Goal: Task Accomplishment & Management: Contribute content

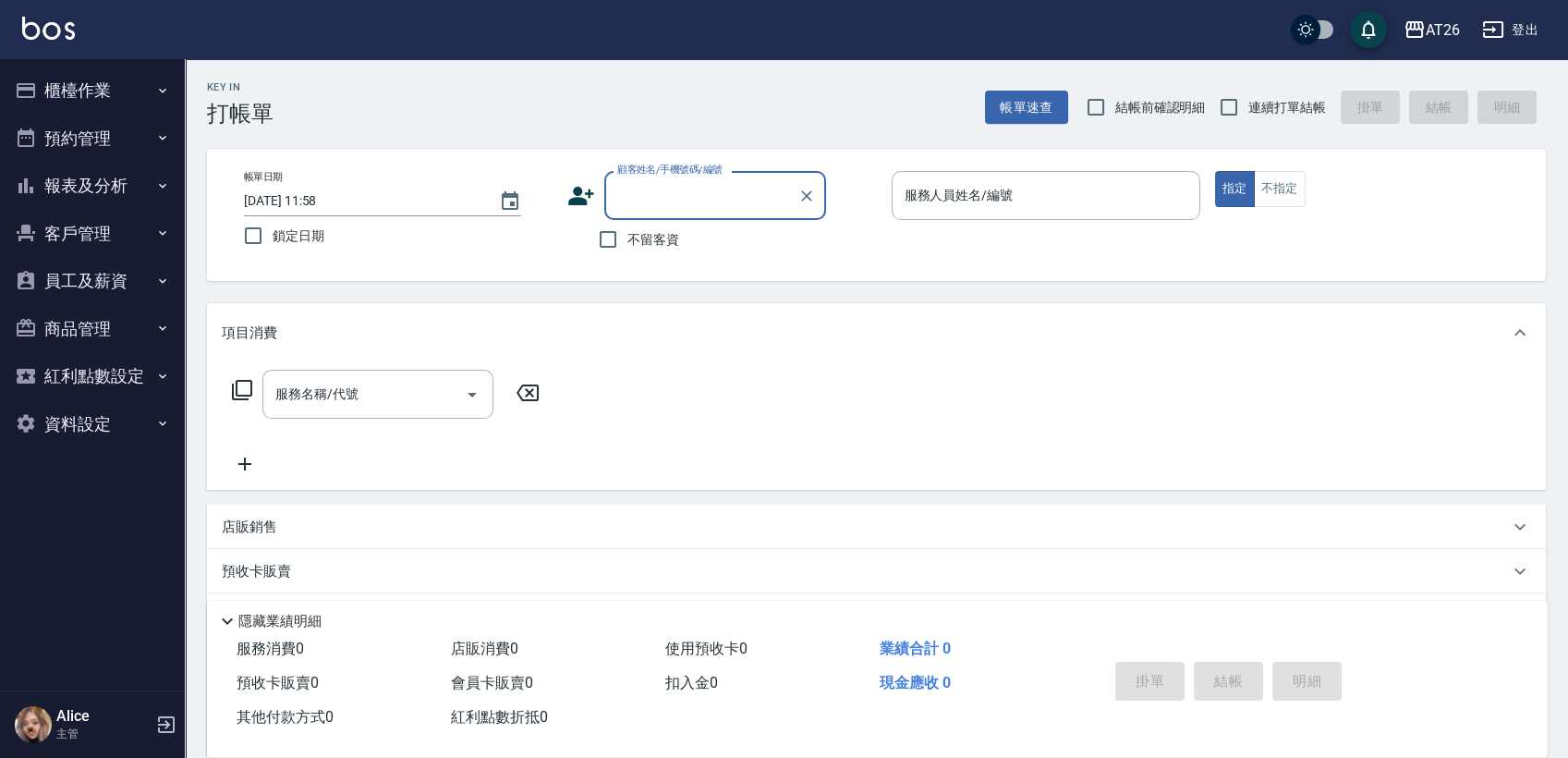
type input "ㄉ"
click at [444, 131] on div "Key In 打帳單 帳單速查 結帳前確認明細 連續打單結帳 掛單 結帳 明細 帳單日期 2025/10/05 11:58 鎖定日期 顧客姓名/手機號碼/編號…" at bounding box center [877, 502] width 1384 height 887
click at [121, 83] on button "櫃檯作業" at bounding box center [93, 90] width 170 height 48
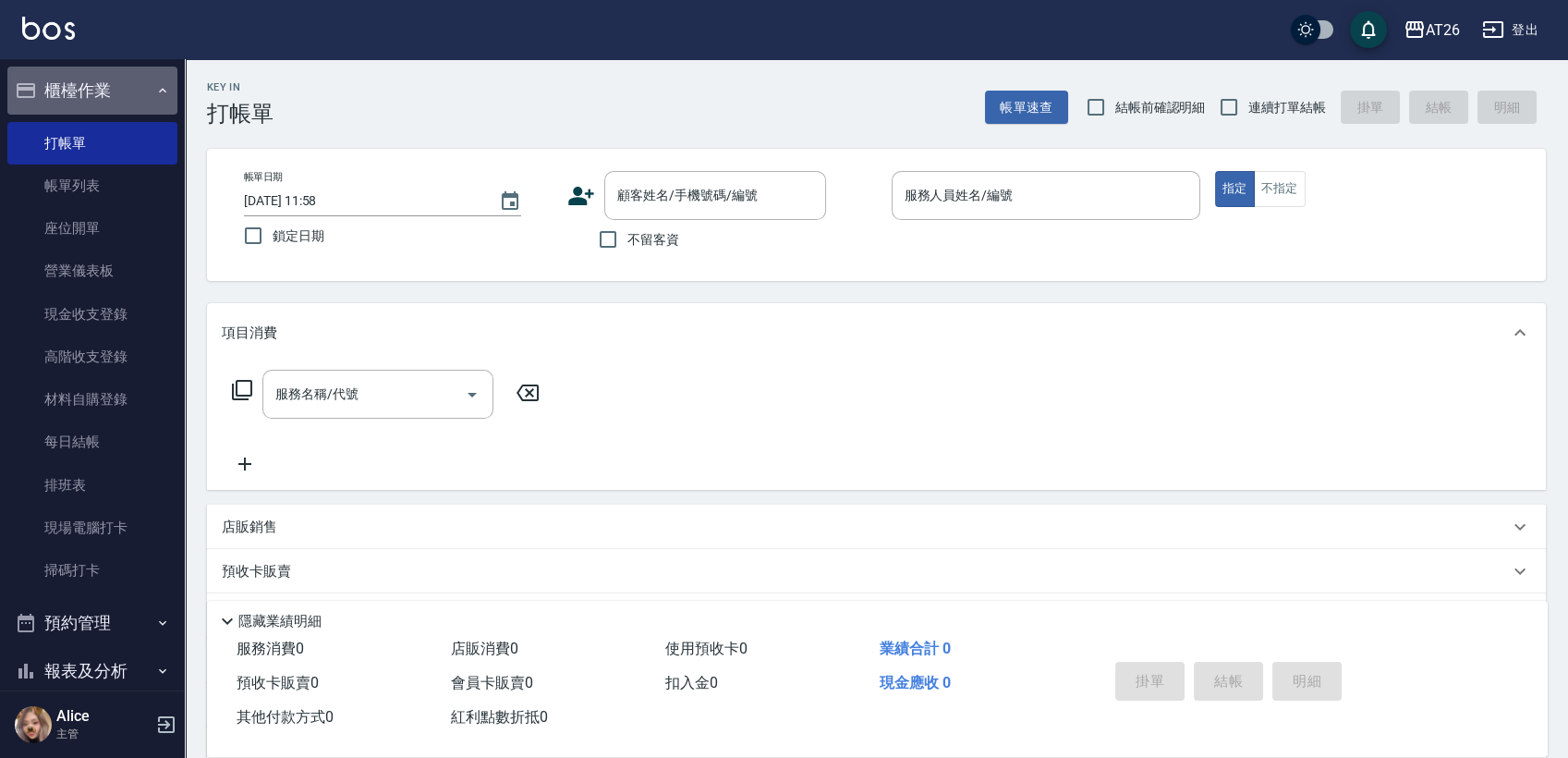
click at [121, 83] on button "櫃檯作業" at bounding box center [93, 90] width 170 height 48
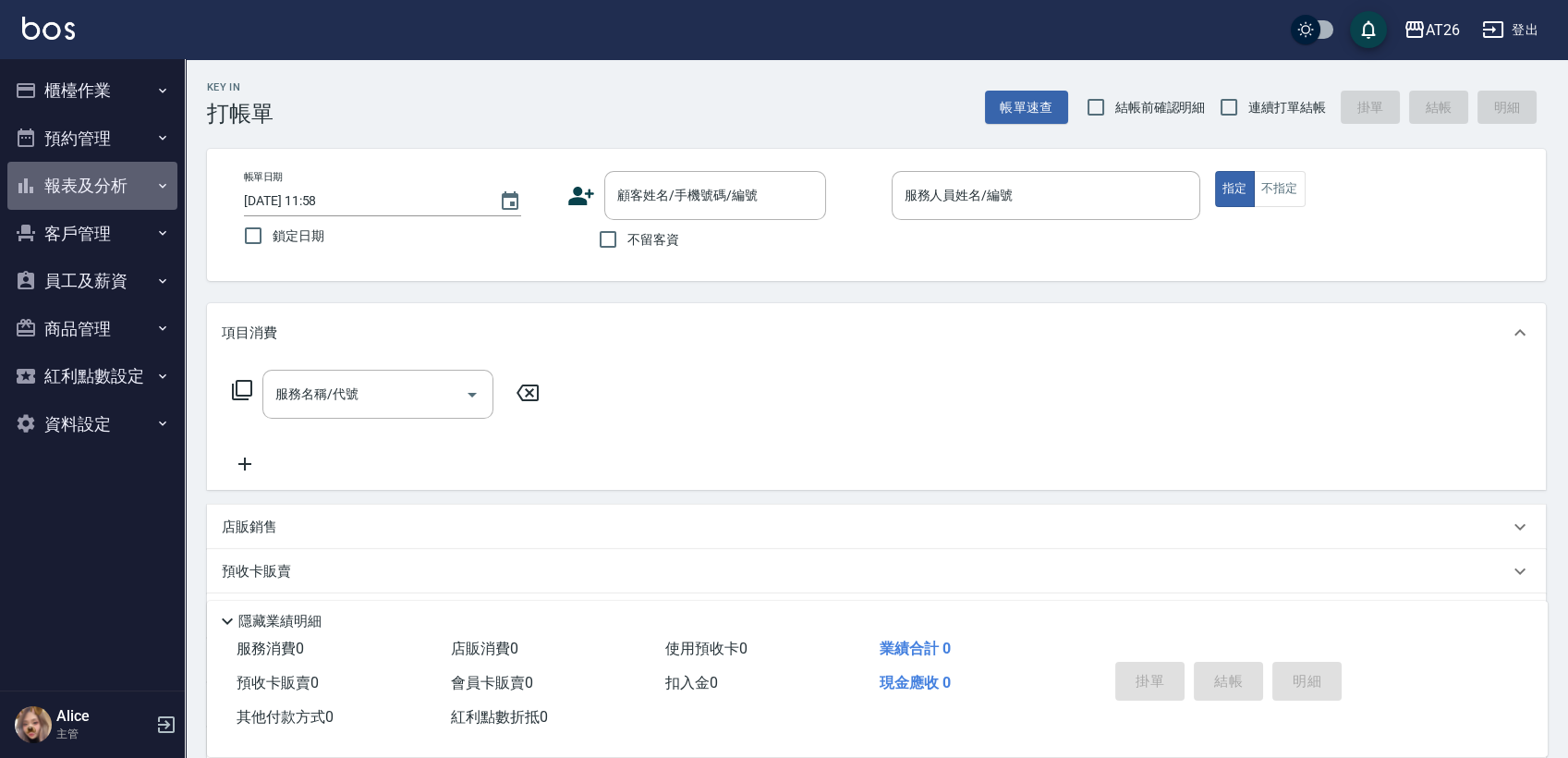
click at [119, 195] on button "報表及分析" at bounding box center [93, 185] width 170 height 48
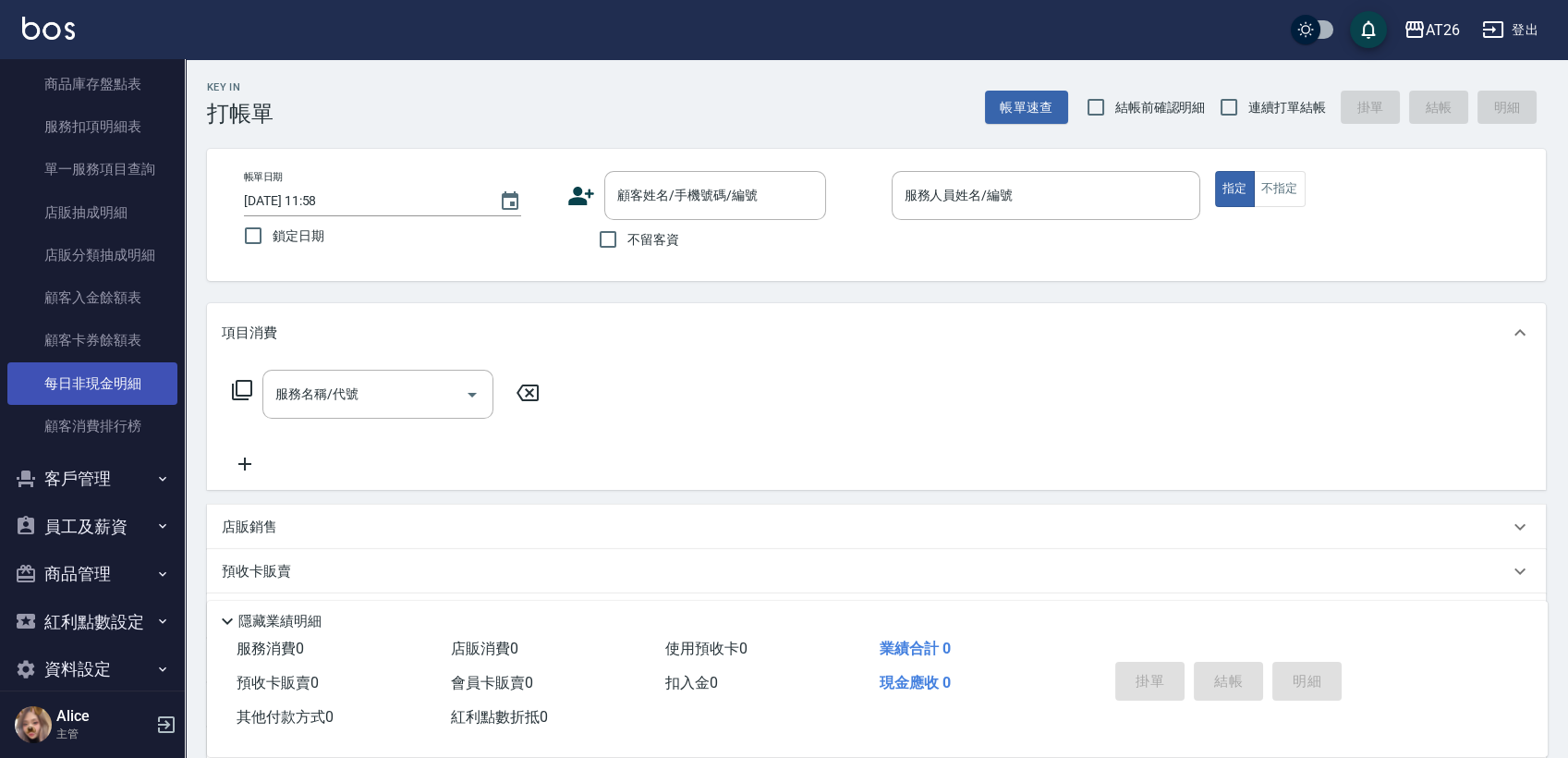
scroll to position [1076, 0]
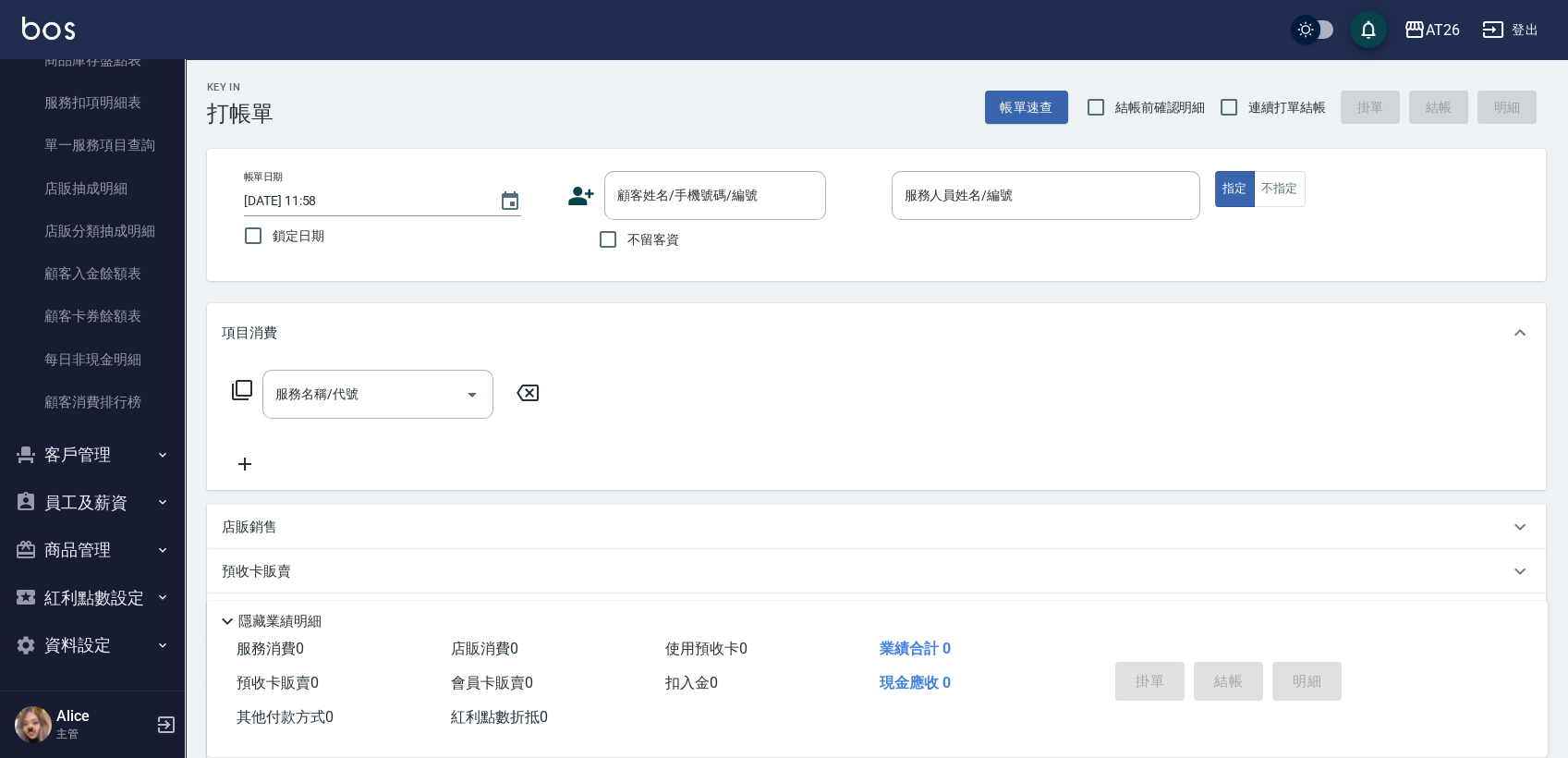
click at [110, 722] on h5 "Alice" at bounding box center [103, 717] width 94 height 19
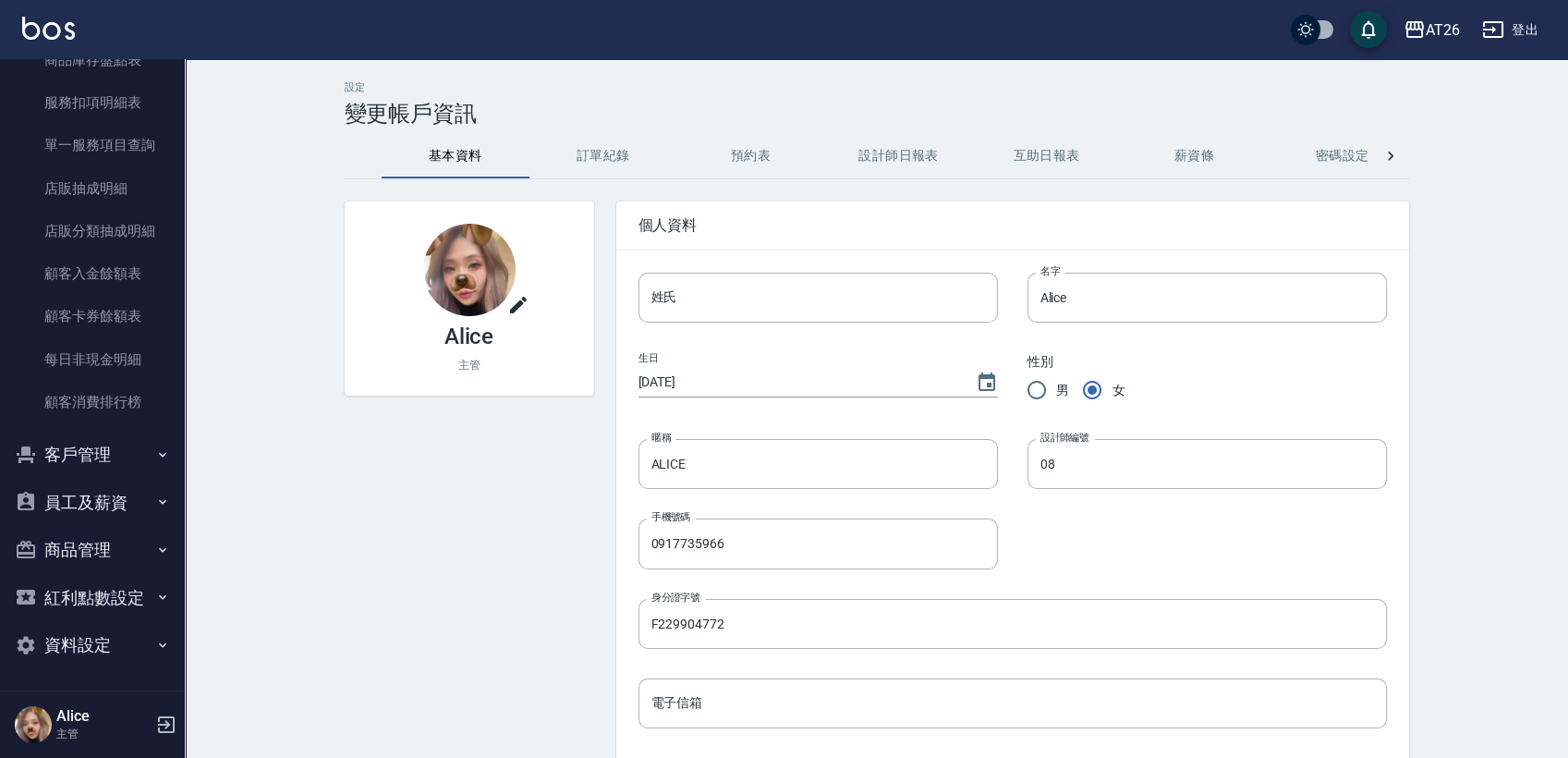
click at [157, 732] on icon "button" at bounding box center [166, 725] width 22 height 22
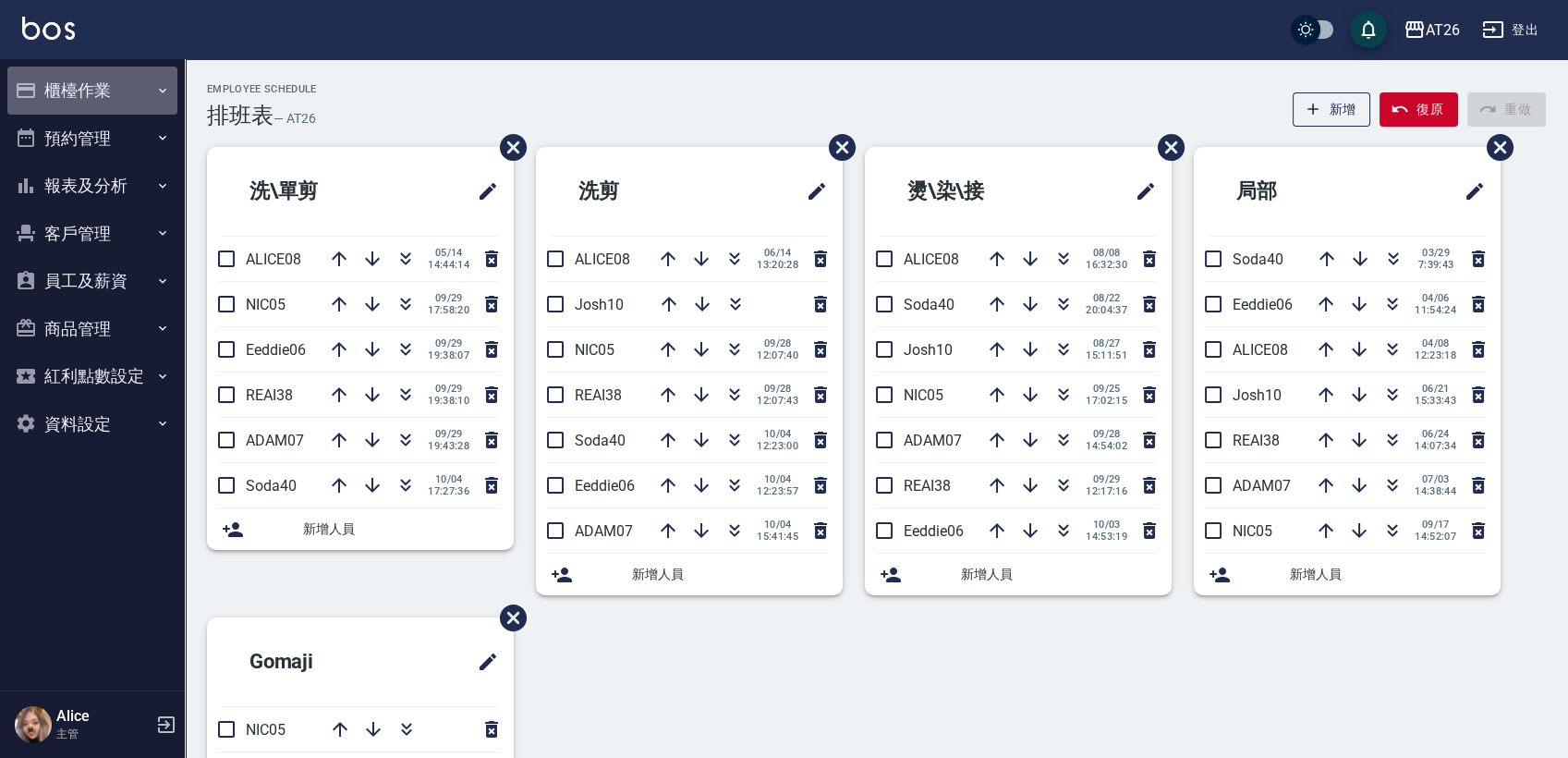
click at [115, 91] on button "櫃檯作業" at bounding box center [93, 90] width 170 height 48
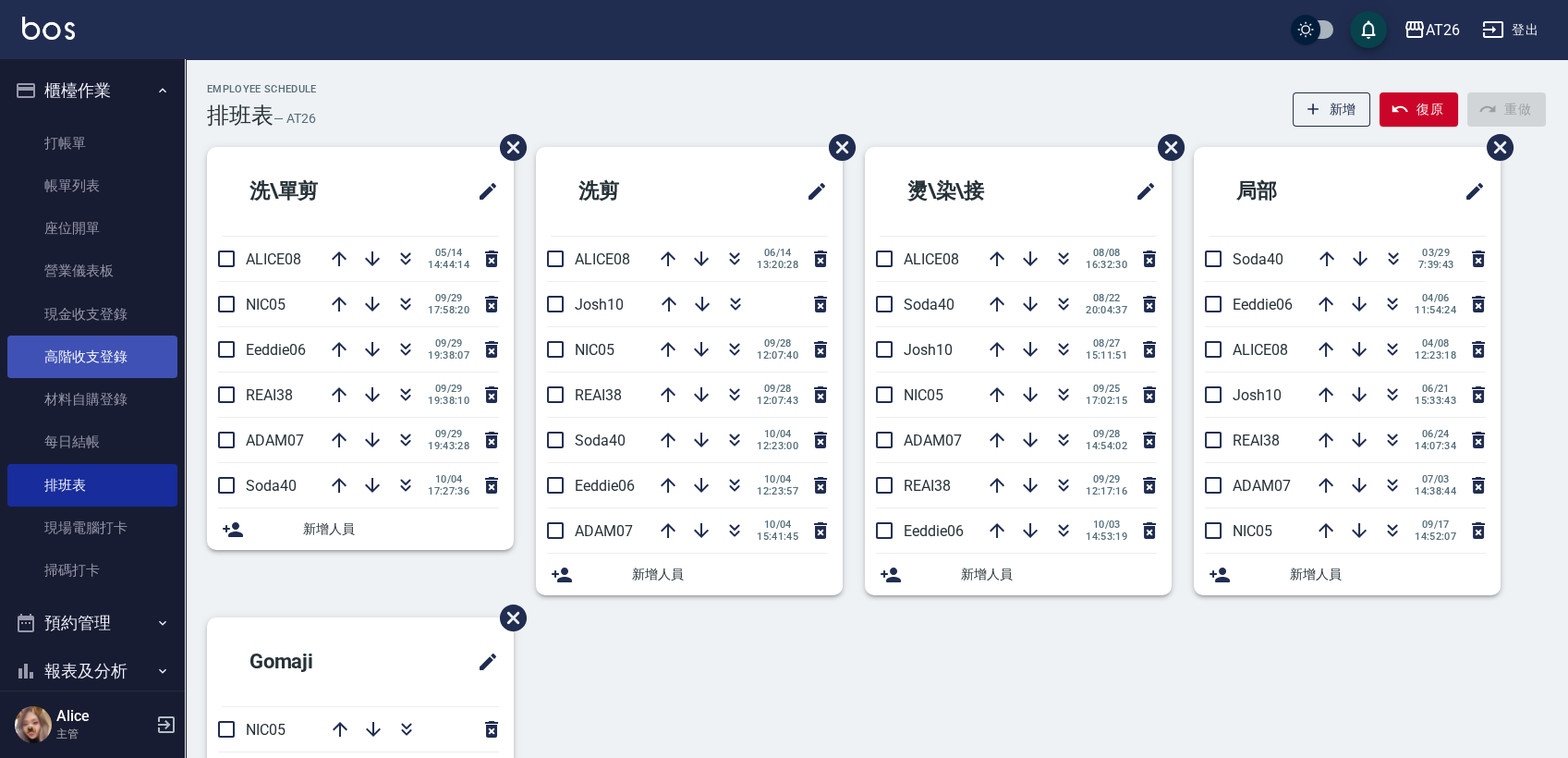
click at [102, 352] on link "高階收支登錄" at bounding box center [93, 356] width 170 height 42
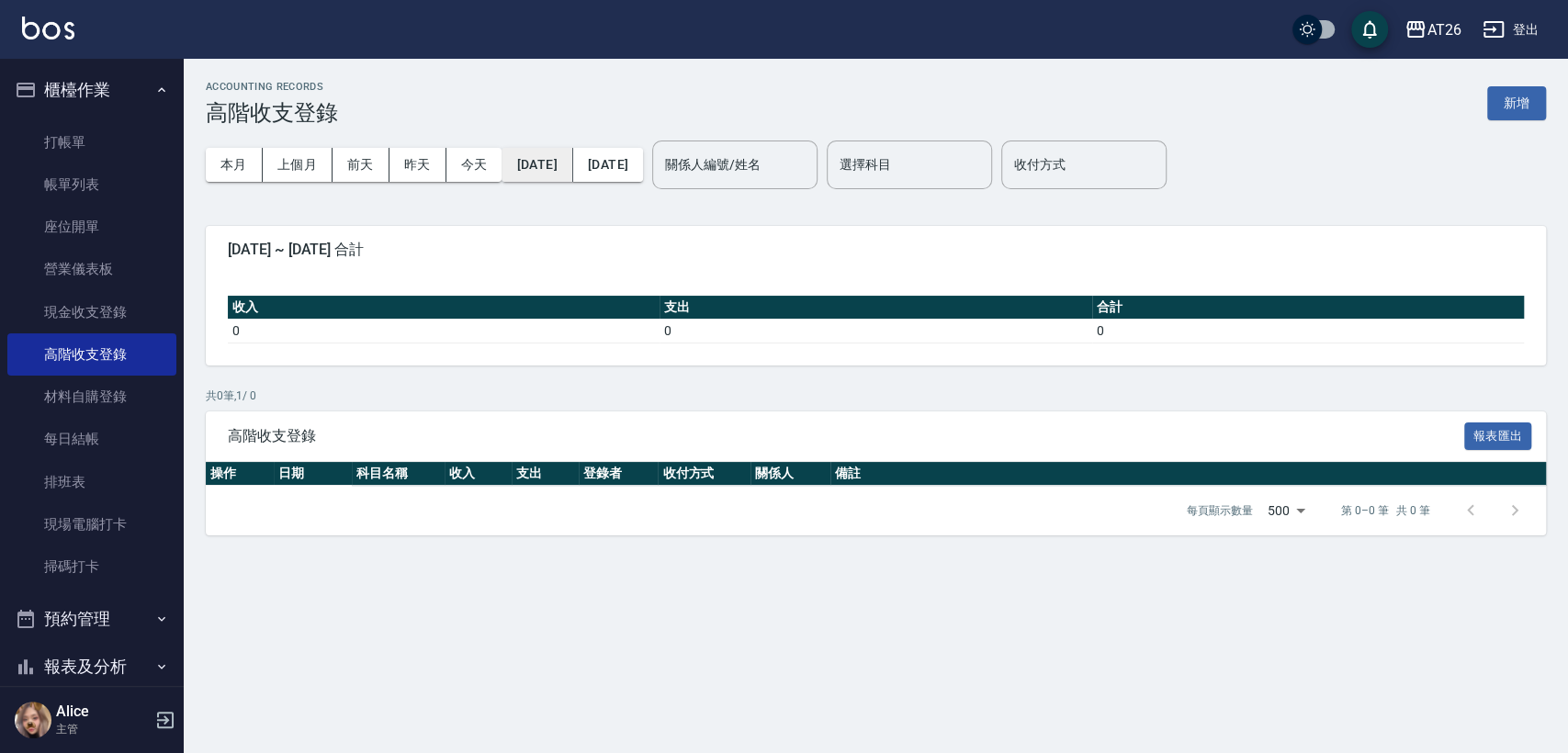
click at [572, 160] on button "[DATE]" at bounding box center [537, 164] width 71 height 34
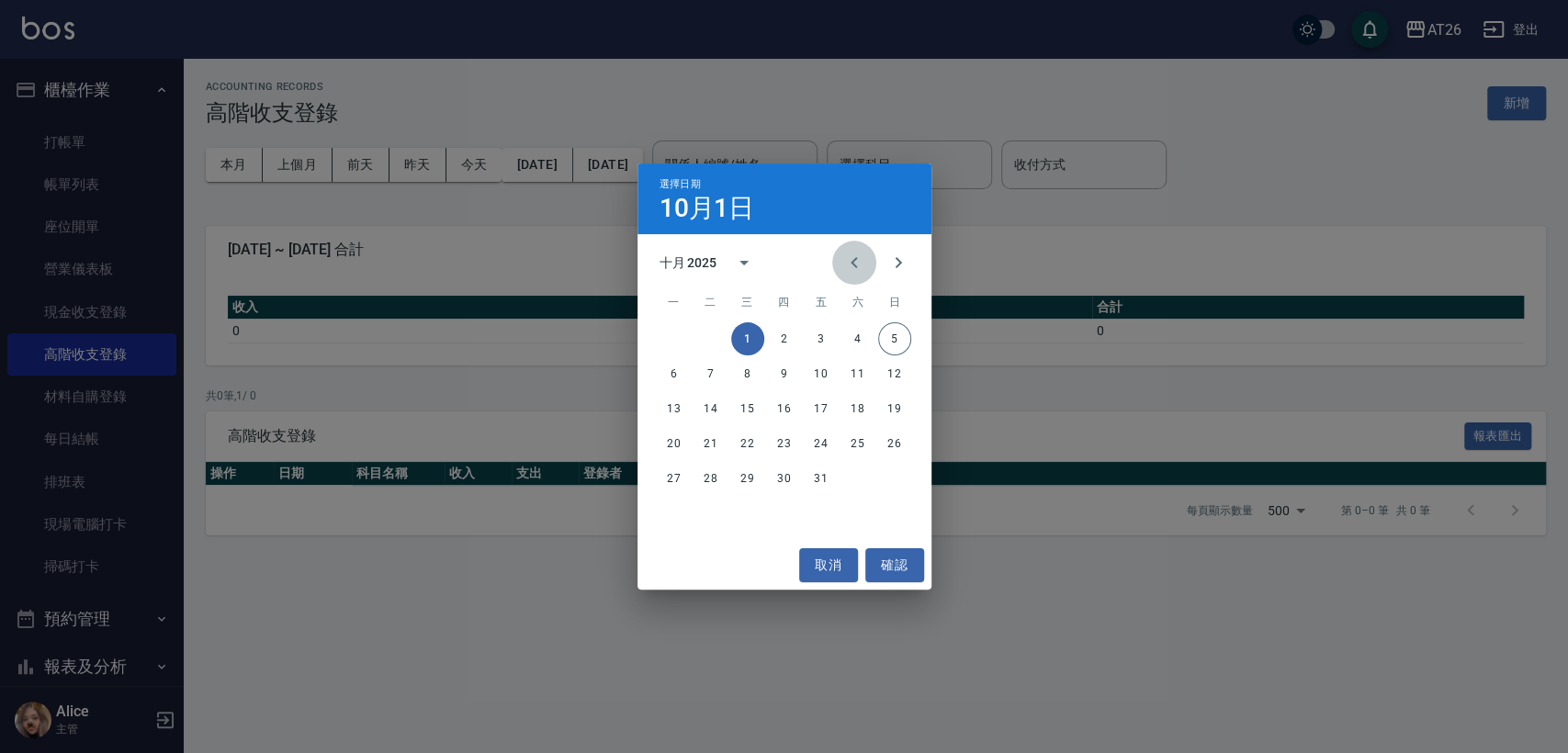
click at [859, 252] on icon "Previous month" at bounding box center [855, 263] width 22 height 22
click at [816, 323] on button "1" at bounding box center [821, 339] width 33 height 33
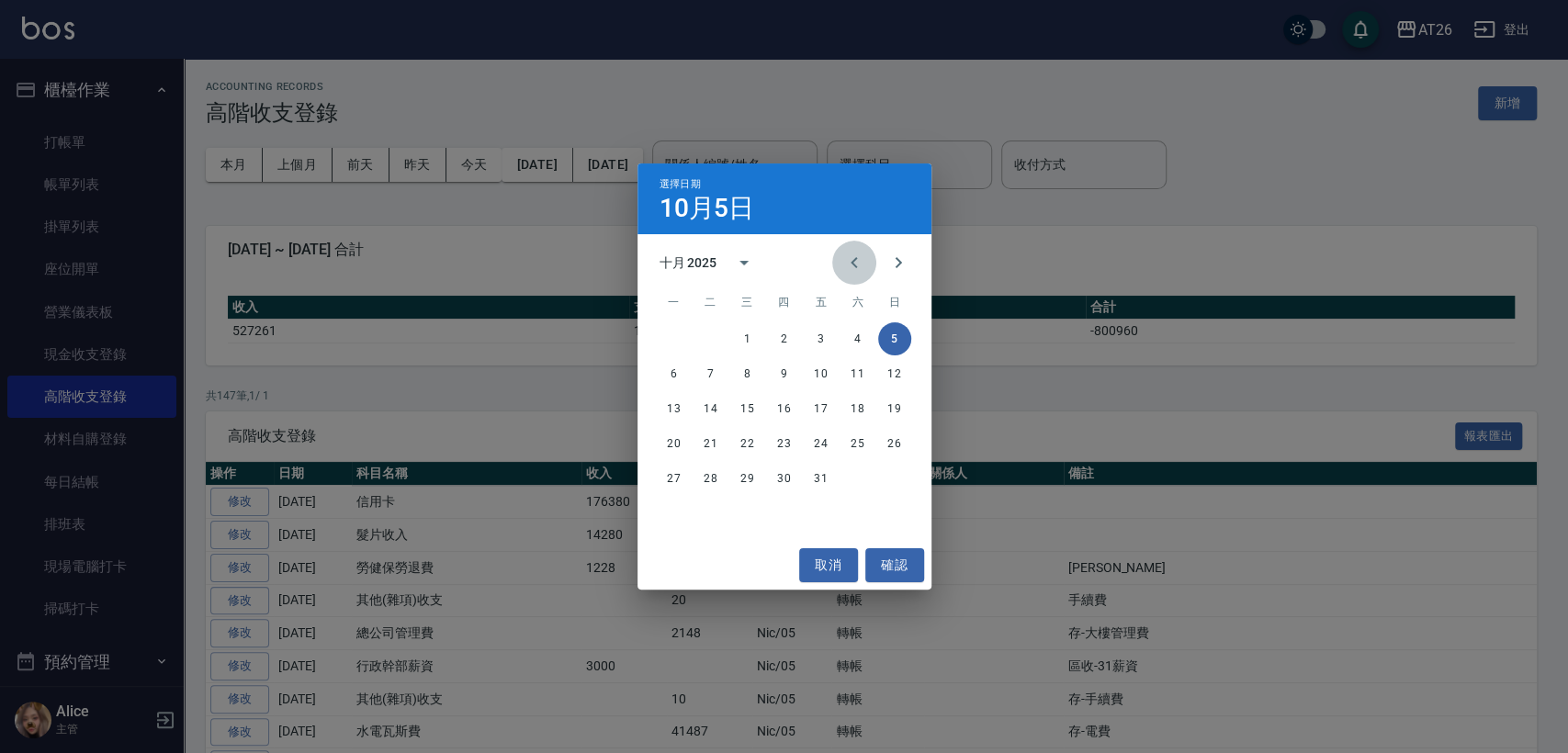
click at [847, 261] on icon "Previous month" at bounding box center [855, 263] width 22 height 22
click at [888, 461] on div "1 2 3 4 5 6 7 8 9 10 11 12 13 14 15 16 17 18 19 20 21 22 23 24 25 26 27 28 29 3…" at bounding box center [784, 409] width 294 height 176
click at [888, 465] on button "31" at bounding box center [895, 479] width 33 height 33
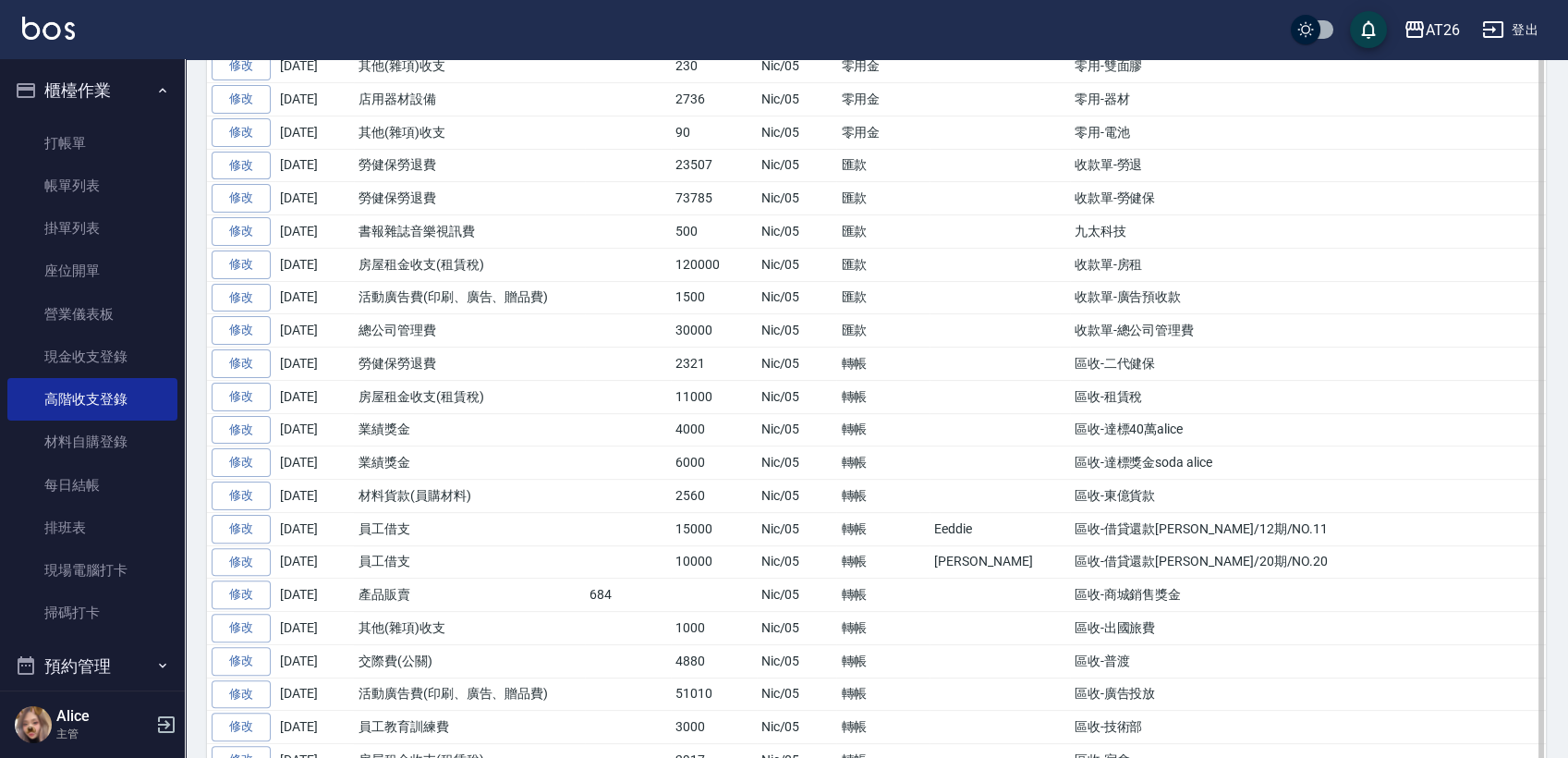
scroll to position [1335, 0]
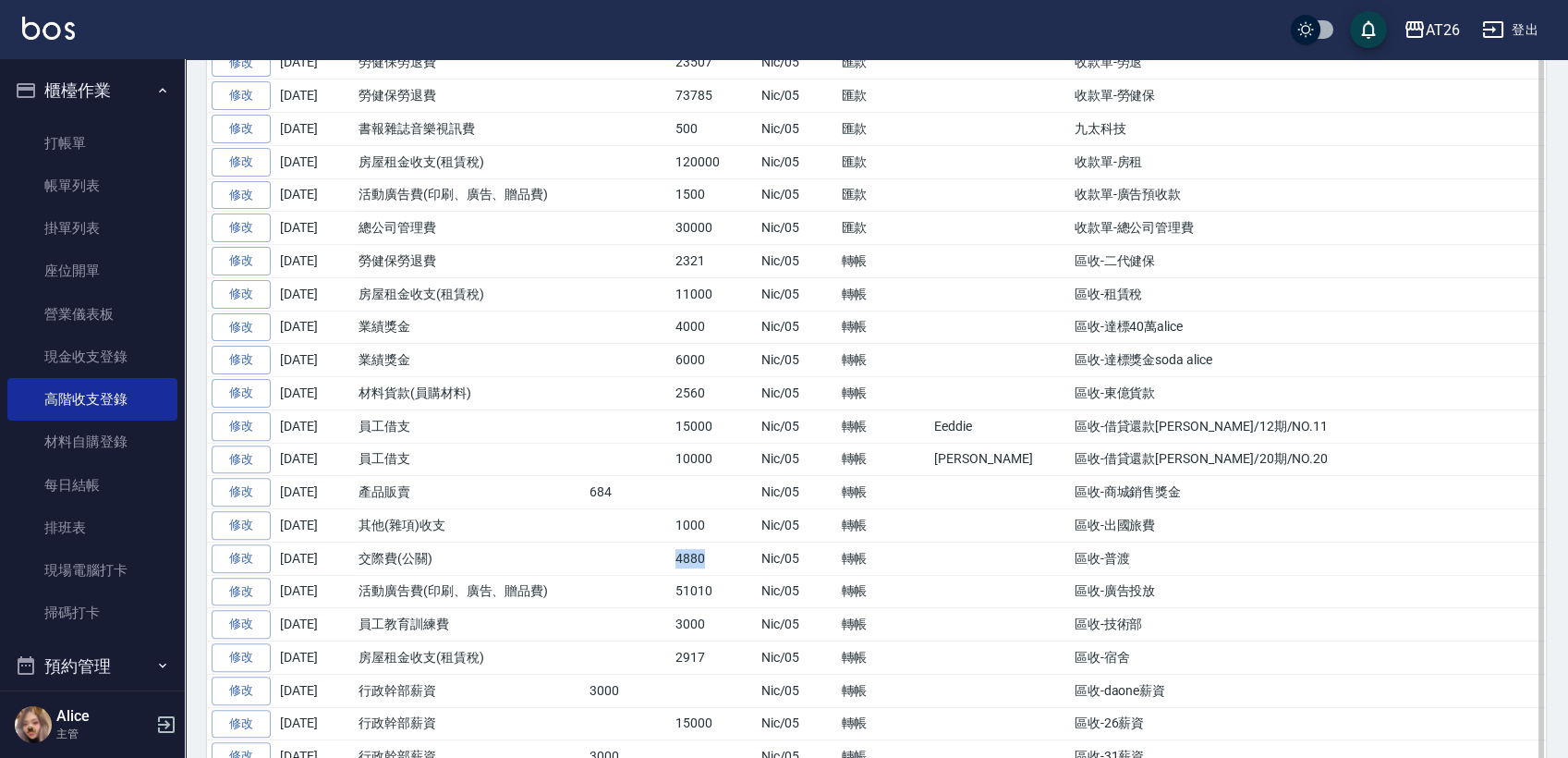
drag, startPoint x: 677, startPoint y: 542, endPoint x: 743, endPoint y: 552, distance: 66.8
click at [743, 552] on td "4880" at bounding box center [714, 559] width 86 height 34
click at [744, 550] on td "4880" at bounding box center [714, 559] width 86 height 34
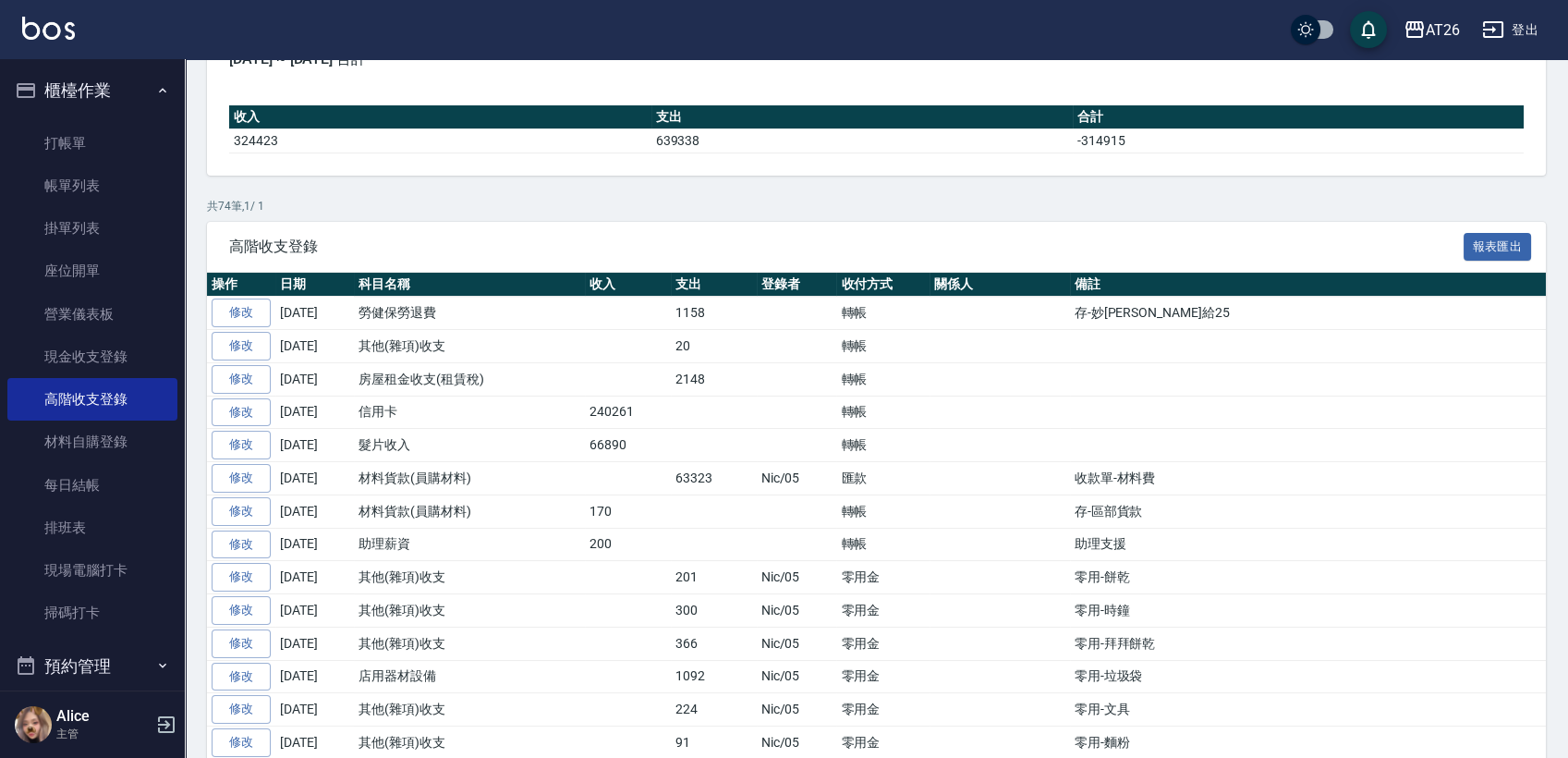
scroll to position [307, 0]
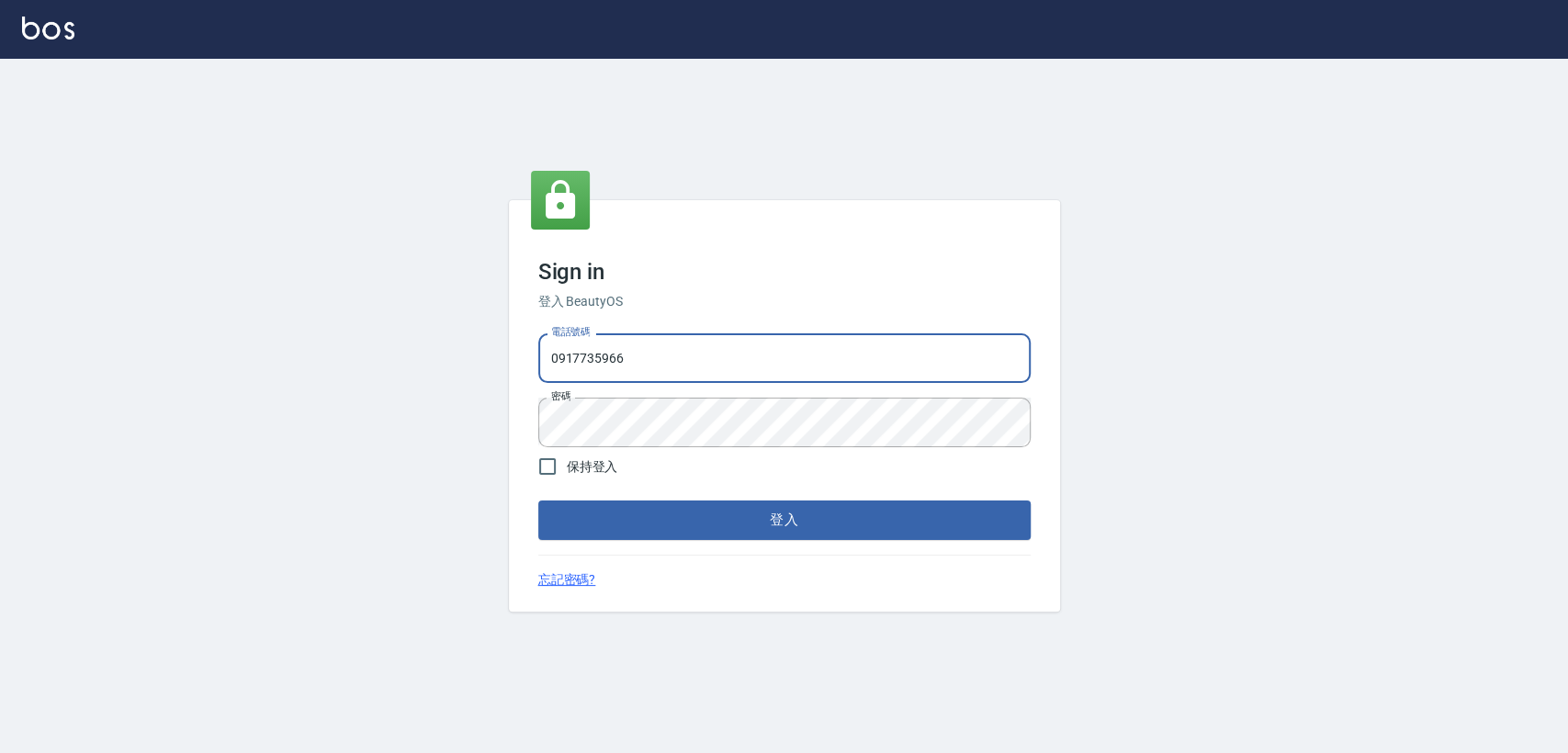
drag, startPoint x: 642, startPoint y: 352, endPoint x: 477, endPoint y: 373, distance: 166.3
click at [524, 374] on div "Sign in 登入 BeautyOS 電話號碼 [PHONE_NUMBER] 電話號碼 密碼 密碼 保持登入 登入 忘記密碼?" at bounding box center [784, 406] width 551 height 410
type input "0907941659"
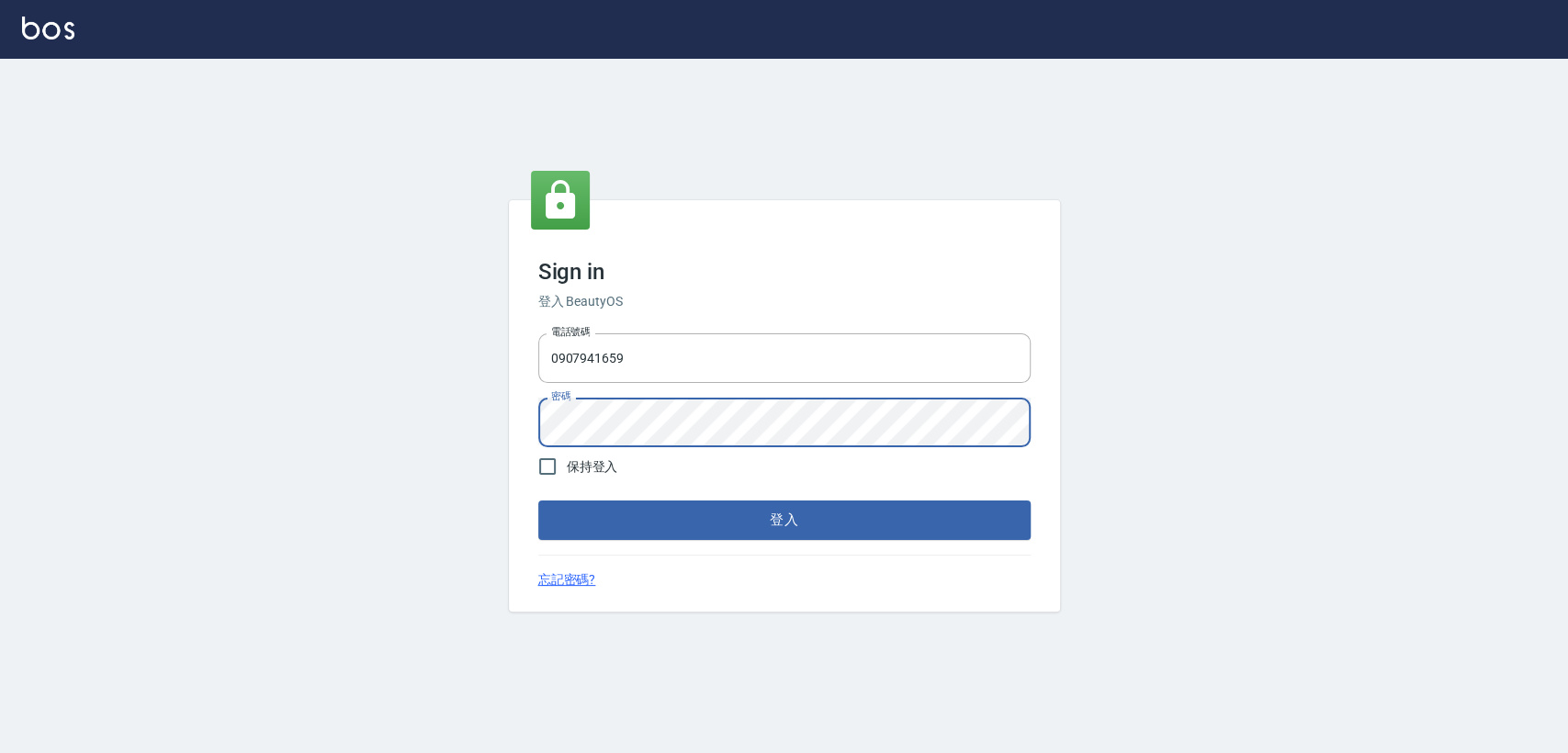
click at [504, 443] on div "Sign in 登入 BeautyOS 電話號碼 0907941659 電話號碼 密碼 密碼 保持登入 登入 忘記密碼?" at bounding box center [784, 406] width 1568 height 695
click at [539, 500] on button "登入" at bounding box center [785, 520] width 492 height 39
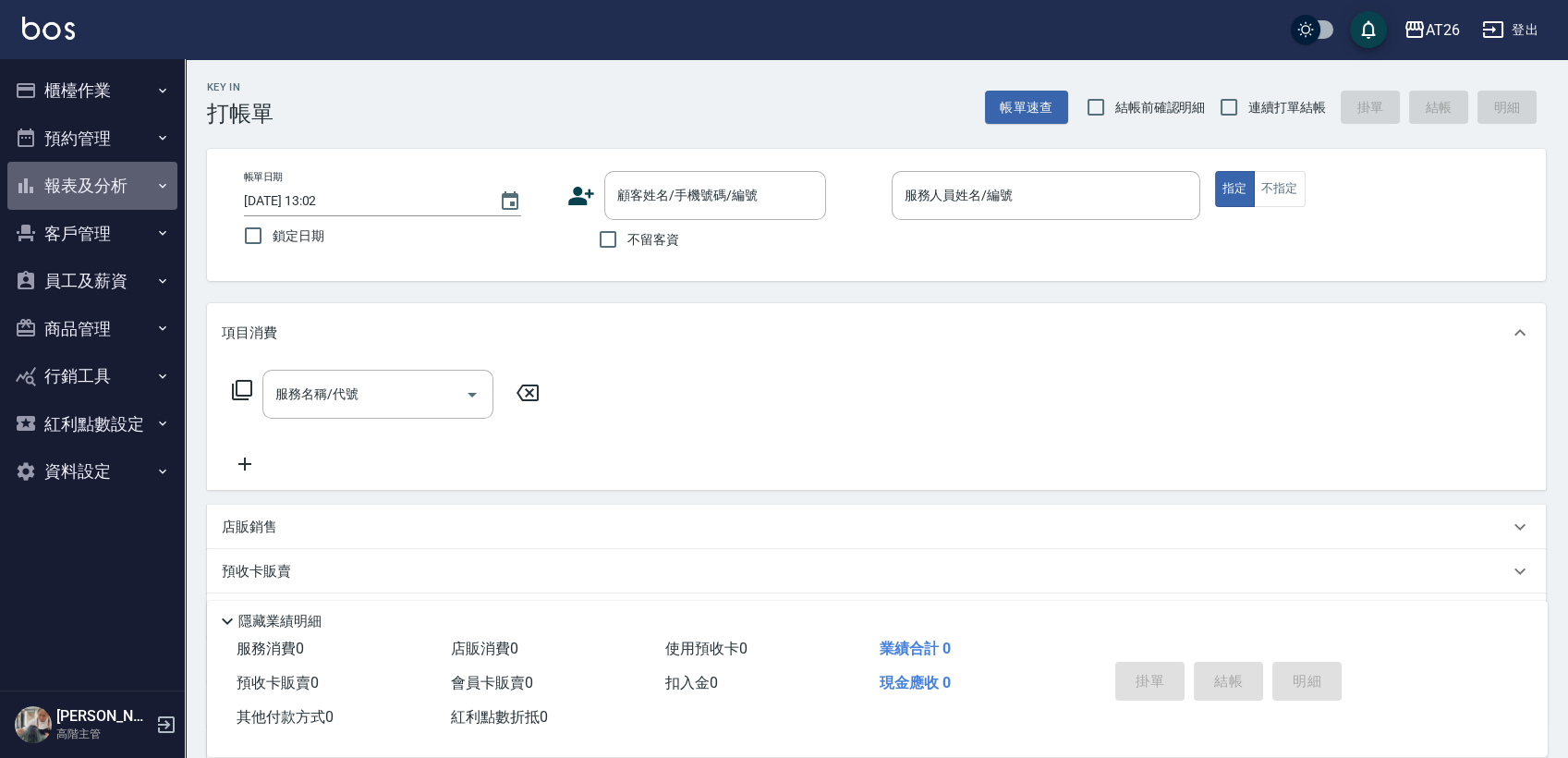
click at [121, 173] on button "報表及分析" at bounding box center [93, 185] width 170 height 48
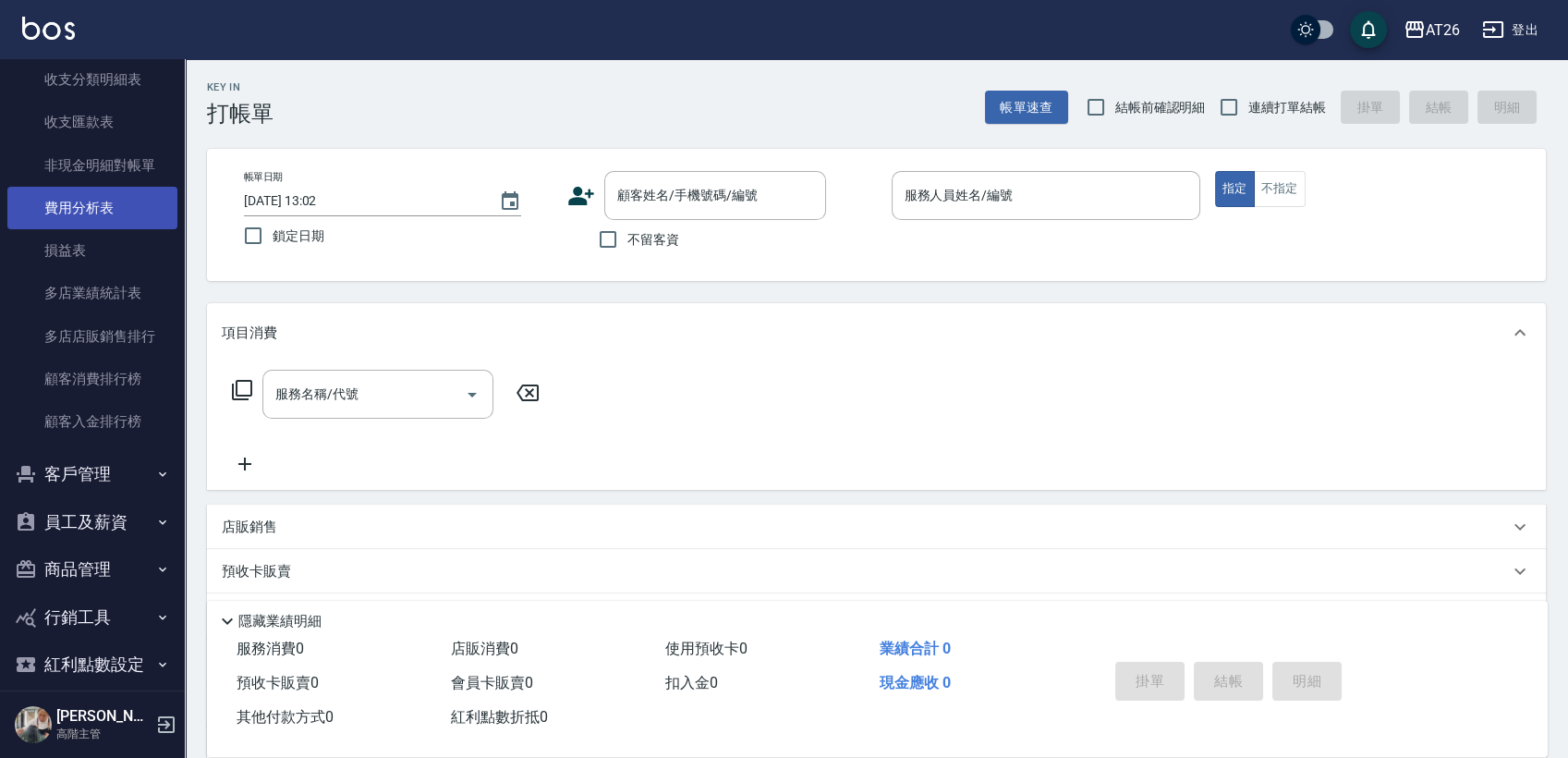
scroll to position [1475, 0]
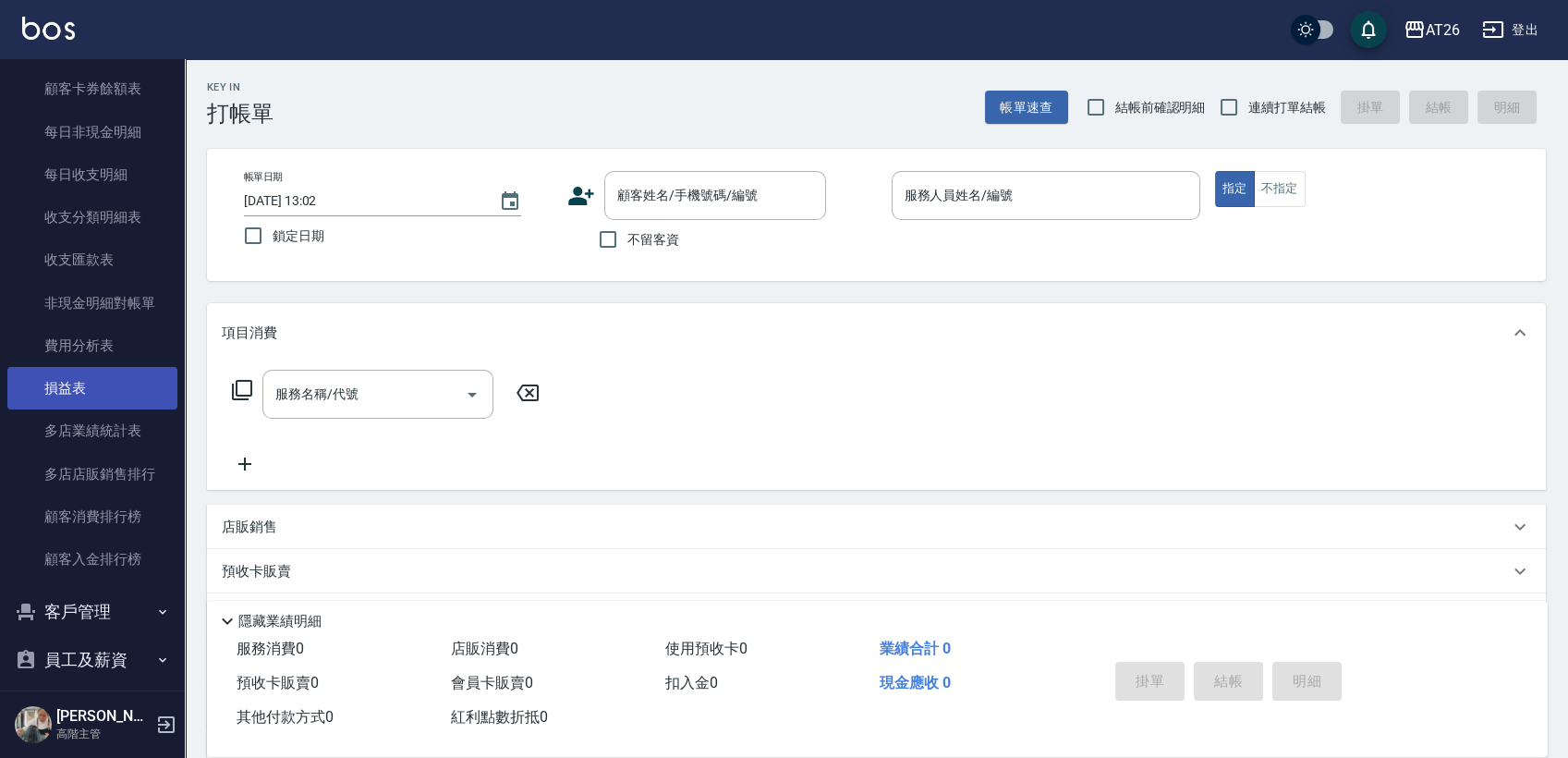
click at [96, 375] on link "損益表" at bounding box center [93, 388] width 170 height 42
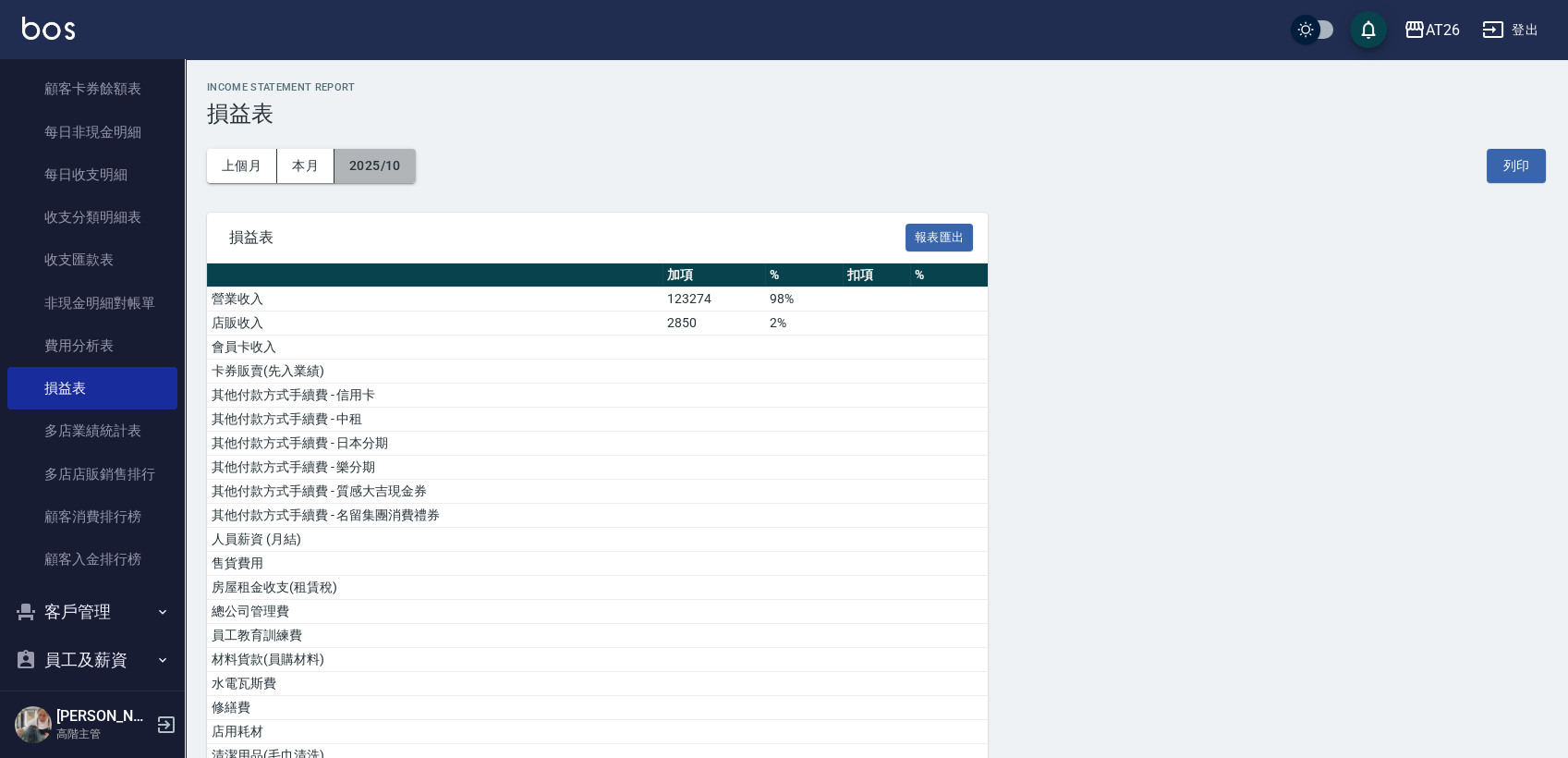
click at [372, 164] on button "2025/10" at bounding box center [375, 165] width 81 height 35
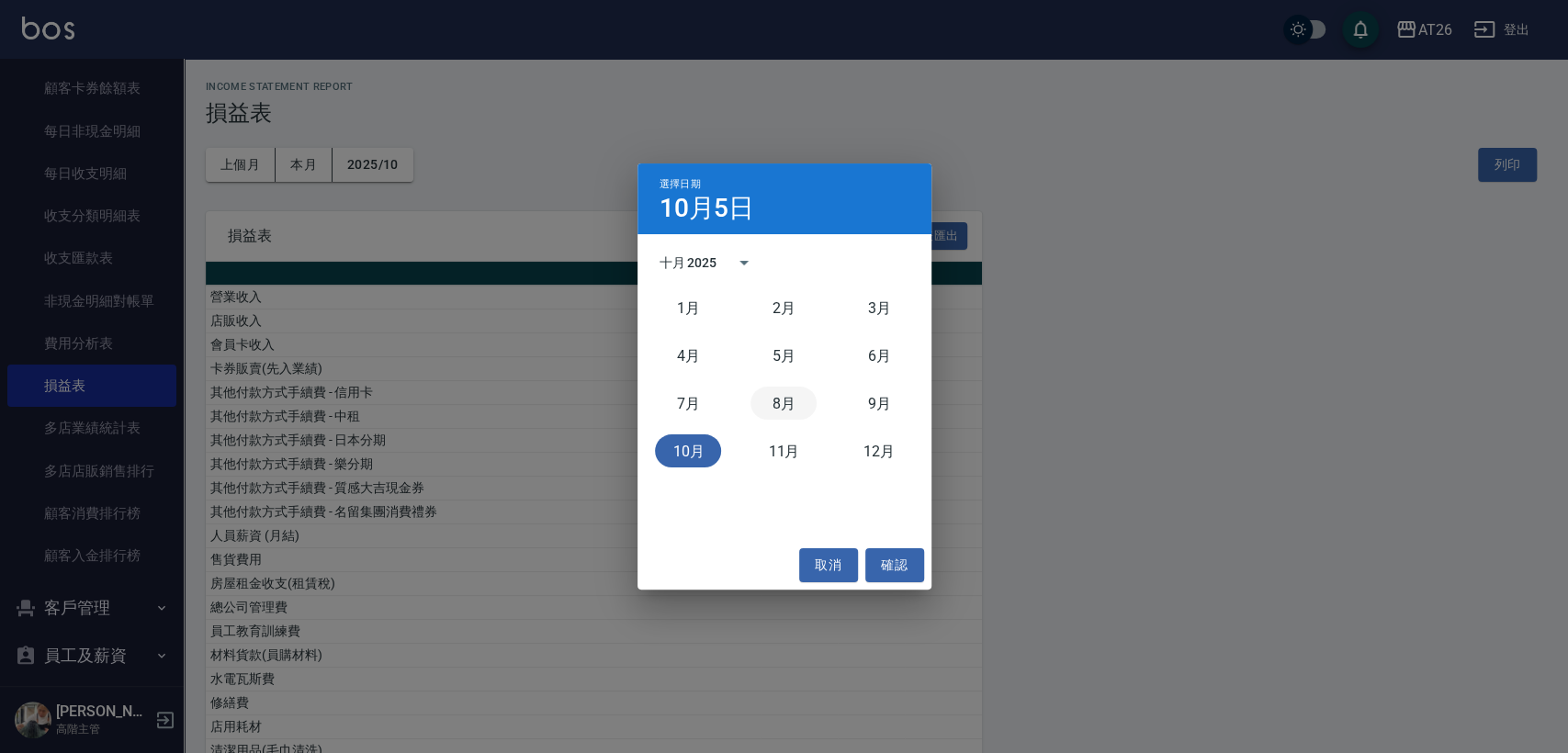
click at [807, 406] on button "8月" at bounding box center [783, 403] width 66 height 33
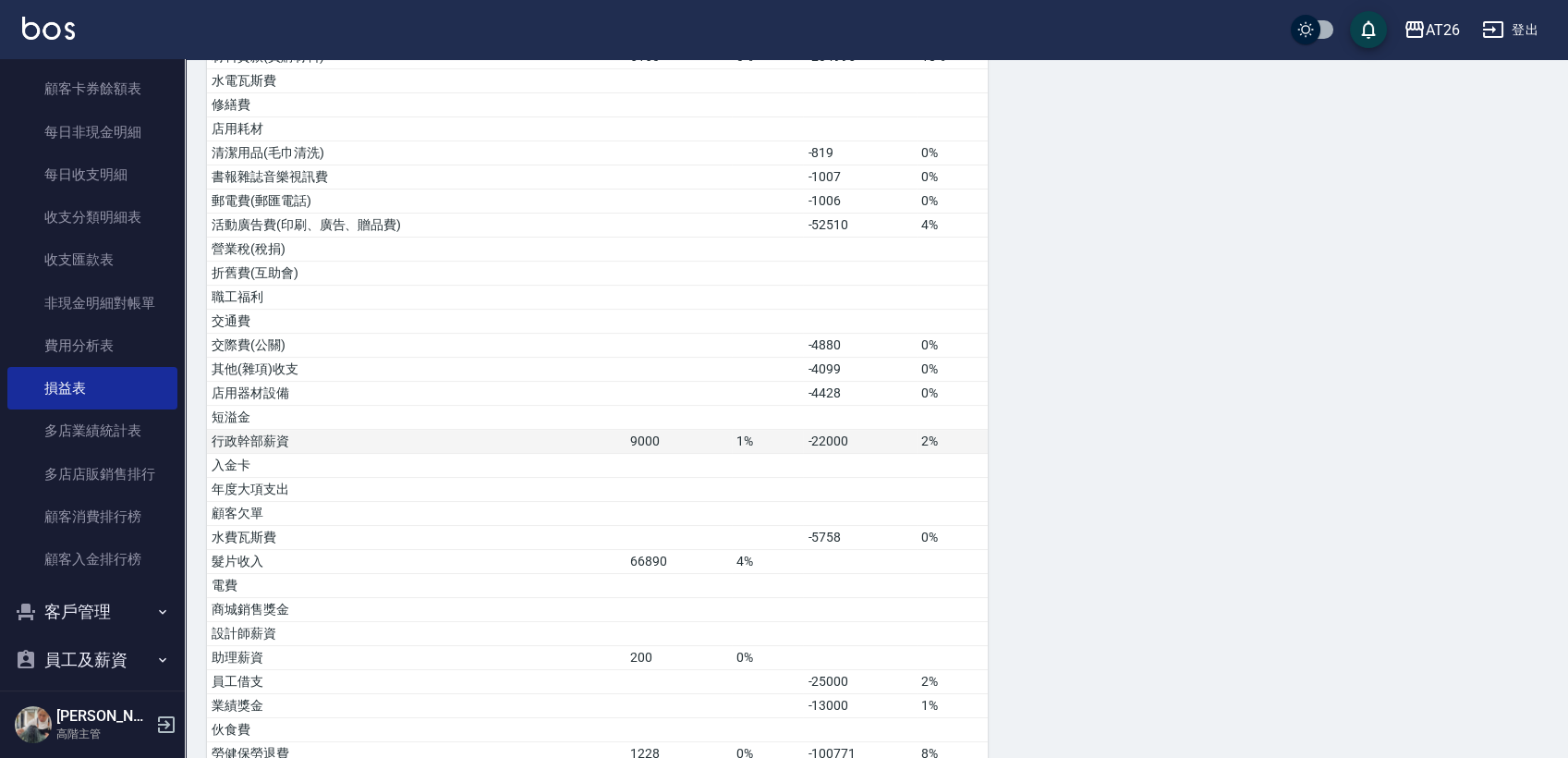
scroll to position [636, 0]
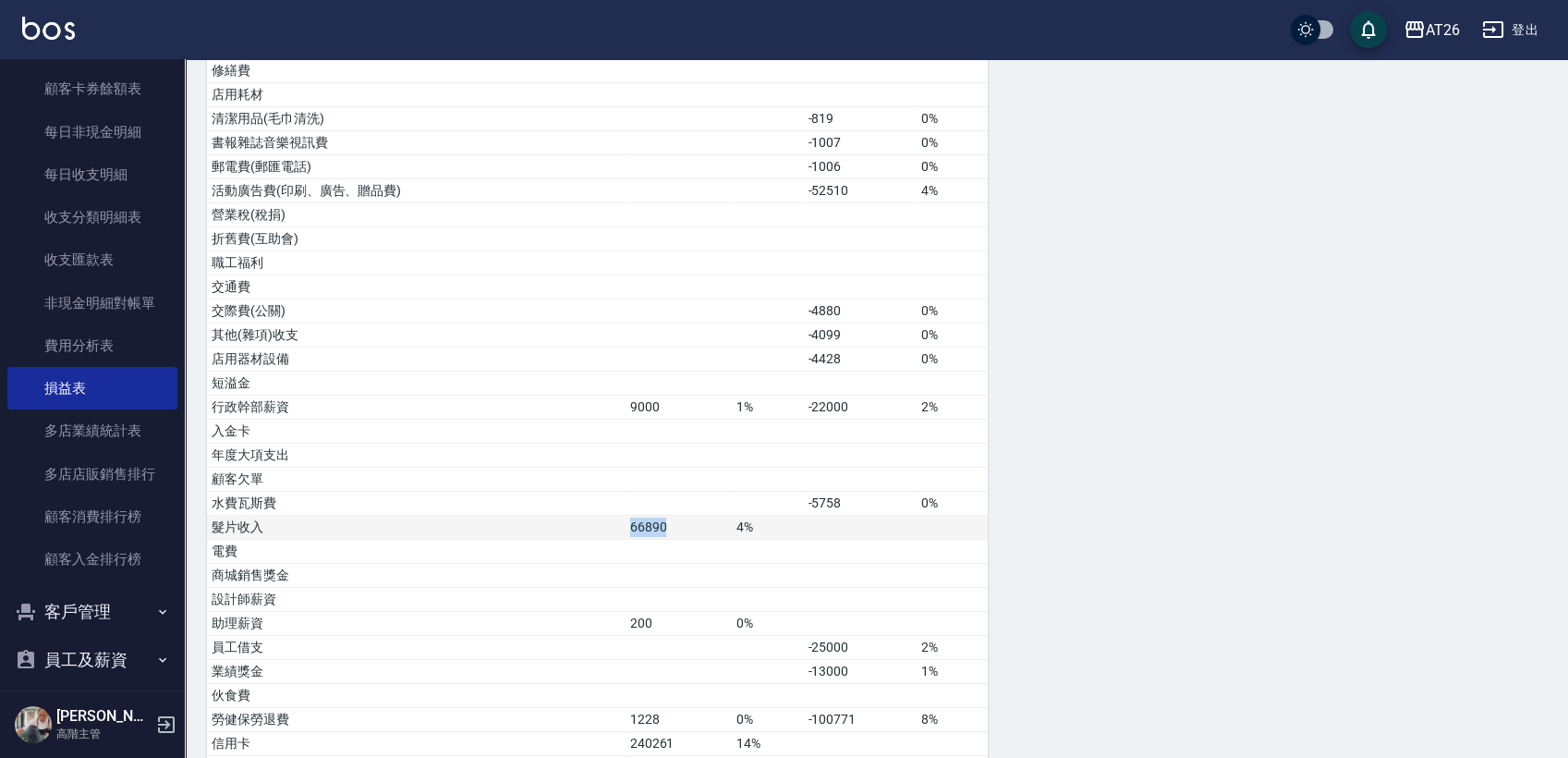
drag, startPoint x: 613, startPoint y: 525, endPoint x: 666, endPoint y: 527, distance: 53.0
click at [666, 527] on tr "髮片收入 66890 4%" at bounding box center [598, 528] width 781 height 24
click at [666, 527] on td "66890" at bounding box center [679, 528] width 107 height 24
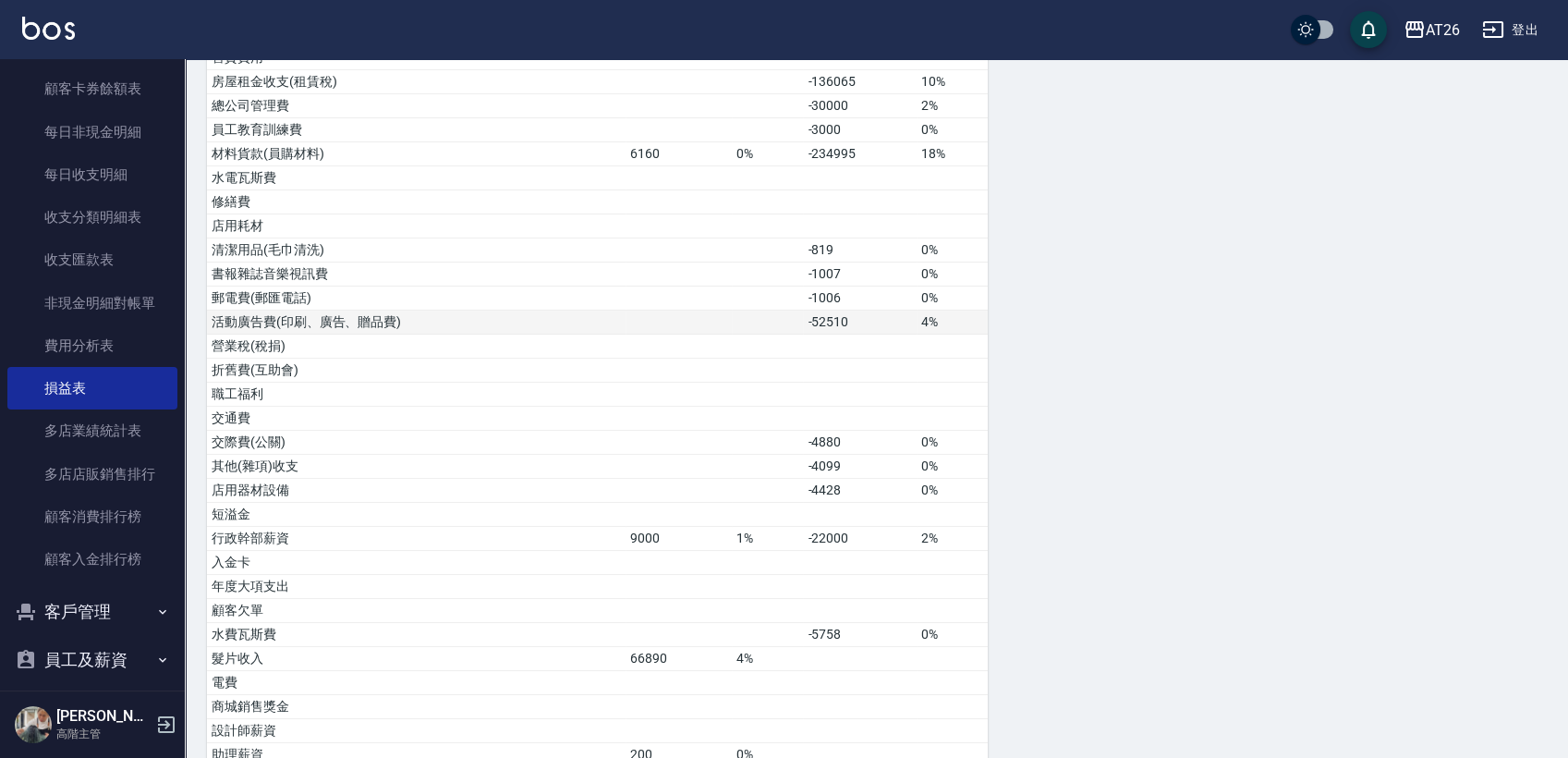
scroll to position [535, 0]
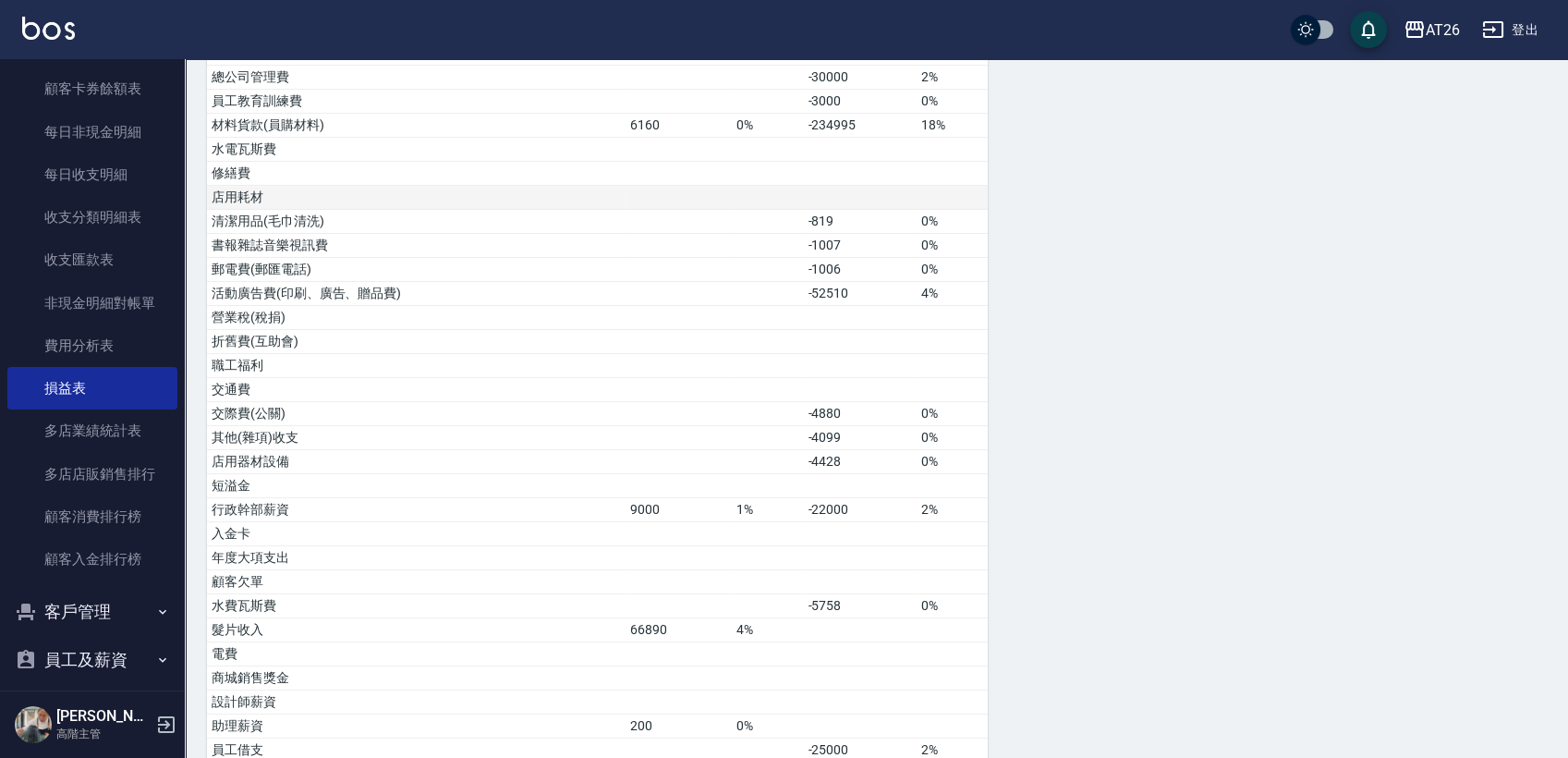
drag, startPoint x: 385, startPoint y: 293, endPoint x: 566, endPoint y: 186, distance: 210.3
click at [401, 294] on td "活動廣告費(印刷、廣告、贈品費)" at bounding box center [417, 294] width 419 height 24
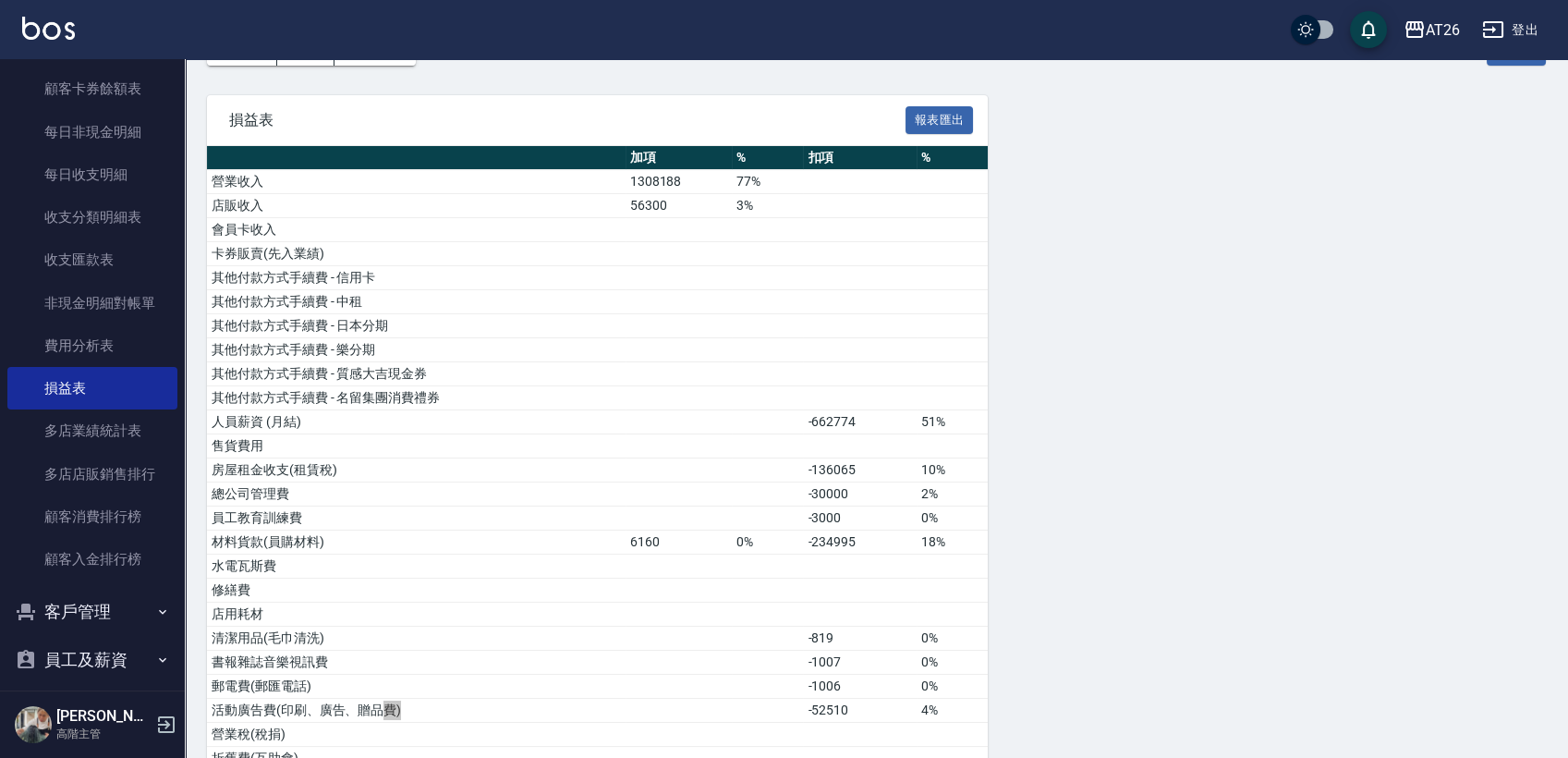
scroll to position [0, 0]
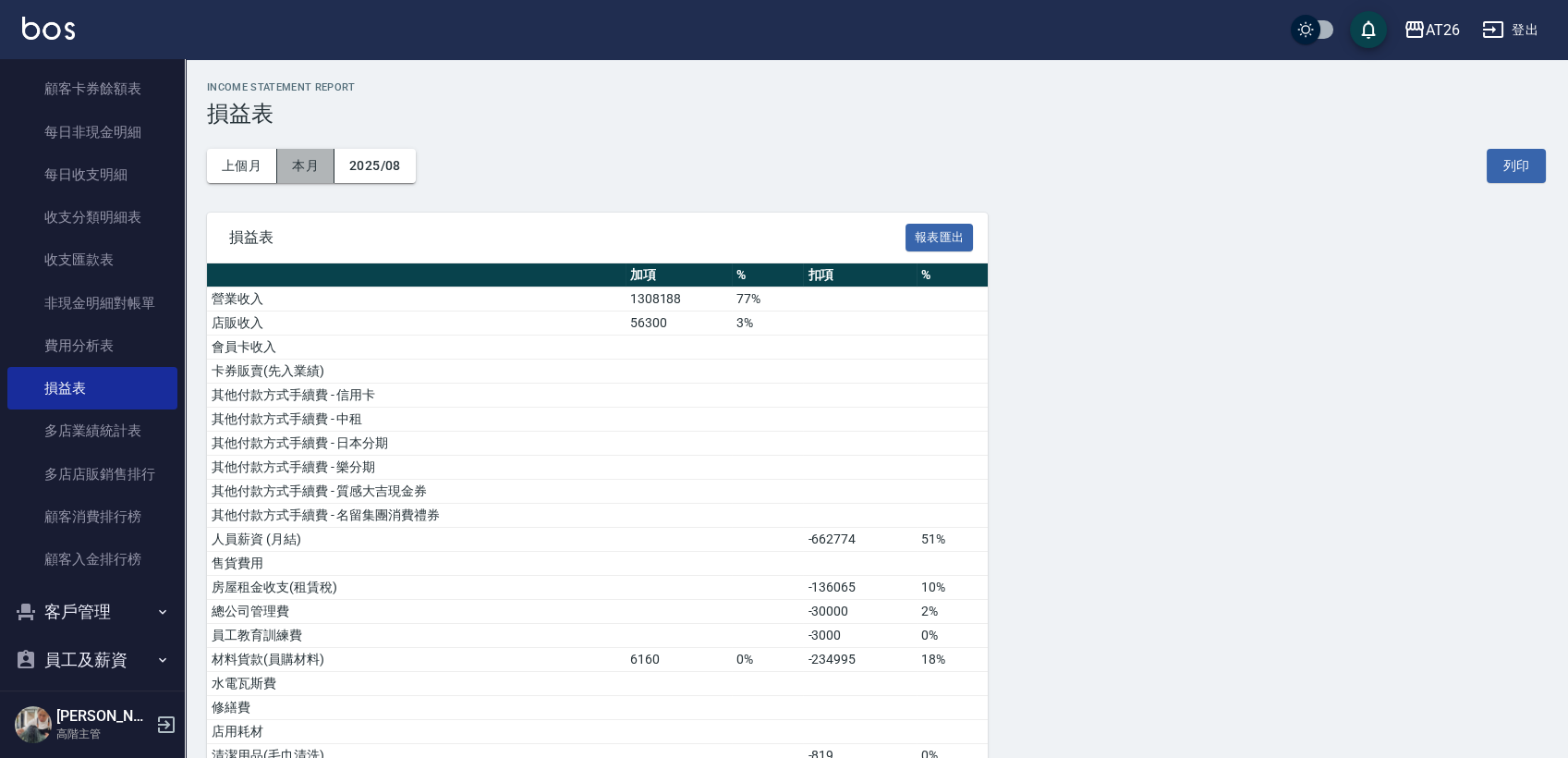
click at [305, 162] on button "本月" at bounding box center [306, 165] width 57 height 35
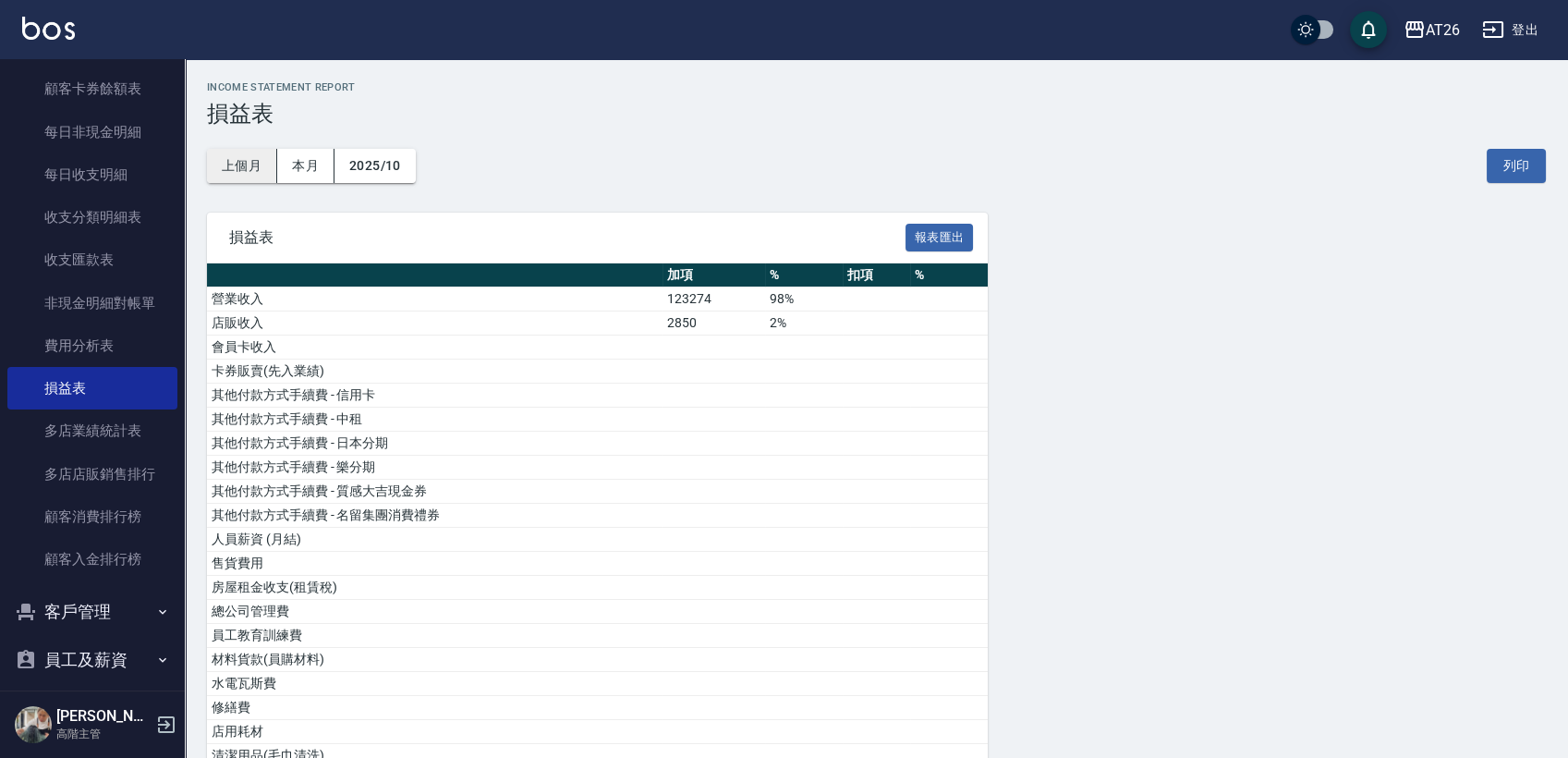
click at [241, 168] on button "上個月" at bounding box center [242, 165] width 70 height 35
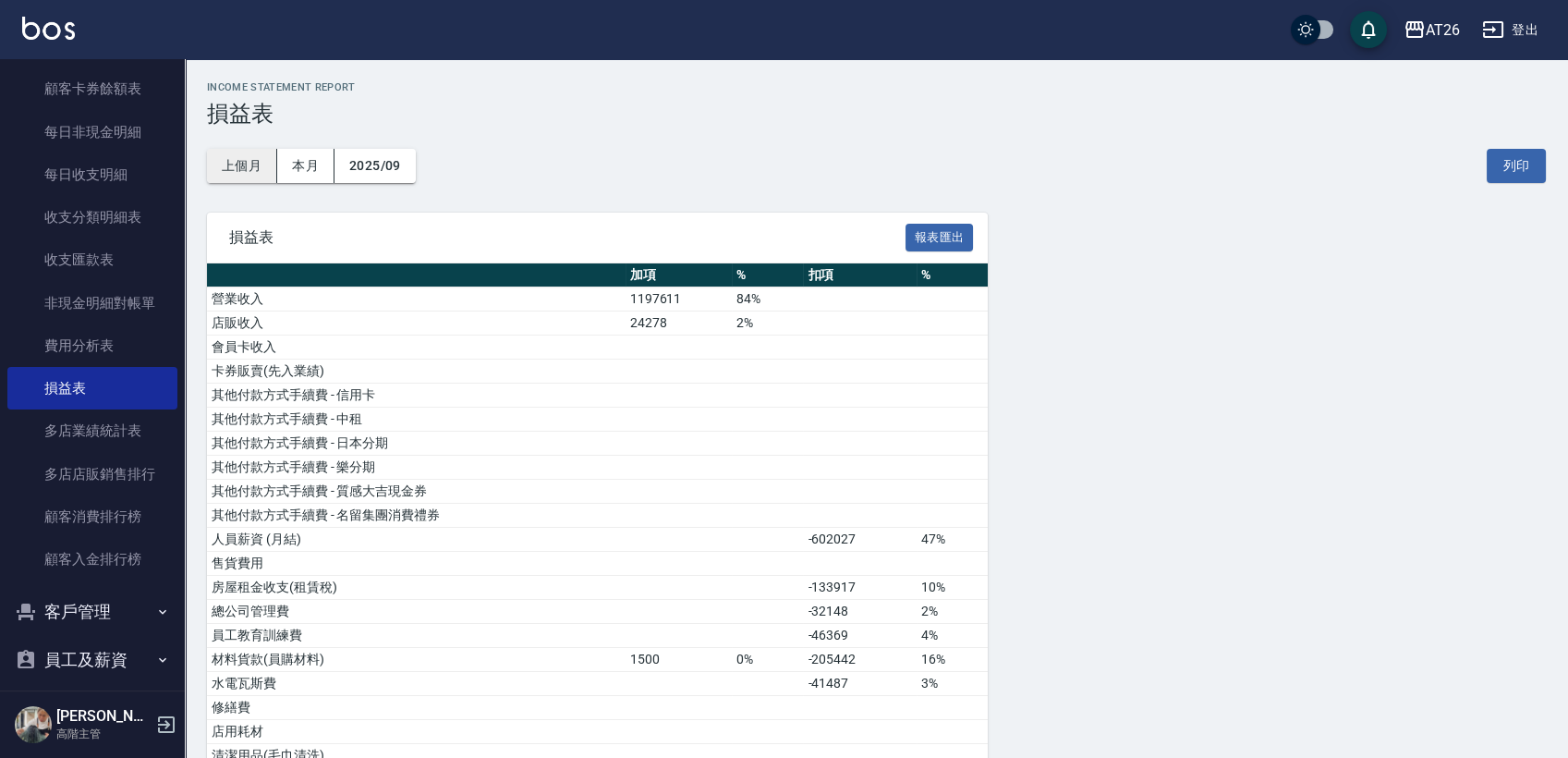
click at [245, 179] on button "上個月" at bounding box center [242, 165] width 70 height 35
click at [350, 173] on button "2025/09" at bounding box center [375, 165] width 81 height 35
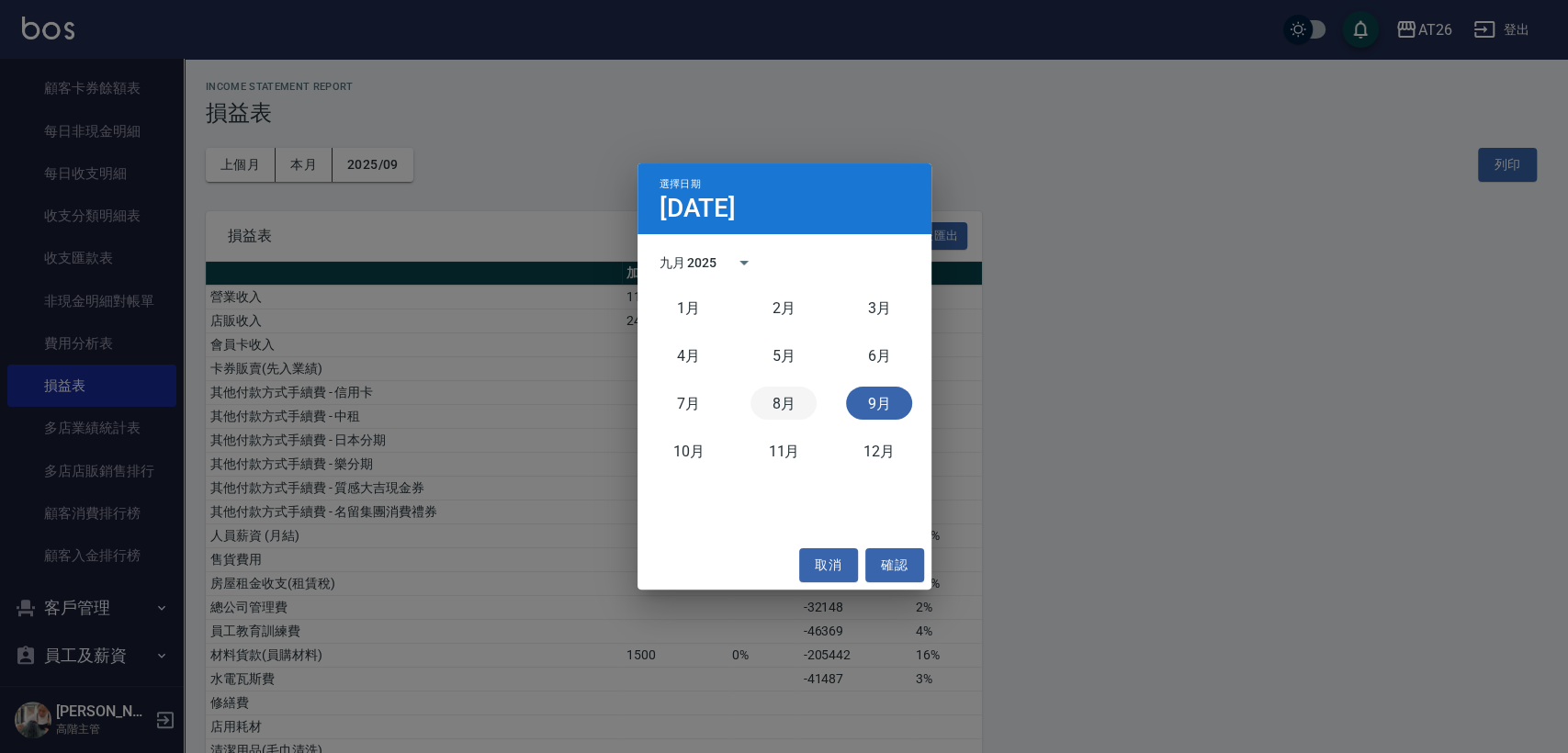
click at [764, 399] on button "8月" at bounding box center [783, 403] width 66 height 33
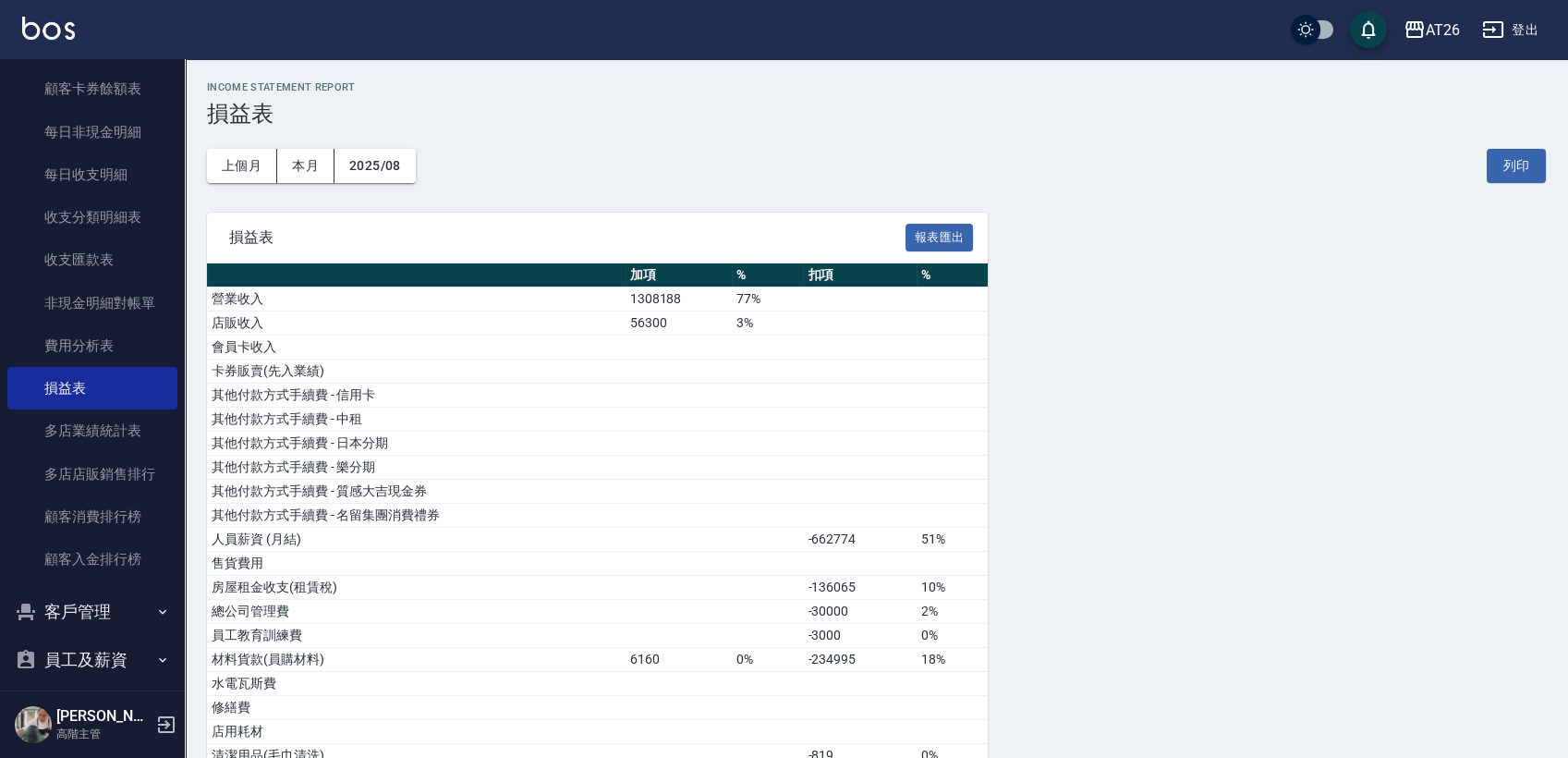
click at [399, 139] on div "上個月 本月 2025/08 列印" at bounding box center [877, 166] width 1339 height 79
click at [397, 149] on button "2025/08" at bounding box center [375, 165] width 81 height 35
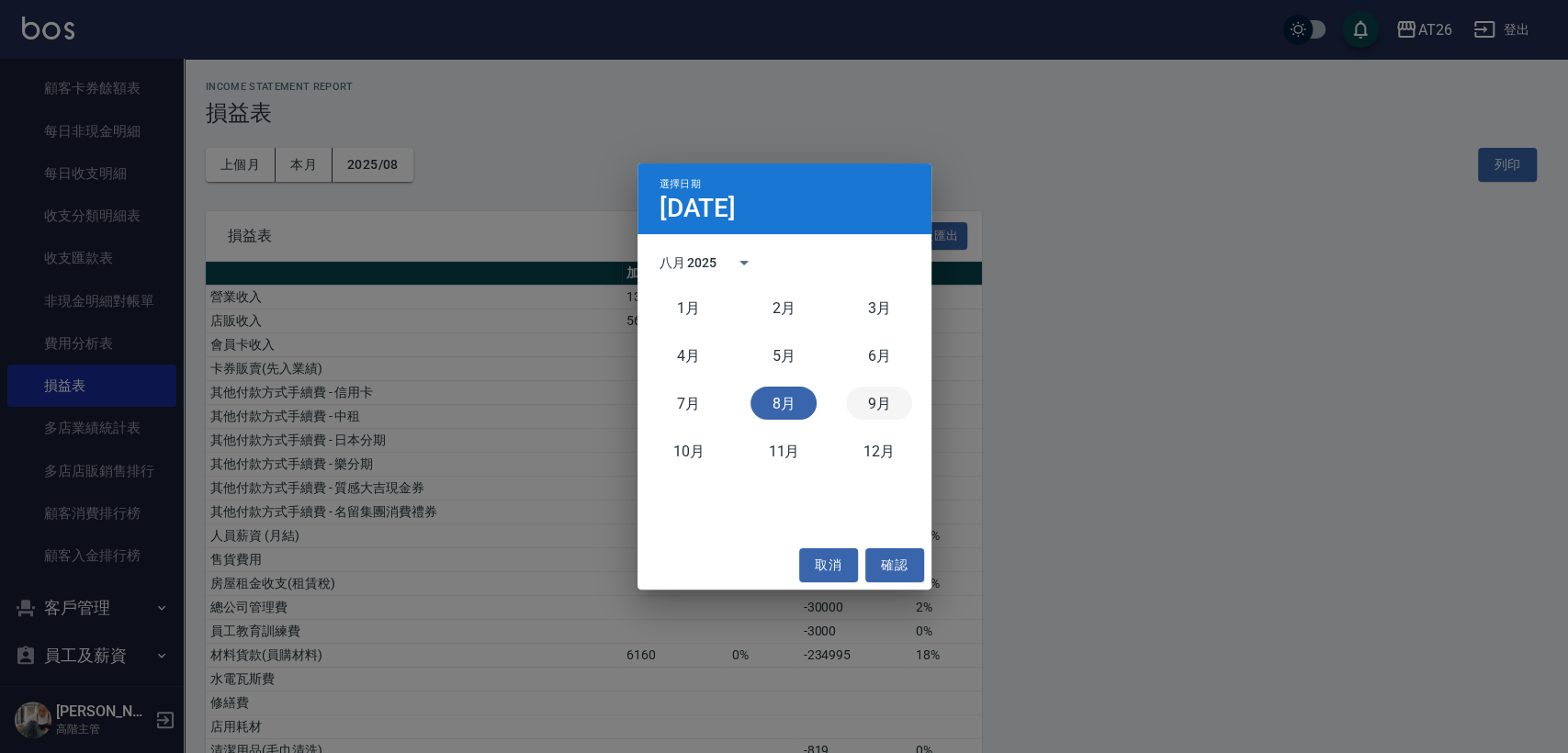
click at [900, 397] on button "9月" at bounding box center [879, 403] width 66 height 33
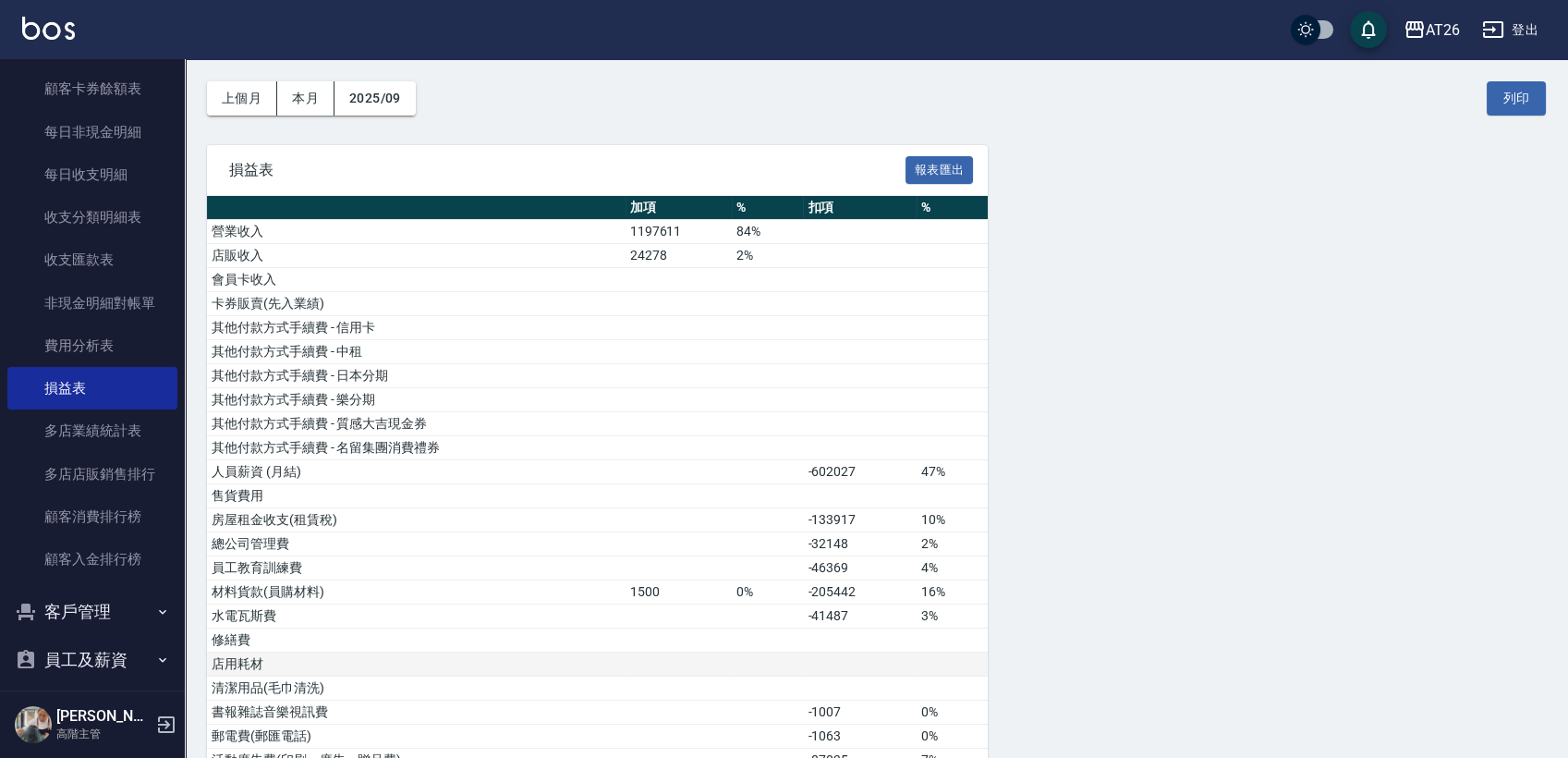
scroll to position [103, 0]
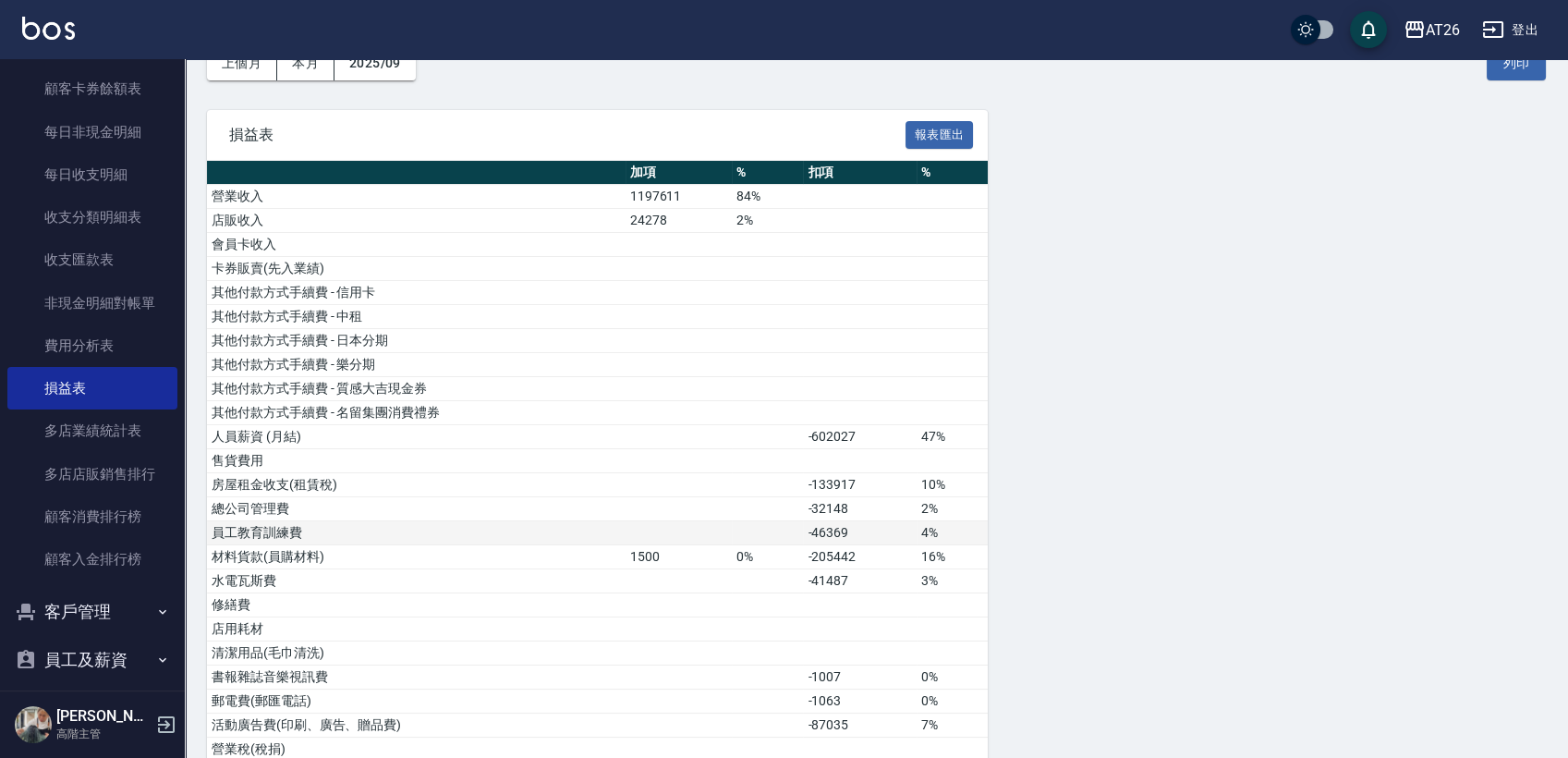
click at [328, 533] on td "員工教育訓練費" at bounding box center [417, 534] width 419 height 24
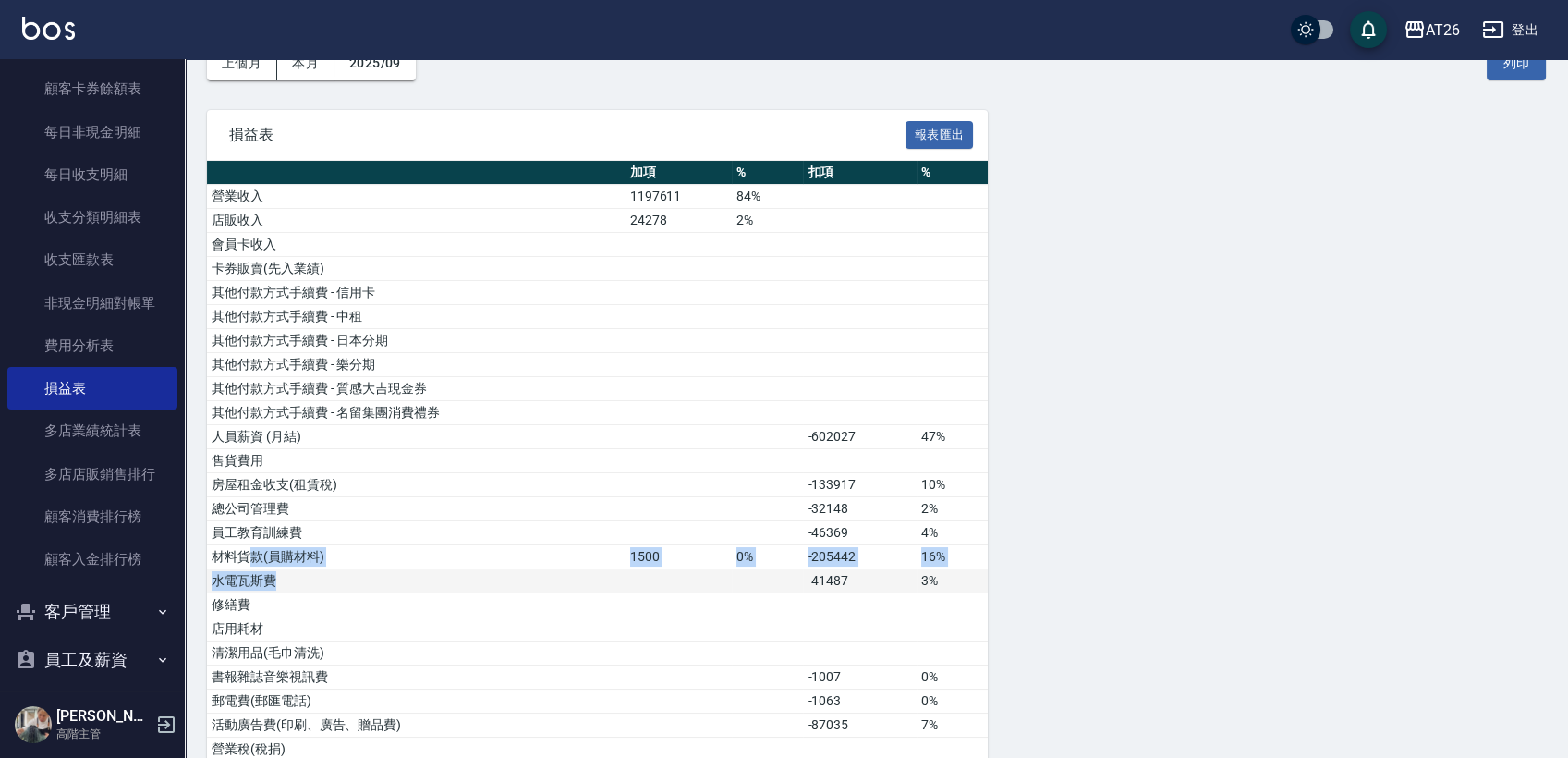
drag, startPoint x: 248, startPoint y: 546, endPoint x: 377, endPoint y: 568, distance: 130.9
click at [384, 565] on td "材料貨款(員購材料)" at bounding box center [417, 558] width 419 height 24
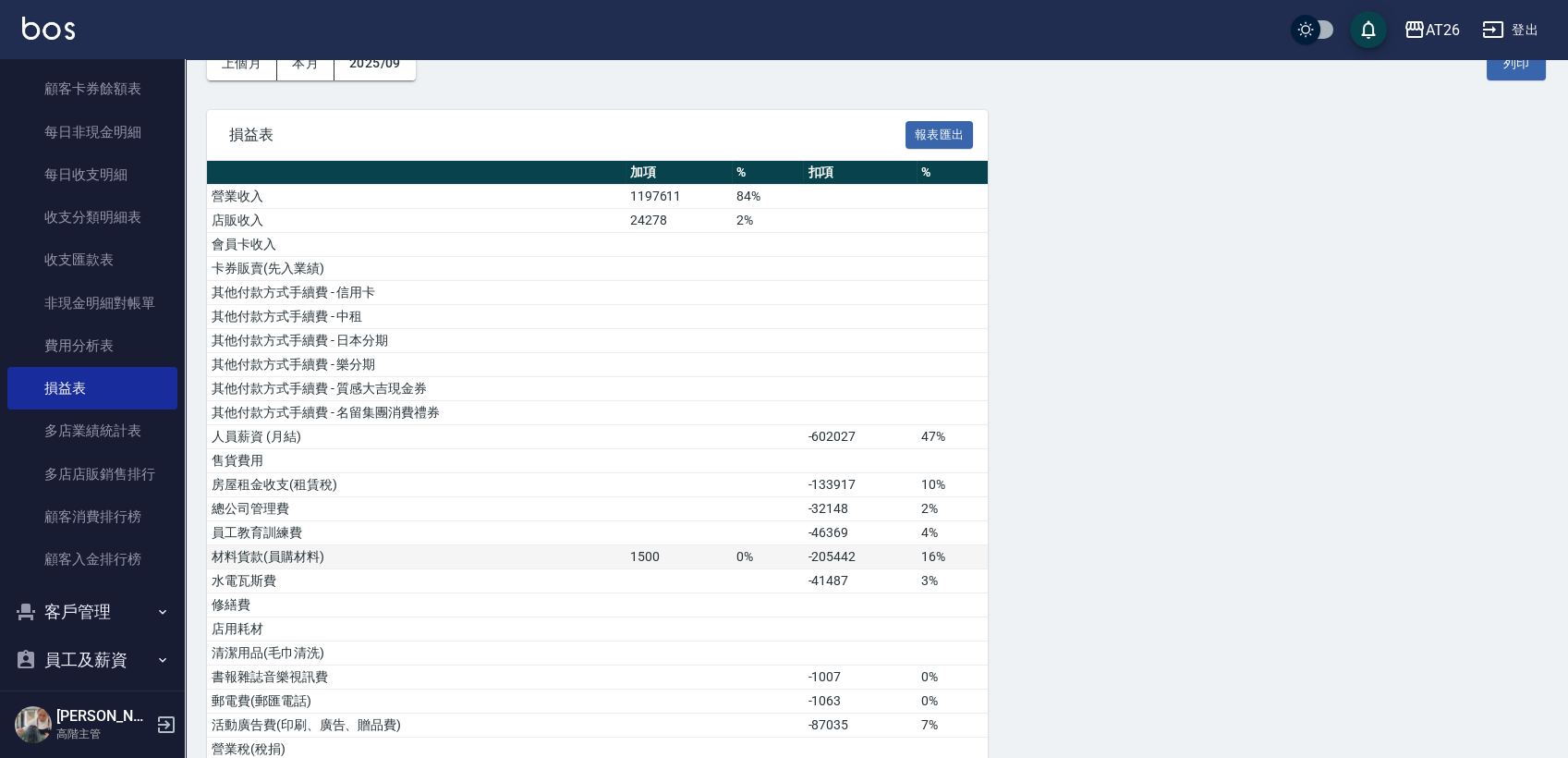
click at [415, 551] on td "材料貨款(員購材料)" at bounding box center [417, 558] width 419 height 24
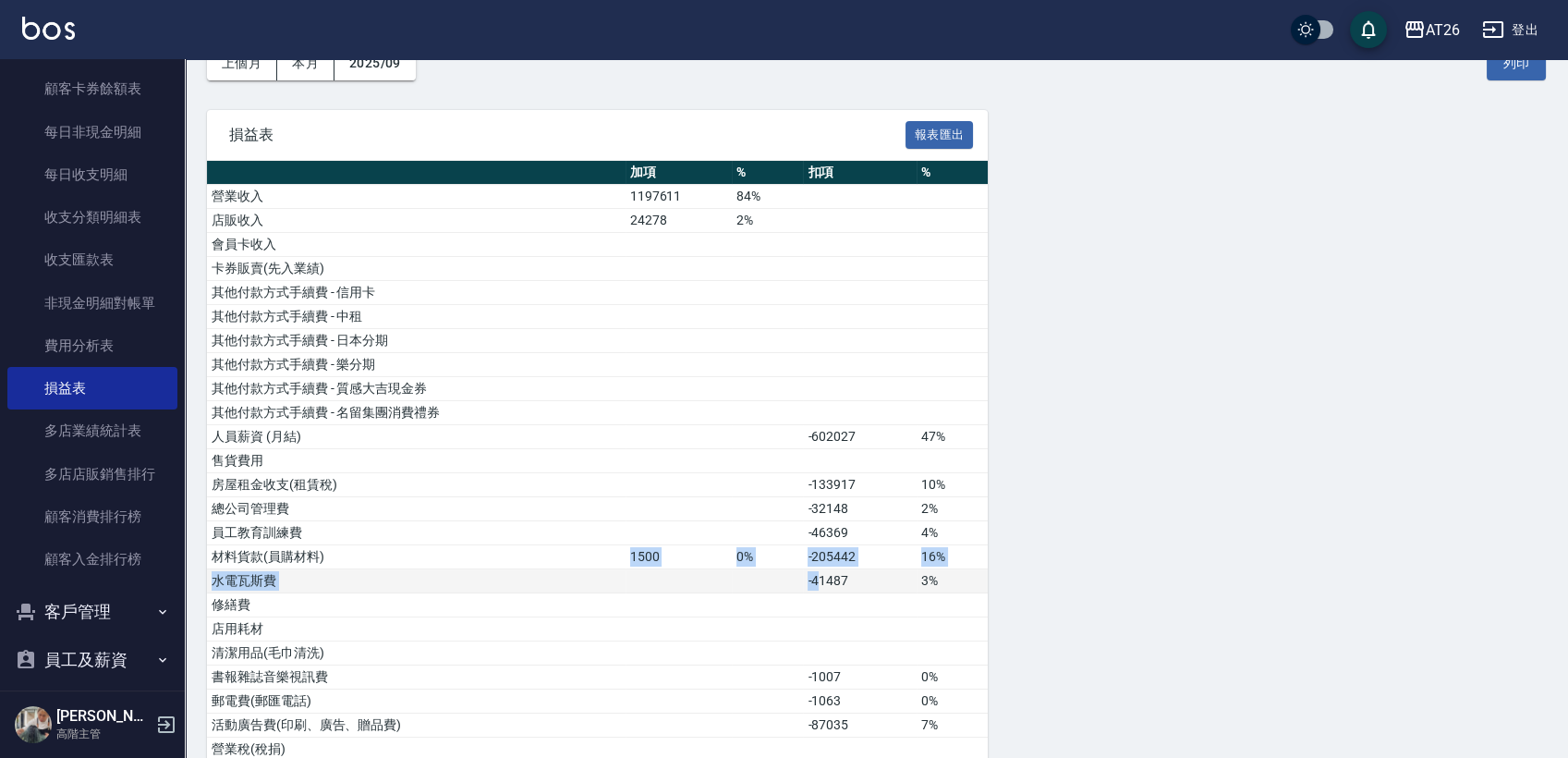
drag, startPoint x: 414, startPoint y: 551, endPoint x: 835, endPoint y: 571, distance: 421.5
click at [835, 571] on td "-41487" at bounding box center [861, 581] width 114 height 24
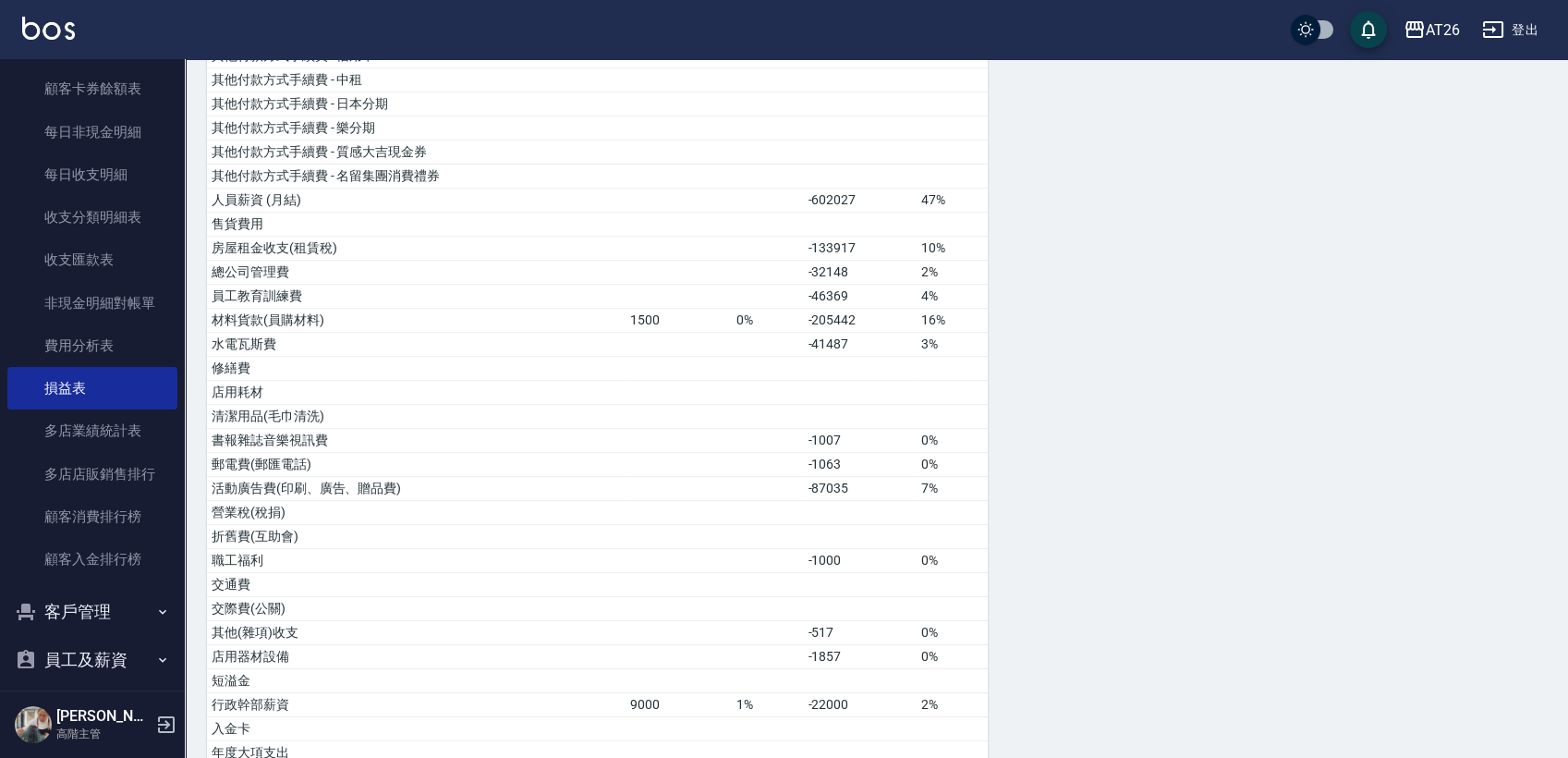
scroll to position [307, 0]
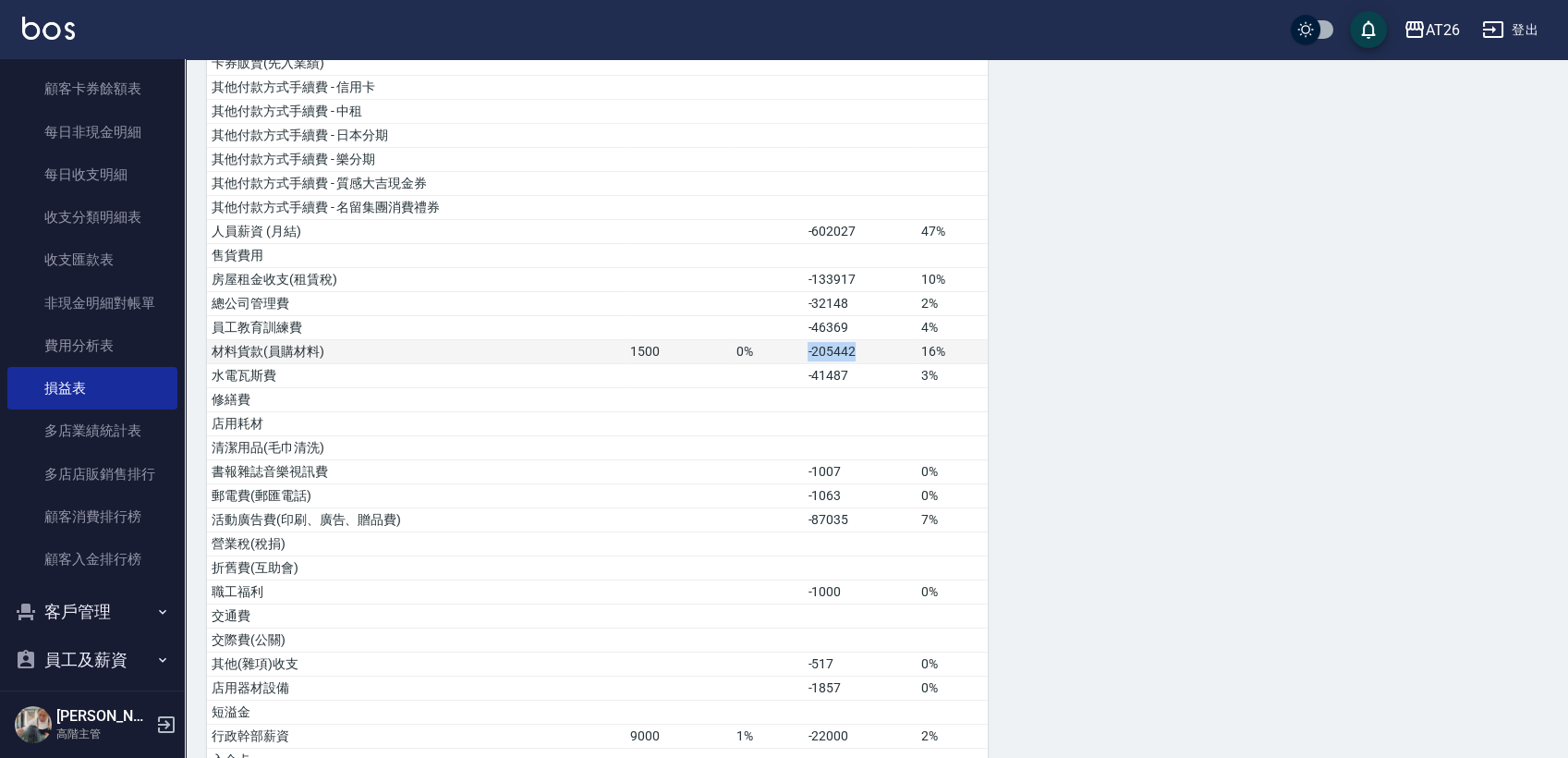
drag, startPoint x: 791, startPoint y: 357, endPoint x: 886, endPoint y: 358, distance: 95.0
click at [886, 358] on tr "材料貨款(員購材料) 1500 0% -205442 16%" at bounding box center [598, 352] width 781 height 24
click at [886, 358] on td "-205442" at bounding box center [861, 352] width 114 height 24
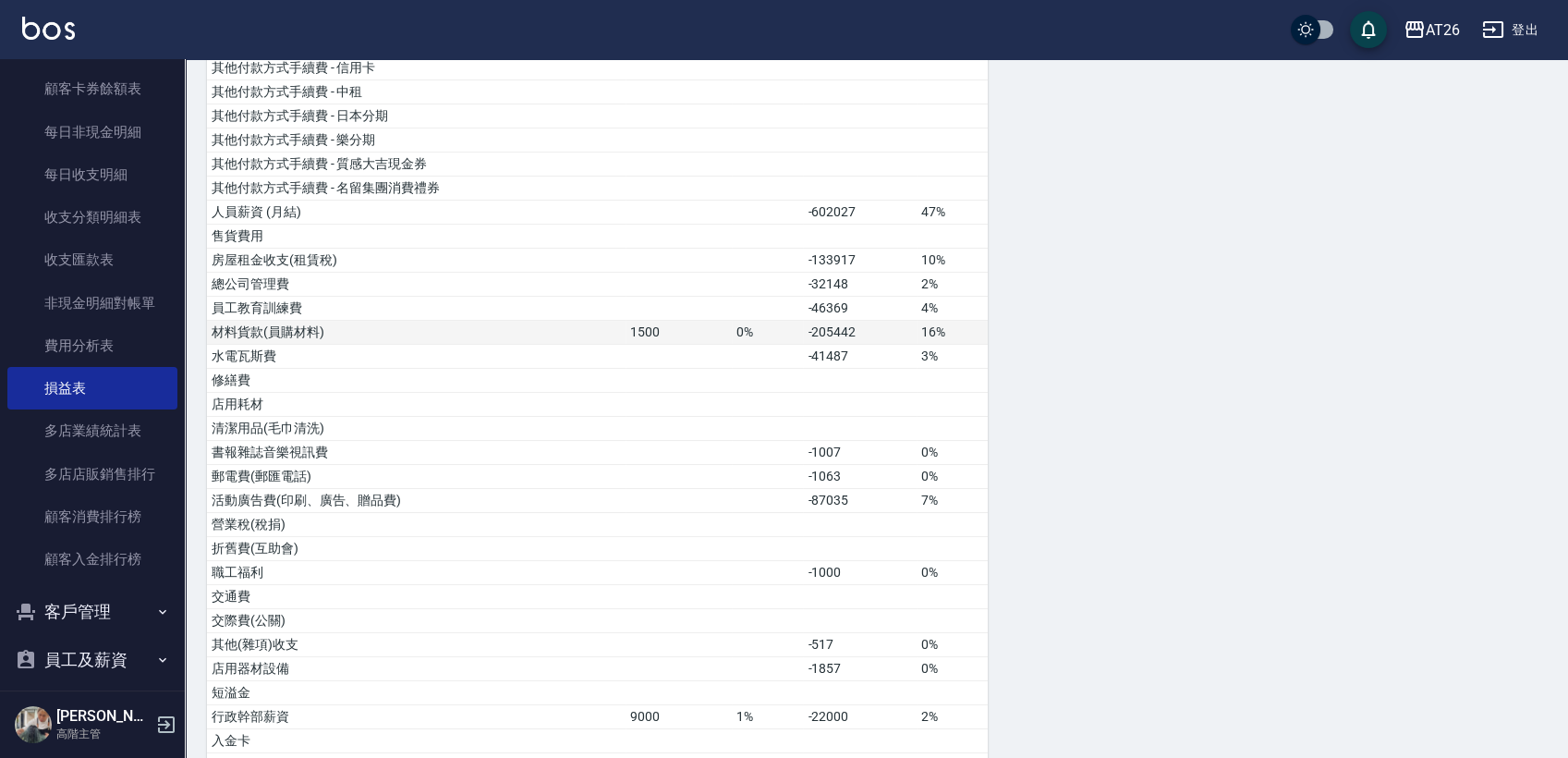
scroll to position [226, 0]
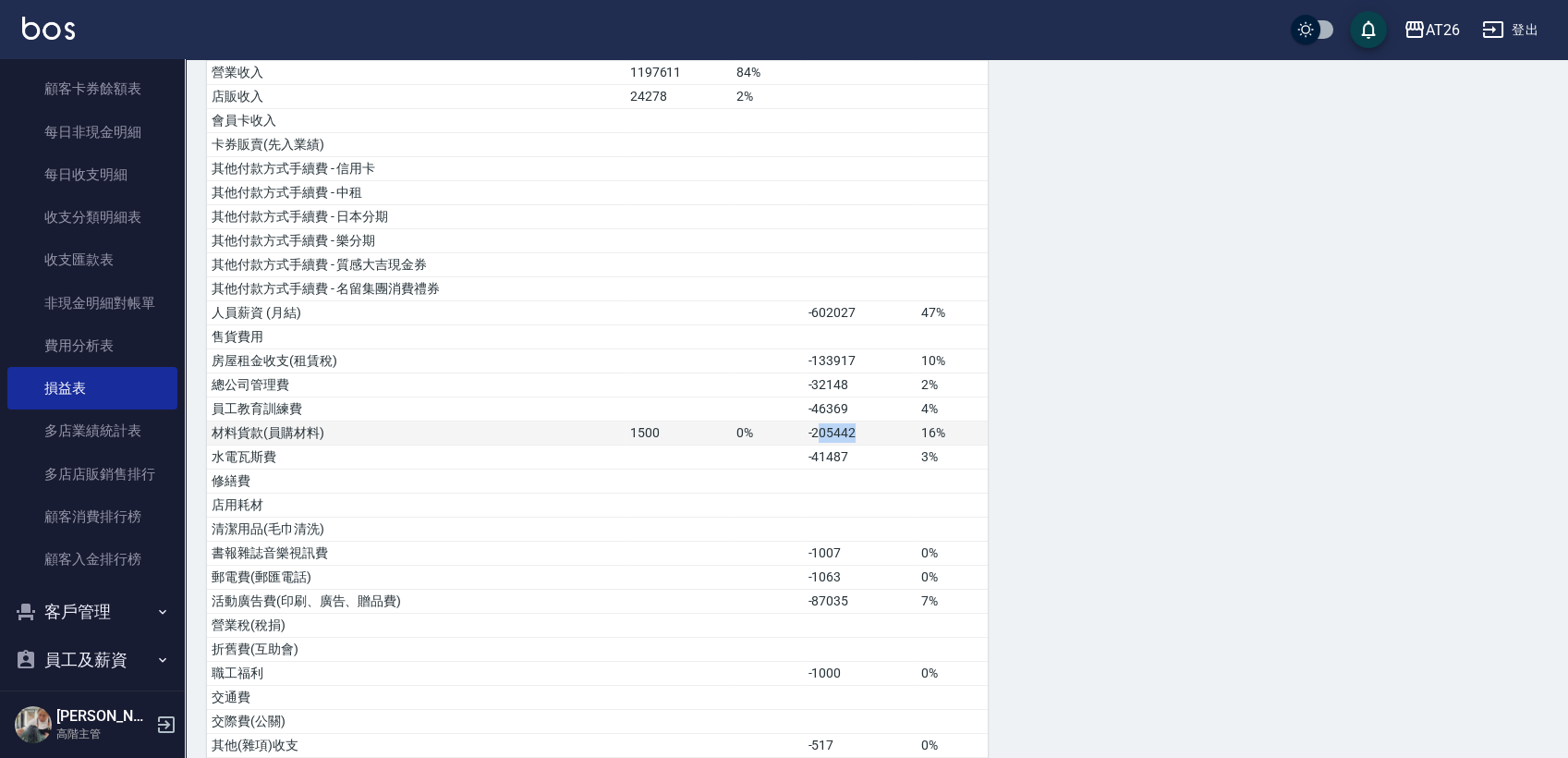
drag, startPoint x: 820, startPoint y: 431, endPoint x: 880, endPoint y: 431, distance: 60.0
click at [880, 431] on td "-205442" at bounding box center [861, 434] width 114 height 24
drag, startPoint x: 880, startPoint y: 431, endPoint x: 777, endPoint y: 422, distance: 103.4
click at [777, 422] on tr "材料貨款(員購材料) 1500 0% -205442 16%" at bounding box center [598, 434] width 781 height 24
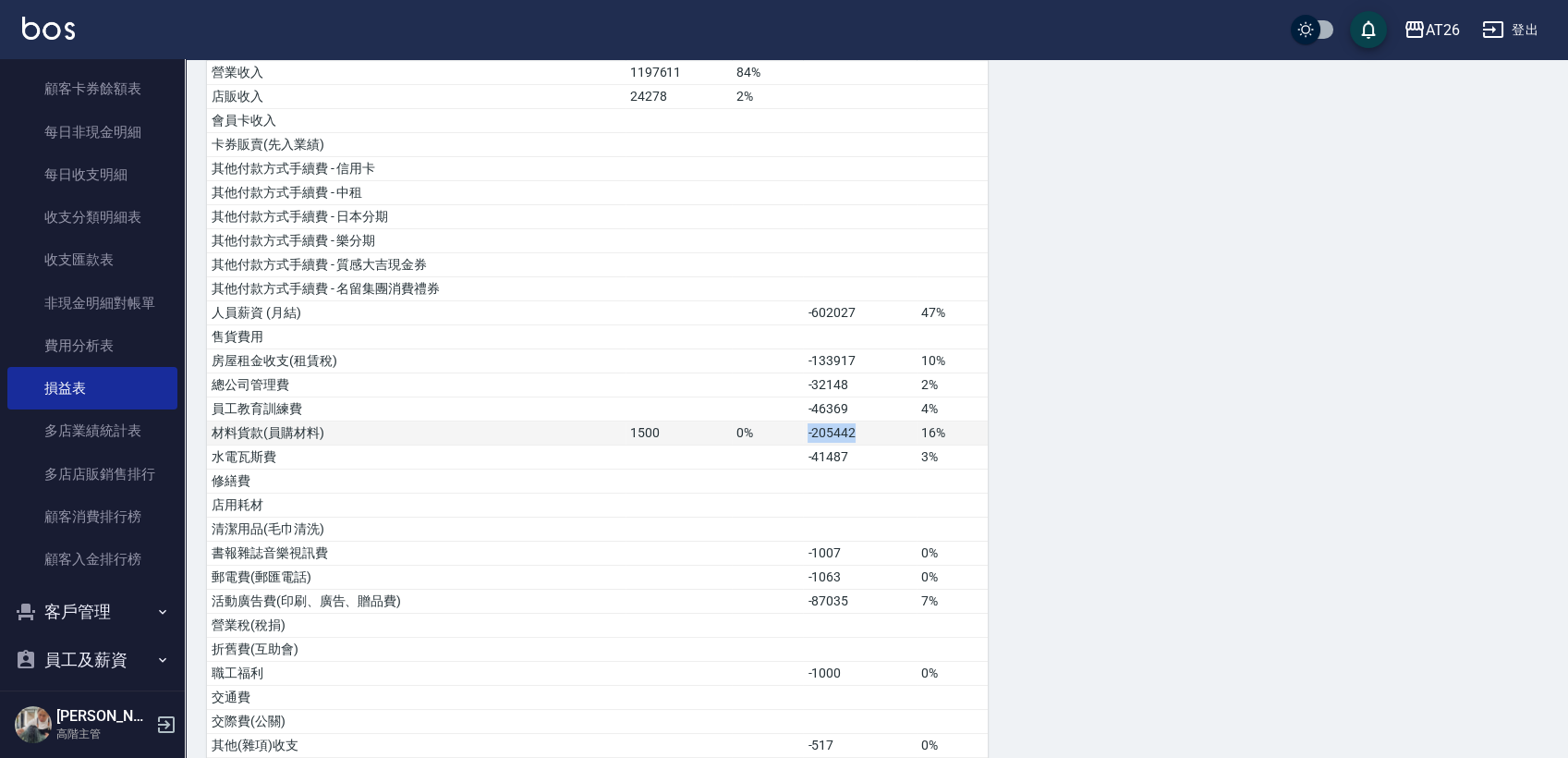
click at [777, 422] on td "0%" at bounding box center [767, 434] width 71 height 24
drag, startPoint x: 791, startPoint y: 422, endPoint x: 889, endPoint y: 444, distance: 100.4
click at [889, 444] on tbody "營業收入 1197611 84% 店販收入 24278 2% 會員卡收入 卡券販賣(先入業績) 其他付款方式手續費 - 信用卡 其他付款方式手續費 - 中租 …" at bounding box center [598, 697] width 781 height 1274
click at [869, 428] on td "-205442" at bounding box center [861, 434] width 114 height 24
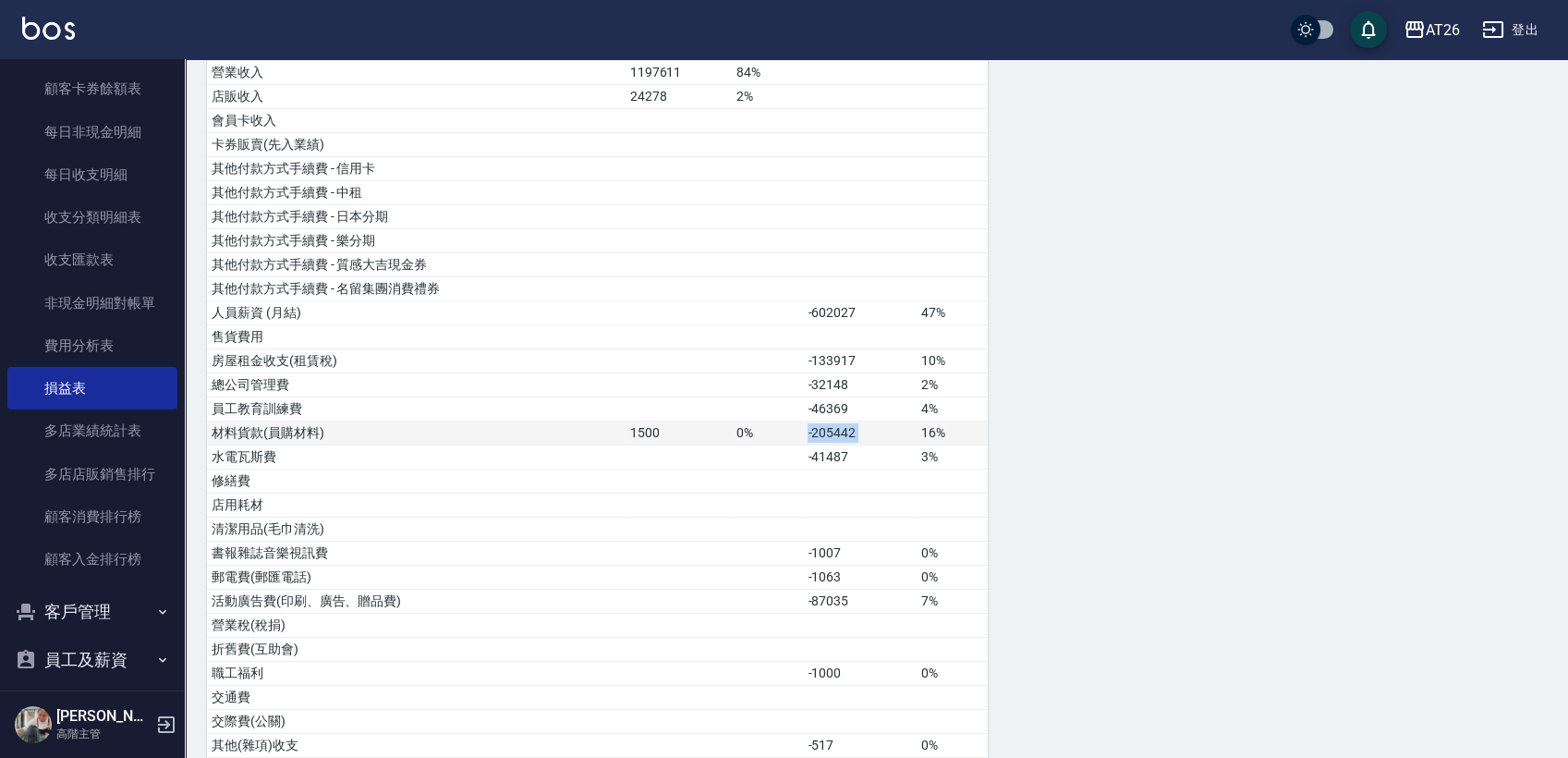
drag, startPoint x: 869, startPoint y: 428, endPoint x: 802, endPoint y: 428, distance: 67.0
click at [802, 428] on tr "材料貨款(員購材料) 1500 0% -205442 16%" at bounding box center [598, 434] width 781 height 24
click at [802, 428] on td "0%" at bounding box center [767, 434] width 71 height 24
drag, startPoint x: 802, startPoint y: 428, endPoint x: 892, endPoint y: 436, distance: 90.4
click at [892, 436] on tr "材料貨款(員購材料) 1500 0% -205442 16%" at bounding box center [598, 434] width 781 height 24
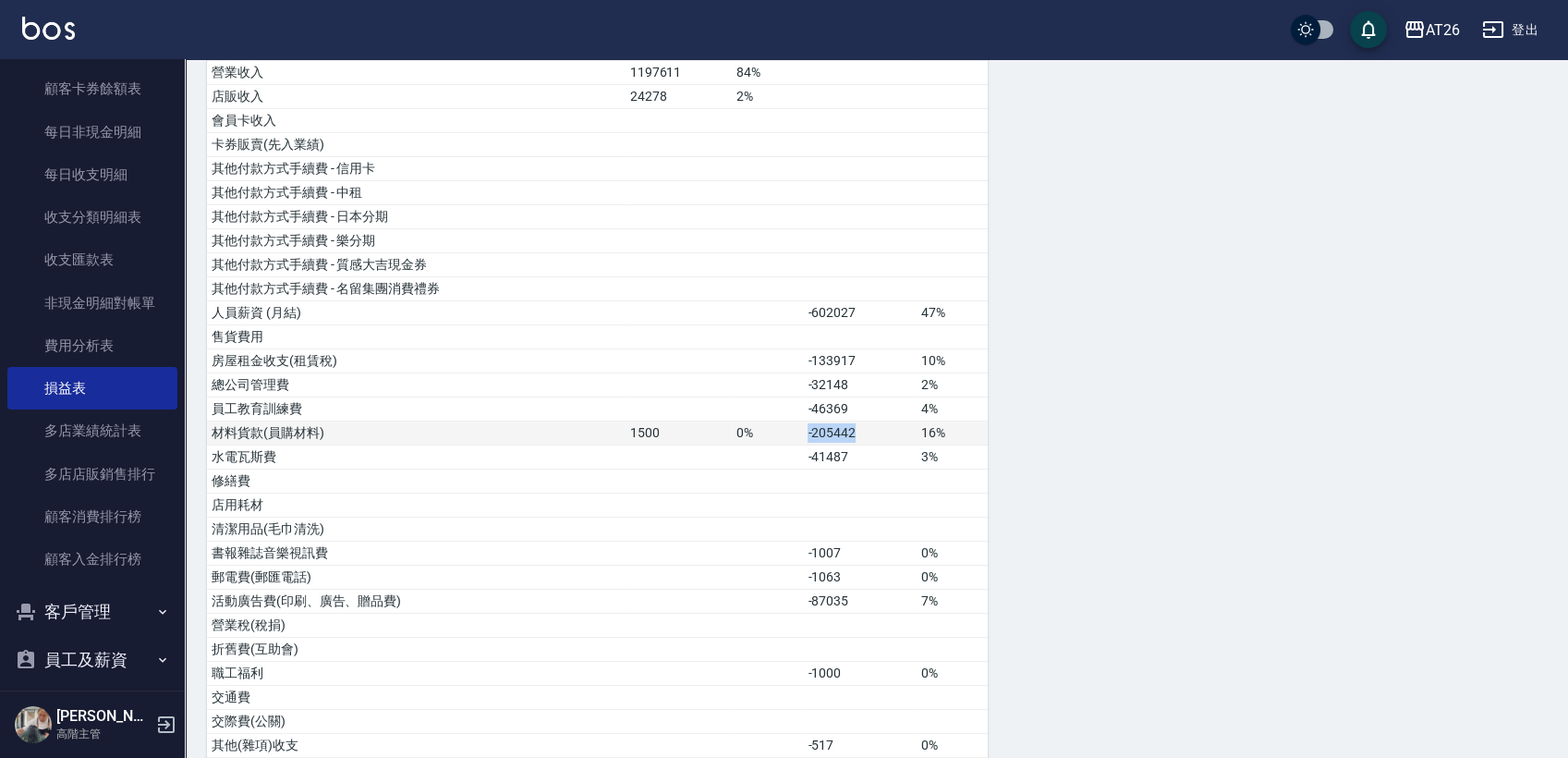
click at [892, 436] on td "-205442" at bounding box center [861, 434] width 114 height 24
drag, startPoint x: 892, startPoint y: 436, endPoint x: 779, endPoint y: 431, distance: 113.1
click at [780, 431] on tr "材料貨款(員購材料) 1500 0% -205442 16%" at bounding box center [598, 434] width 781 height 24
click at [777, 429] on td "0%" at bounding box center [767, 434] width 71 height 24
drag, startPoint x: 777, startPoint y: 429, endPoint x: 864, endPoint y: 436, distance: 87.3
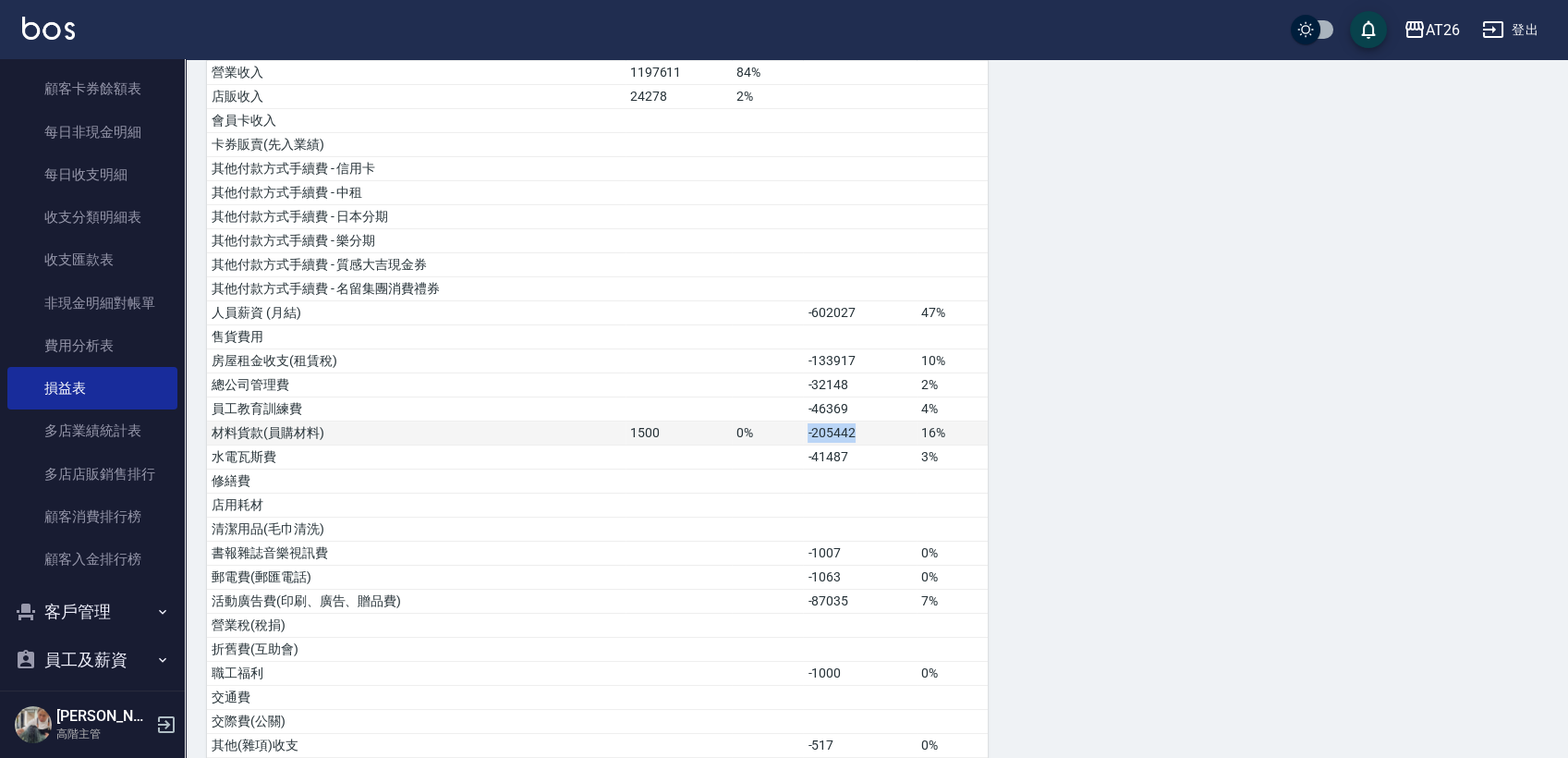
click at [864, 436] on tr "材料貨款(員購材料) 1500 0% -205442 16%" at bounding box center [598, 434] width 781 height 24
click at [352, 383] on td "總公司管理費" at bounding box center [417, 386] width 419 height 24
drag, startPoint x: 219, startPoint y: 426, endPoint x: 303, endPoint y: 435, distance: 84.5
click at [303, 435] on td "材料貨款(員購材料)" at bounding box center [417, 434] width 419 height 24
drag, startPoint x: 218, startPoint y: 436, endPoint x: 915, endPoint y: 438, distance: 697.0
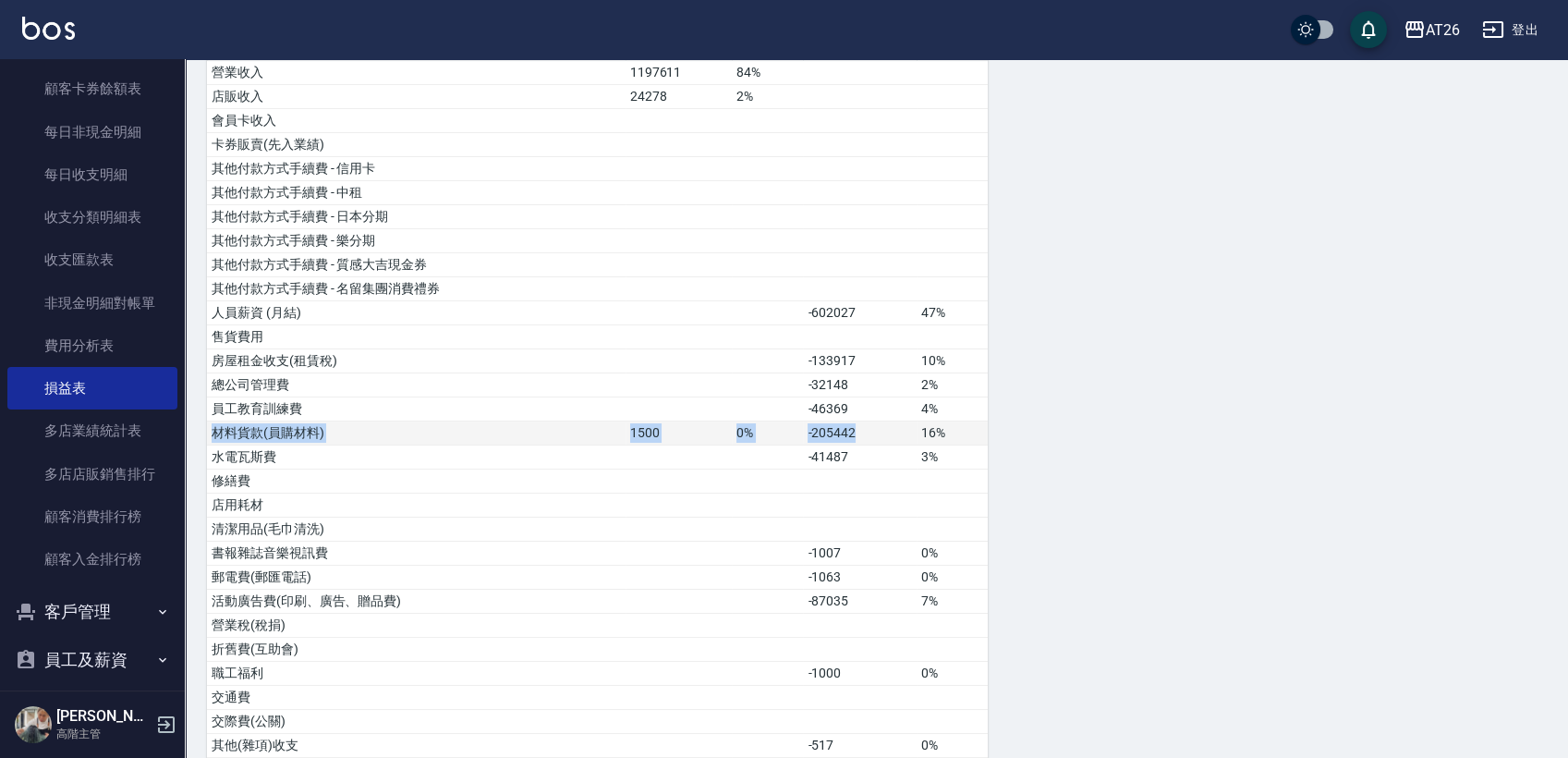
click at [915, 438] on tr "材料貨款(員購材料) 1500 0% -205442 16%" at bounding box center [598, 434] width 781 height 24
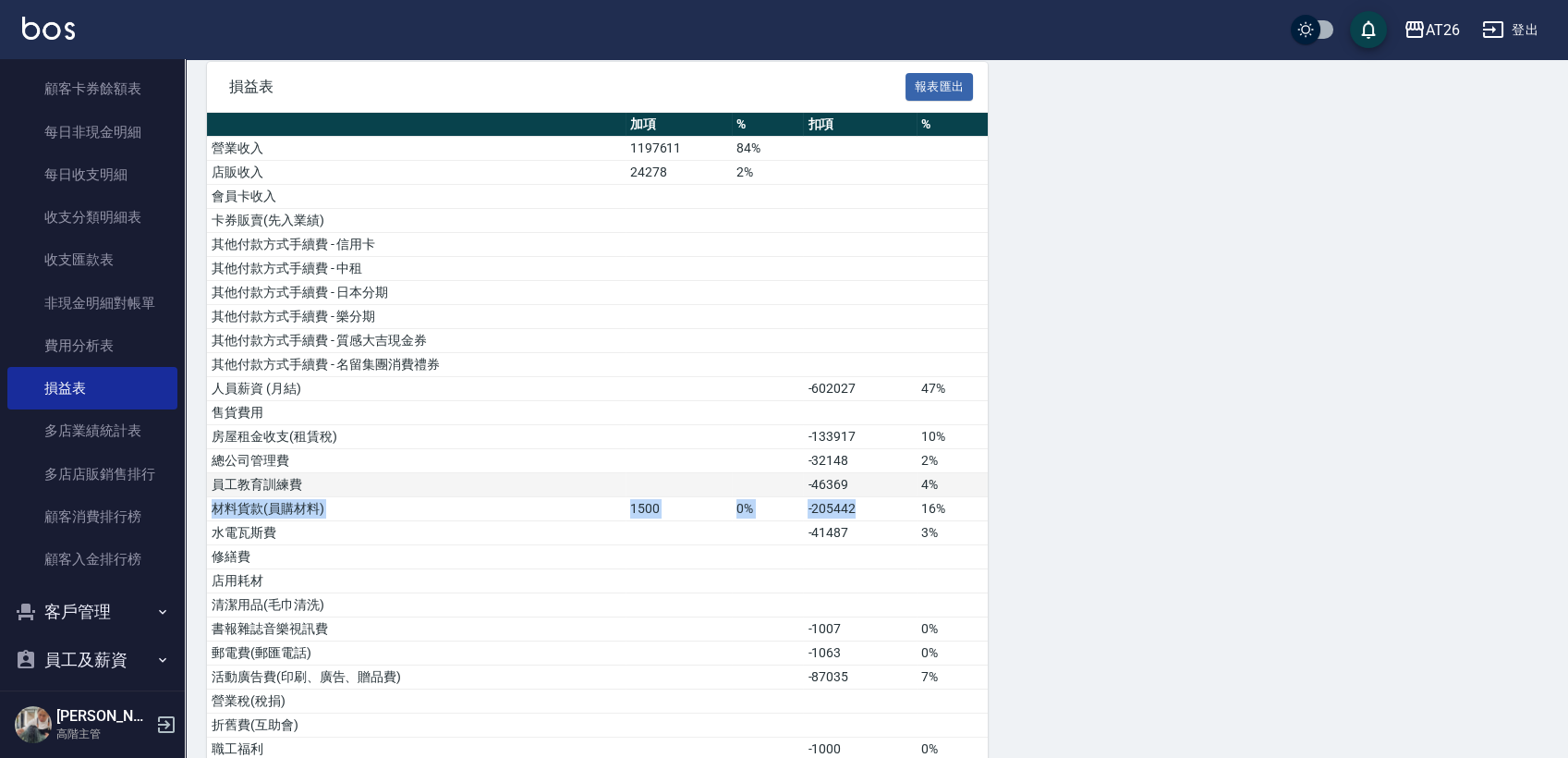
scroll to position [124, 0]
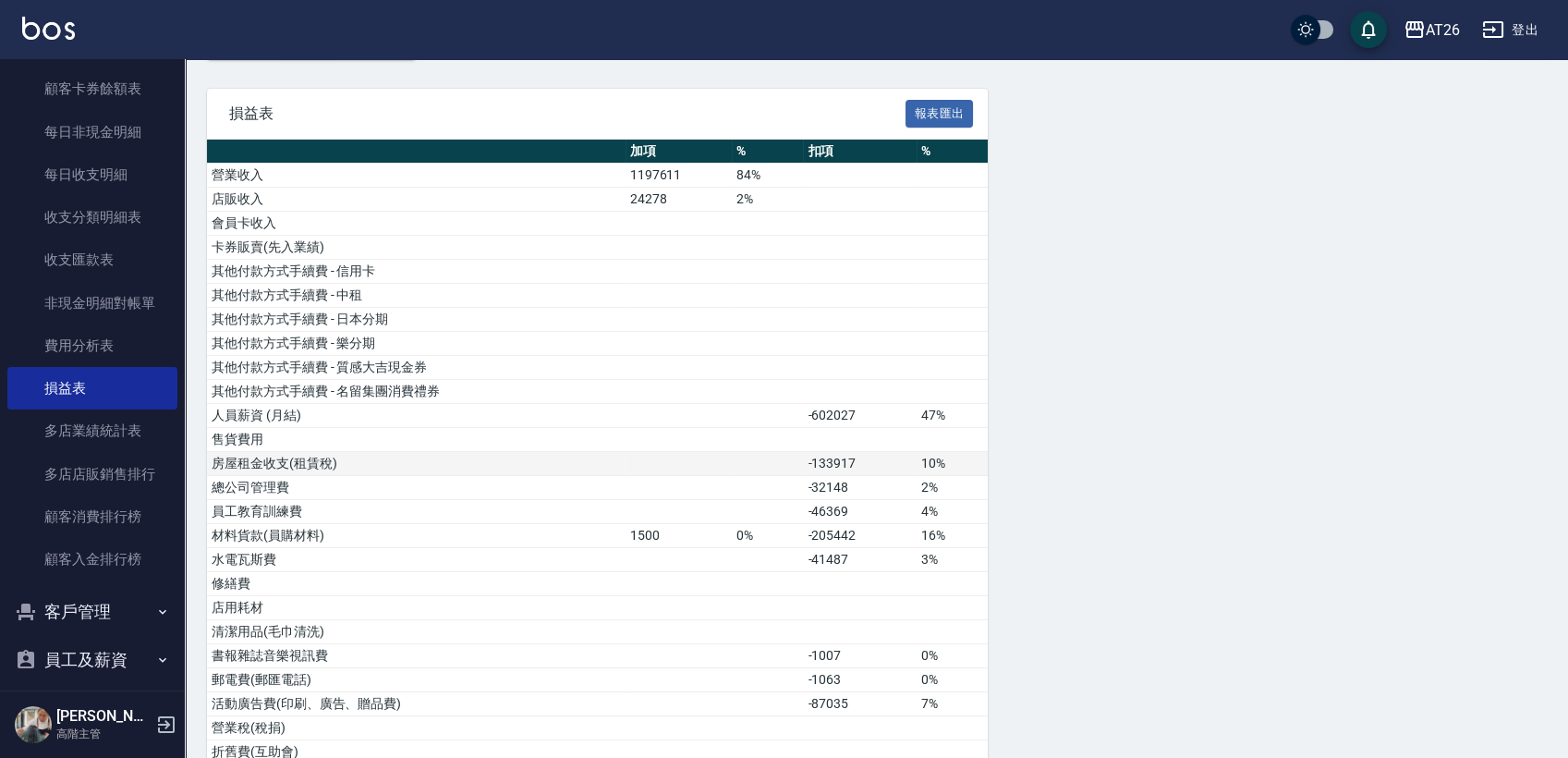
click at [729, 456] on td at bounding box center [679, 465] width 107 height 24
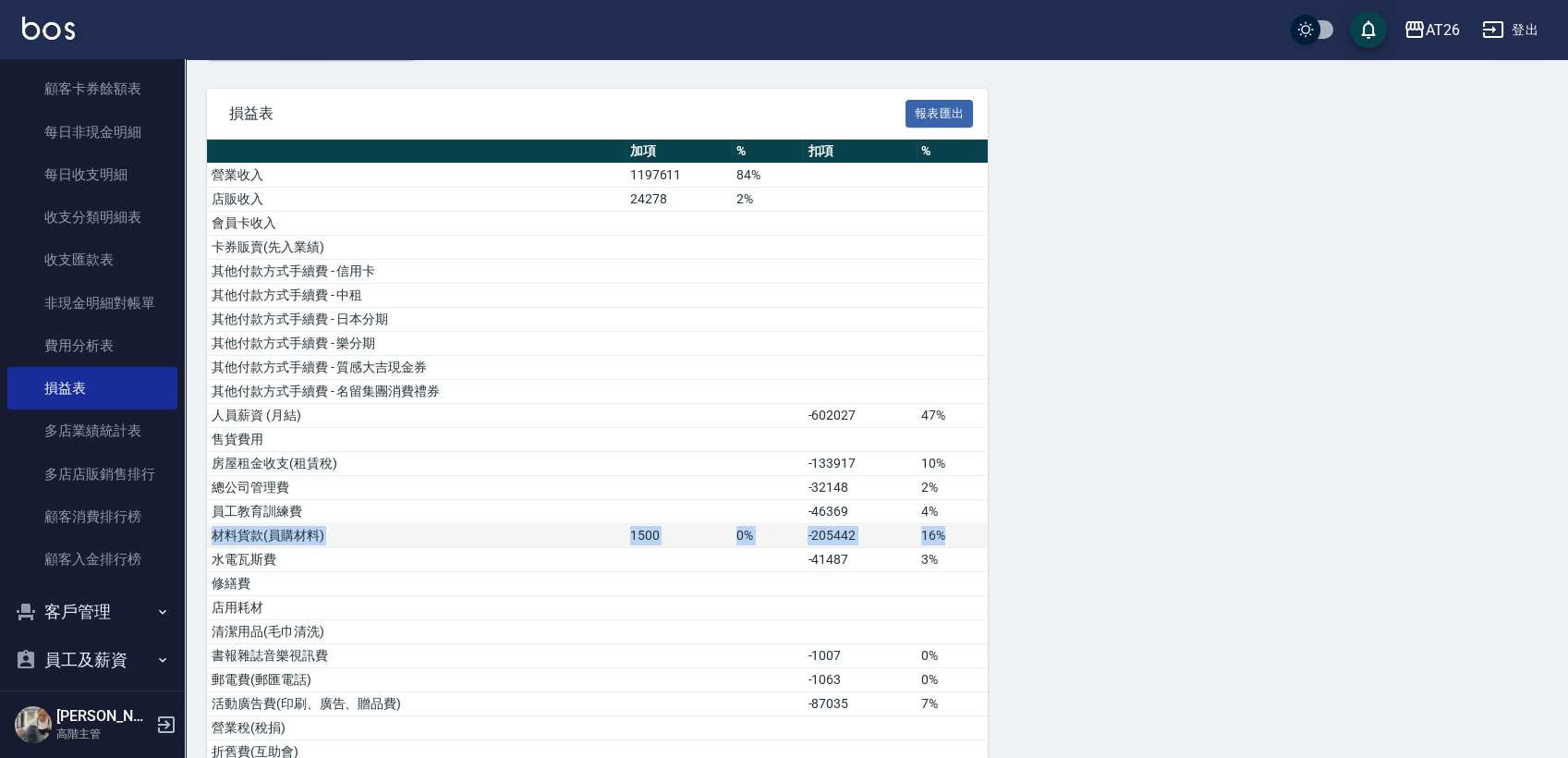
drag, startPoint x: 214, startPoint y: 533, endPoint x: 967, endPoint y: 527, distance: 753.0
click at [967, 527] on tr "材料貨款(員購材料) 1500 0% -205442 16%" at bounding box center [598, 536] width 781 height 24
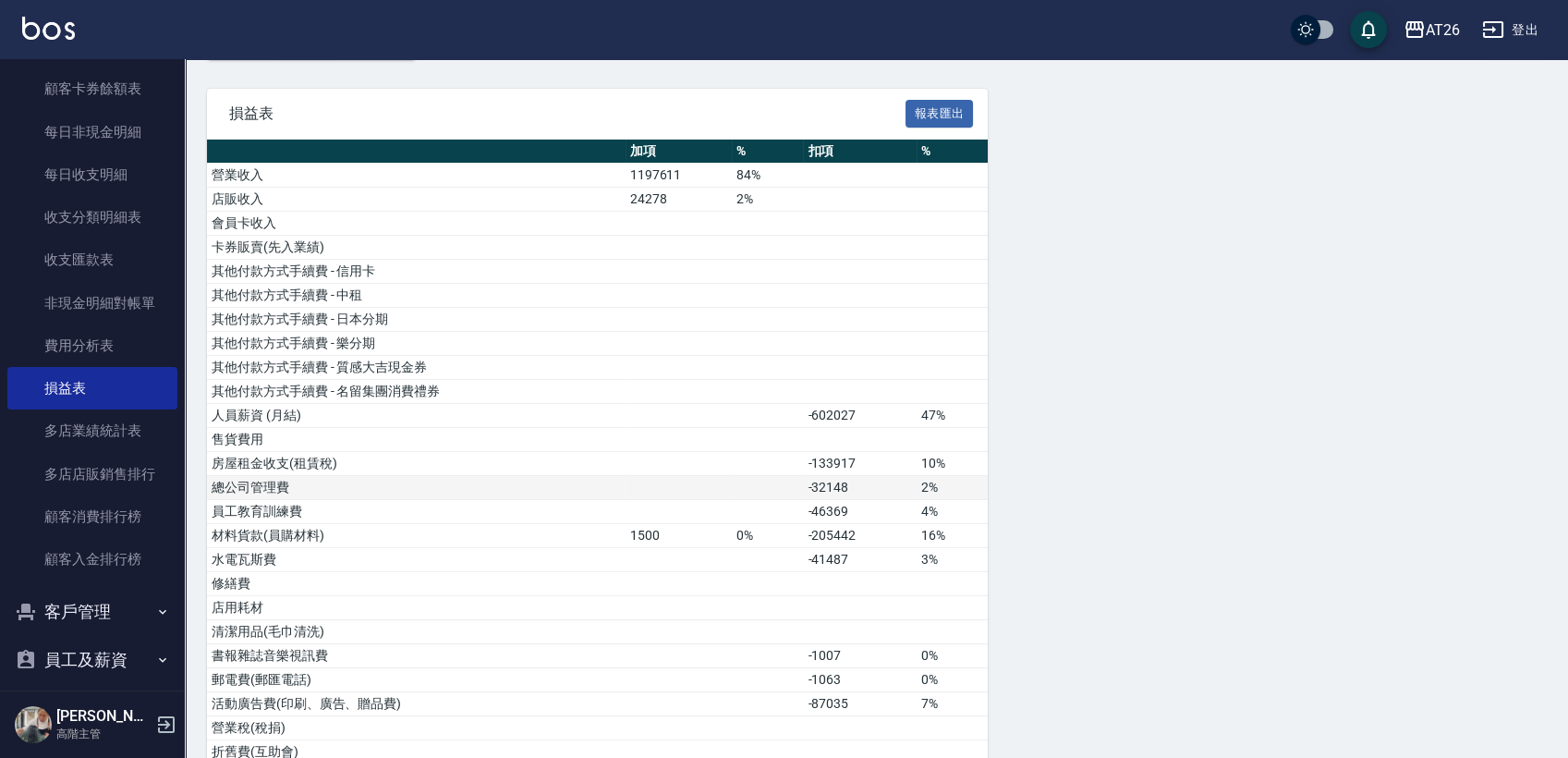
click at [908, 480] on td "-32148" at bounding box center [861, 488] width 114 height 24
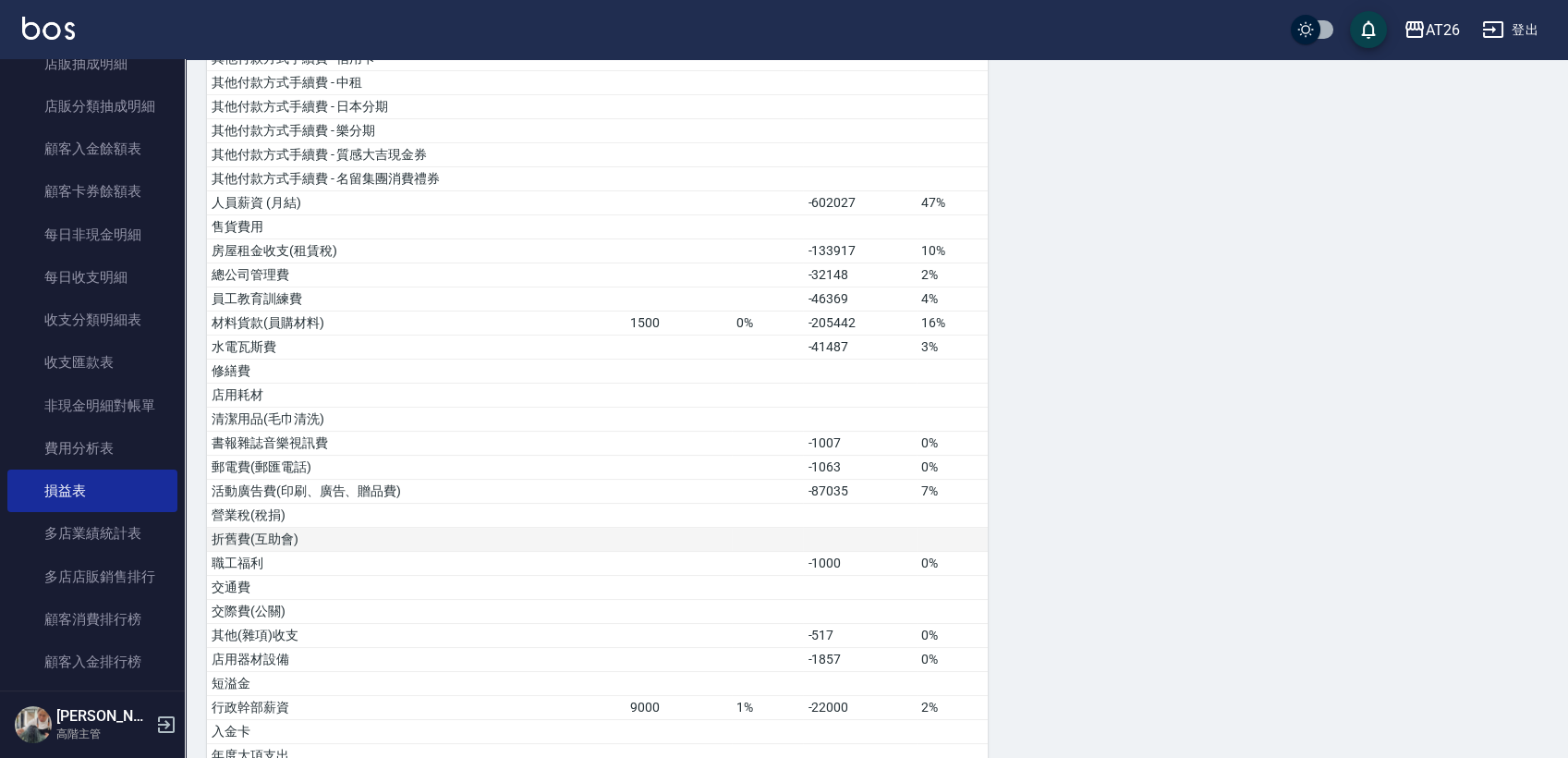
scroll to position [307, 0]
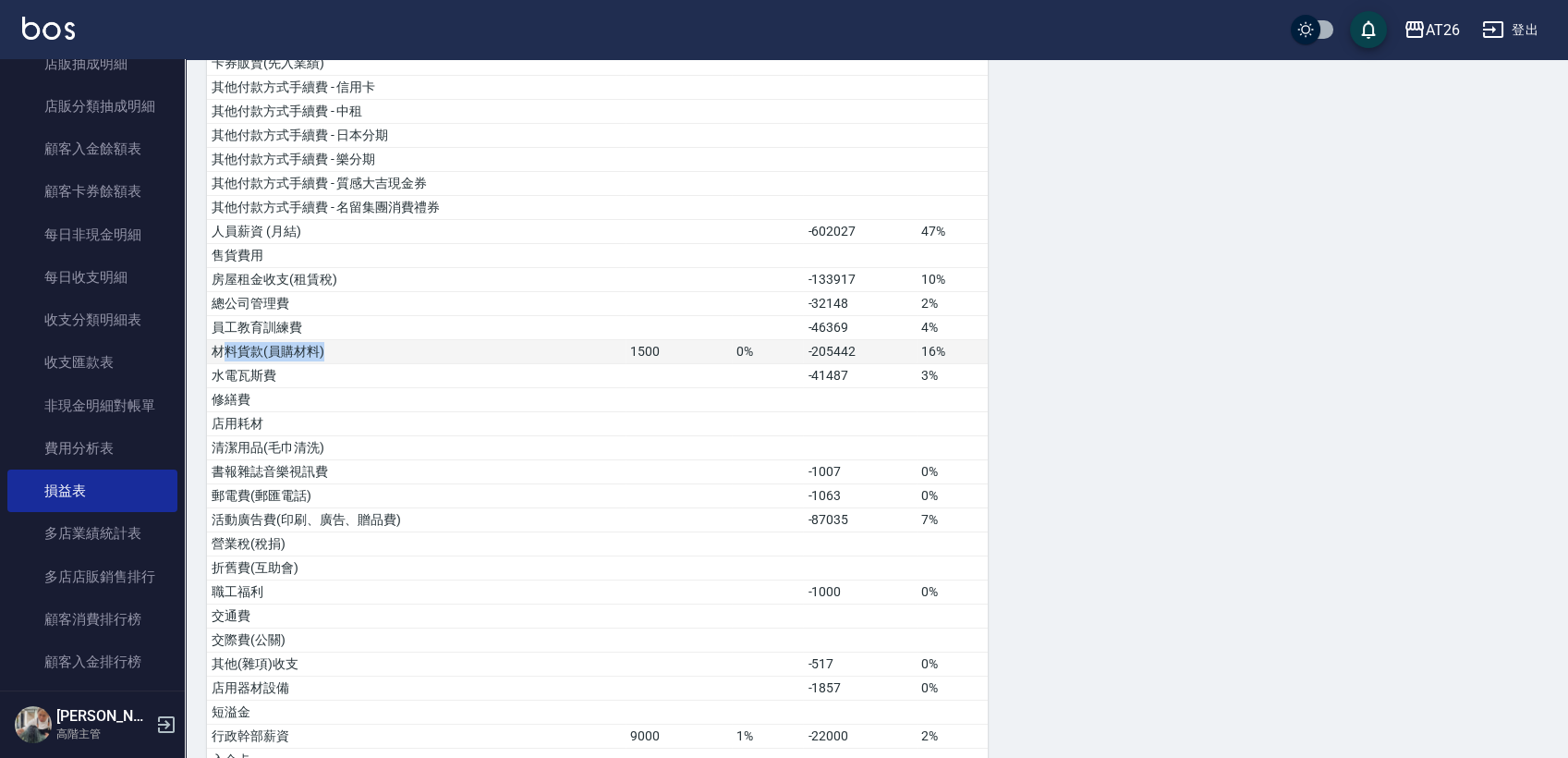
drag, startPoint x: 220, startPoint y: 357, endPoint x: 339, endPoint y: 354, distance: 119.0
click at [339, 354] on td "材料貨款(員購材料)" at bounding box center [417, 352] width 419 height 24
click at [341, 354] on td "材料貨款(員購材料)" at bounding box center [417, 352] width 419 height 24
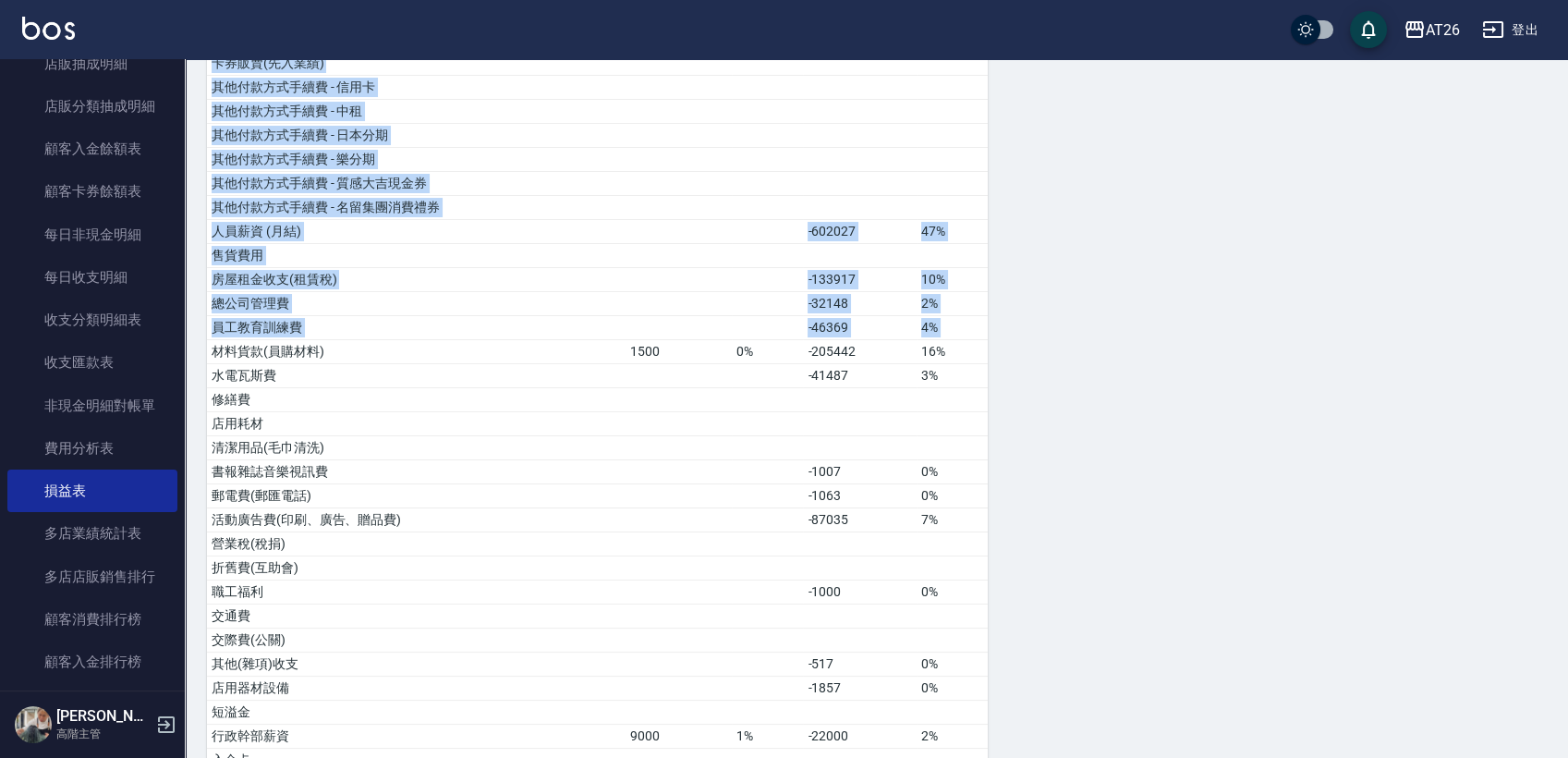
drag, startPoint x: 213, startPoint y: 347, endPoint x: 994, endPoint y: 346, distance: 781.0
click at [994, 346] on div "損益表 報表匯出 加項 % 扣項 % 營業收入 1197611 84% 店販收入 24278 2% 會員卡收入 卡券販賣(先入業績) 其他付款方式手續費 - …" at bounding box center [877, 591] width 1339 height 1372
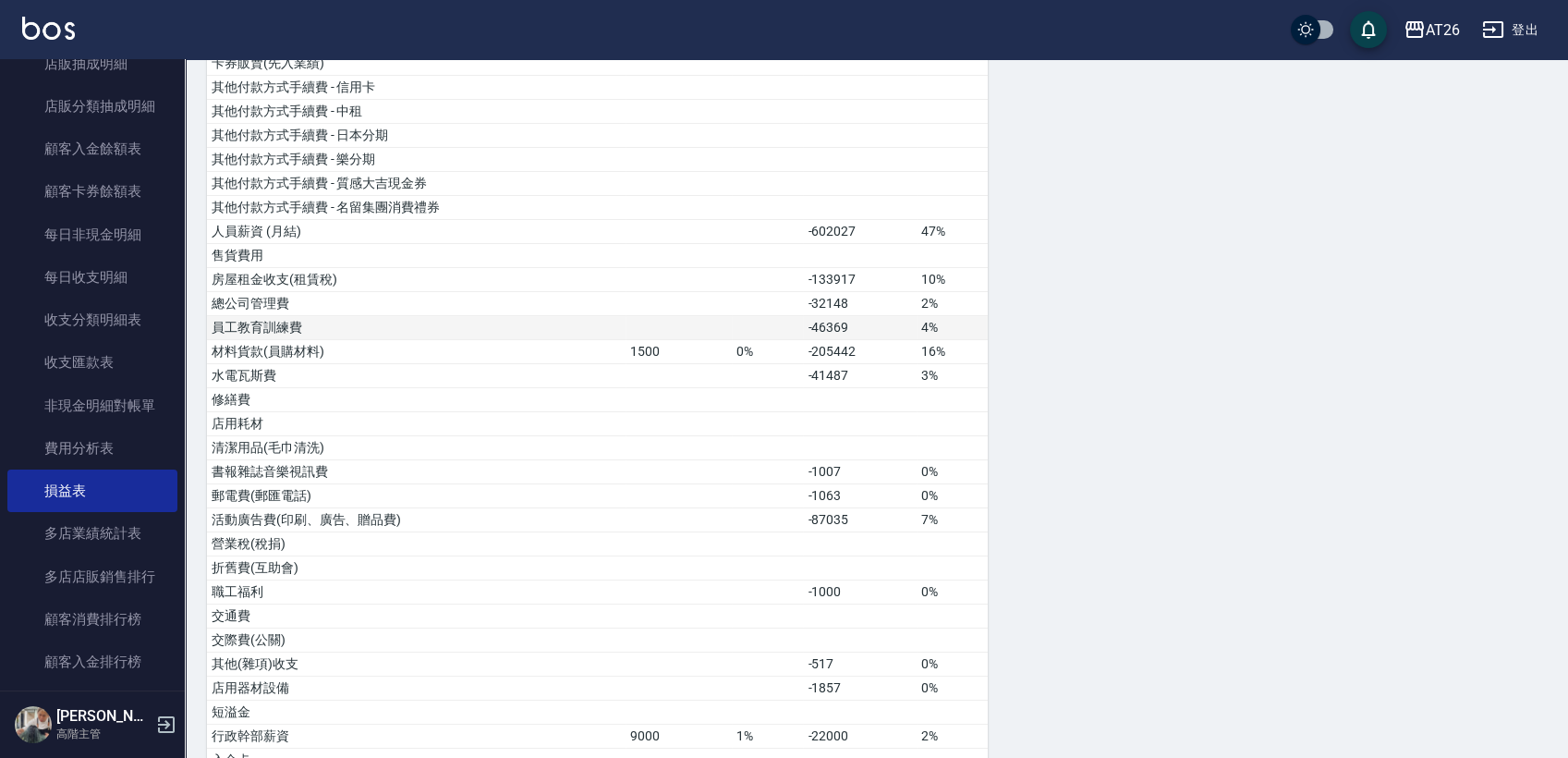
click at [858, 322] on td "-46369" at bounding box center [861, 328] width 114 height 24
drag, startPoint x: 804, startPoint y: 356, endPoint x: 959, endPoint y: 365, distance: 155.3
click at [945, 361] on tr "材料貨款(員購材料) 1500 0% -205442 16%" at bounding box center [598, 352] width 781 height 24
click at [959, 365] on td "3%" at bounding box center [952, 377] width 71 height 24
click at [663, 355] on td "1500" at bounding box center [679, 352] width 107 height 24
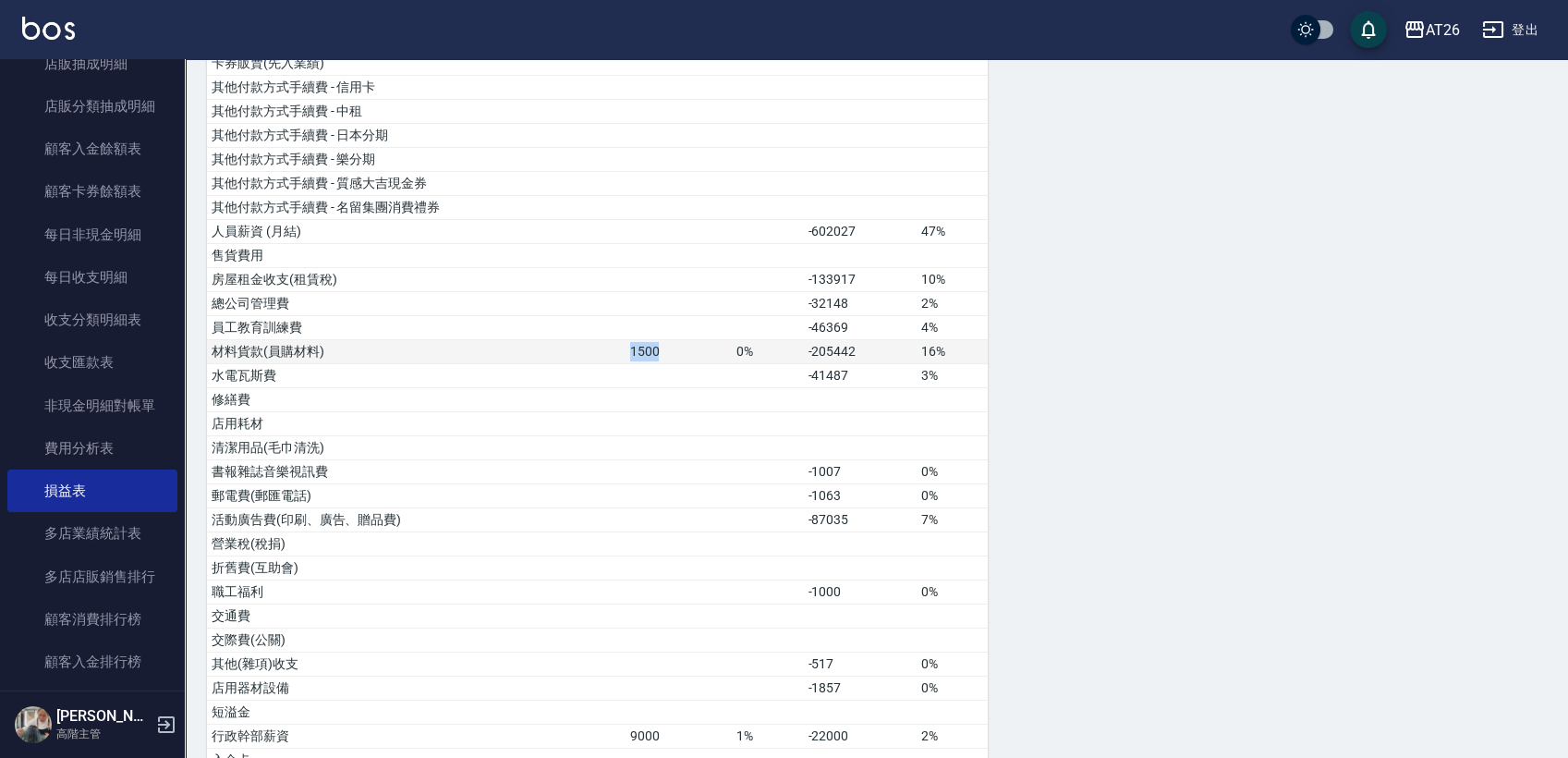
drag, startPoint x: 663, startPoint y: 355, endPoint x: 593, endPoint y: 339, distance: 71.8
click at [593, 340] on tr "材料貨款(員購材料) 1500 0% -205442 16%" at bounding box center [598, 352] width 781 height 24
click at [593, 340] on td "材料貨款(員購材料)" at bounding box center [417, 352] width 419 height 24
drag, startPoint x: 675, startPoint y: 343, endPoint x: 706, endPoint y: 349, distance: 31.6
click at [706, 349] on tr "材料貨款(員購材料) 1500 0% -205442 16%" at bounding box center [598, 352] width 781 height 24
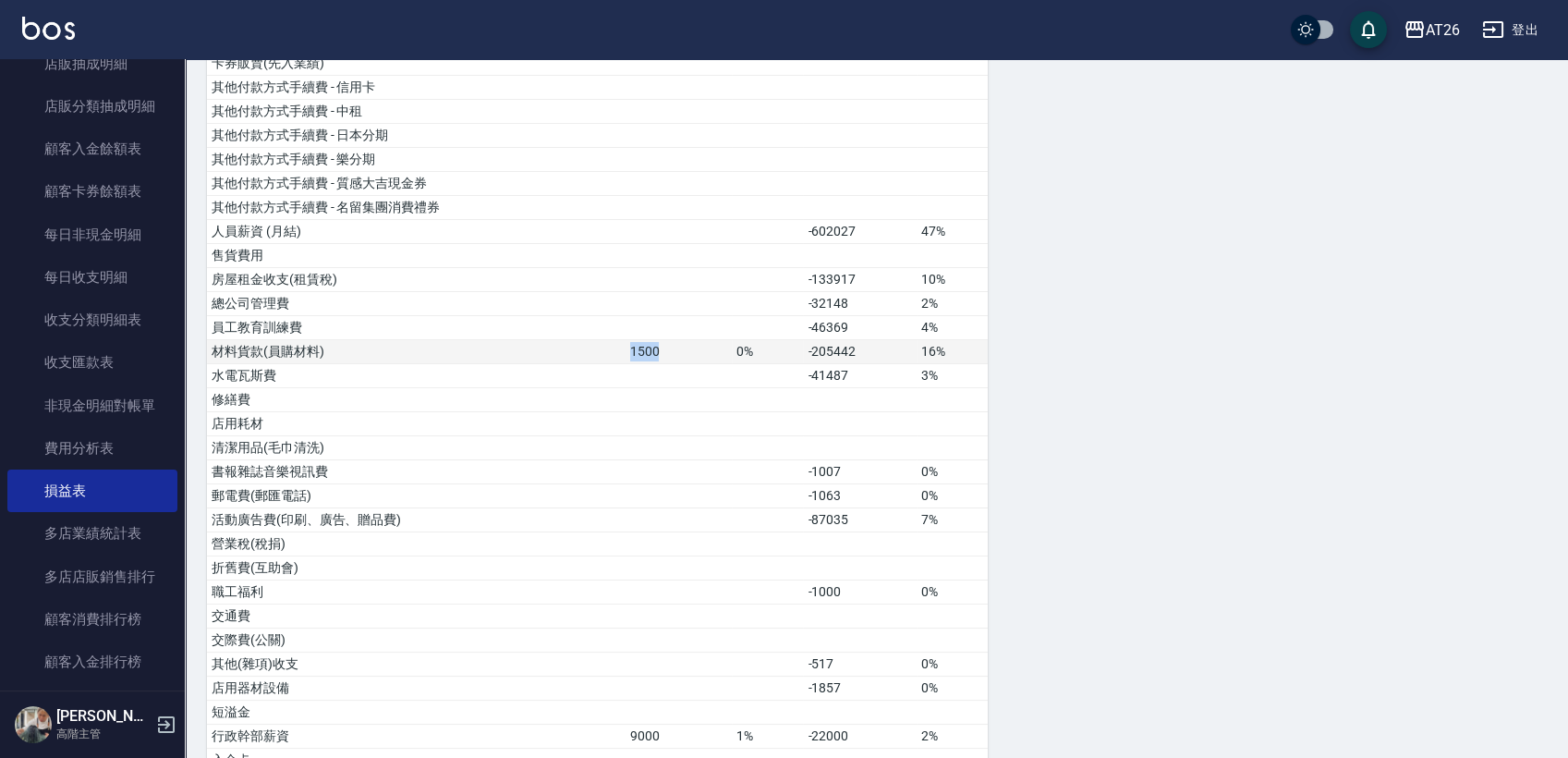
click at [706, 349] on td "1500" at bounding box center [679, 352] width 107 height 24
drag, startPoint x: 634, startPoint y: 350, endPoint x: 681, endPoint y: 350, distance: 47.0
click at [681, 350] on tr "材料貨款(員購材料) 1500 0% -205442 16%" at bounding box center [598, 352] width 781 height 24
click at [681, 350] on td "1500" at bounding box center [679, 352] width 107 height 24
drag, startPoint x: 791, startPoint y: 348, endPoint x: 892, endPoint y: 358, distance: 101.5
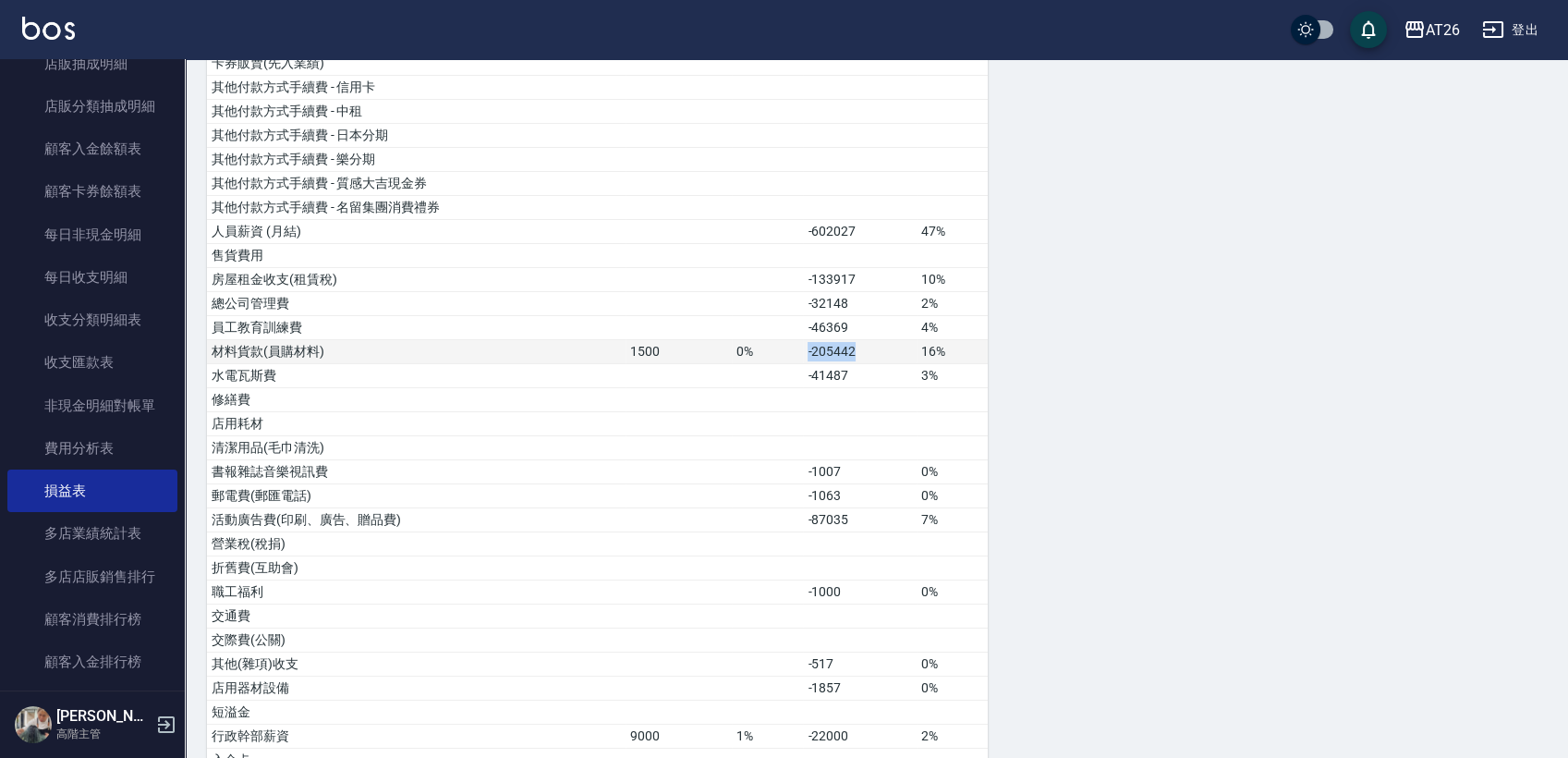
click at [892, 358] on tr "材料貨款(員購材料) 1500 0% -205442 16%" at bounding box center [598, 352] width 781 height 24
click at [892, 358] on td "-205442" at bounding box center [861, 352] width 114 height 24
drag, startPoint x: 769, startPoint y: 343, endPoint x: 884, endPoint y: 350, distance: 115.2
click at [884, 350] on tr "材料貨款(員購材料) 1500 0% -205442 16%" at bounding box center [598, 352] width 781 height 24
click at [885, 350] on td "-205442" at bounding box center [861, 352] width 114 height 24
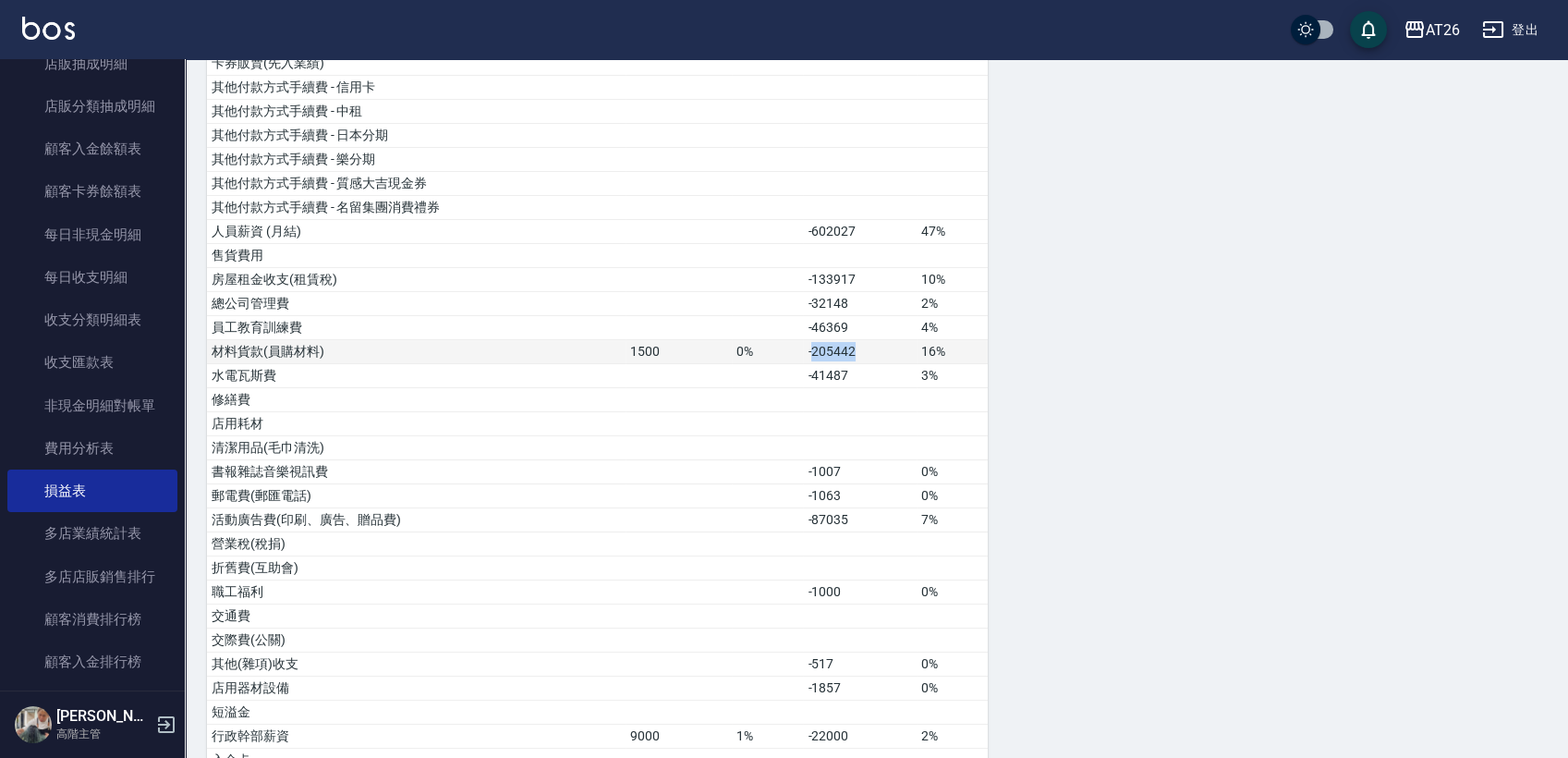
drag, startPoint x: 813, startPoint y: 345, endPoint x: 877, endPoint y: 350, distance: 64.2
click at [877, 350] on td "-205442" at bounding box center [861, 352] width 114 height 24
drag, startPoint x: 806, startPoint y: 344, endPoint x: 890, endPoint y: 352, distance: 84.4
click at [890, 352] on td "-205442" at bounding box center [861, 352] width 114 height 24
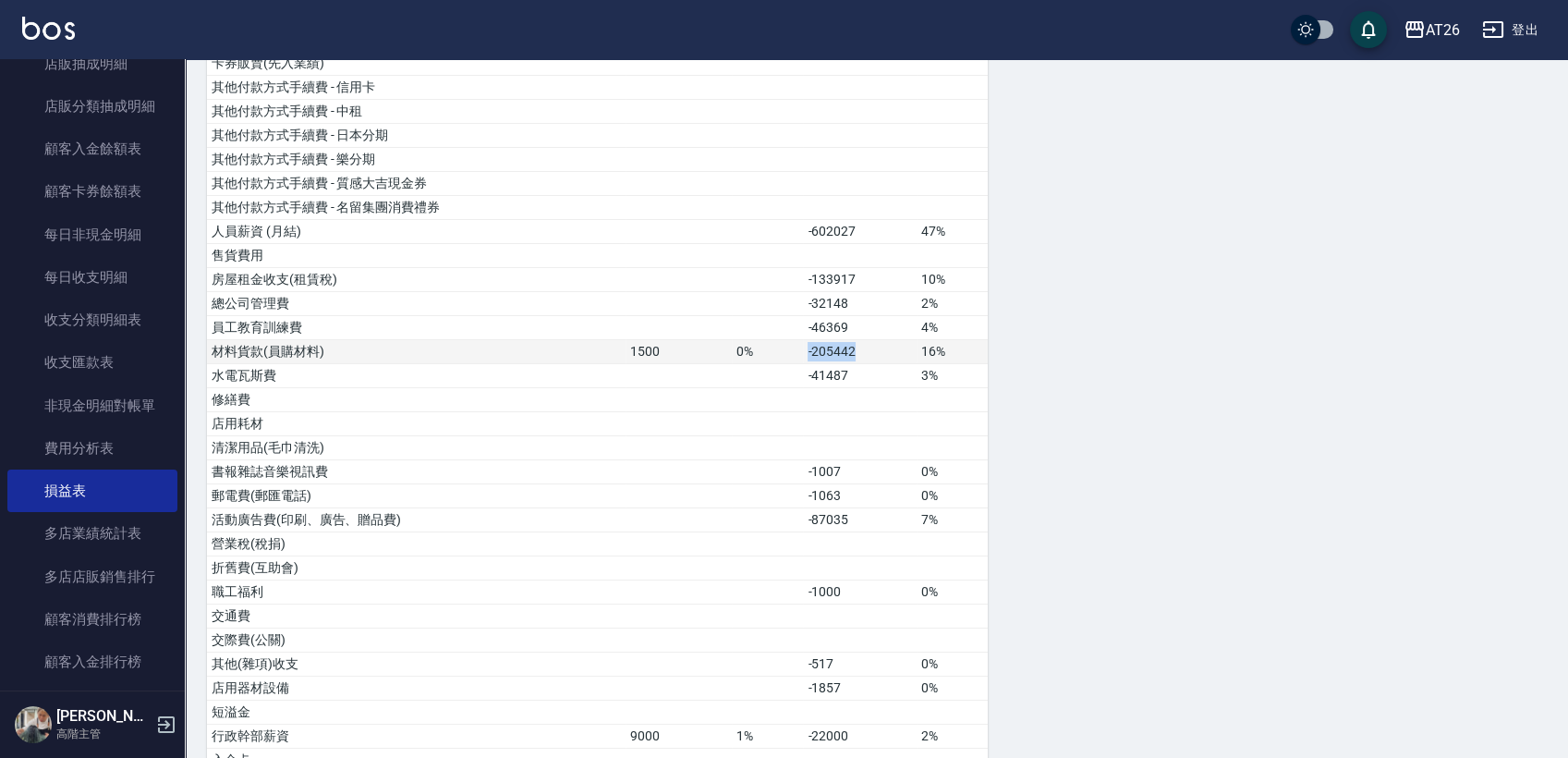
drag, startPoint x: 890, startPoint y: 352, endPoint x: 864, endPoint y: 353, distance: 26.0
click at [889, 352] on td "-205442" at bounding box center [861, 352] width 114 height 24
click at [790, 352] on td "0%" at bounding box center [767, 352] width 71 height 24
click at [791, 352] on td "0%" at bounding box center [767, 352] width 71 height 24
drag, startPoint x: 846, startPoint y: 350, endPoint x: 879, endPoint y: 350, distance: 33.0
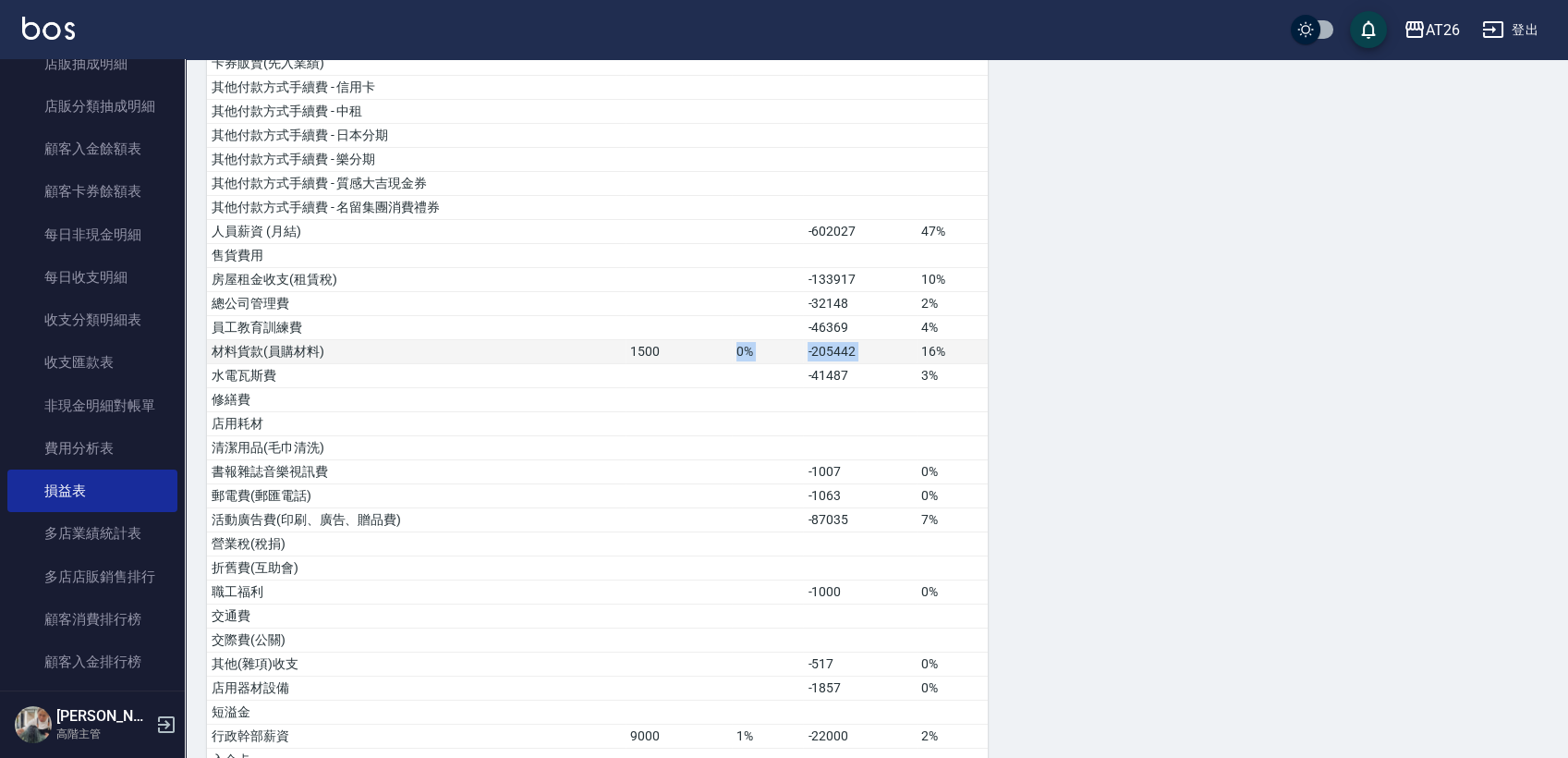
click at [879, 350] on tr "材料貨款(員購材料) 1500 0% -205442 16%" at bounding box center [598, 352] width 781 height 24
click at [879, 350] on td "-205442" at bounding box center [861, 352] width 114 height 24
drag, startPoint x: 802, startPoint y: 347, endPoint x: 877, endPoint y: 349, distance: 75.0
click at [877, 349] on tr "材料貨款(員購材料) 1500 0% -205442 16%" at bounding box center [598, 352] width 781 height 24
click at [742, 327] on td at bounding box center [767, 328] width 71 height 24
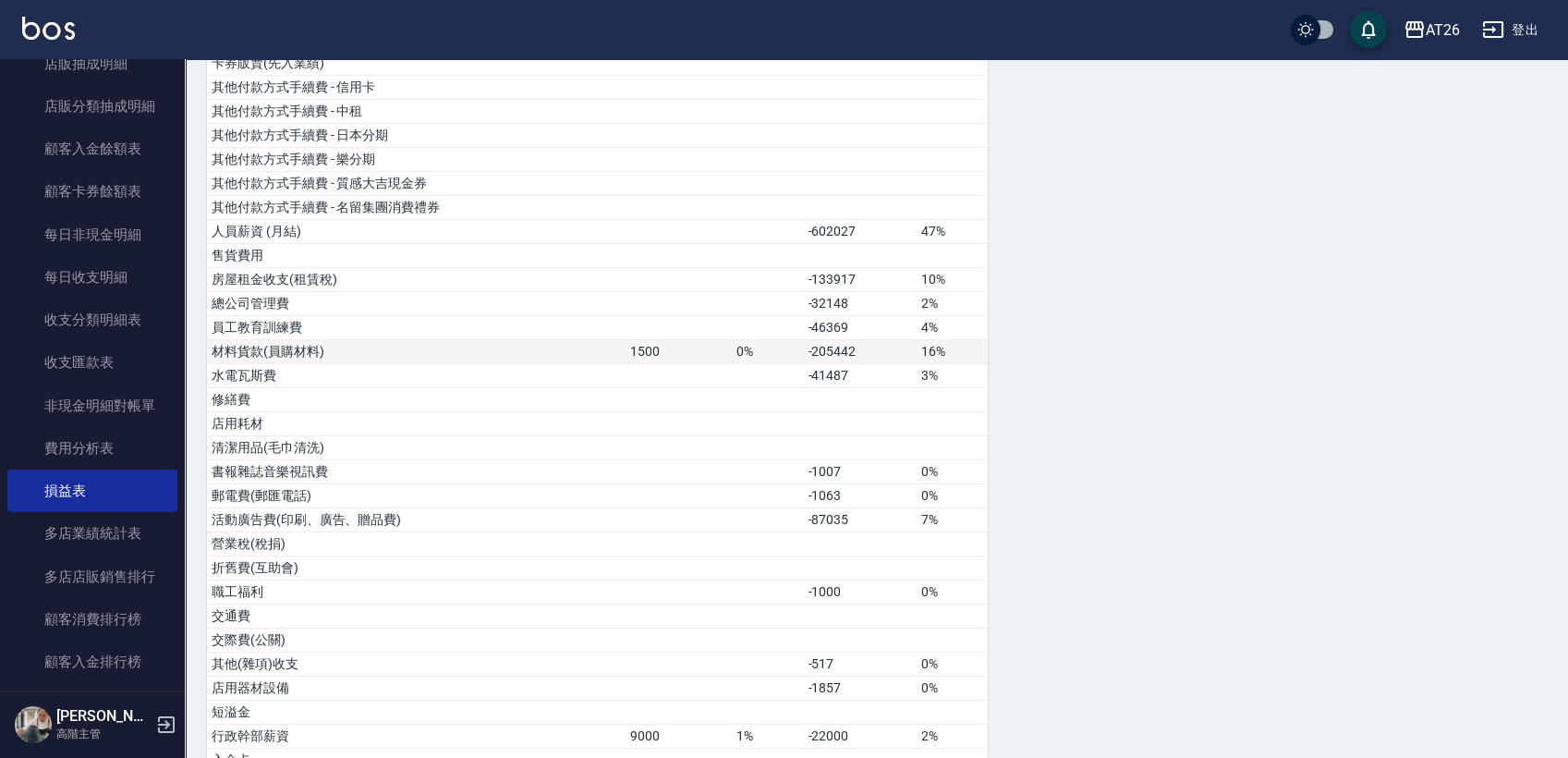
click at [647, 343] on td "1500" at bounding box center [679, 352] width 107 height 24
click at [650, 350] on td "1500" at bounding box center [679, 352] width 107 height 24
click at [651, 350] on td "1500" at bounding box center [679, 352] width 107 height 24
click at [687, 348] on td "1500" at bounding box center [679, 352] width 107 height 24
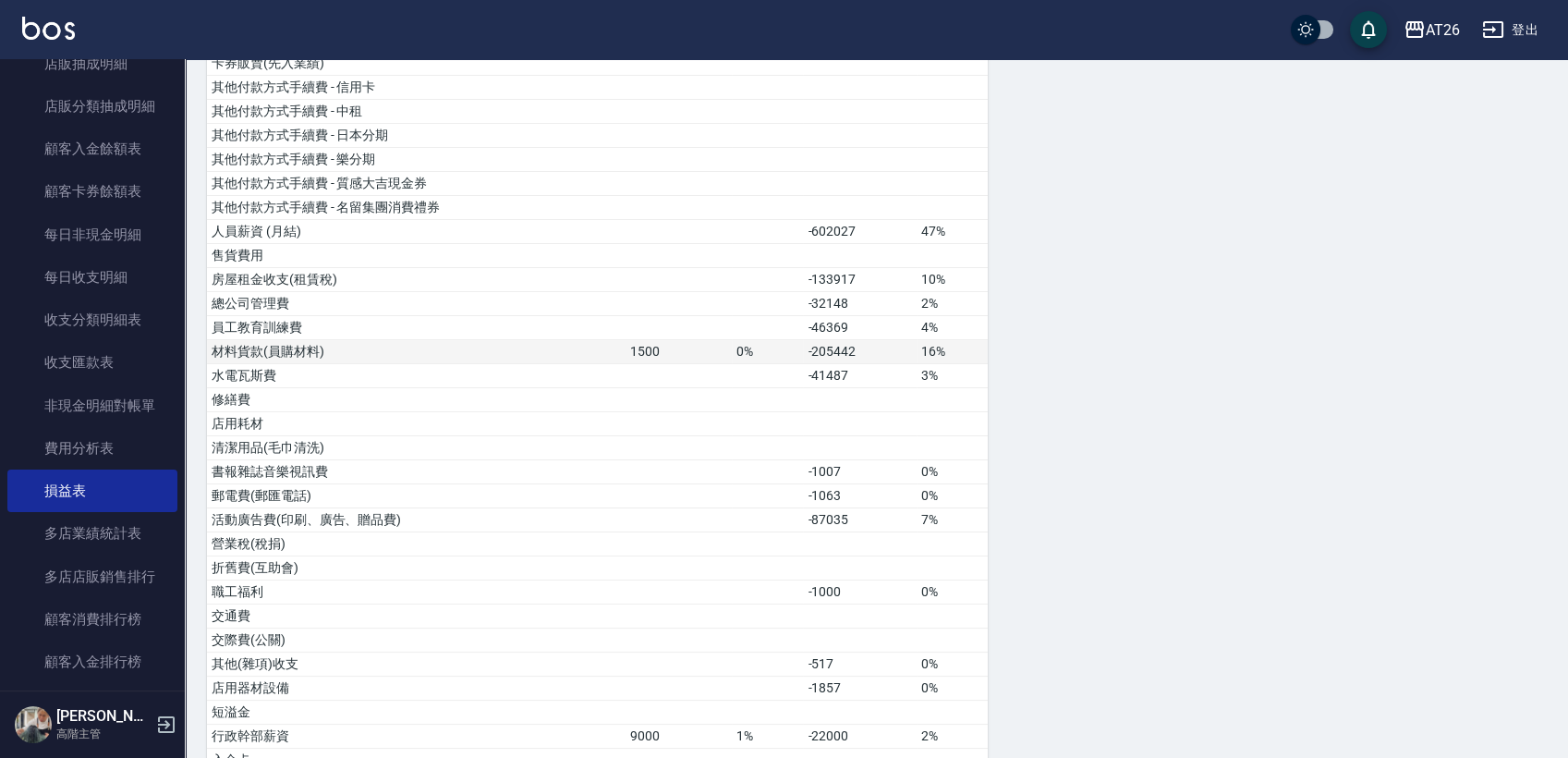
click at [688, 348] on td "1500" at bounding box center [679, 352] width 107 height 24
drag, startPoint x: 835, startPoint y: 359, endPoint x: 887, endPoint y: 347, distance: 53.4
click at [882, 349] on tr "材料貨款(員購材料) 1500 0% -205442 16%" at bounding box center [598, 352] width 781 height 24
click at [887, 347] on td "-205442" at bounding box center [861, 352] width 114 height 24
drag, startPoint x: 805, startPoint y: 350, endPoint x: 889, endPoint y: 354, distance: 84.1
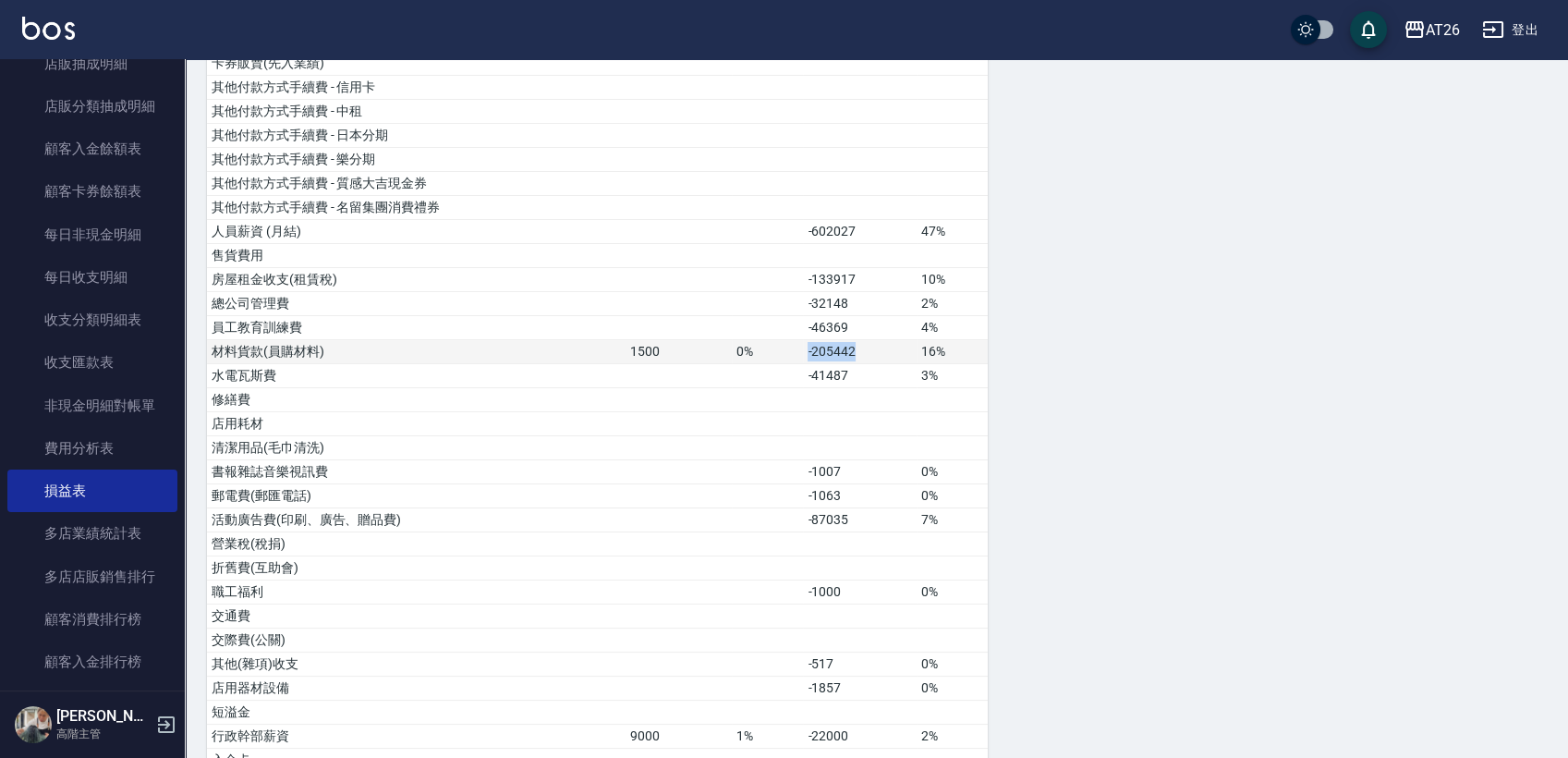
click at [889, 354] on td "-205442" at bounding box center [861, 352] width 114 height 24
click at [875, 359] on td "-205442" at bounding box center [861, 352] width 114 height 24
drag, startPoint x: 792, startPoint y: 349, endPoint x: 893, endPoint y: 349, distance: 101.0
click at [893, 349] on tr "材料貨款(員購材料) 1500 0% -205442 16%" at bounding box center [598, 352] width 781 height 24
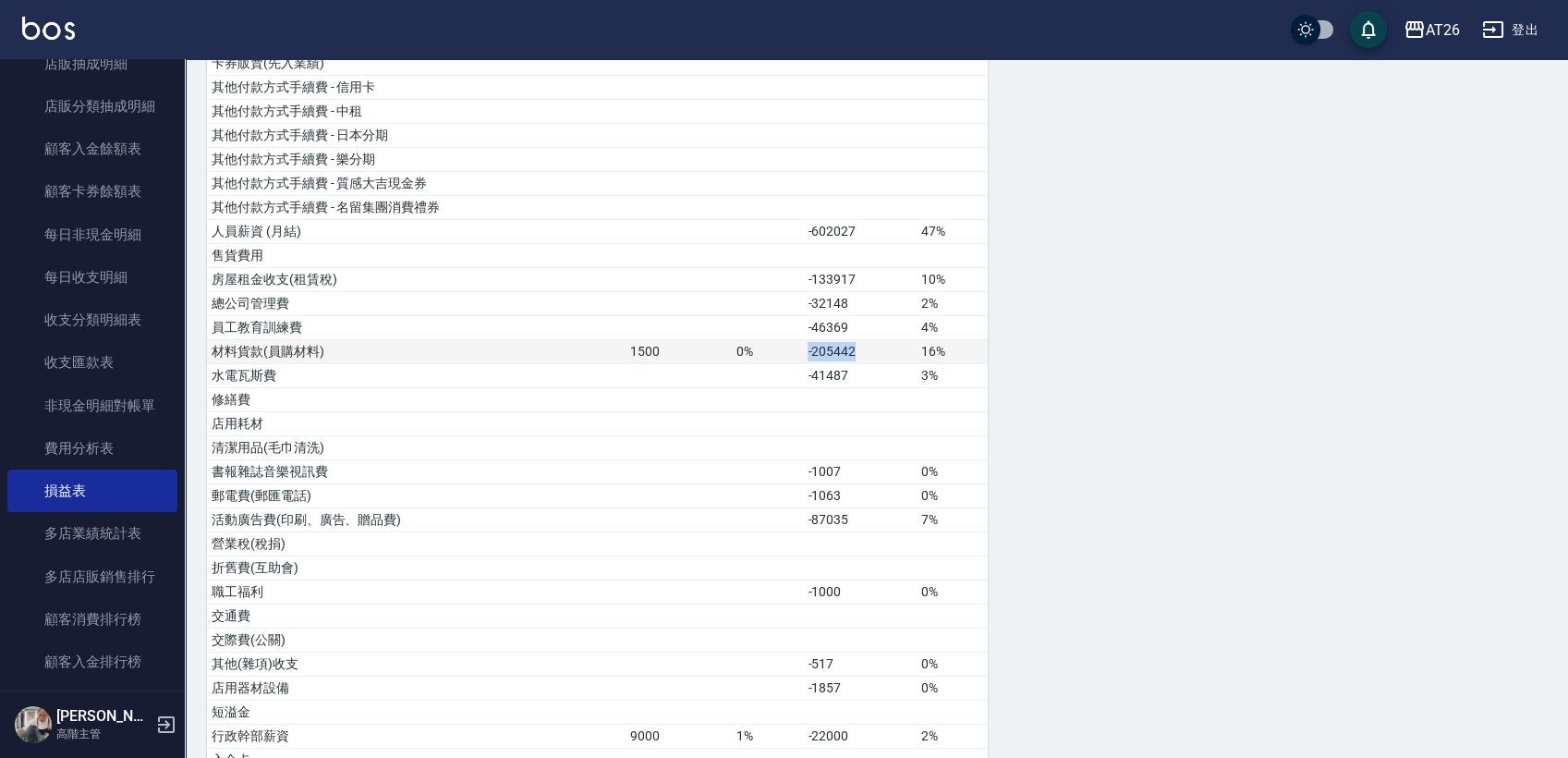
click at [807, 342] on td "-205442" at bounding box center [861, 352] width 114 height 24
click at [819, 351] on td "-205442" at bounding box center [861, 352] width 114 height 24
click at [824, 346] on td "-205442" at bounding box center [861, 352] width 114 height 24
click at [833, 346] on td "-205442" at bounding box center [861, 352] width 114 height 24
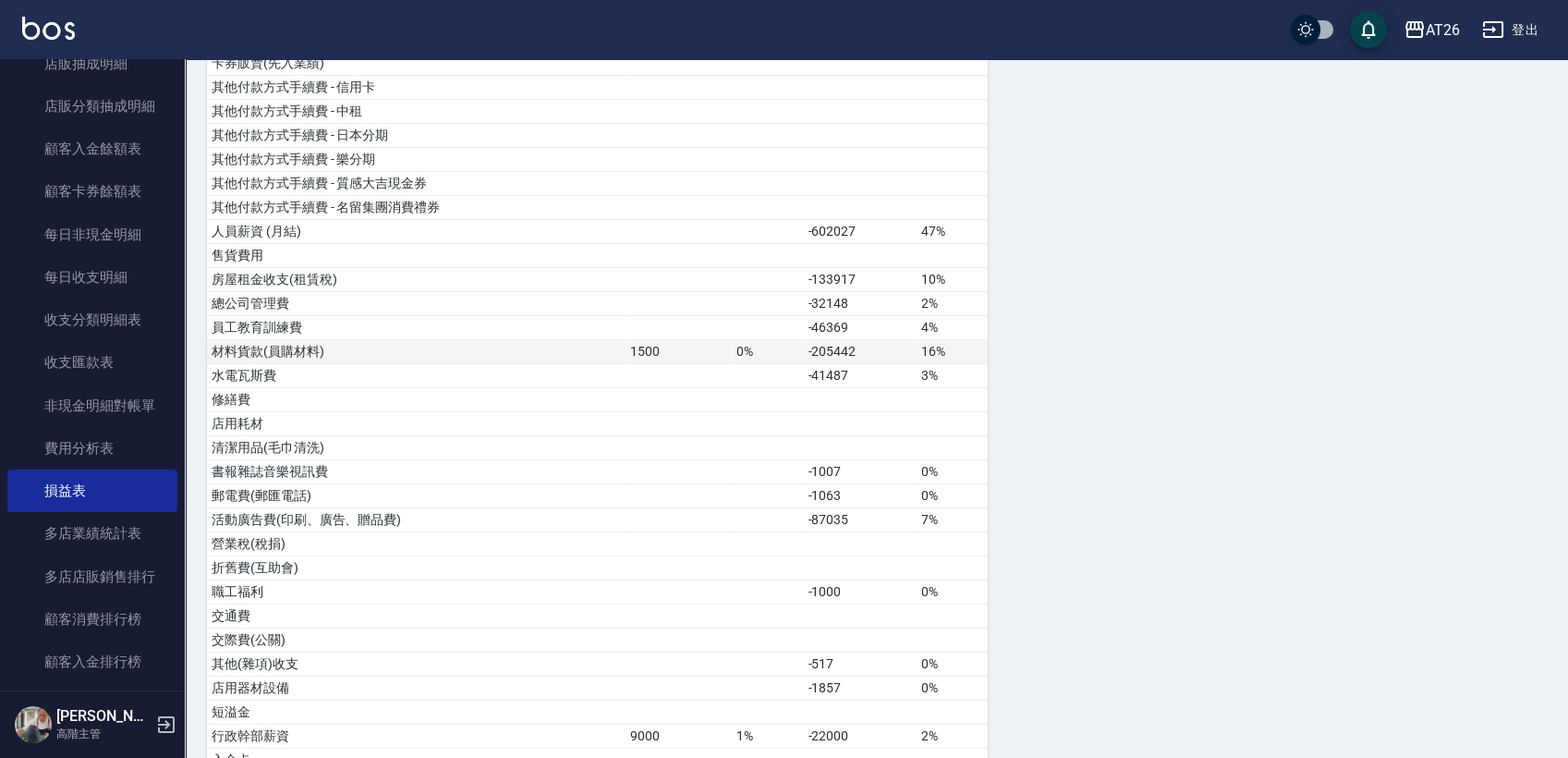
click at [840, 348] on td "-205442" at bounding box center [861, 352] width 114 height 24
click at [846, 348] on td "-205442" at bounding box center [861, 352] width 114 height 24
click at [868, 353] on td "-205442" at bounding box center [861, 352] width 114 height 24
click at [869, 353] on td "-205442" at bounding box center [861, 352] width 114 height 24
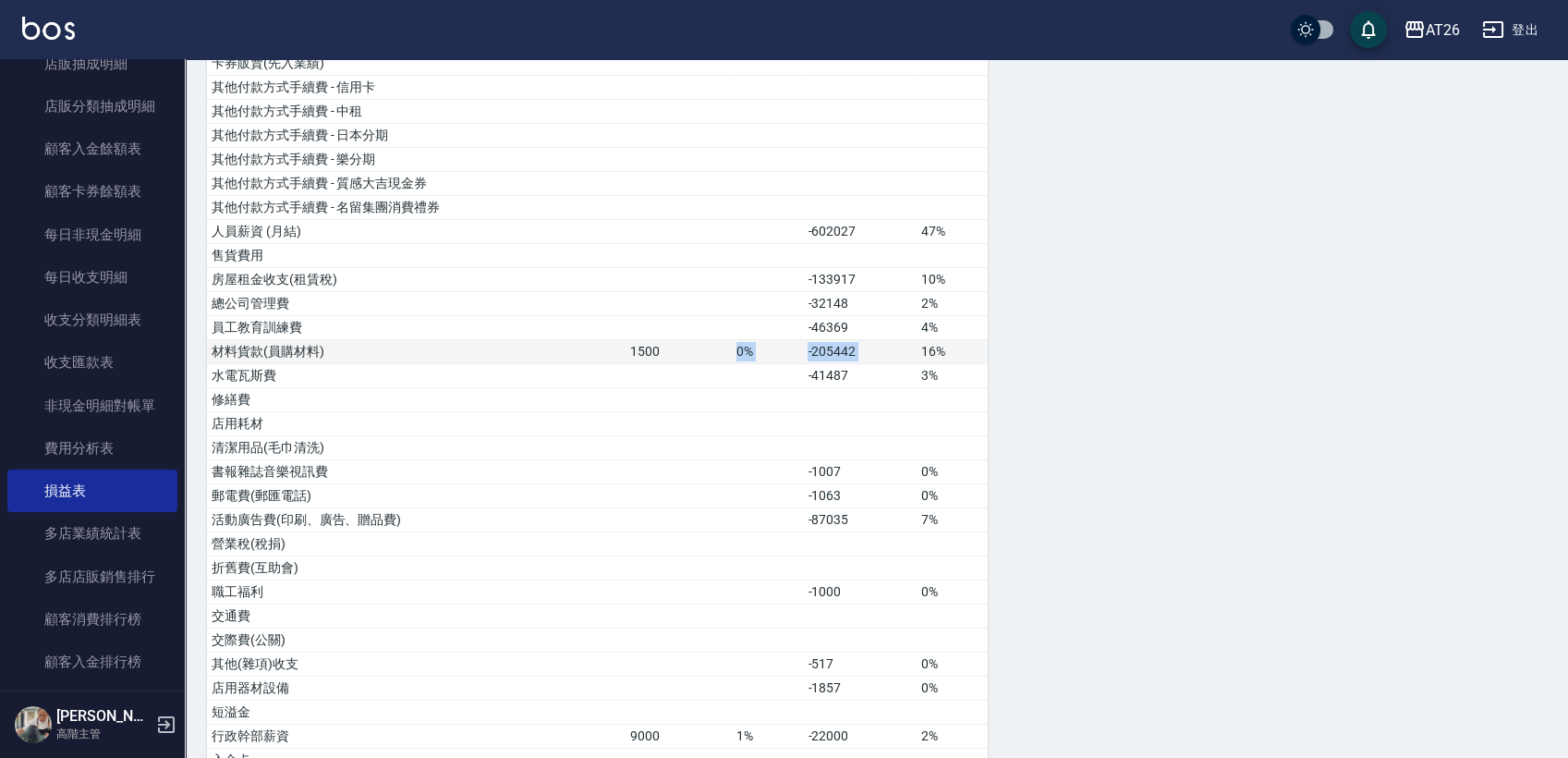
drag, startPoint x: 869, startPoint y: 353, endPoint x: 795, endPoint y: 350, distance: 74.1
click at [795, 350] on tr "材料貨款(員購材料) 1500 0% -205442 16%" at bounding box center [598, 352] width 781 height 24
click at [800, 347] on td "0%" at bounding box center [767, 352] width 71 height 24
drag, startPoint x: 816, startPoint y: 341, endPoint x: 882, endPoint y: 353, distance: 67.1
click at [882, 353] on td "-205442" at bounding box center [861, 352] width 114 height 24
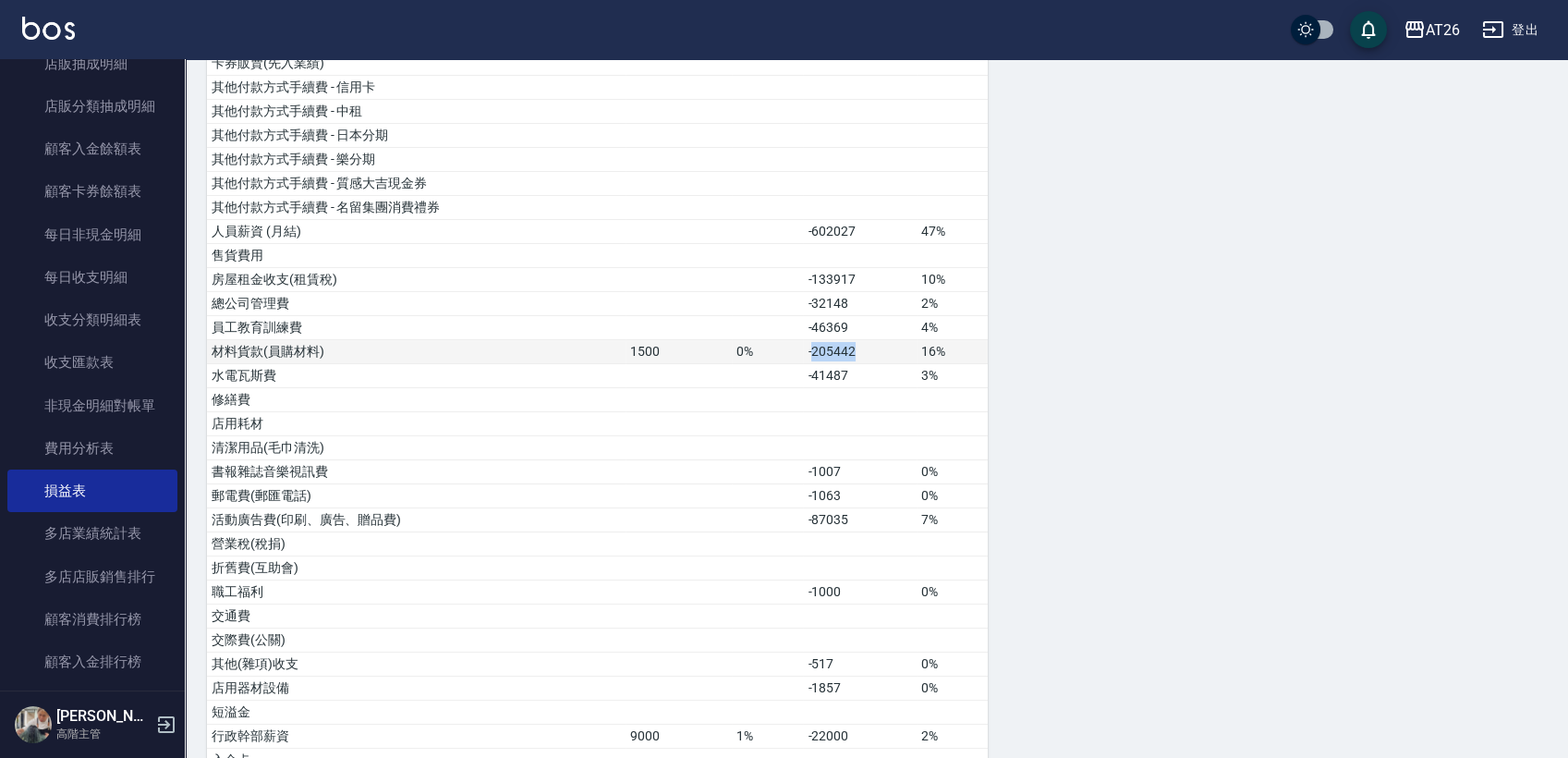
click at [888, 350] on td "-205442" at bounding box center [861, 352] width 114 height 24
click at [888, 349] on td "-205442" at bounding box center [861, 352] width 114 height 24
drag, startPoint x: 778, startPoint y: 359, endPoint x: 759, endPoint y: 359, distance: 19.0
click at [762, 359] on tr "材料貨款(員購材料) 1500 0% -205442 16%" at bounding box center [598, 352] width 781 height 24
click at [762, 352] on td "0%" at bounding box center [767, 352] width 71 height 24
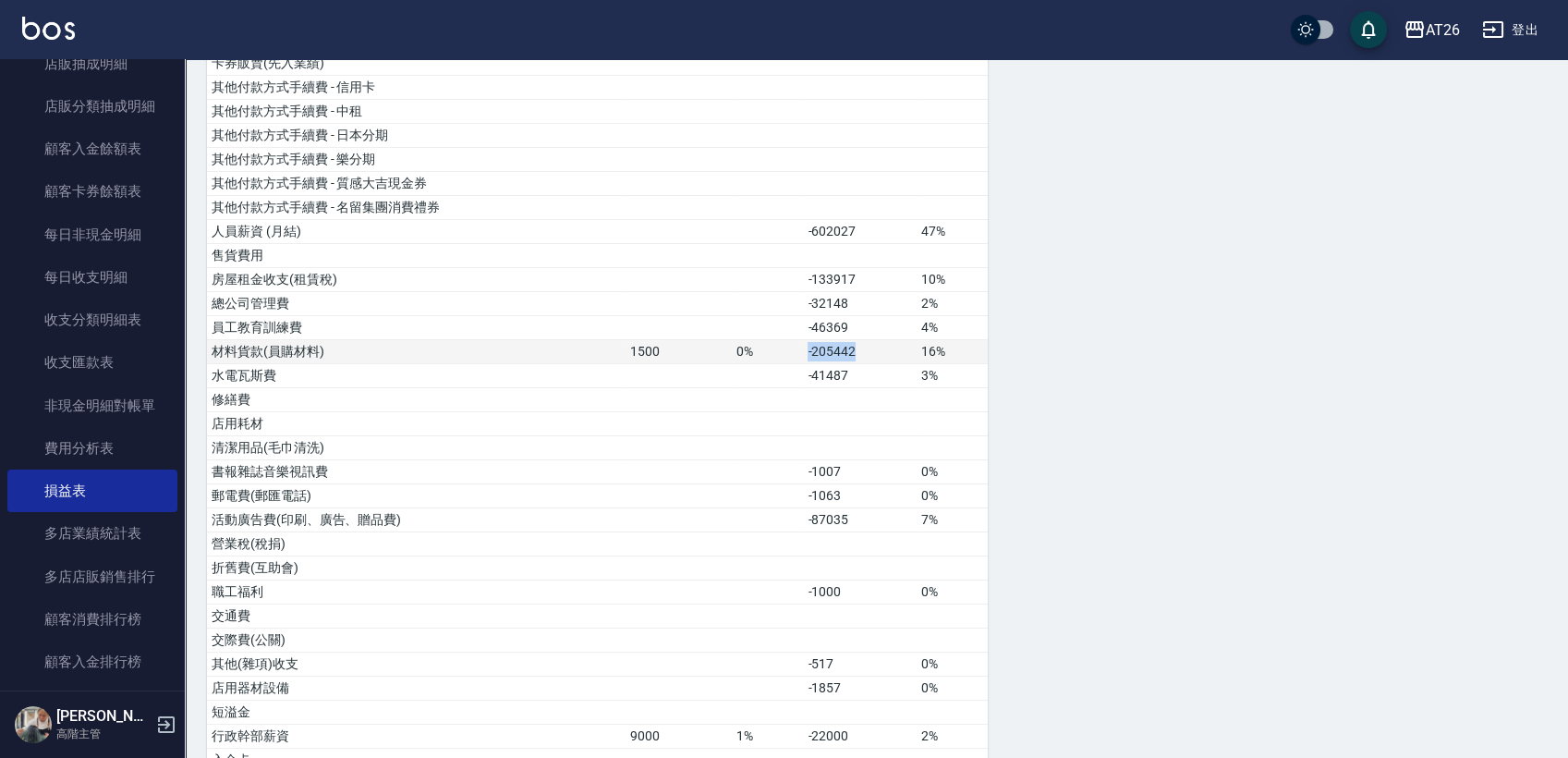
click at [806, 341] on td "-205442" at bounding box center [861, 352] width 114 height 24
click at [851, 340] on td "-205442" at bounding box center [861, 352] width 114 height 24
click at [854, 335] on td "-46369" at bounding box center [861, 328] width 114 height 24
drag, startPoint x: 858, startPoint y: 349, endPoint x: 799, endPoint y: 336, distance: 60.4
click at [799, 350] on tr "材料貨款(員購材料) 1500 0% -205442 16%" at bounding box center [598, 352] width 781 height 24
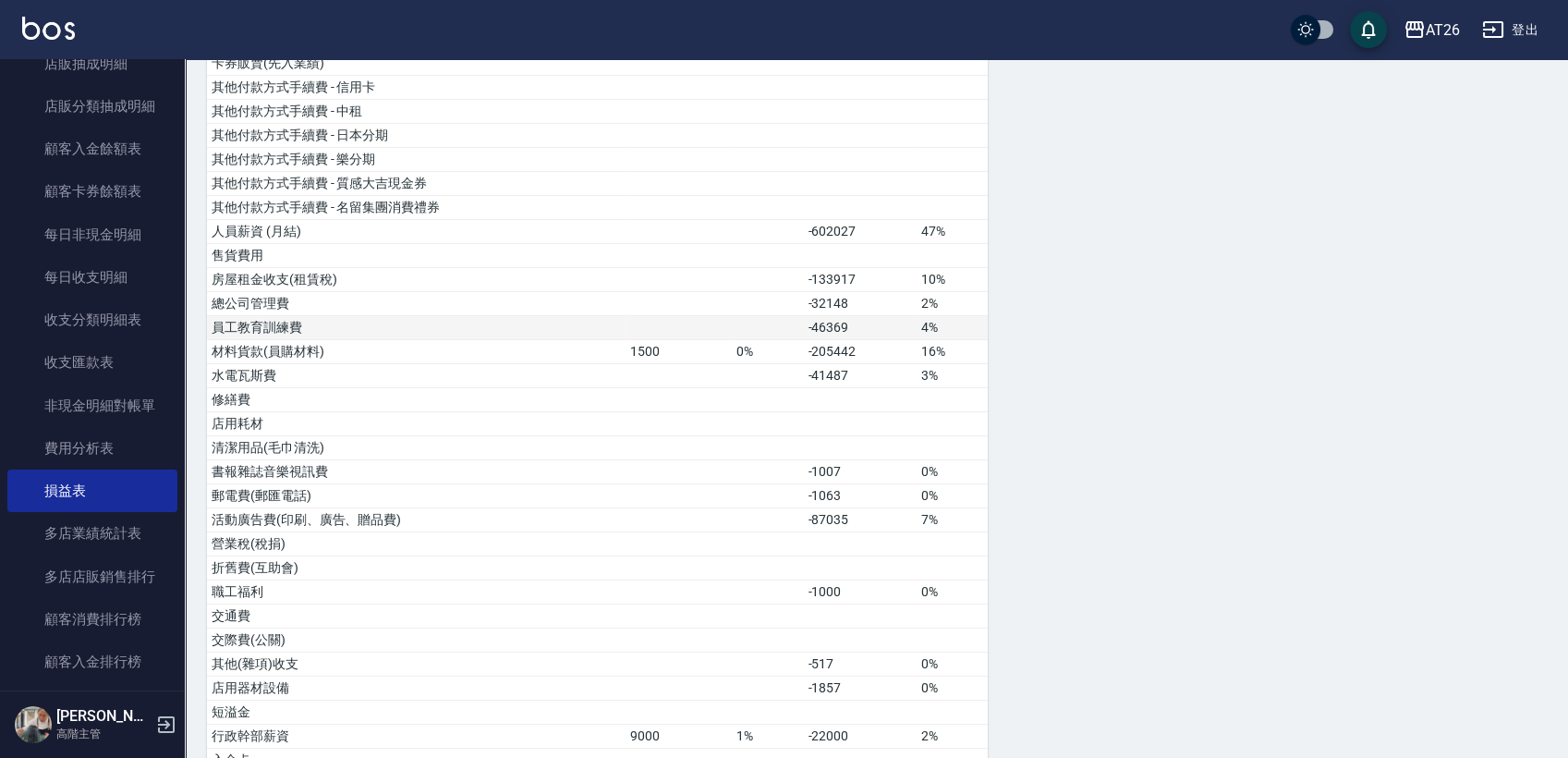
click at [799, 336] on td at bounding box center [767, 328] width 71 height 24
click at [827, 354] on td "-205442" at bounding box center [861, 352] width 114 height 24
drag, startPoint x: 807, startPoint y: 351, endPoint x: 901, endPoint y: 355, distance: 94.1
click at [899, 357] on td "-205442" at bounding box center [861, 352] width 114 height 24
click at [901, 355] on td "-205442" at bounding box center [861, 352] width 114 height 24
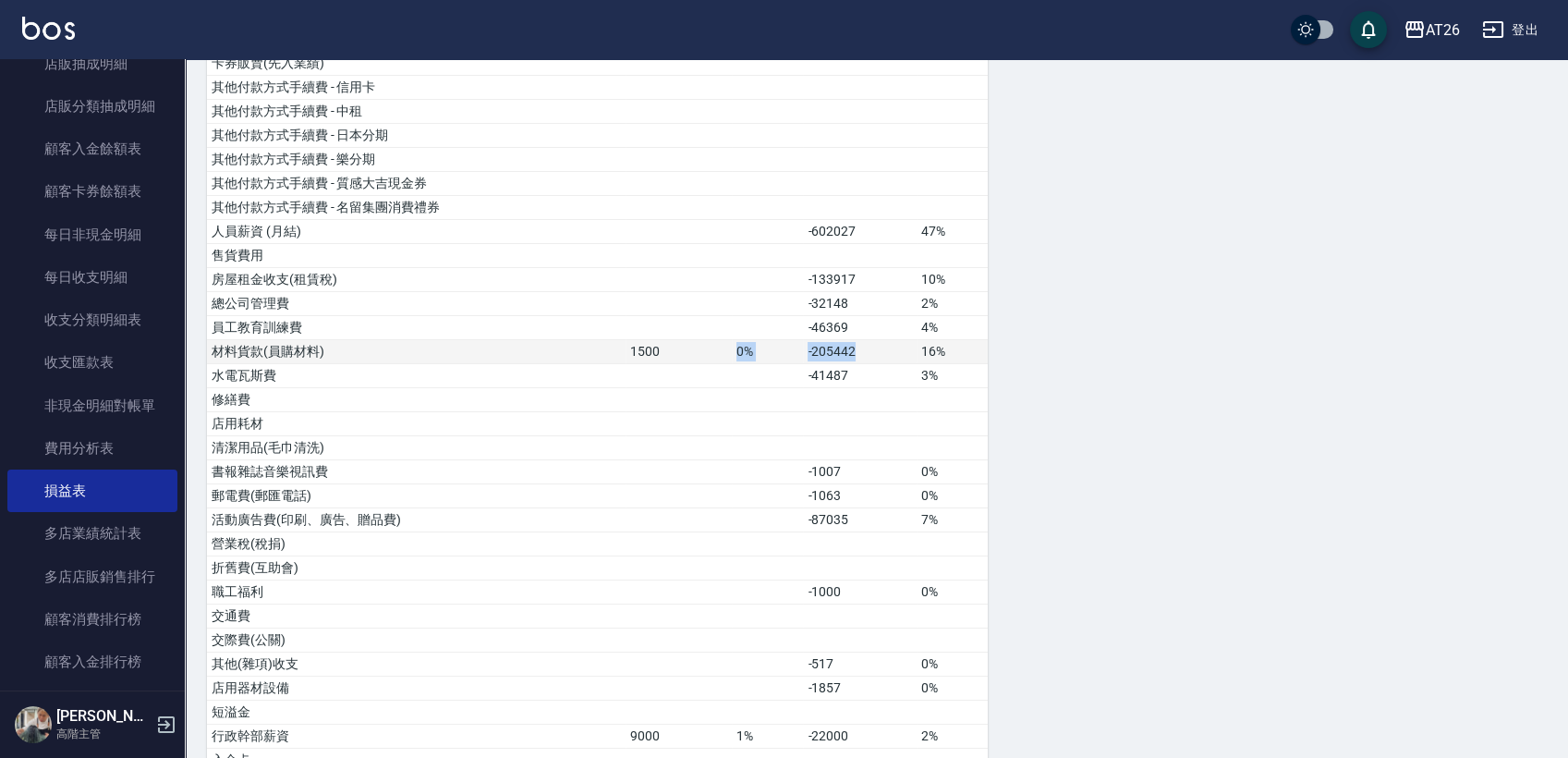
drag, startPoint x: 877, startPoint y: 341, endPoint x: 717, endPoint y: 341, distance: 160.0
click at [718, 345] on tr "材料貨款(員購材料) 1500 0% -205442 16%" at bounding box center [598, 352] width 781 height 24
click at [877, 329] on td "-46369" at bounding box center [861, 328] width 114 height 24
drag, startPoint x: 810, startPoint y: 350, endPoint x: 886, endPoint y: 345, distance: 76.2
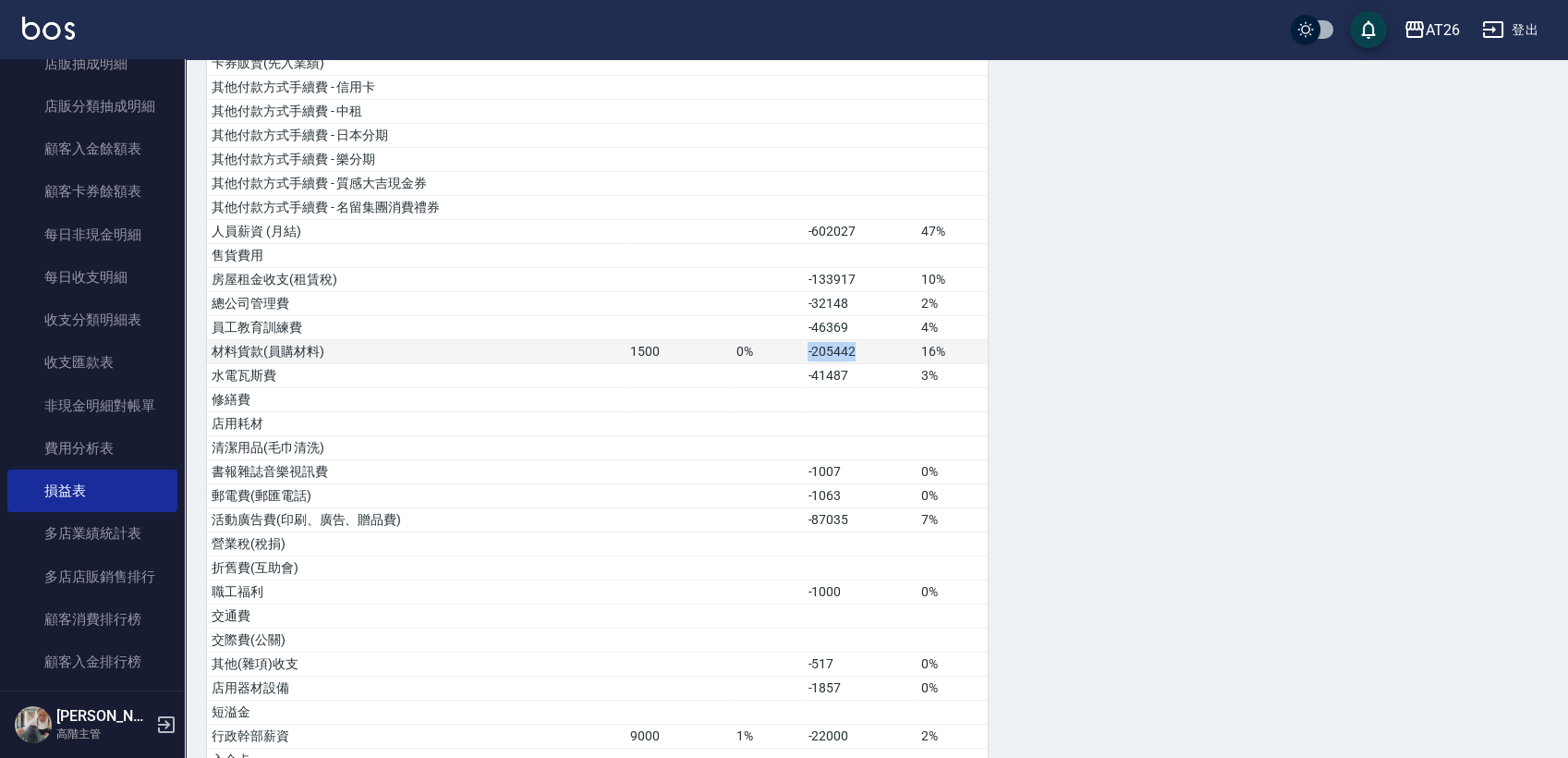
click at [886, 345] on td "-205442" at bounding box center [861, 352] width 114 height 24
click at [884, 345] on td "-205442" at bounding box center [861, 352] width 114 height 24
click at [894, 376] on td "-41487" at bounding box center [861, 377] width 114 height 24
click at [894, 365] on td "-41487" at bounding box center [861, 377] width 114 height 24
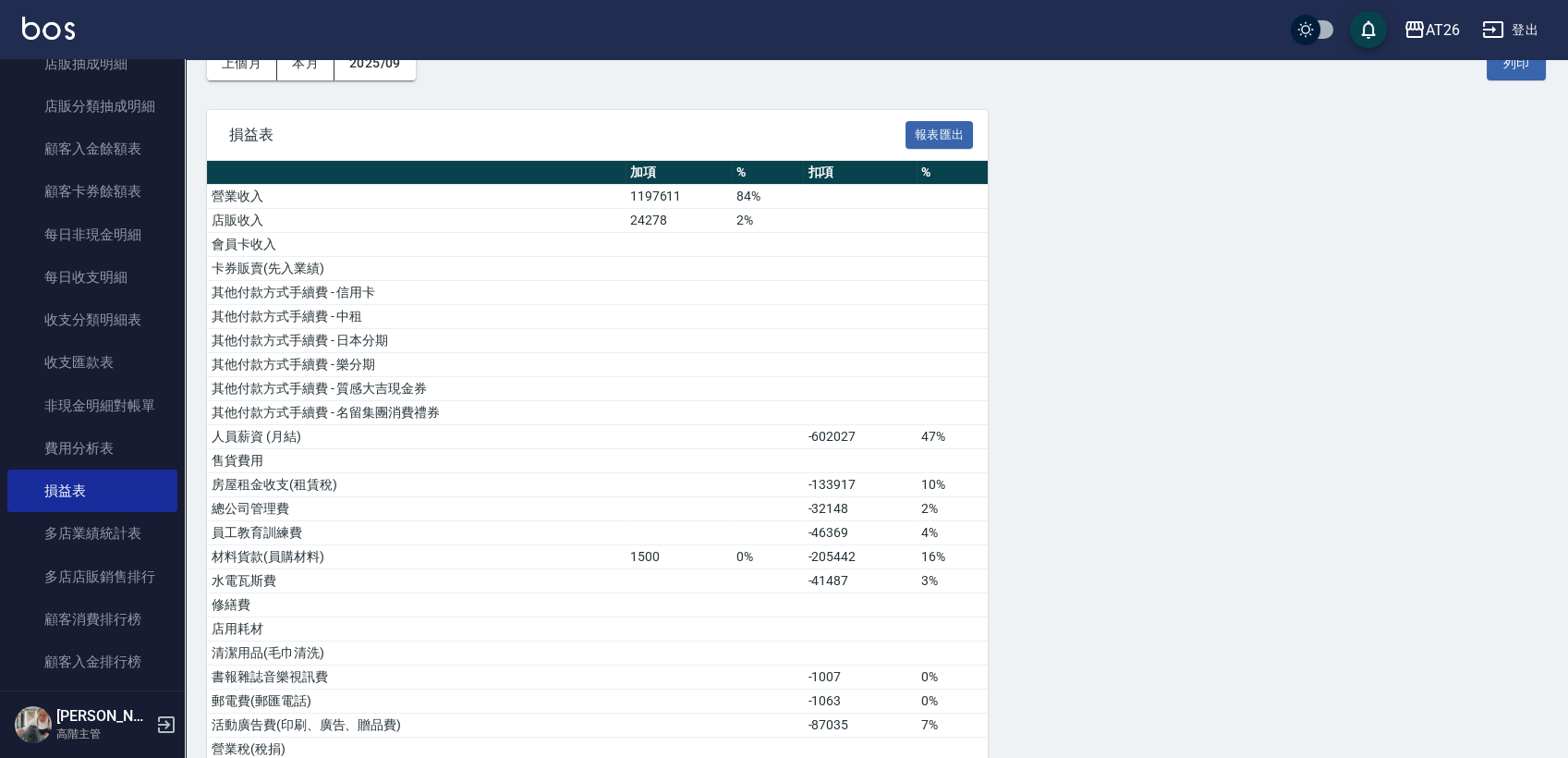
scroll to position [161, 0]
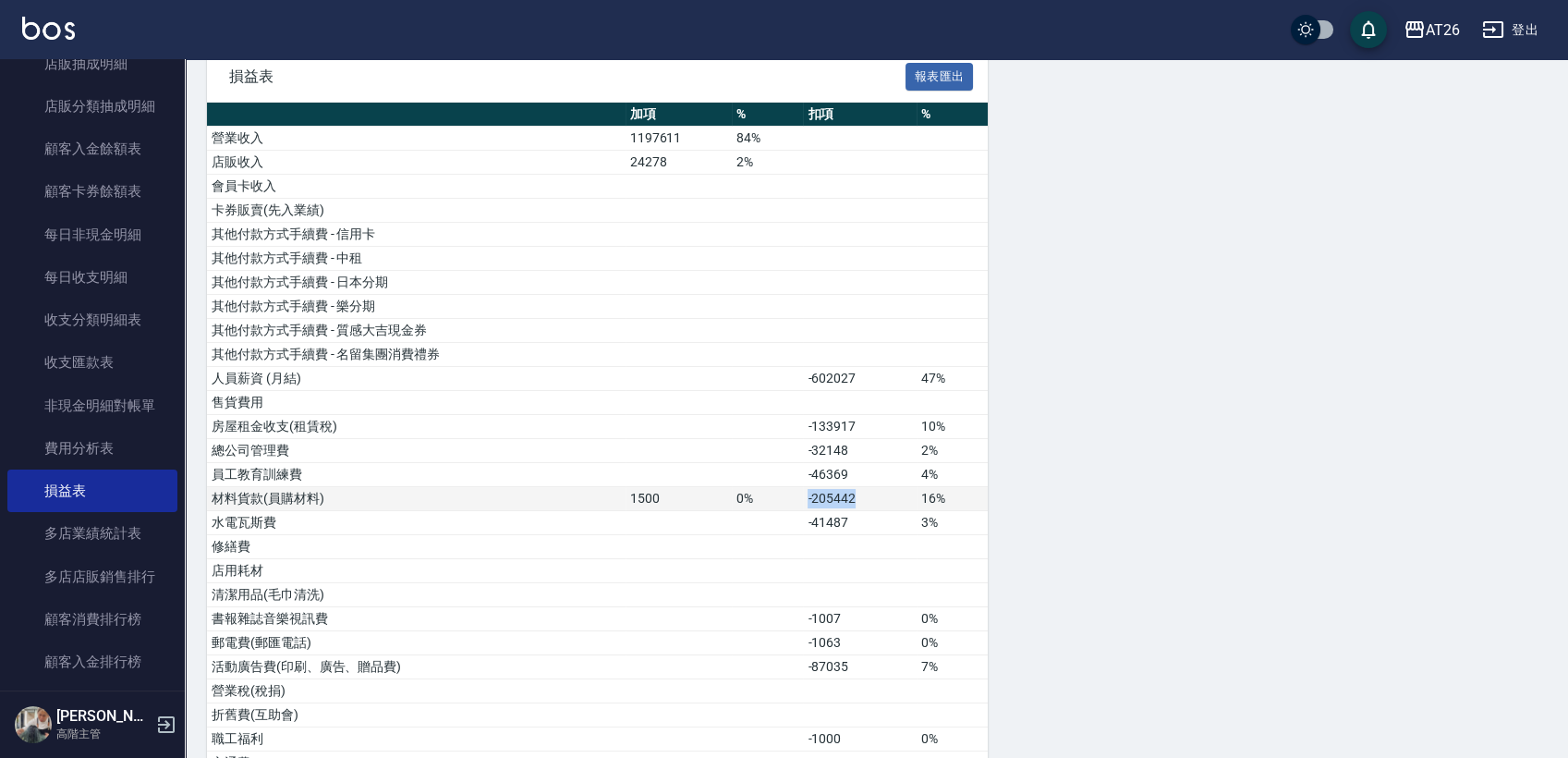
drag, startPoint x: 804, startPoint y: 502, endPoint x: 871, endPoint y: 498, distance: 67.1
click at [871, 498] on td "-205442" at bounding box center [861, 499] width 114 height 24
drag, startPoint x: 868, startPoint y: 505, endPoint x: 787, endPoint y: 508, distance: 81.1
click at [787, 509] on tbody "營業收入 1197611 84% 店販收入 24278 2% 會員卡收入 卡券販賣(先入業績) 其他付款方式手續費 - 信用卡 其他付款方式手續費 - 中租 …" at bounding box center [598, 764] width 781 height 1274
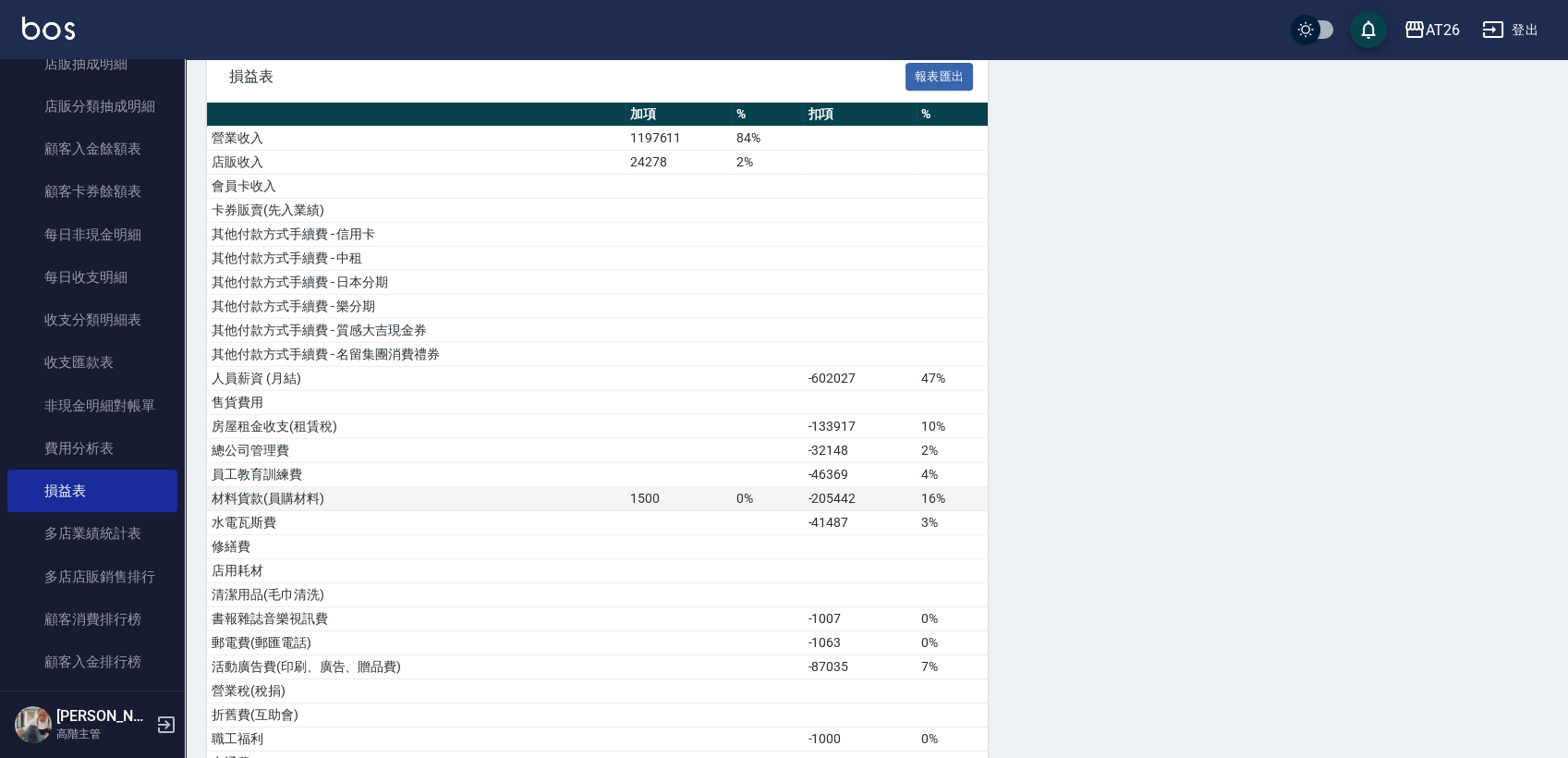
click at [791, 497] on td "0%" at bounding box center [767, 499] width 71 height 24
drag, startPoint x: 792, startPoint y: 497, endPoint x: 878, endPoint y: 493, distance: 86.1
click at [877, 493] on tr "材料貨款(員購材料) 1500 0% -205442 16%" at bounding box center [598, 499] width 781 height 24
click at [878, 493] on td "-205442" at bounding box center [861, 499] width 114 height 24
drag, startPoint x: 793, startPoint y: 503, endPoint x: 879, endPoint y: 503, distance: 86.0
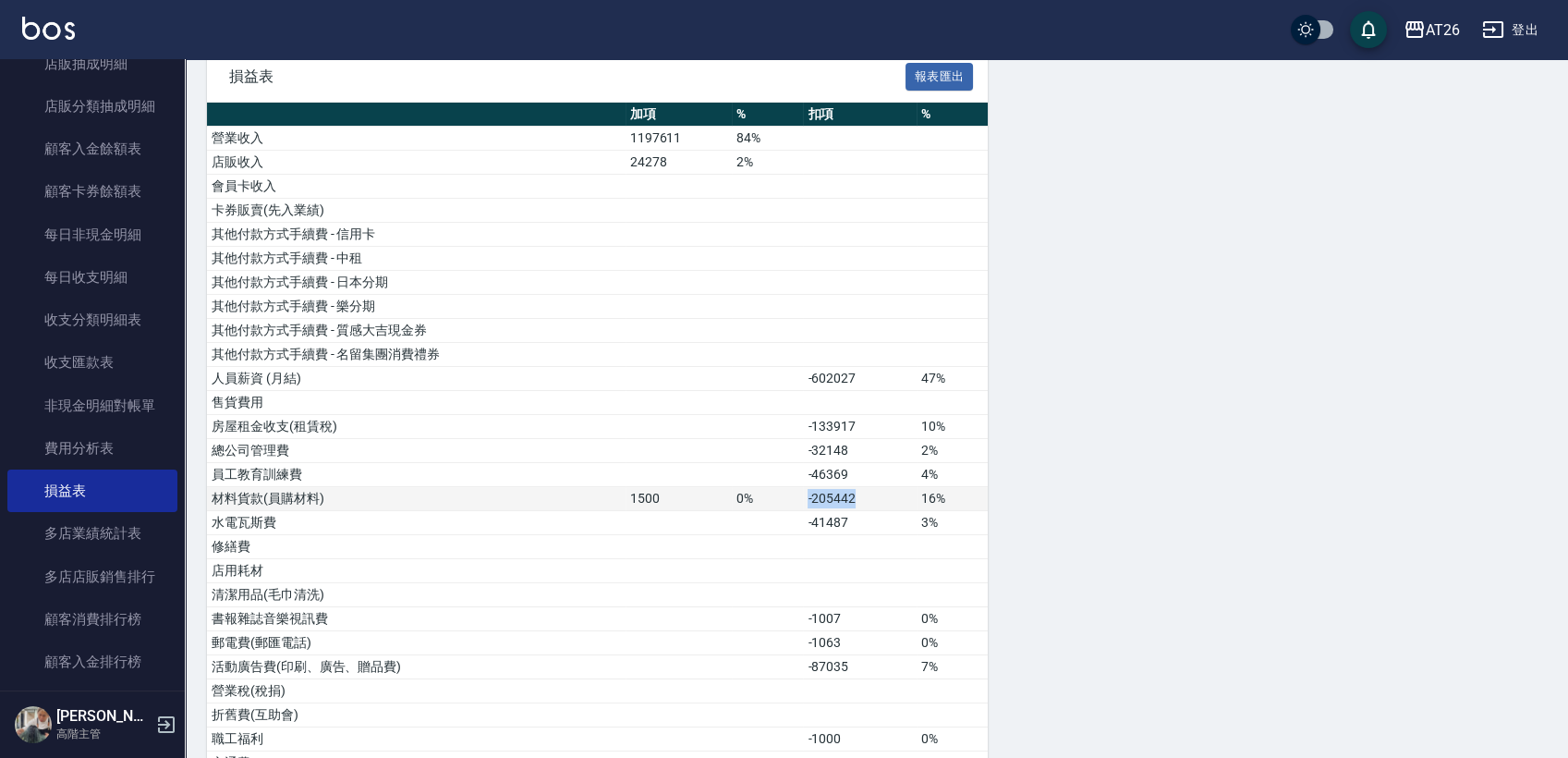
click at [879, 503] on tr "材料貨款(員購材料) 1500 0% -205442 16%" at bounding box center [598, 499] width 781 height 24
click at [879, 503] on td "-205442" at bounding box center [861, 499] width 114 height 24
drag, startPoint x: 812, startPoint y: 502, endPoint x: 872, endPoint y: 505, distance: 60.1
click at [872, 505] on td "-205442" at bounding box center [861, 499] width 114 height 24
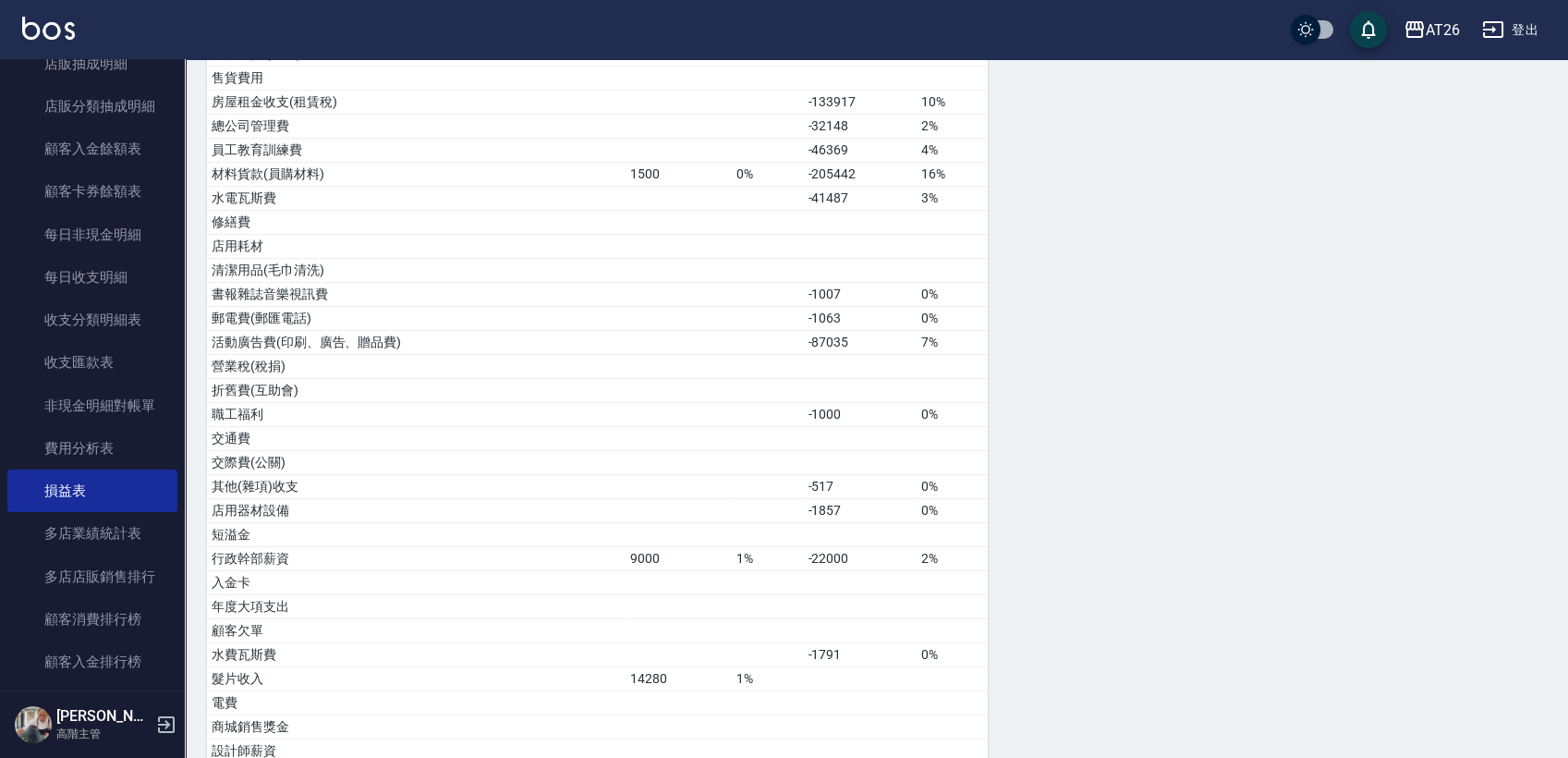
scroll to position [366, 0]
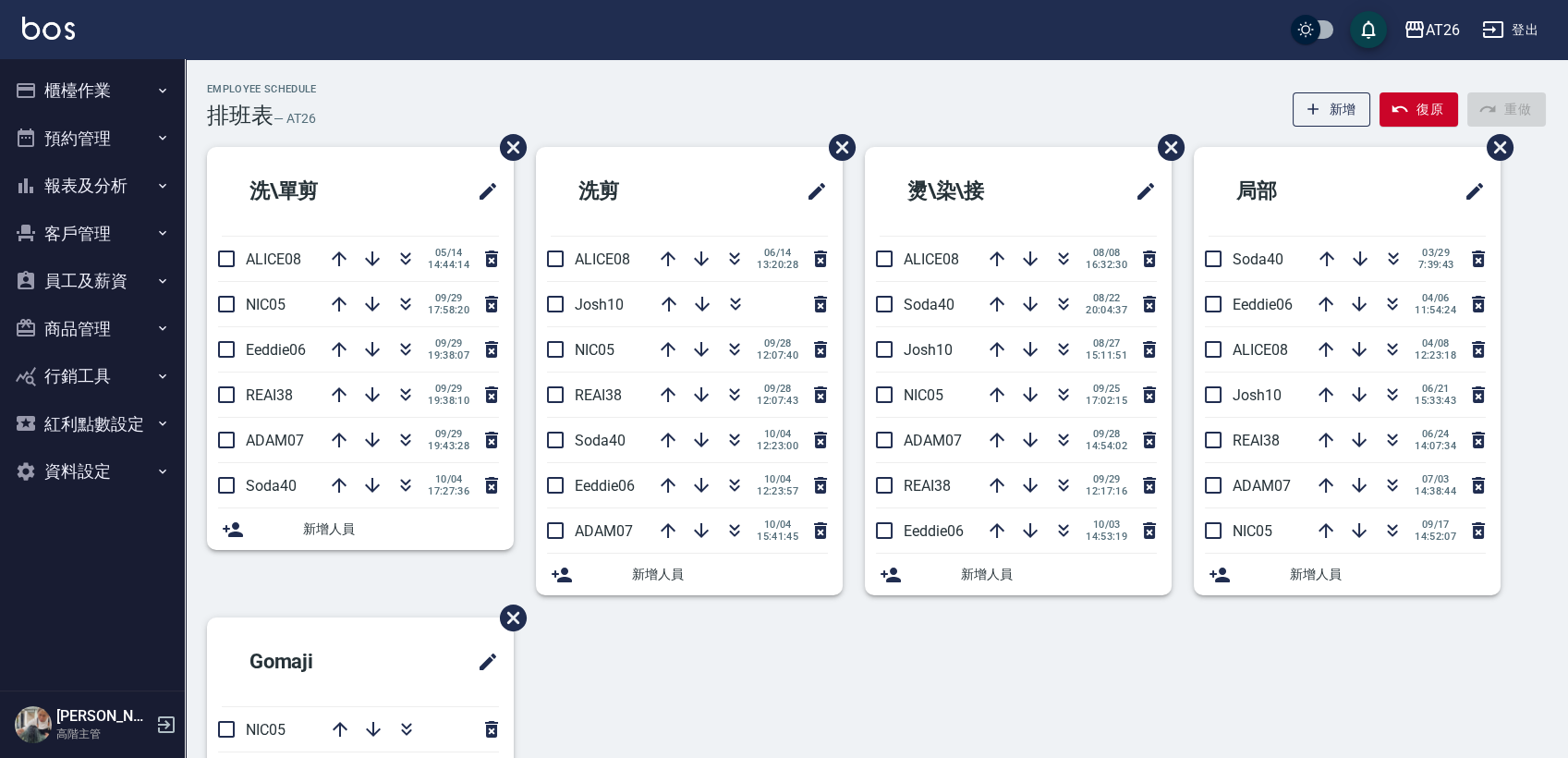
click at [75, 96] on button "櫃檯作業" at bounding box center [93, 90] width 170 height 48
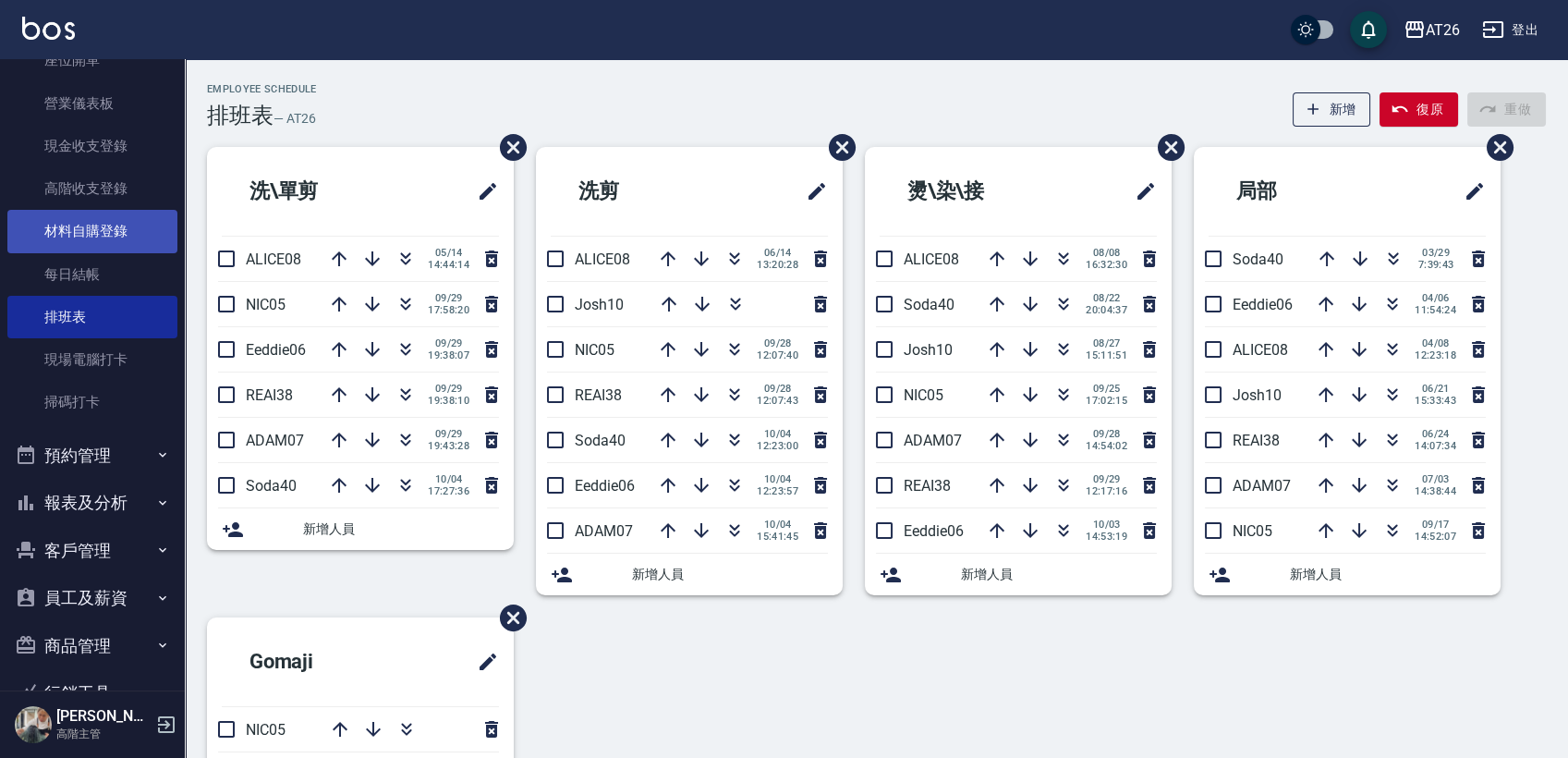
scroll to position [355, 0]
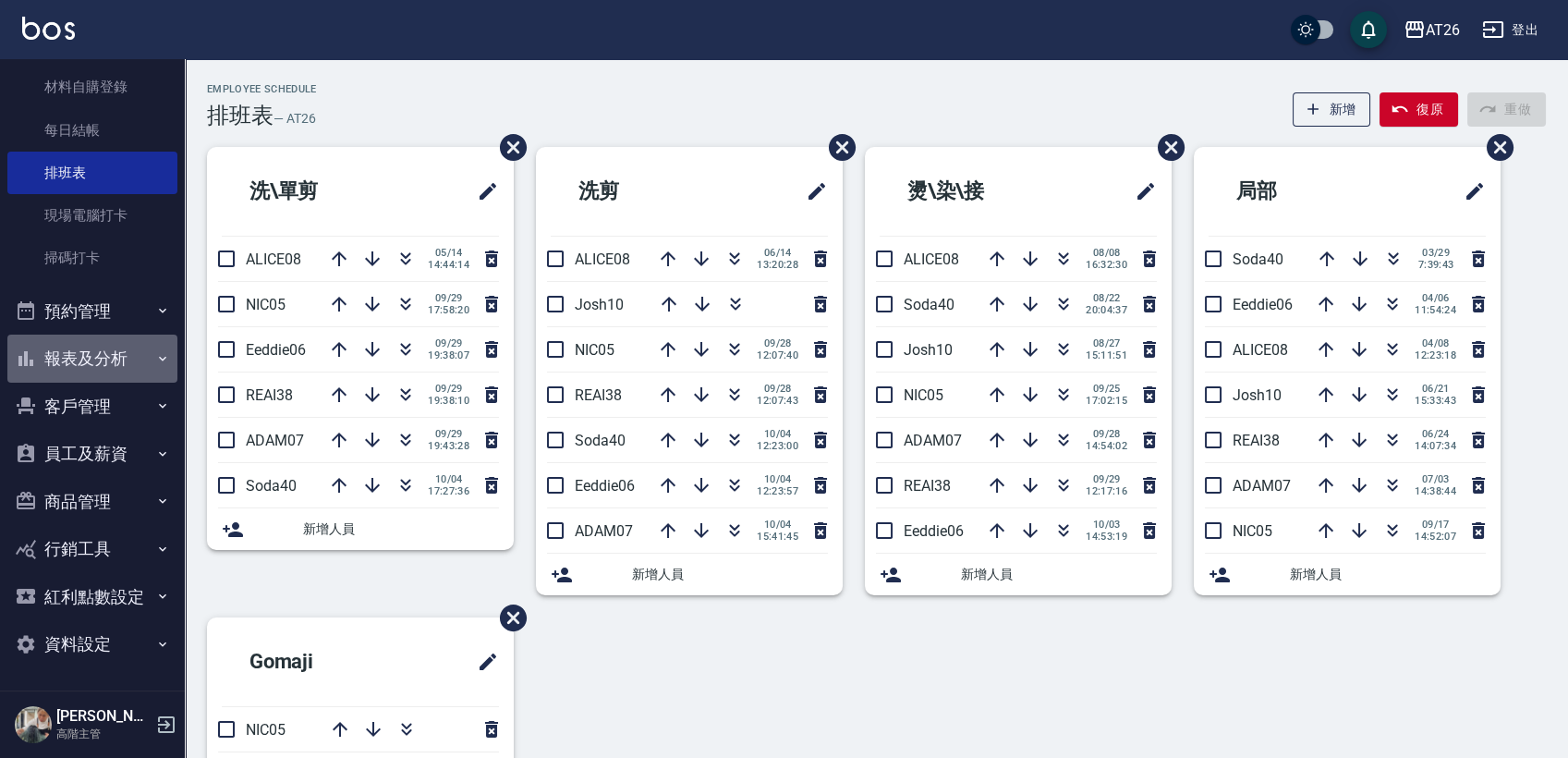
click at [121, 356] on button "報表及分析" at bounding box center [93, 358] width 170 height 48
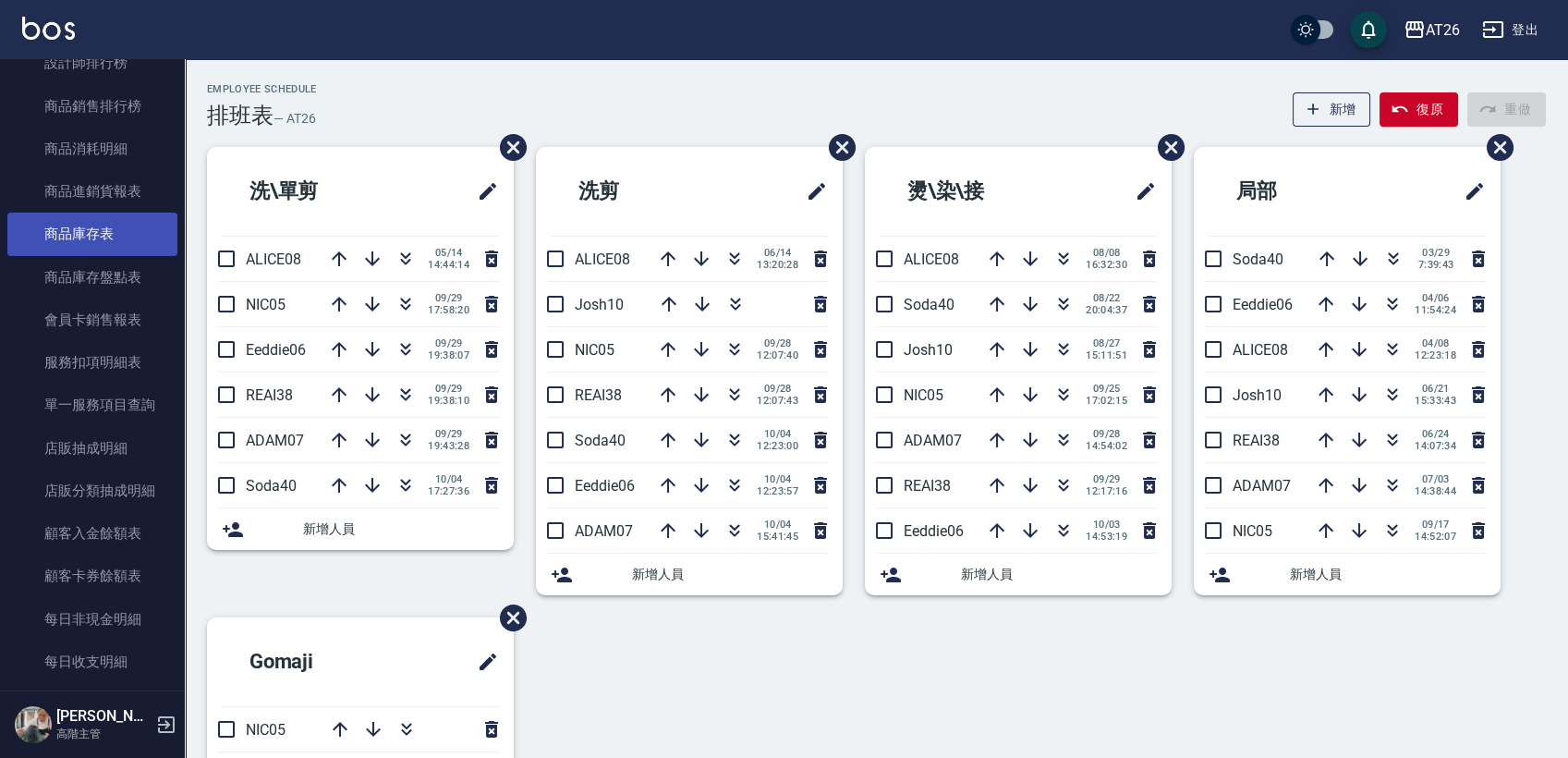
scroll to position [1382, 0]
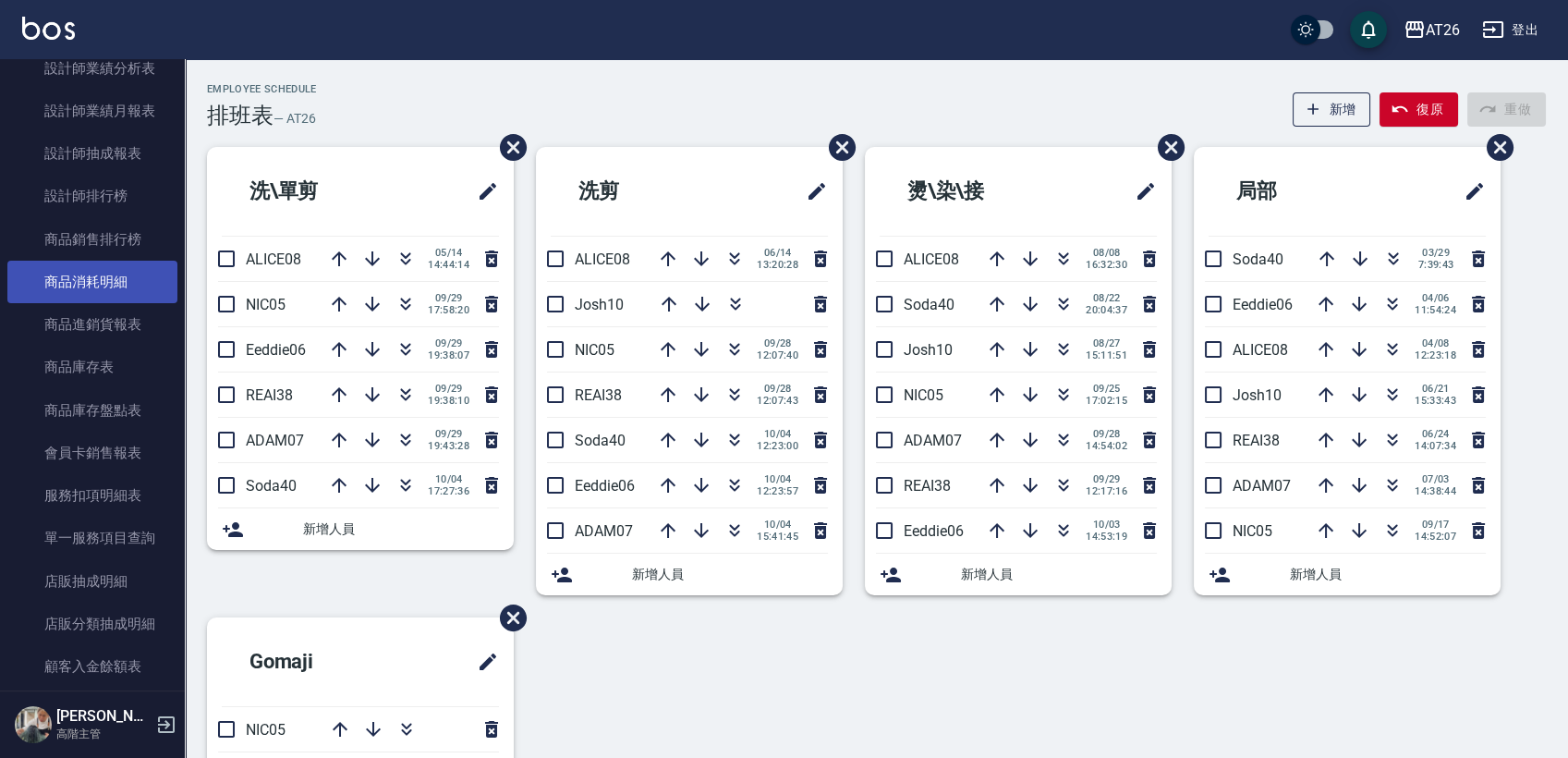
click at [141, 276] on link "商品消耗明細" at bounding box center [93, 281] width 170 height 42
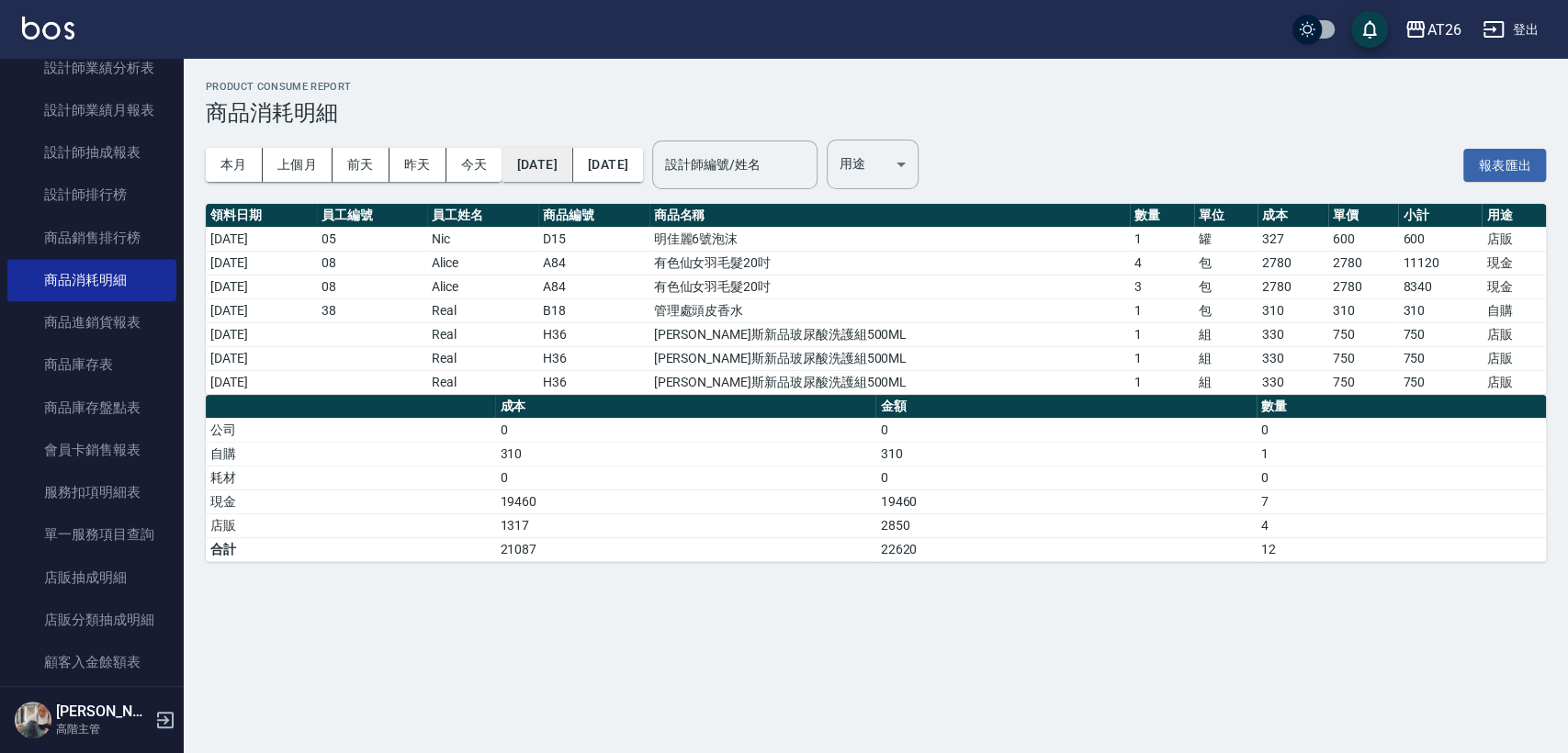
click at [572, 170] on button "[DATE]" at bounding box center [537, 164] width 71 height 34
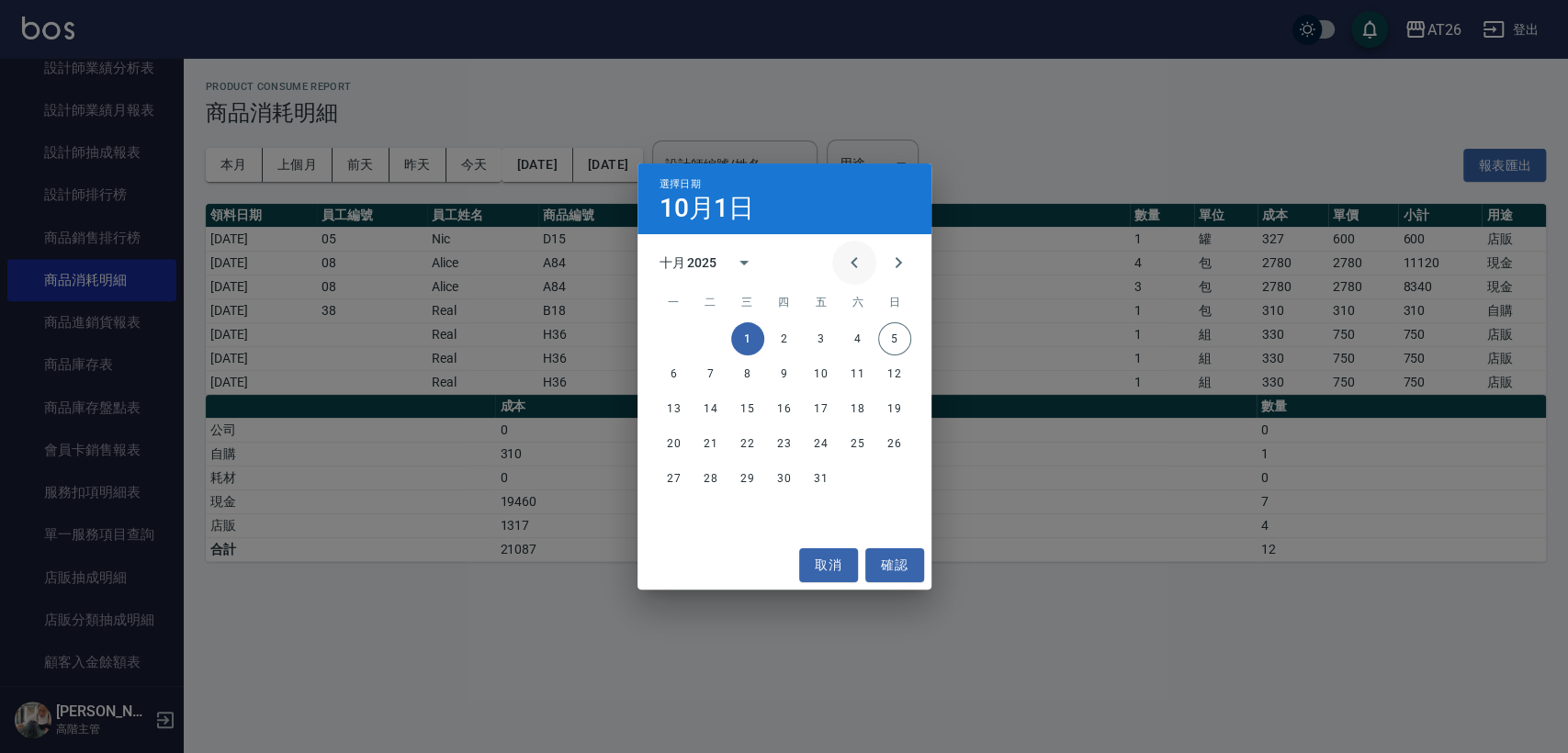
click at [875, 258] on div at bounding box center [876, 262] width 88 height 44
click at [860, 260] on icon "Previous month" at bounding box center [855, 263] width 22 height 22
click at [809, 334] on button "1" at bounding box center [821, 339] width 33 height 33
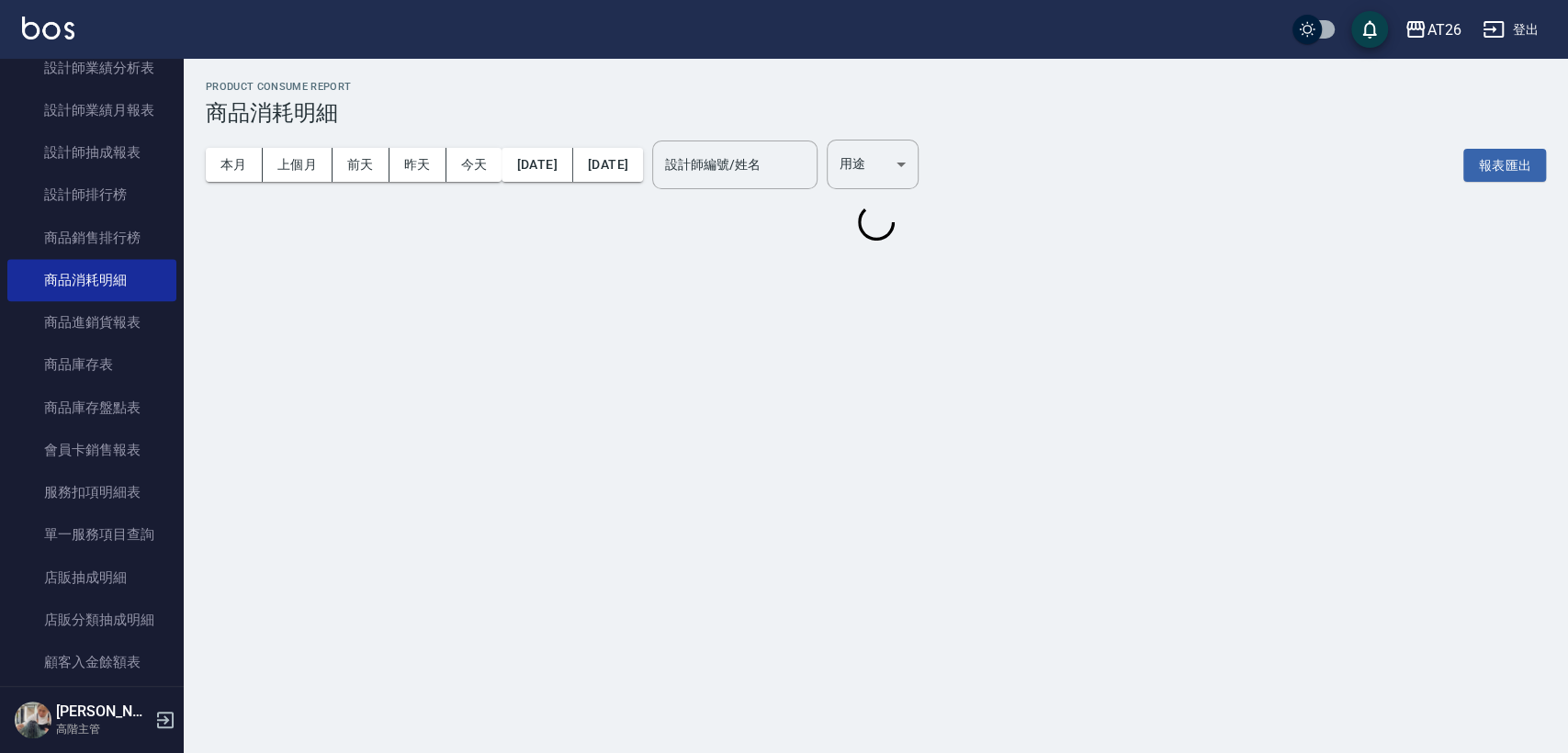
click at [643, 182] on div "本月 上個月 前天 昨天 今天 2025/08/01 2025/10/05" at bounding box center [425, 165] width 438 height 78
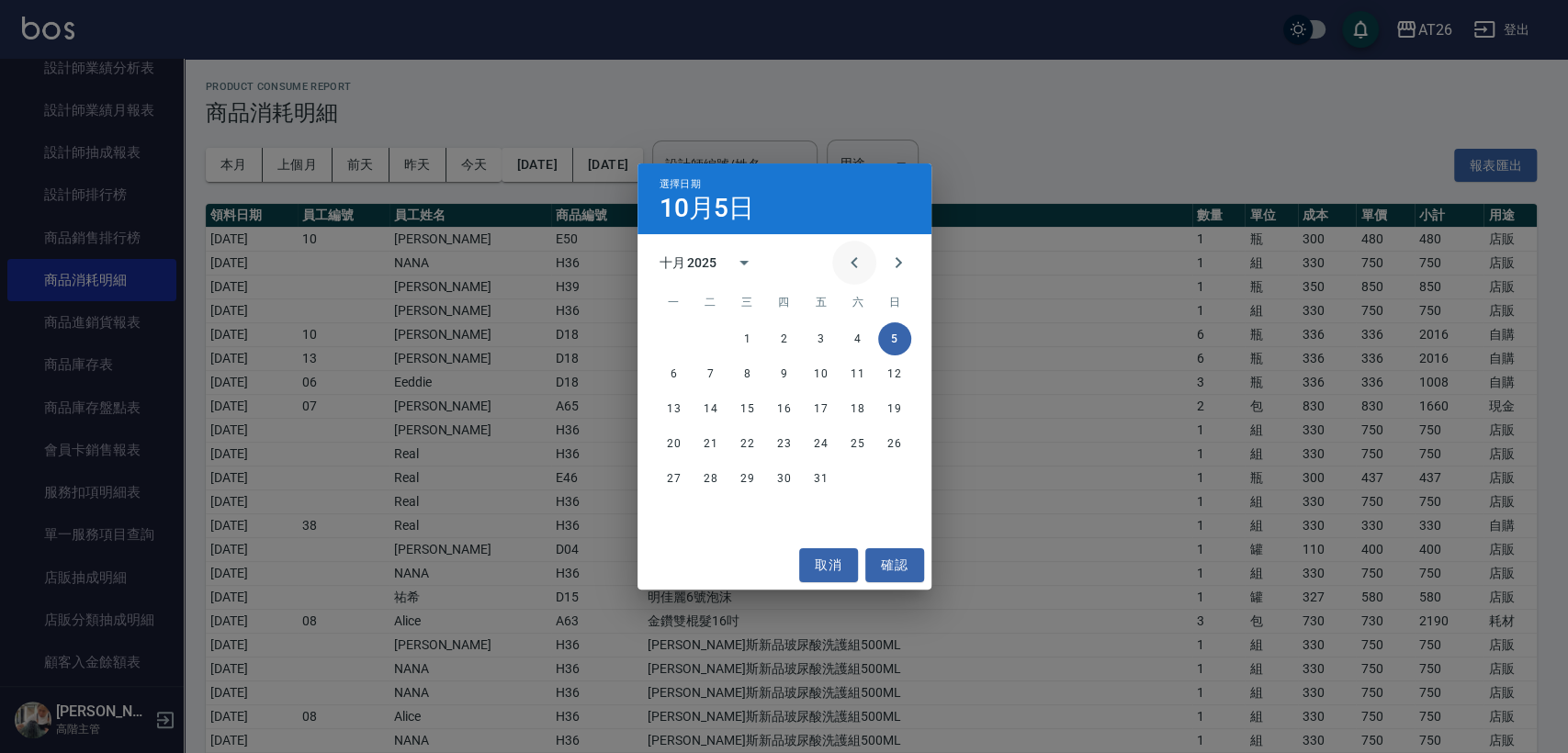
click at [850, 252] on icon "Previous month" at bounding box center [855, 263] width 22 height 22
click at [898, 472] on button "31" at bounding box center [895, 479] width 33 height 33
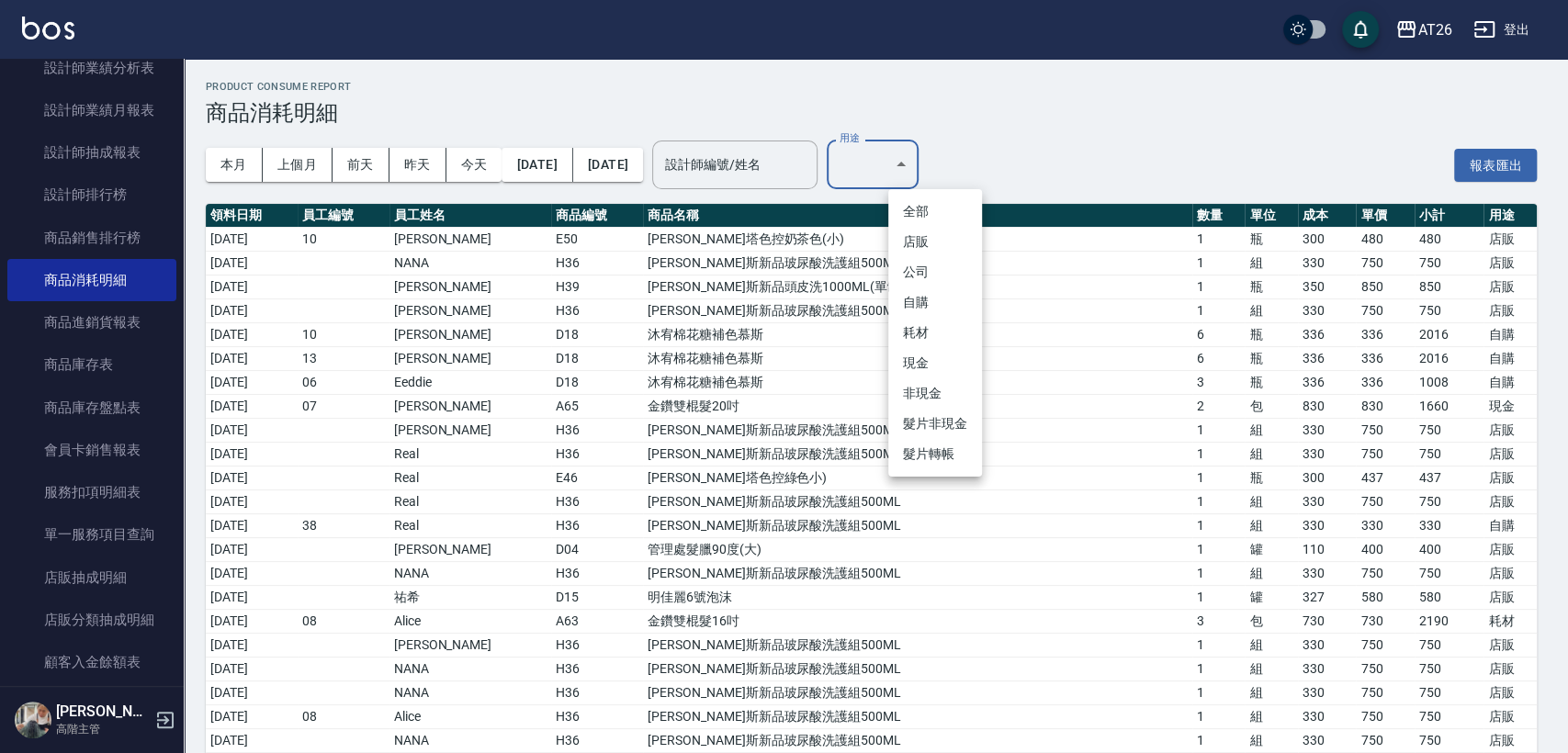
click at [947, 233] on li "店販" at bounding box center [934, 241] width 94 height 31
type input "店販"
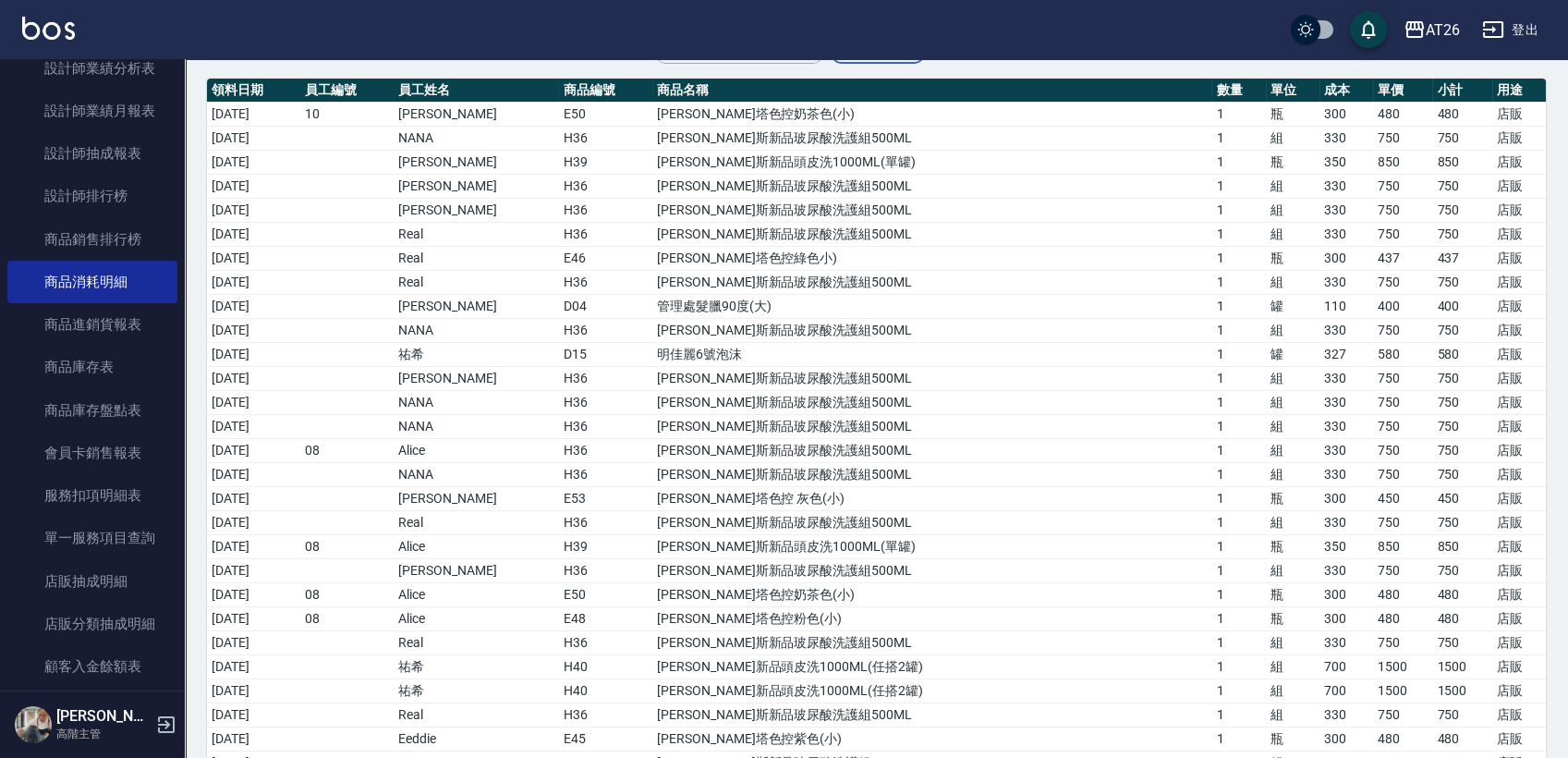
scroll to position [72, 0]
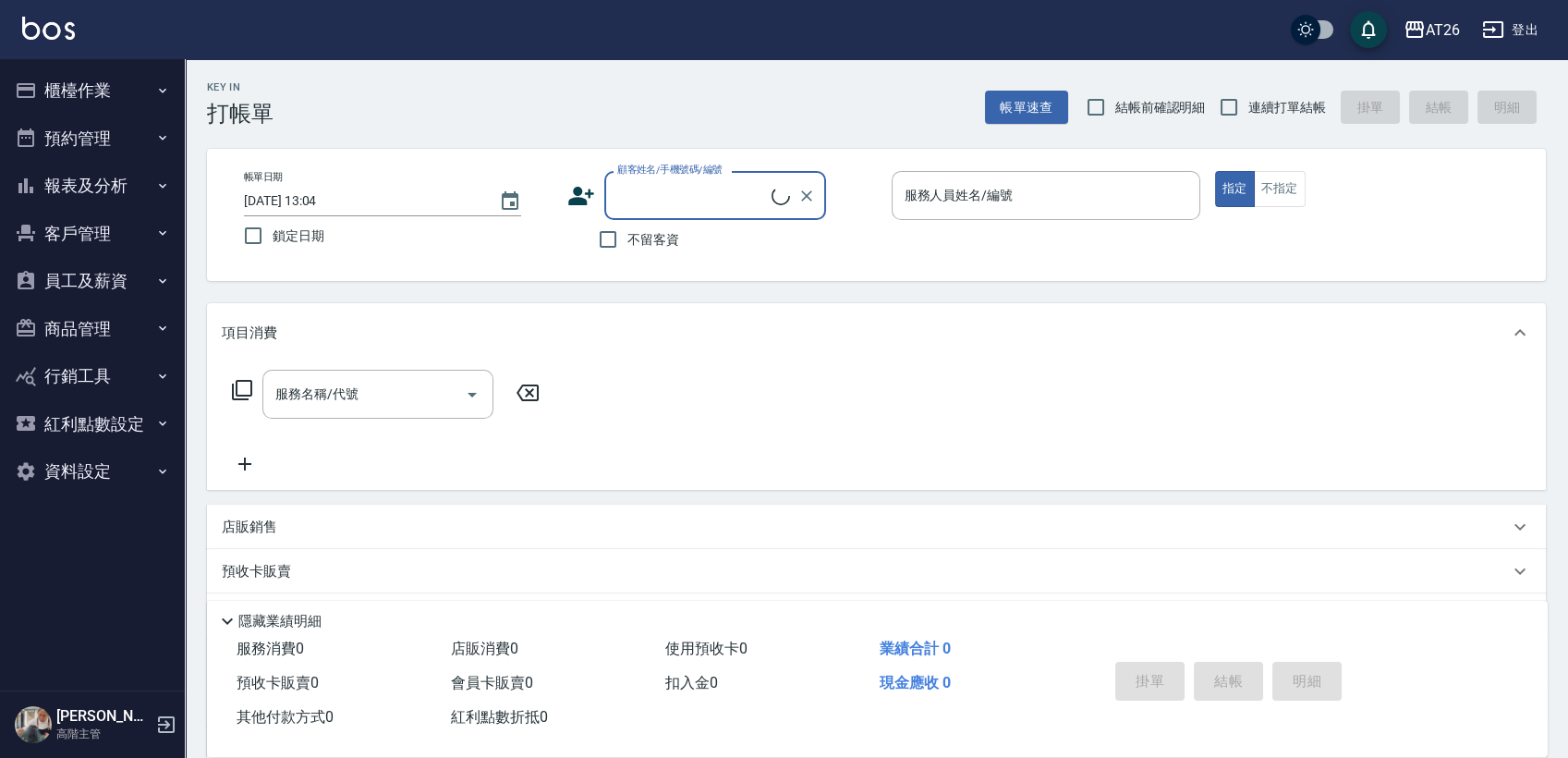
click at [107, 279] on button "員工及薪資" at bounding box center [93, 280] width 170 height 48
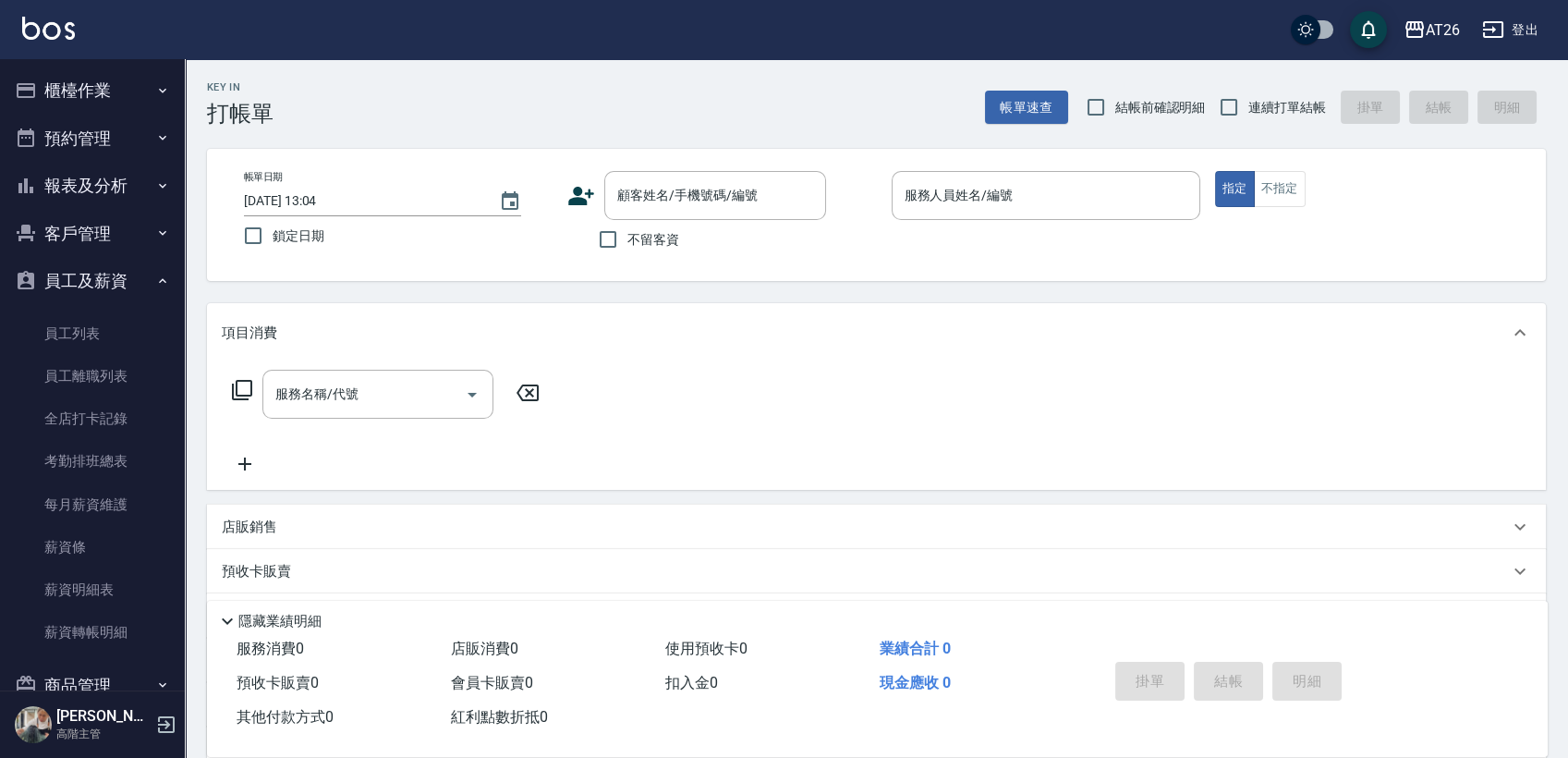
click at [107, 279] on button "員工及薪資" at bounding box center [93, 280] width 170 height 48
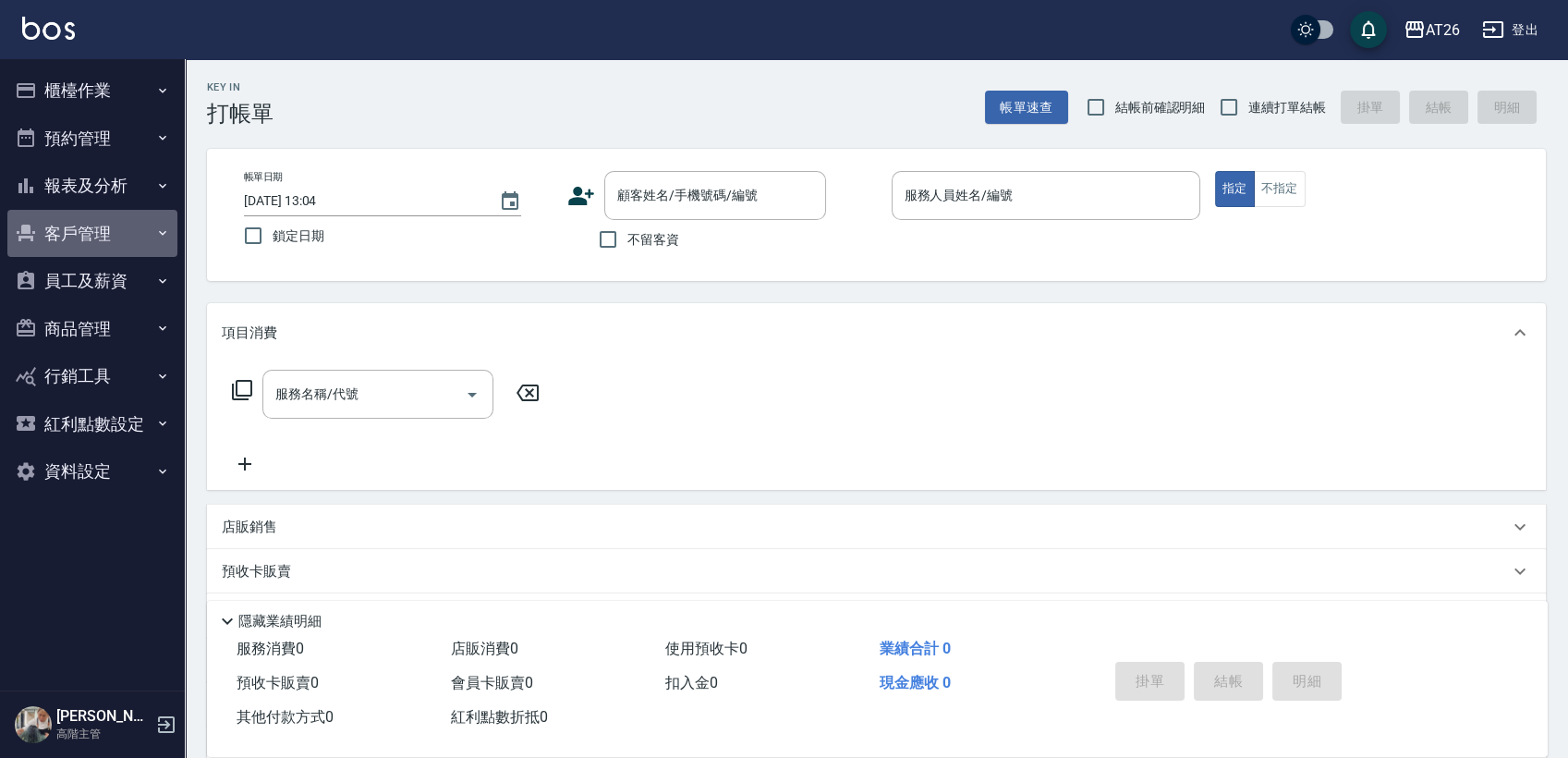
click at [125, 229] on button "客戶管理" at bounding box center [93, 234] width 170 height 48
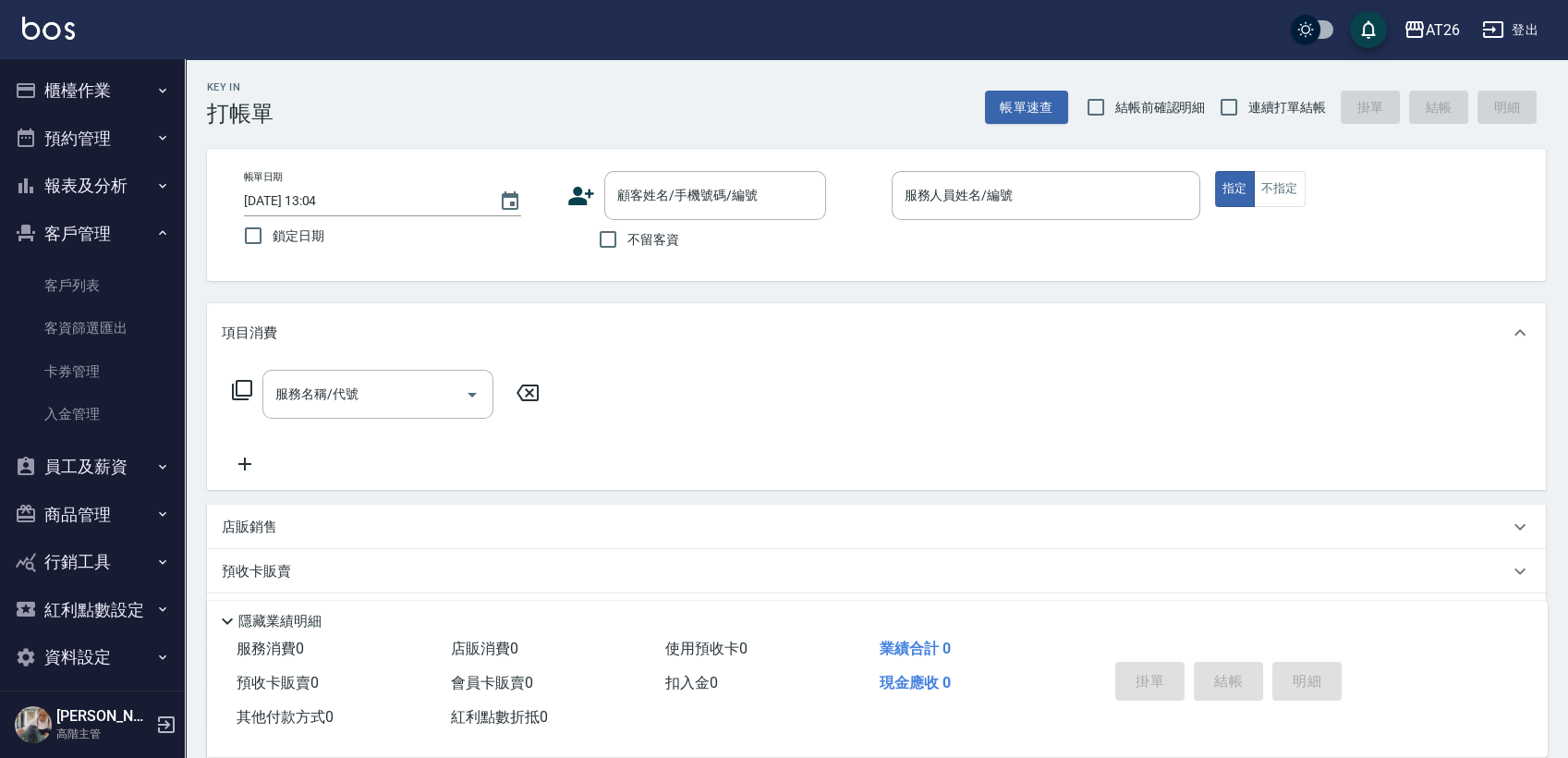
click at [123, 231] on button "客戶管理" at bounding box center [93, 234] width 170 height 48
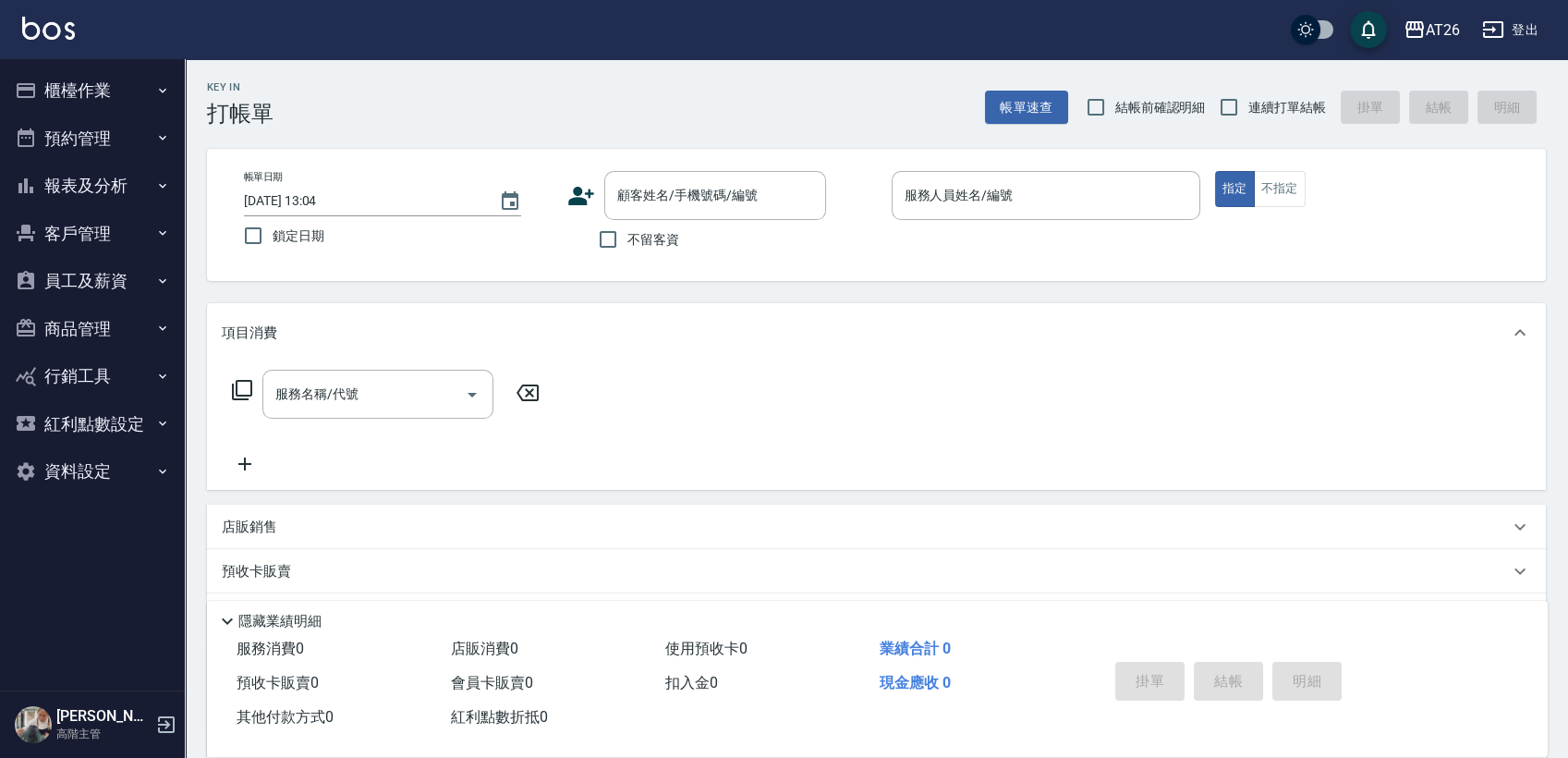
click at [126, 188] on button "報表及分析" at bounding box center [93, 185] width 170 height 48
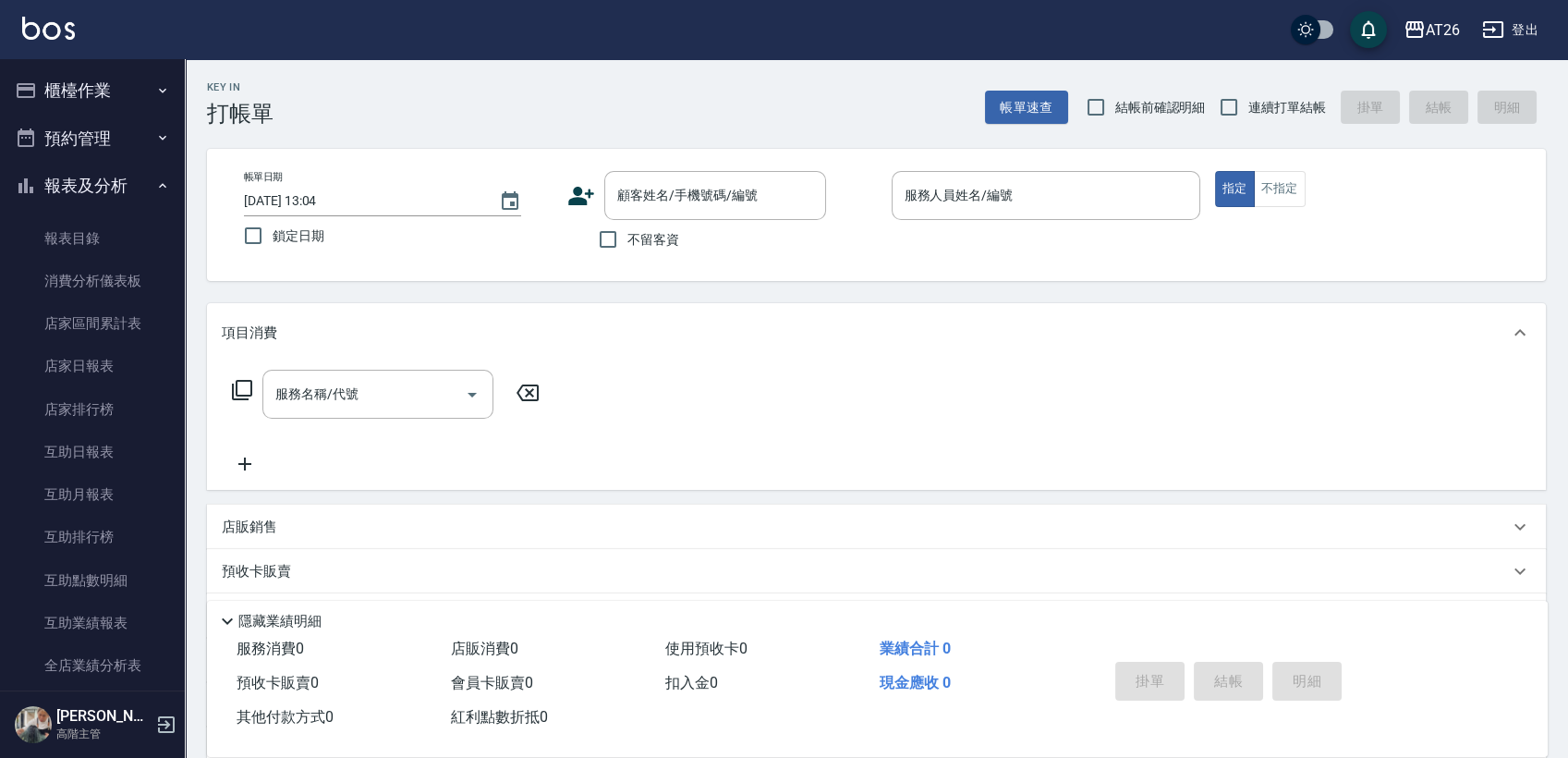
click at [113, 188] on button "報表及分析" at bounding box center [93, 185] width 170 height 48
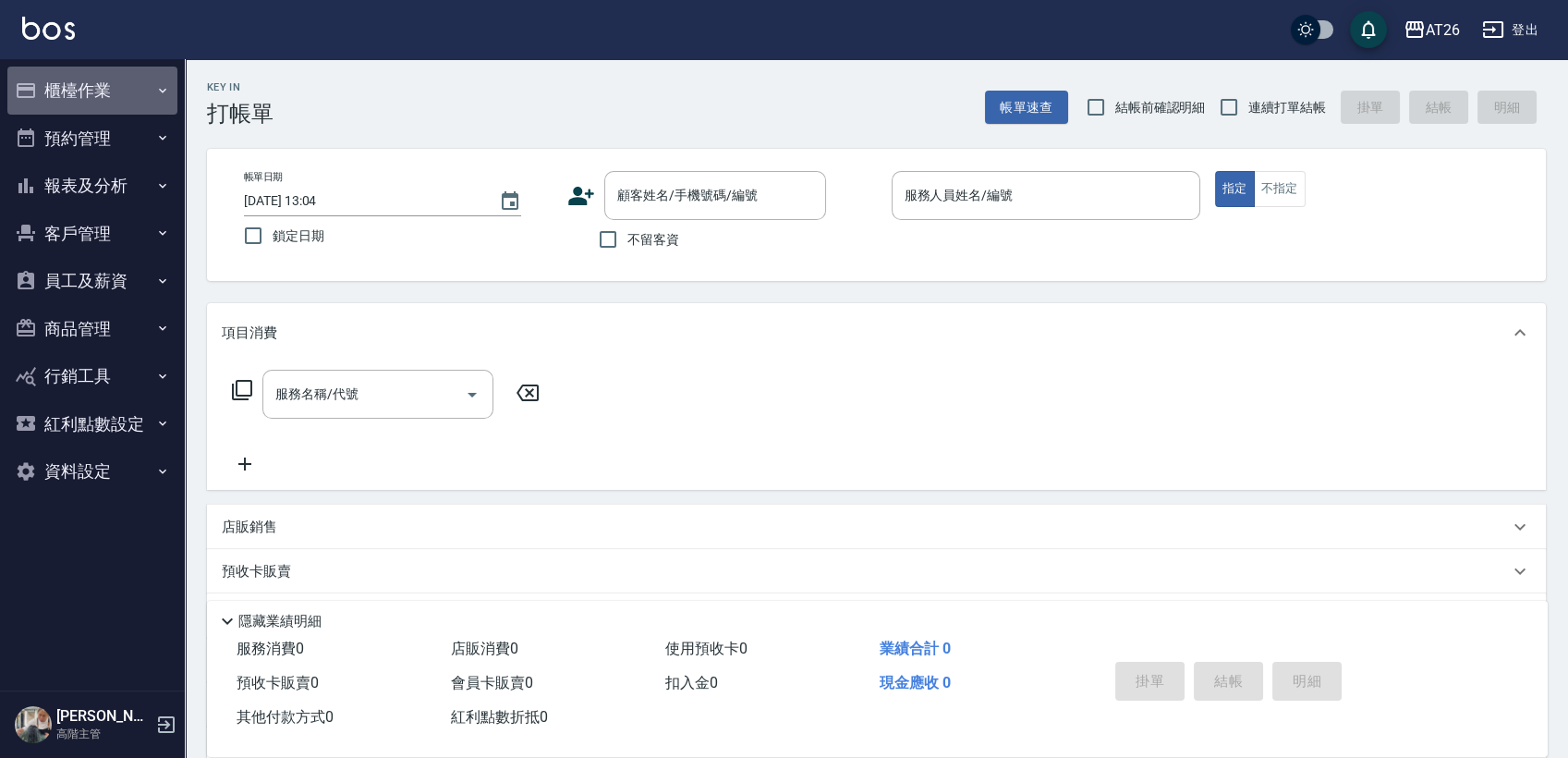
click at [97, 88] on button "櫃檯作業" at bounding box center [93, 90] width 170 height 48
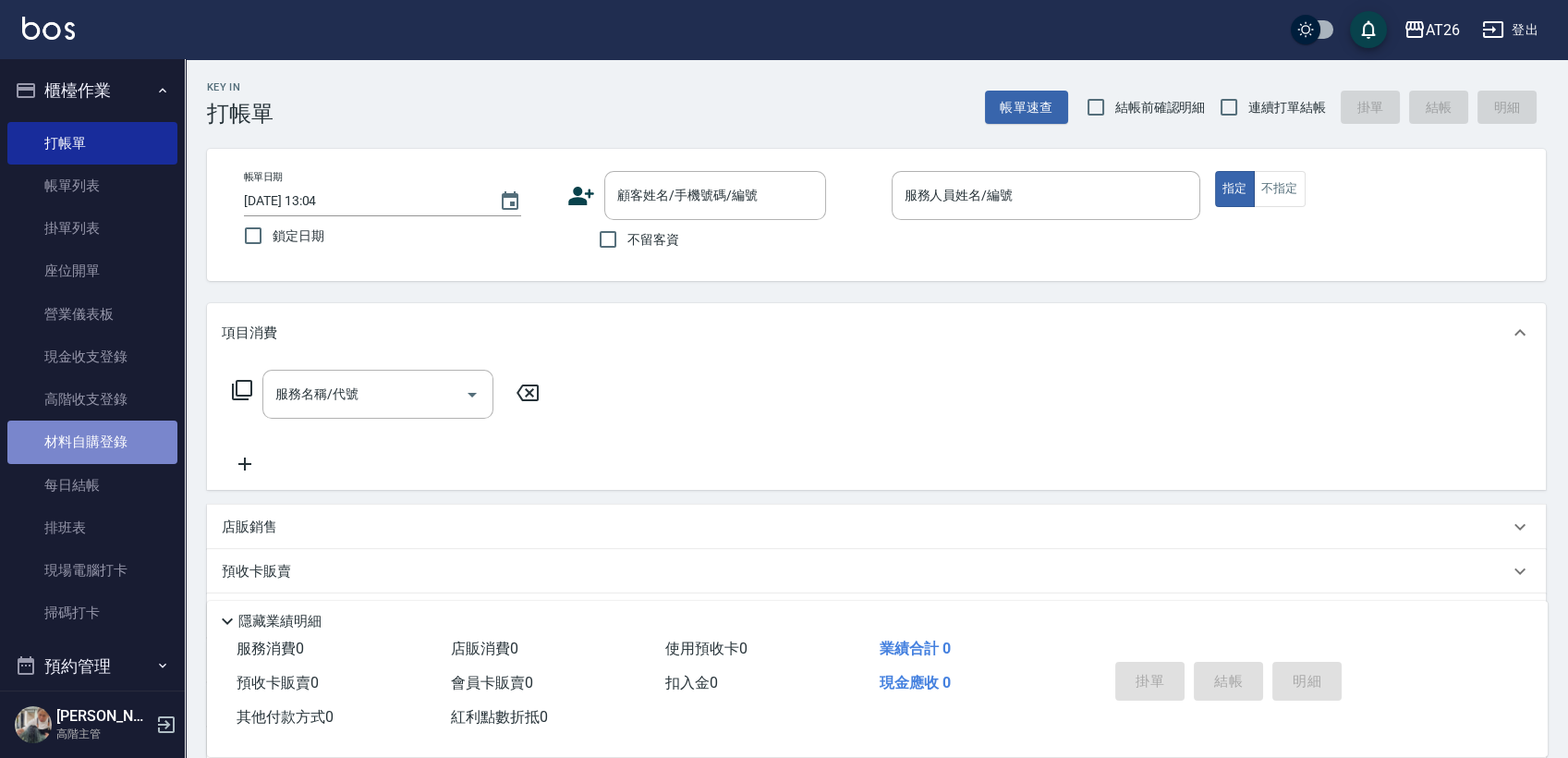
click at [127, 439] on link "材料自購登錄" at bounding box center [93, 441] width 170 height 42
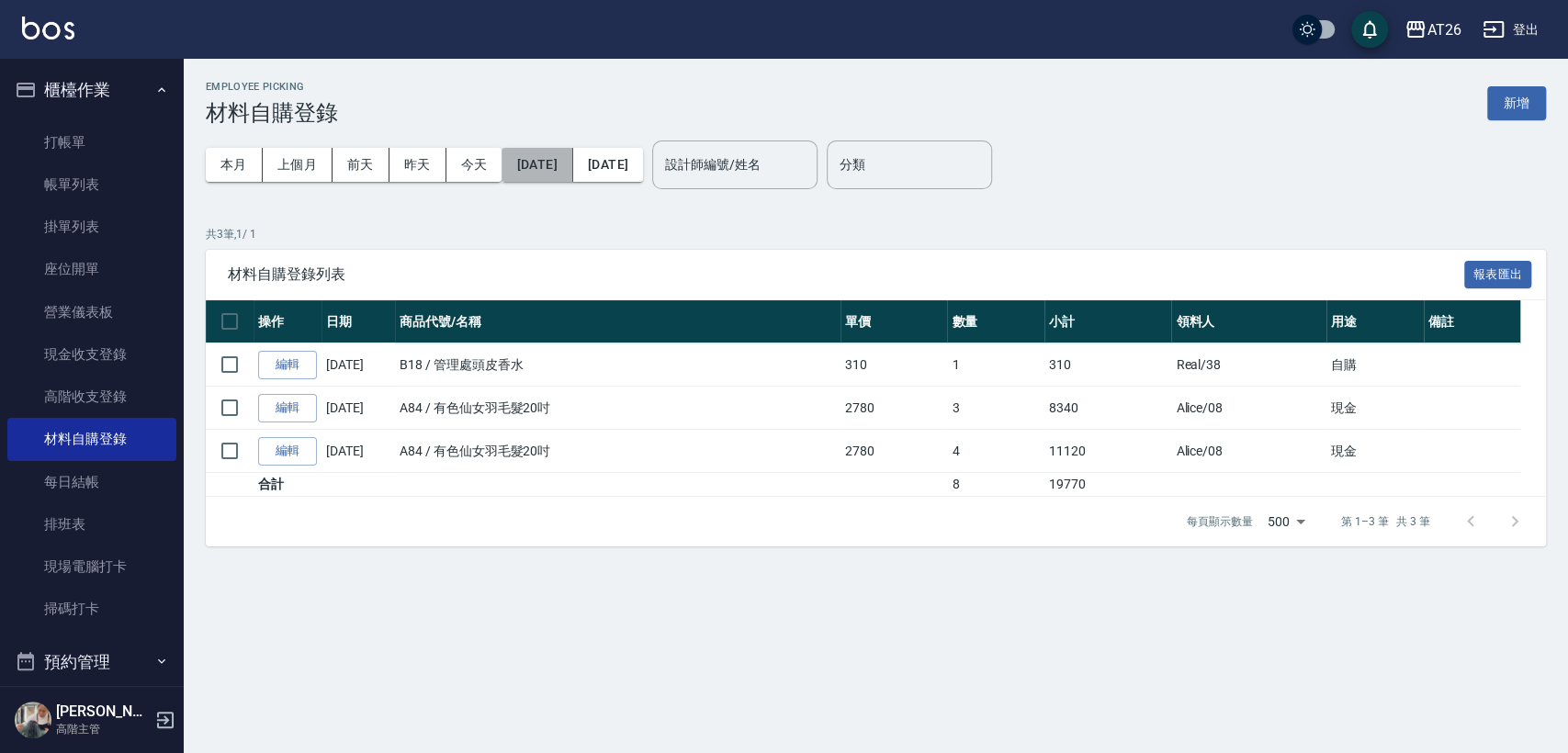
click at [544, 162] on button "2025/10/01" at bounding box center [537, 164] width 71 height 34
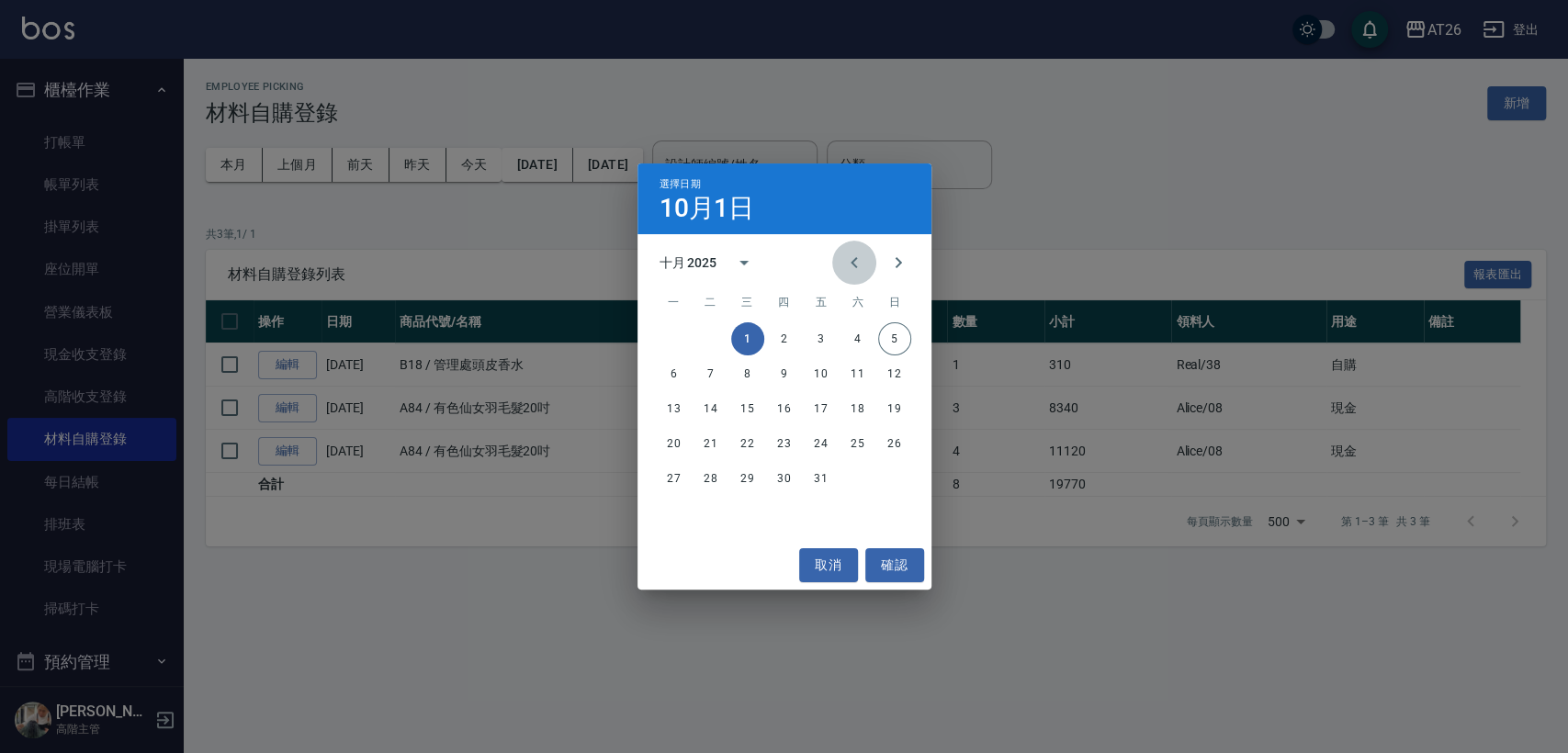
click at [849, 262] on icon "Previous month" at bounding box center [855, 263] width 22 height 22
click at [823, 342] on button "1" at bounding box center [821, 339] width 33 height 33
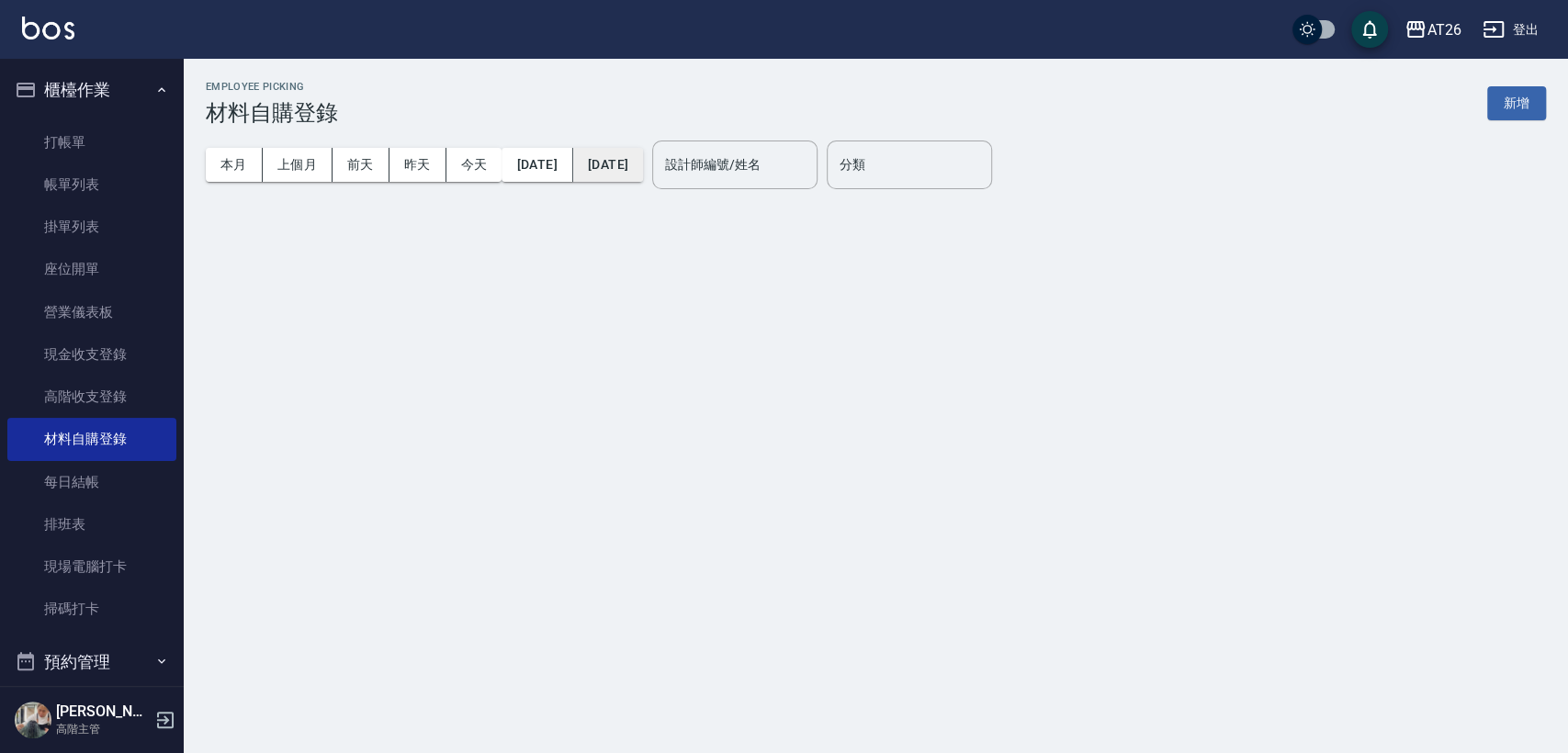
click at [643, 167] on button "2025/10/05" at bounding box center [608, 164] width 70 height 34
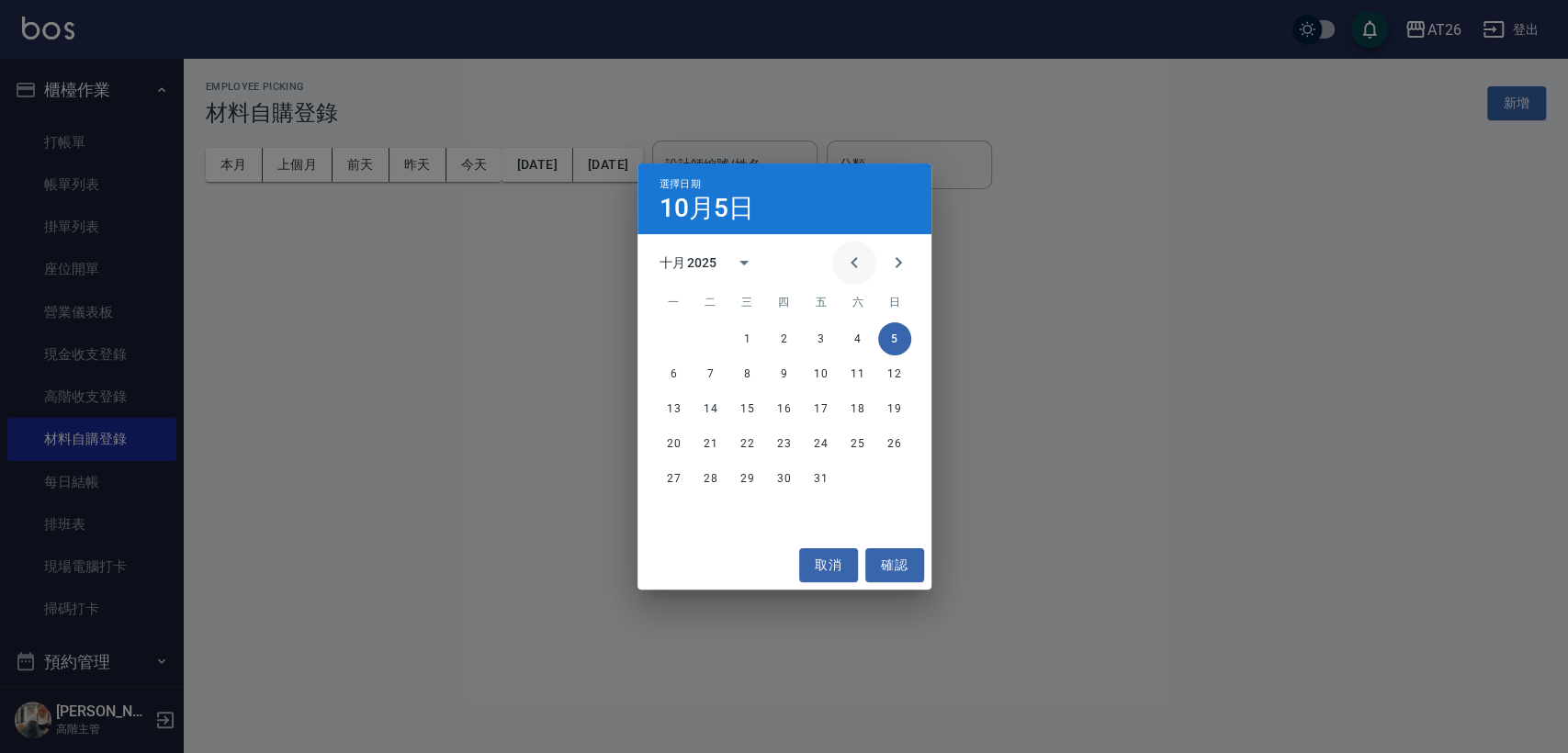
click at [856, 265] on icon "Previous month" at bounding box center [855, 263] width 22 height 22
click at [895, 482] on button "31" at bounding box center [895, 479] width 33 height 33
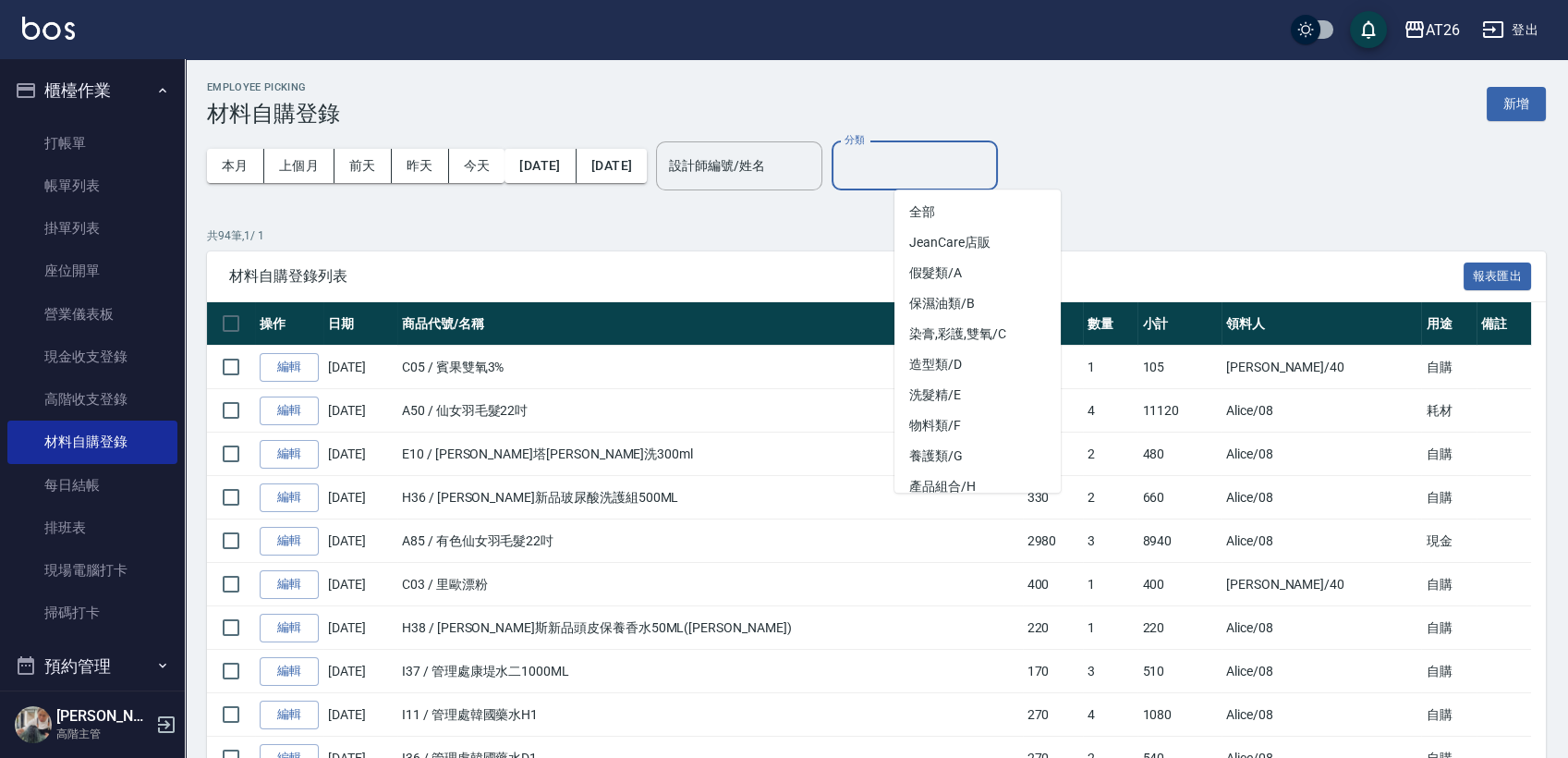
click at [990, 164] on input "分類" at bounding box center [915, 165] width 150 height 33
click at [1090, 169] on div "本月 上個月 前天 昨天 今天 2025/08/01 2025/08/31 設計師編號/姓名 設計師編號/姓名 分類 分類" at bounding box center [877, 166] width 1339 height 79
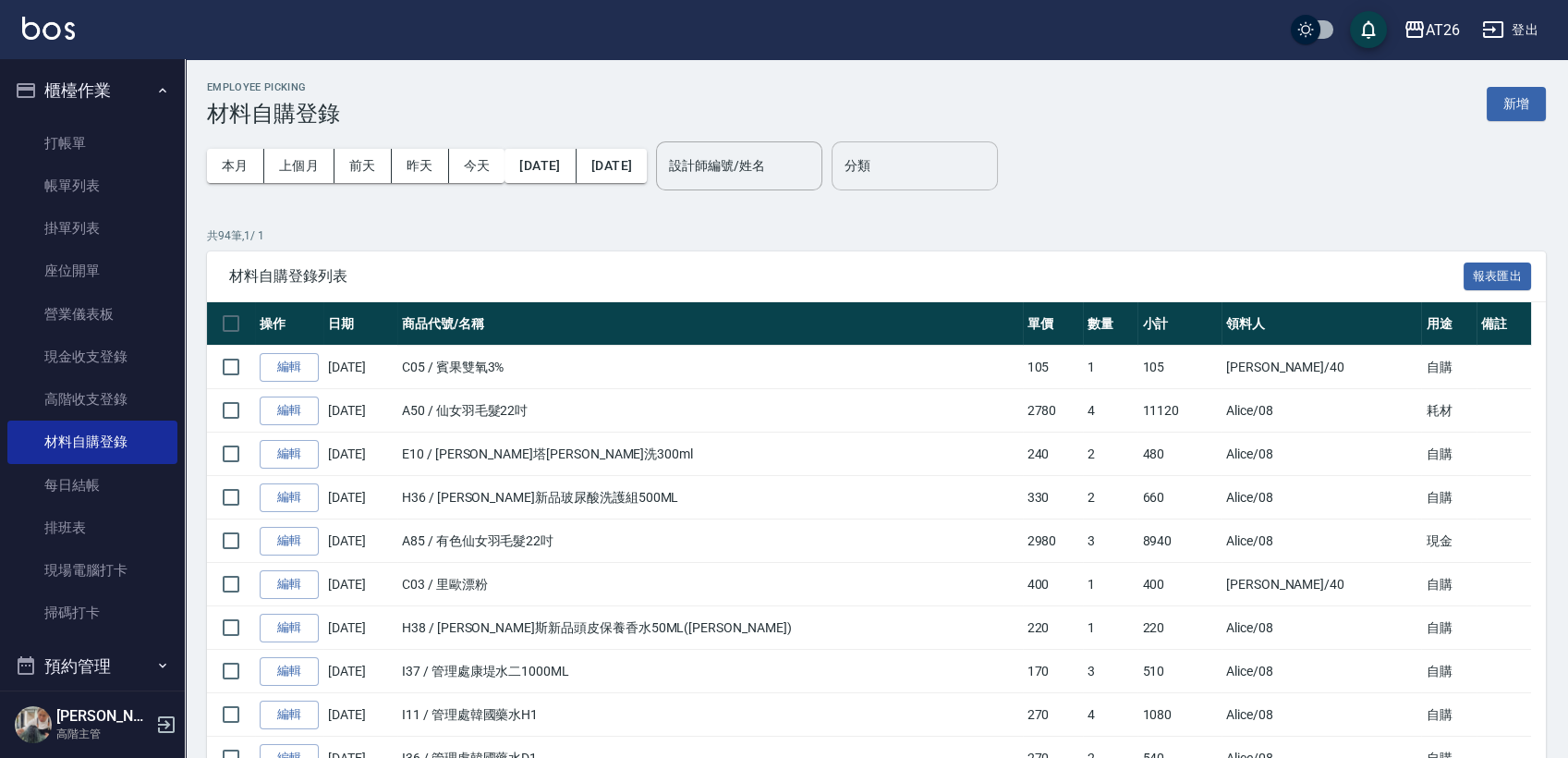
click at [990, 164] on input "分類" at bounding box center [915, 165] width 150 height 33
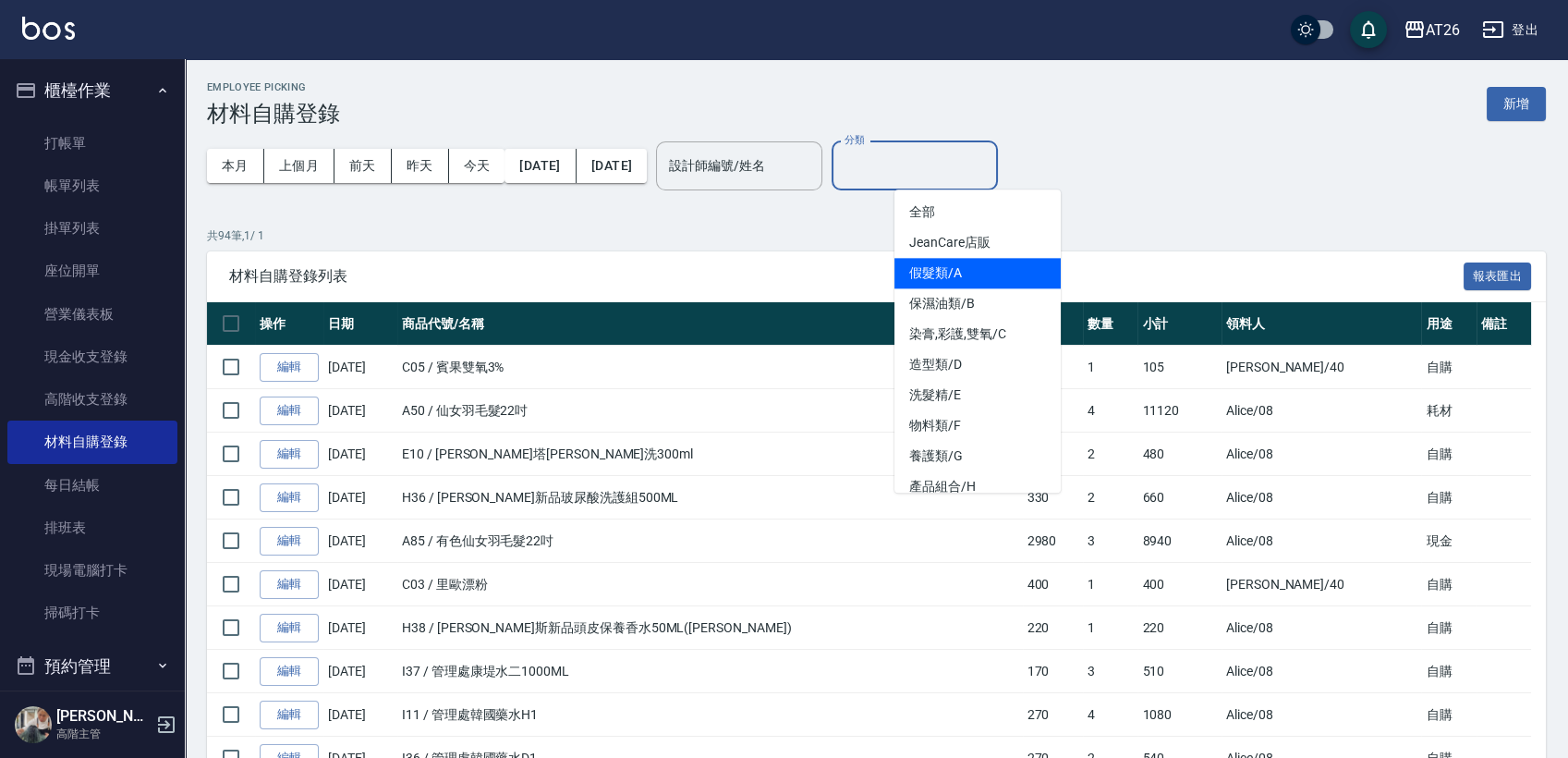
click at [999, 263] on li "假髮類/A" at bounding box center [977, 273] width 166 height 31
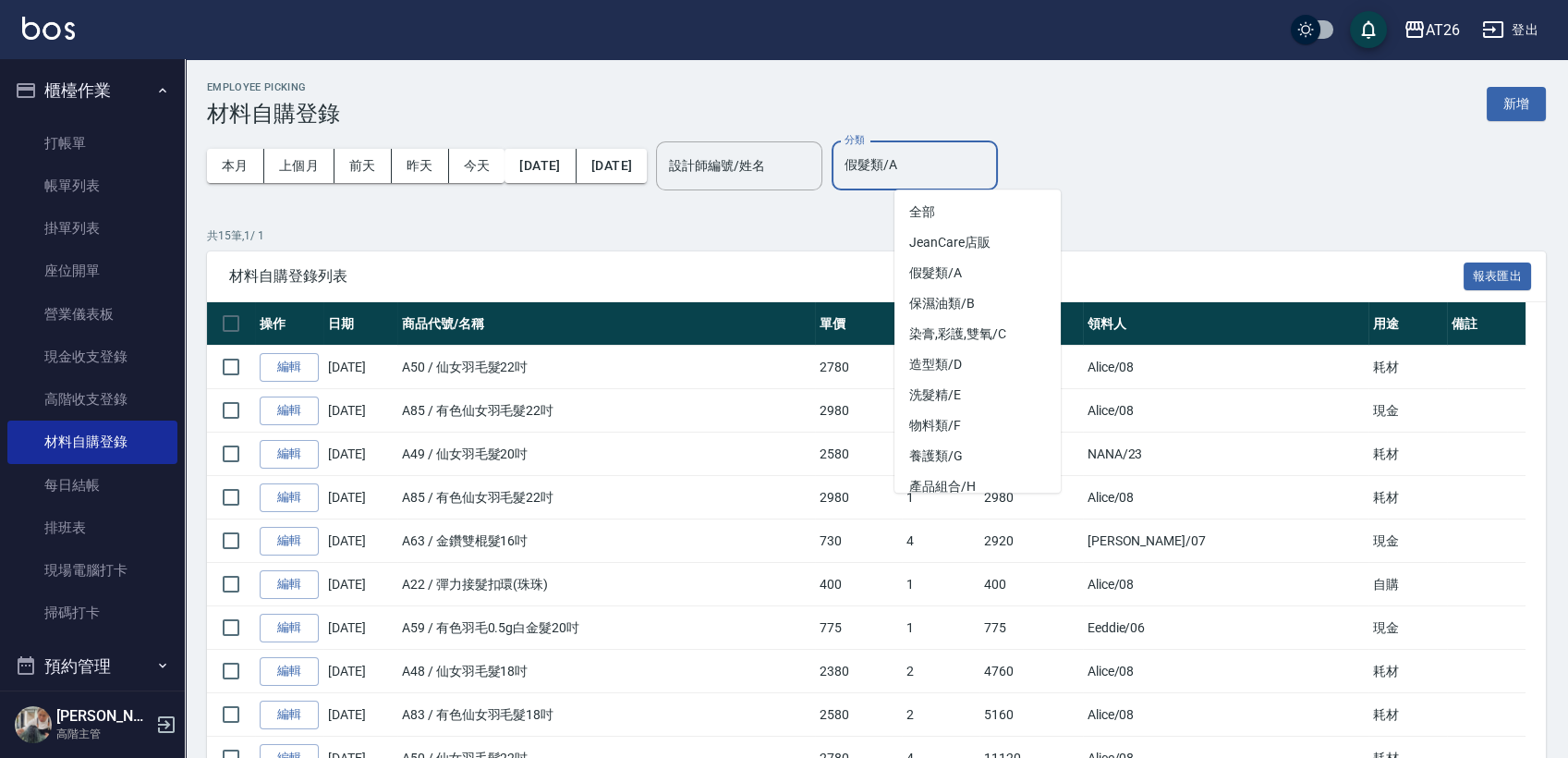
drag, startPoint x: 1050, startPoint y: 160, endPoint x: 894, endPoint y: 154, distance: 156.1
click at [902, 154] on div "假髮類/A 分類" at bounding box center [915, 165] width 166 height 49
click at [954, 202] on li "全部" at bounding box center [977, 212] width 166 height 31
type input "全部"
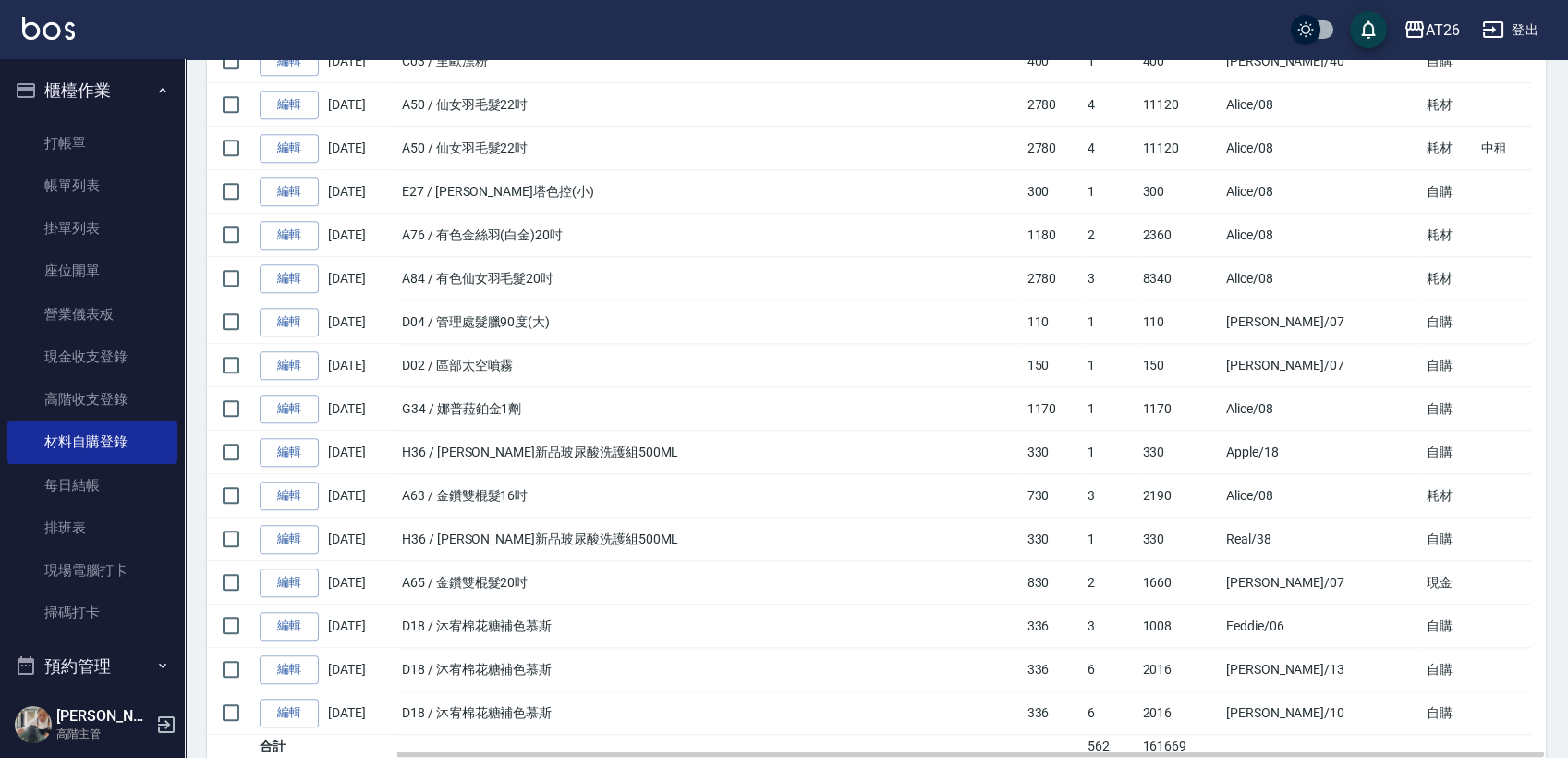
scroll to position [3758, 0]
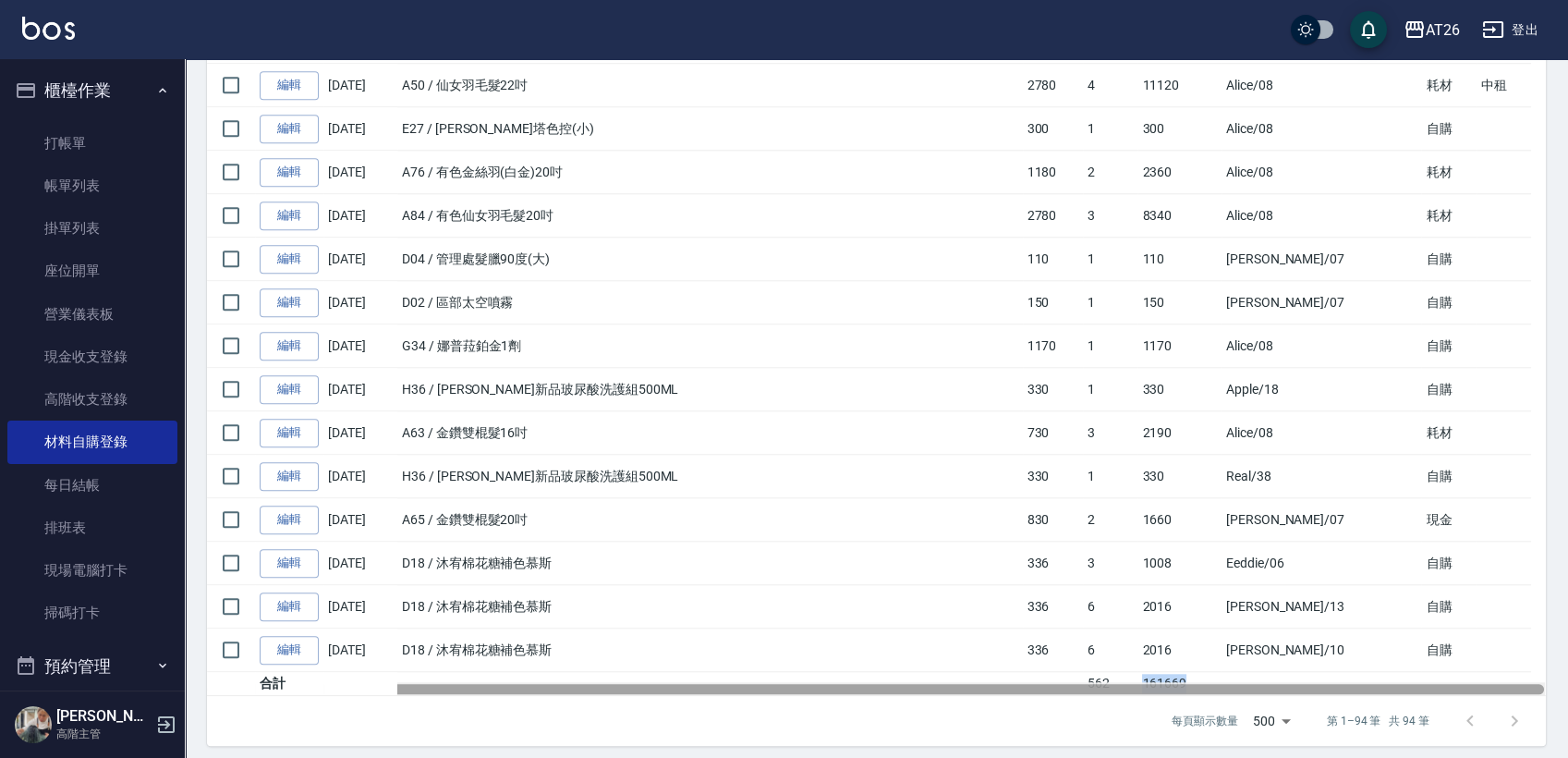
drag, startPoint x: 1105, startPoint y: 668, endPoint x: 1171, endPoint y: 672, distance: 66.1
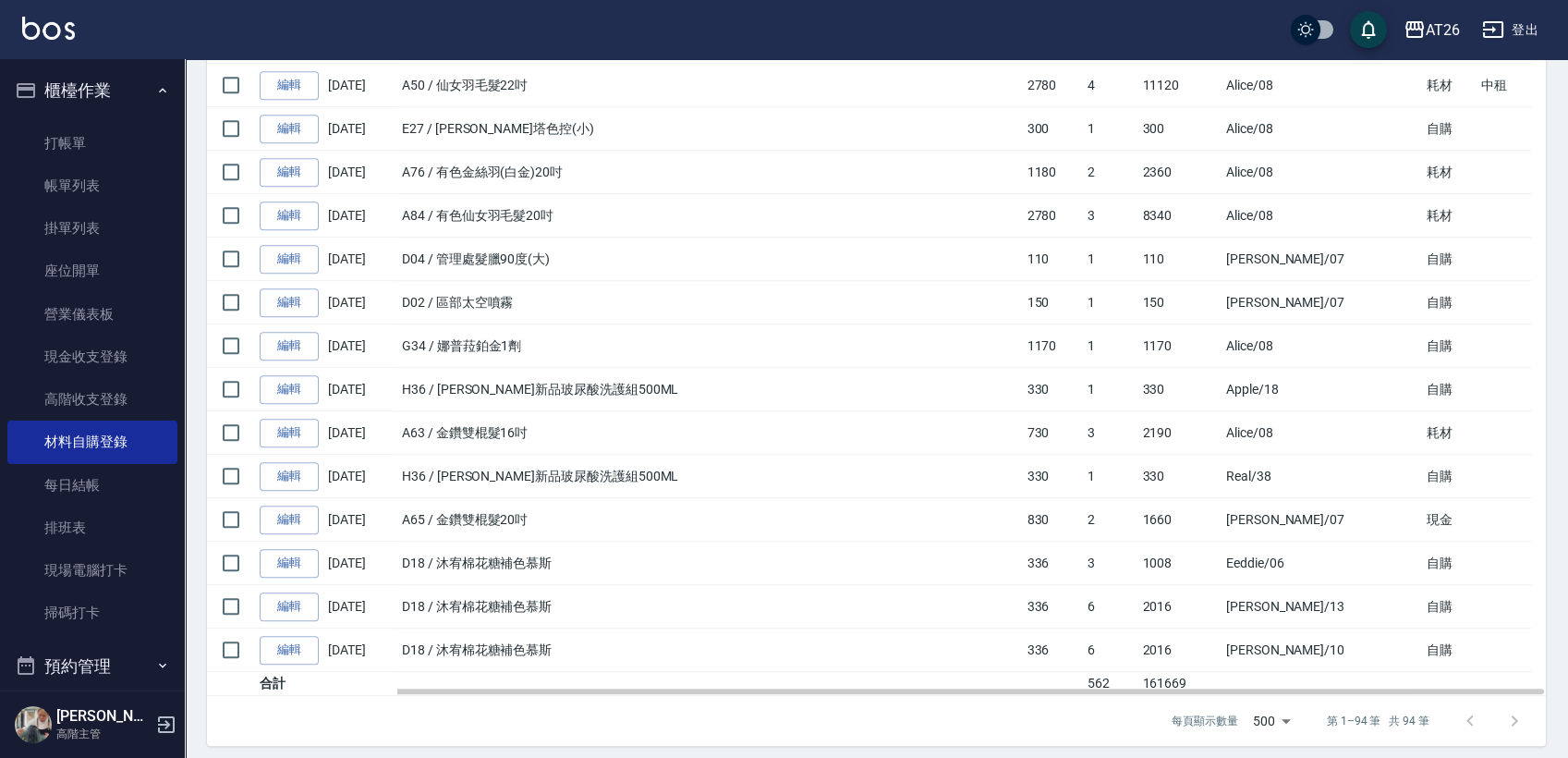
click at [1185, 644] on td "2016" at bounding box center [1179, 651] width 83 height 43
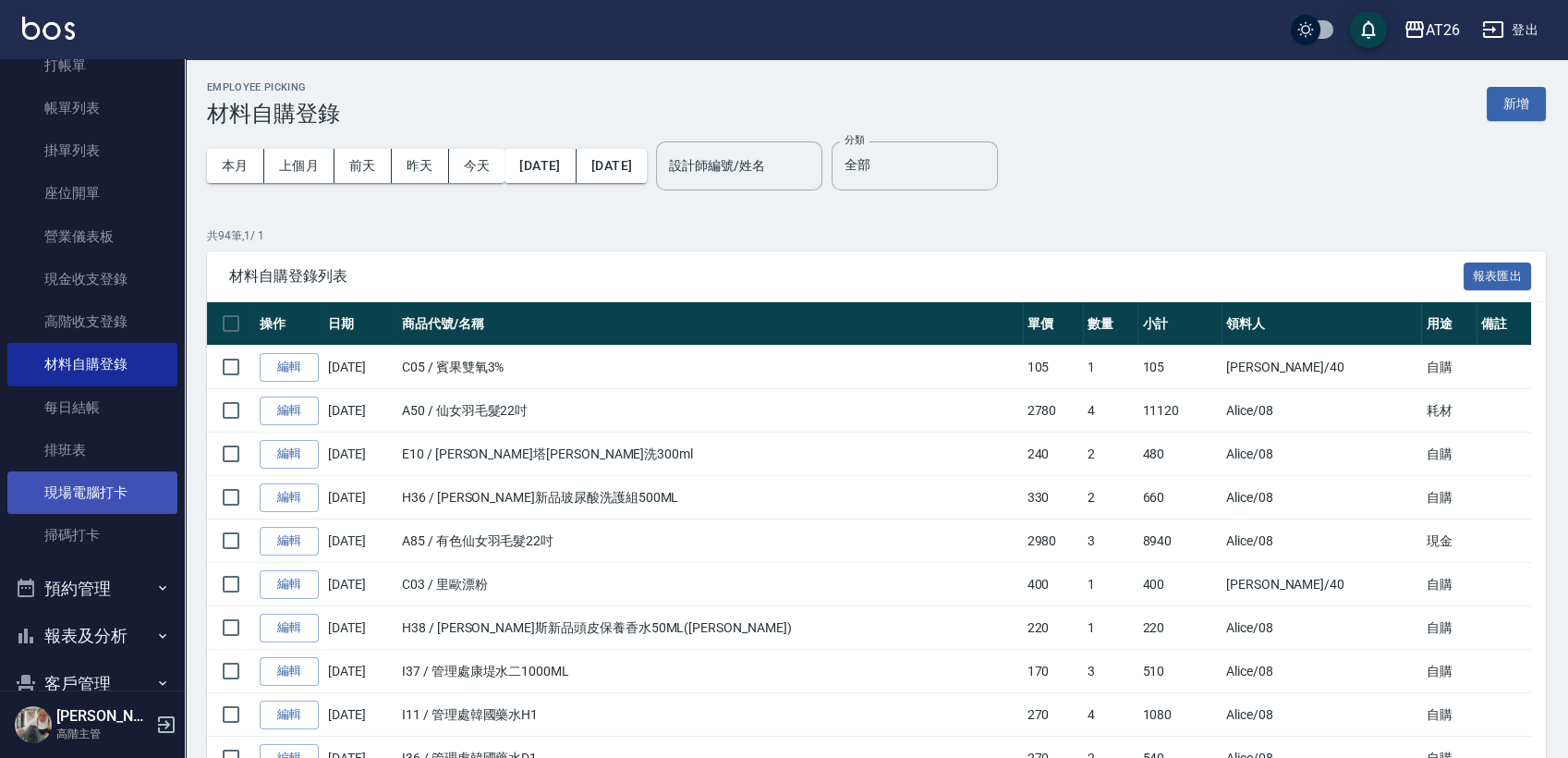
scroll to position [206, 0]
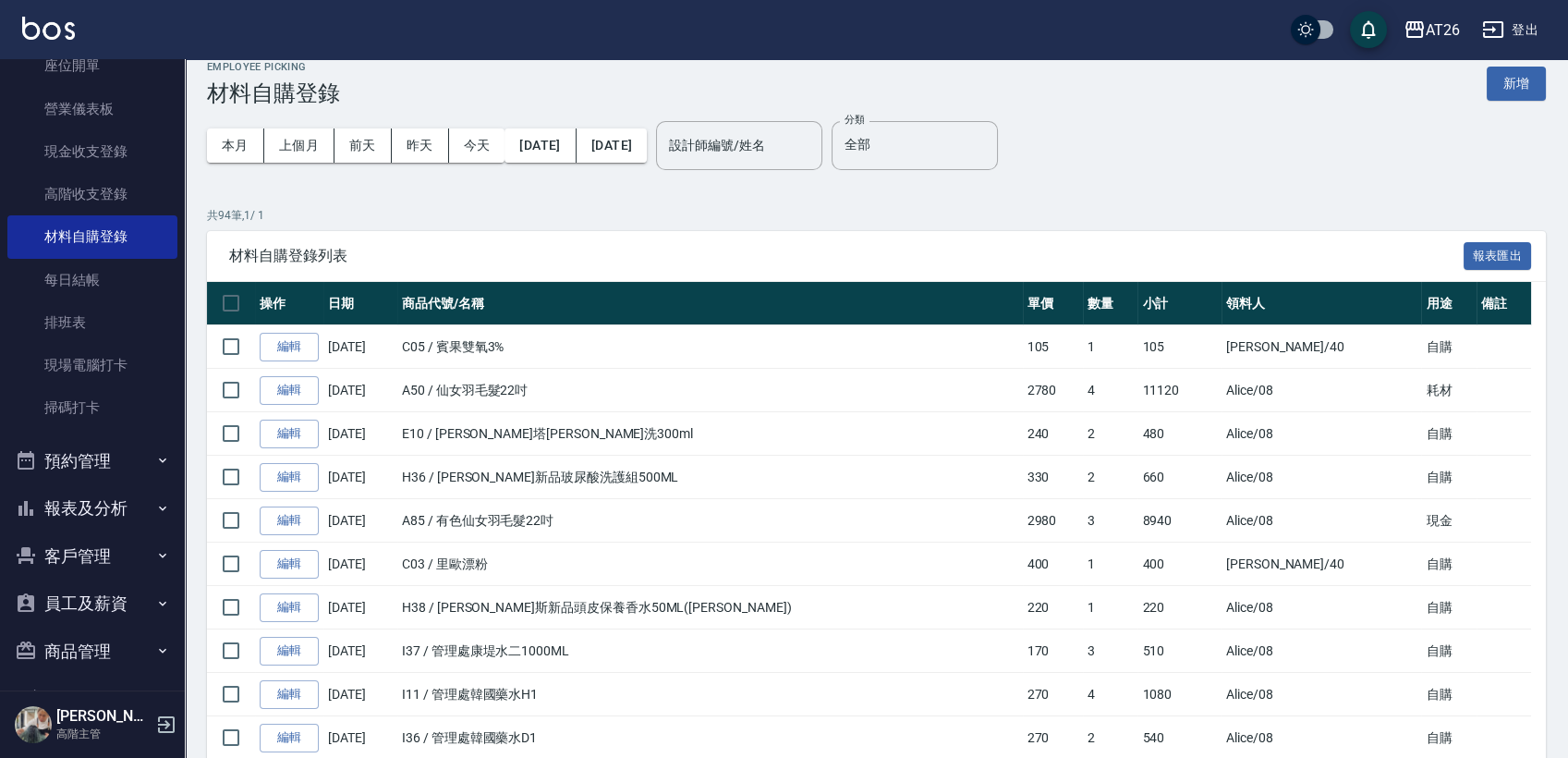
scroll to position [0, 0]
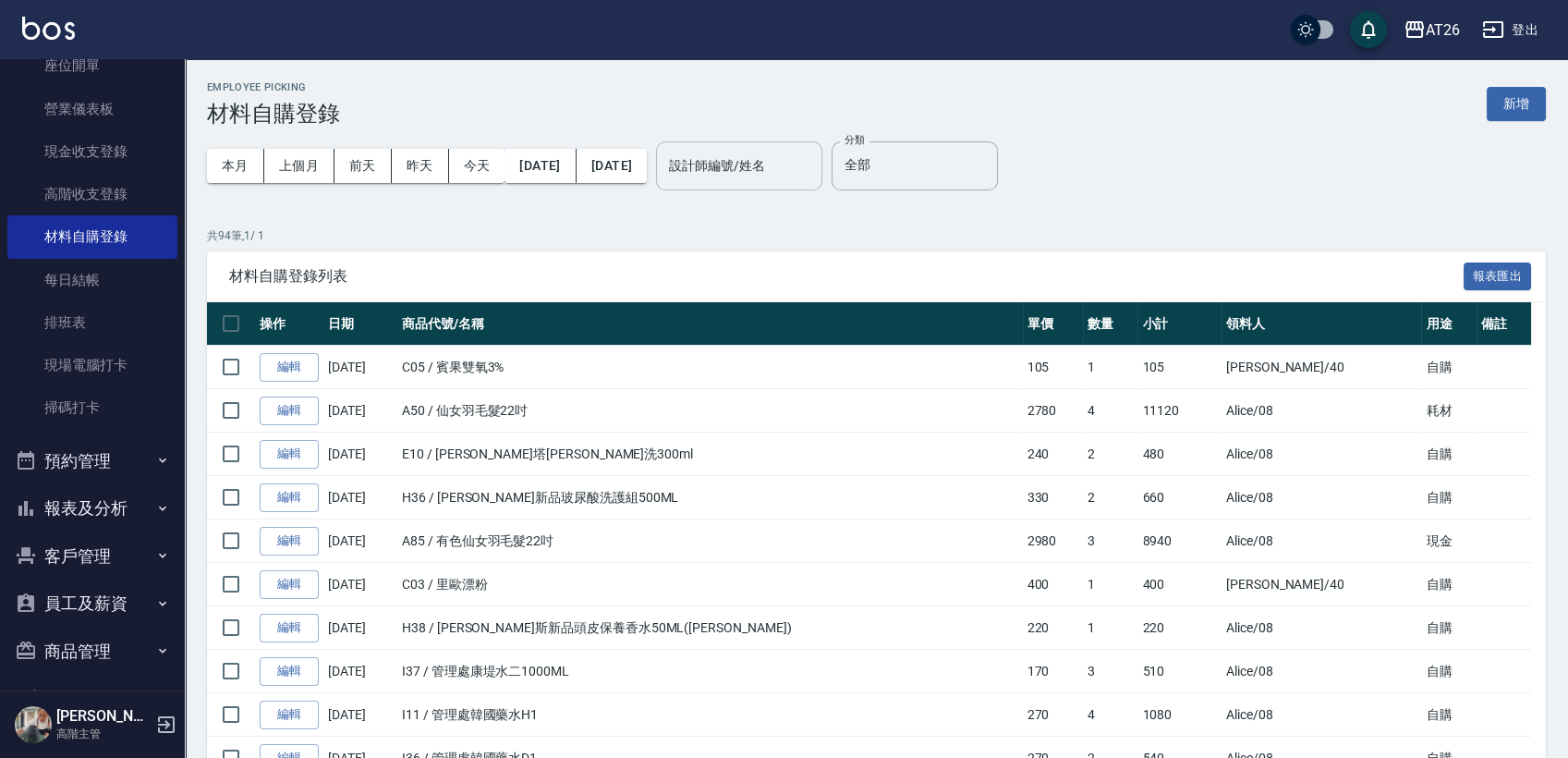
click at [814, 168] on input "設計師編號/姓名" at bounding box center [739, 165] width 150 height 33
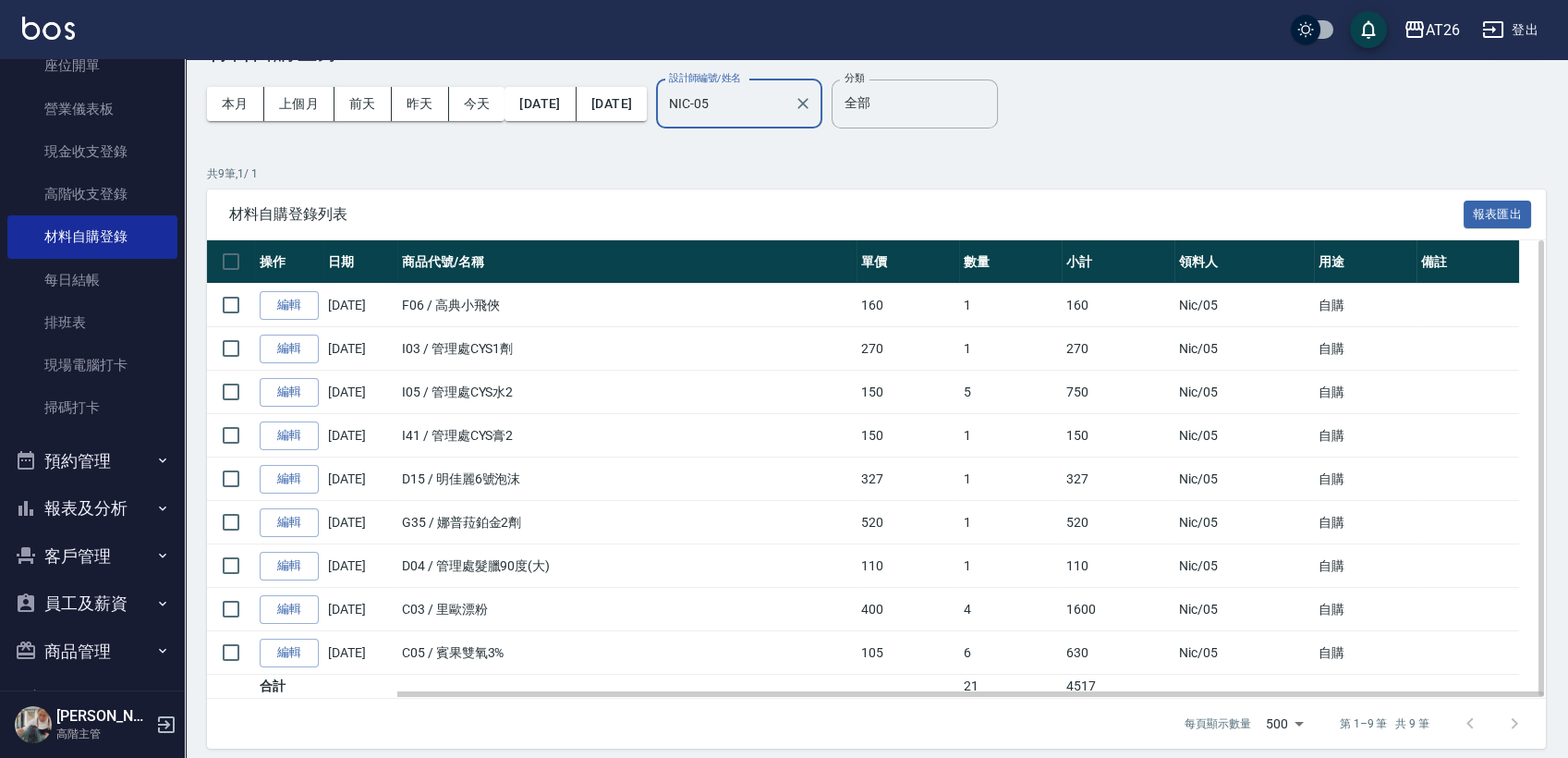
scroll to position [74, 0]
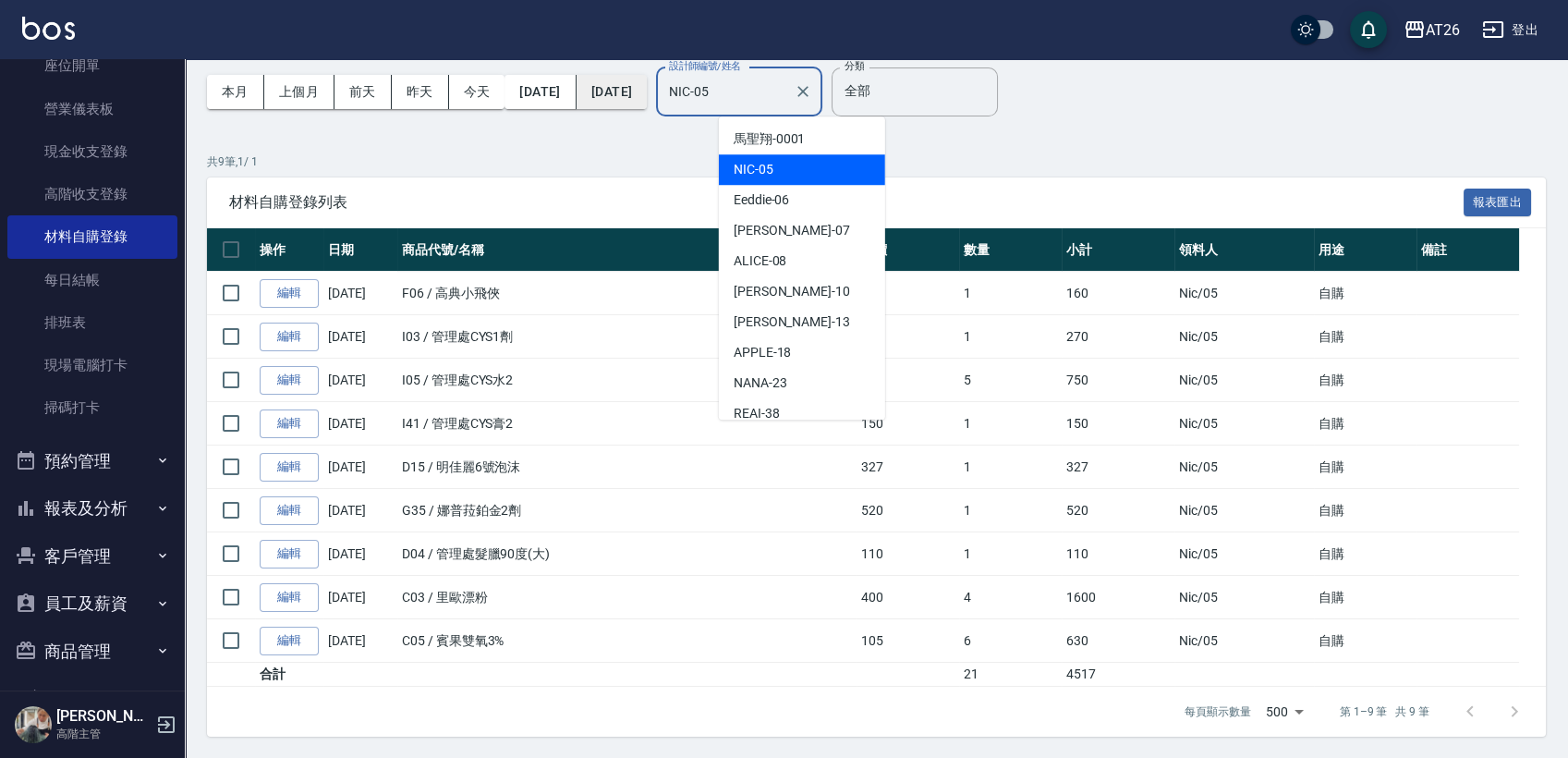
drag, startPoint x: 823, startPoint y: 85, endPoint x: 609, endPoint y: 85, distance: 214.0
click at [631, 81] on div "本月 上個月 前天 昨天 今天 2025/08/01 2025/08/31 設計師編號/姓名 NIC-05 設計師編號/姓名" at bounding box center [515, 92] width 616 height 79
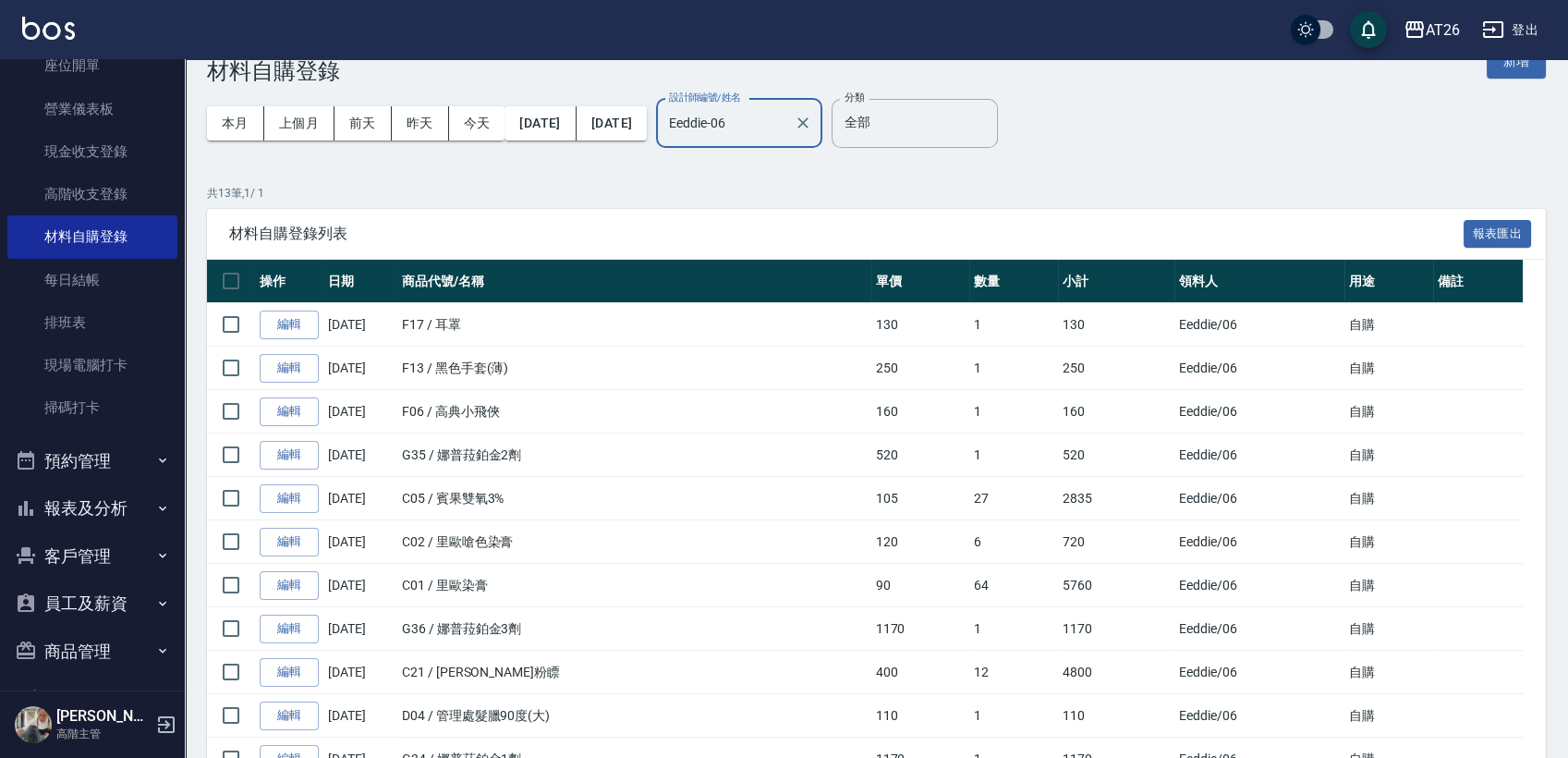
scroll to position [0, 0]
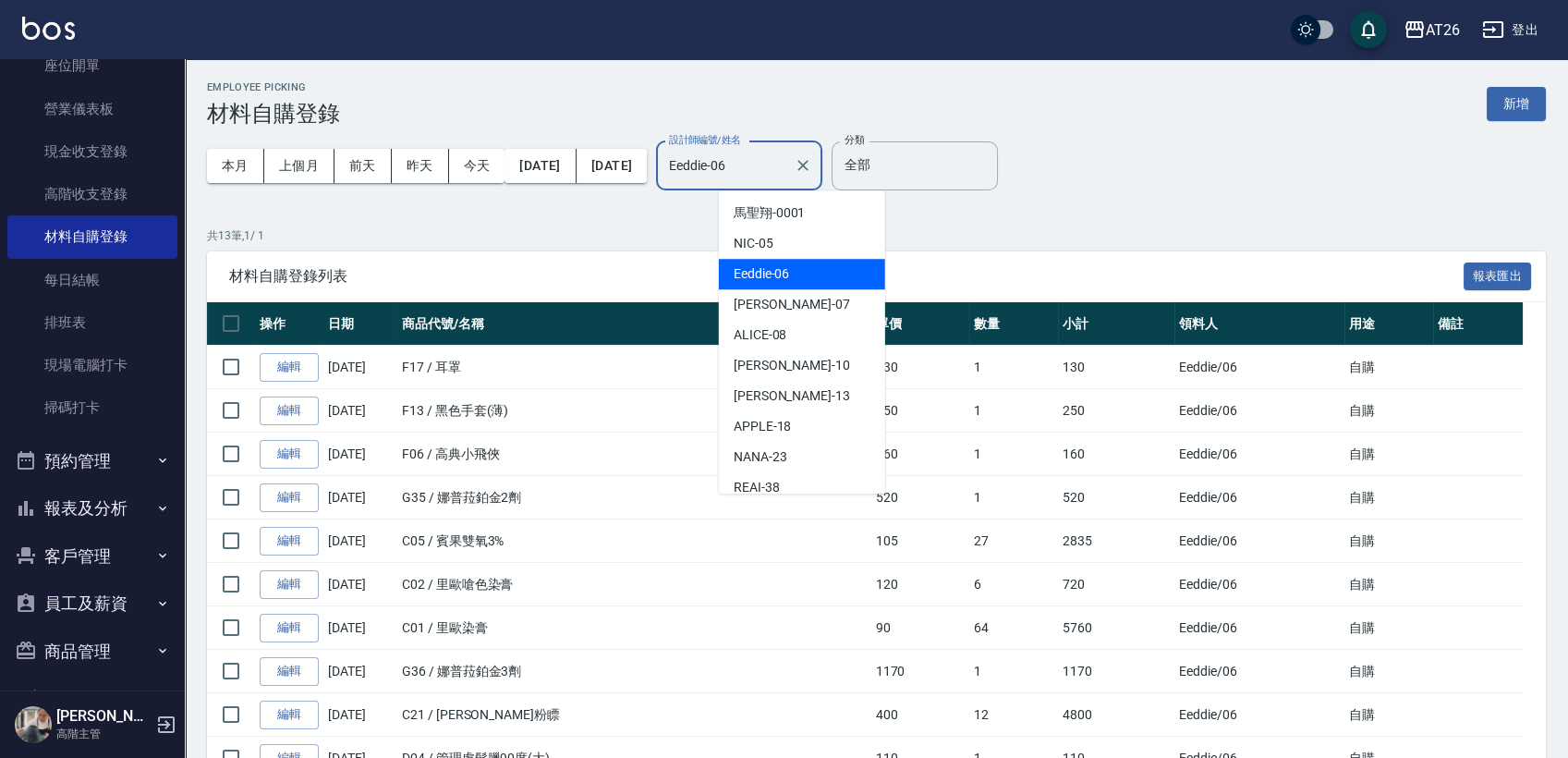
drag, startPoint x: 698, startPoint y: 150, endPoint x: 563, endPoint y: 124, distance: 137.5
click at [630, 136] on div "本月 上個月 前天 昨天 今天 2025/08/01 2025/08/31 設計師編號/姓名 Eeddie-06 設計師編號/姓名" at bounding box center [515, 166] width 616 height 79
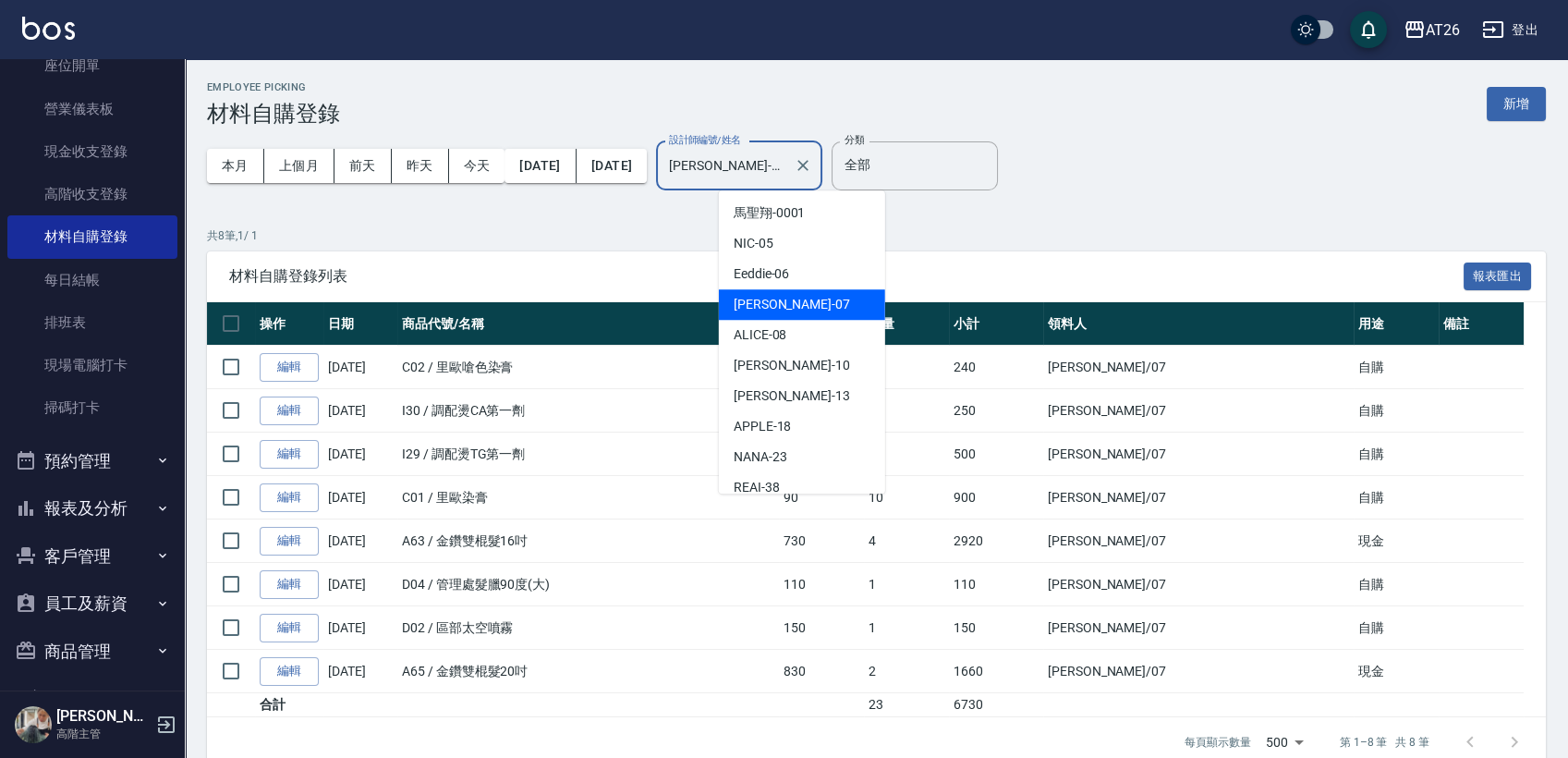
drag, startPoint x: 816, startPoint y: 161, endPoint x: 596, endPoint y: 143, distance: 220.7
click at [600, 143] on div "本月 上個月 前天 昨天 今天 2025/08/01 2025/08/31 設計師編號/姓名 ADAM-07 設計師編號/姓名" at bounding box center [515, 166] width 616 height 79
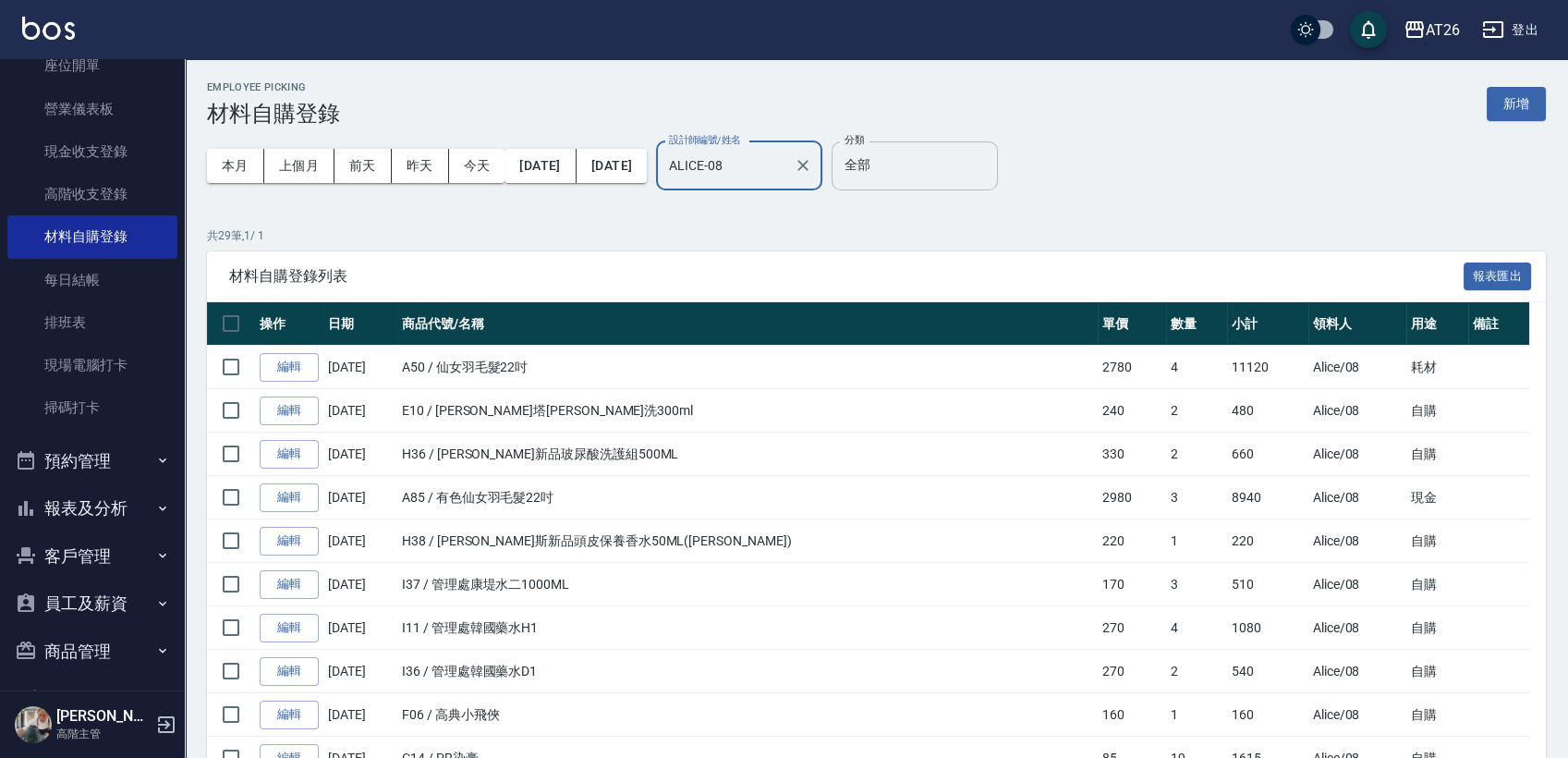
click at [975, 180] on input "全部" at bounding box center [915, 165] width 150 height 33
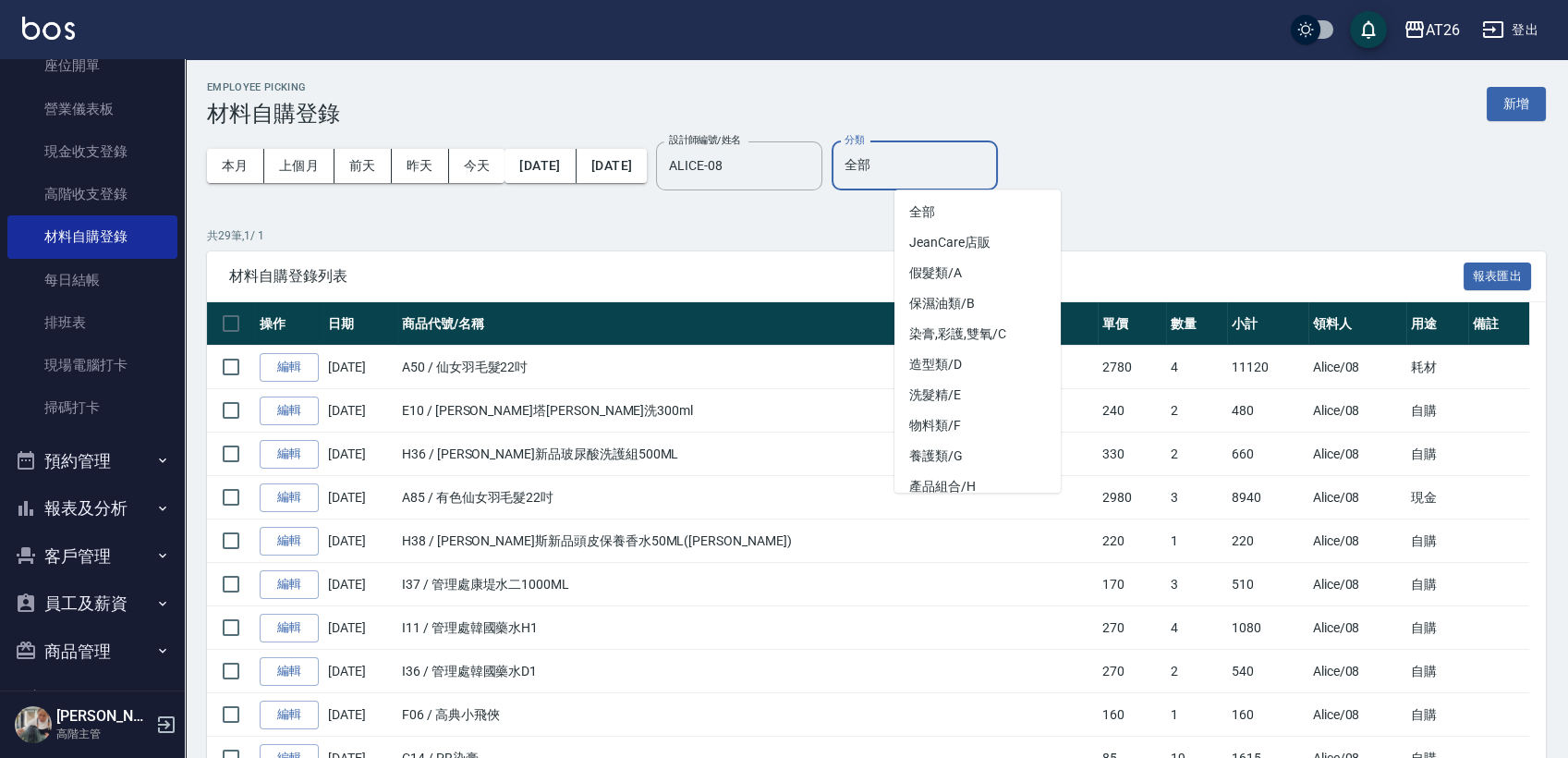
click at [1134, 181] on div "本月 上個月 前天 昨天 今天 2025/08/01 2025/08/31 設計師編號/姓名 ALICE-08 設計師編號/姓名 分類 全部 分類" at bounding box center [877, 166] width 1339 height 79
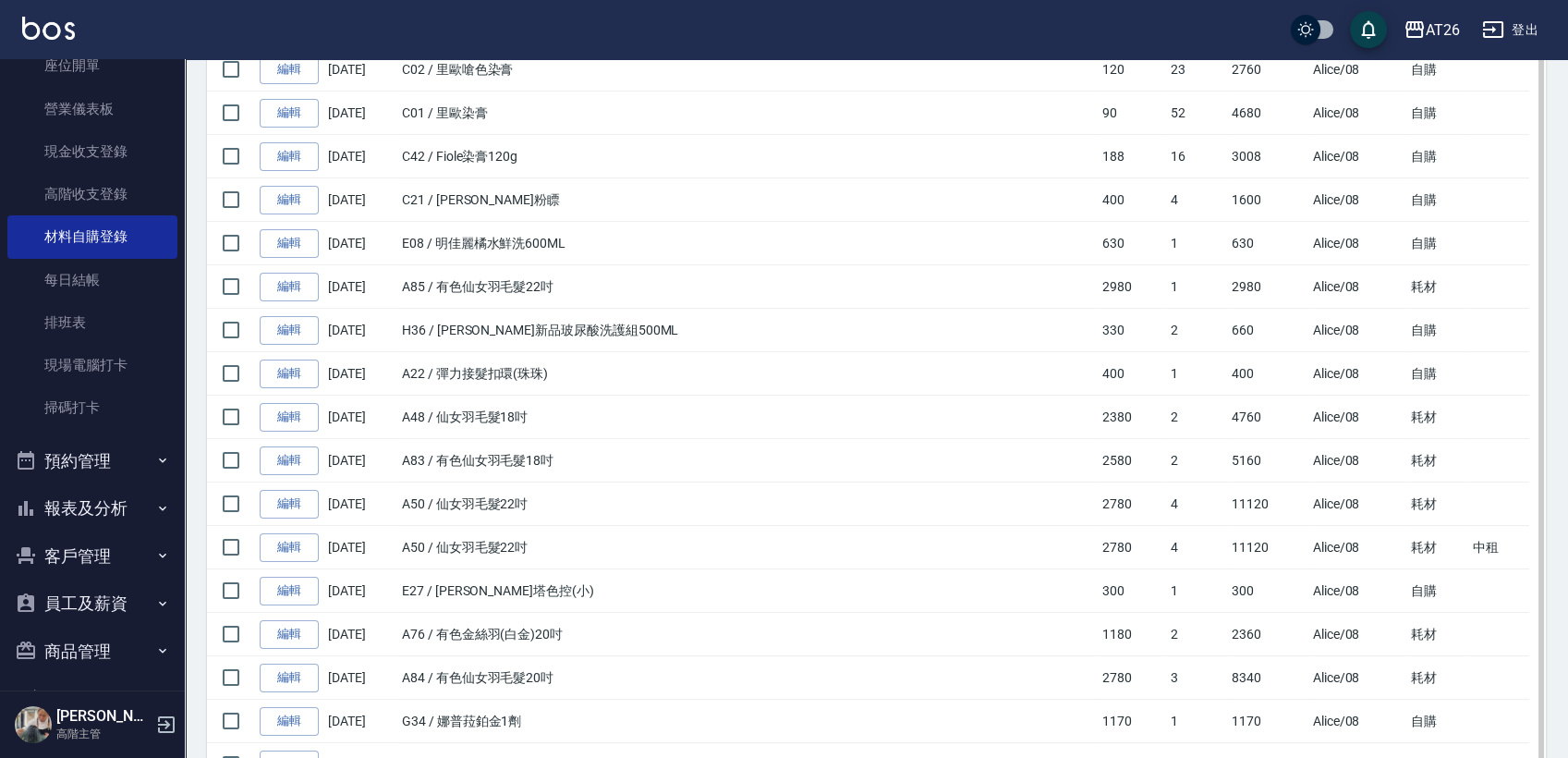
scroll to position [941, 0]
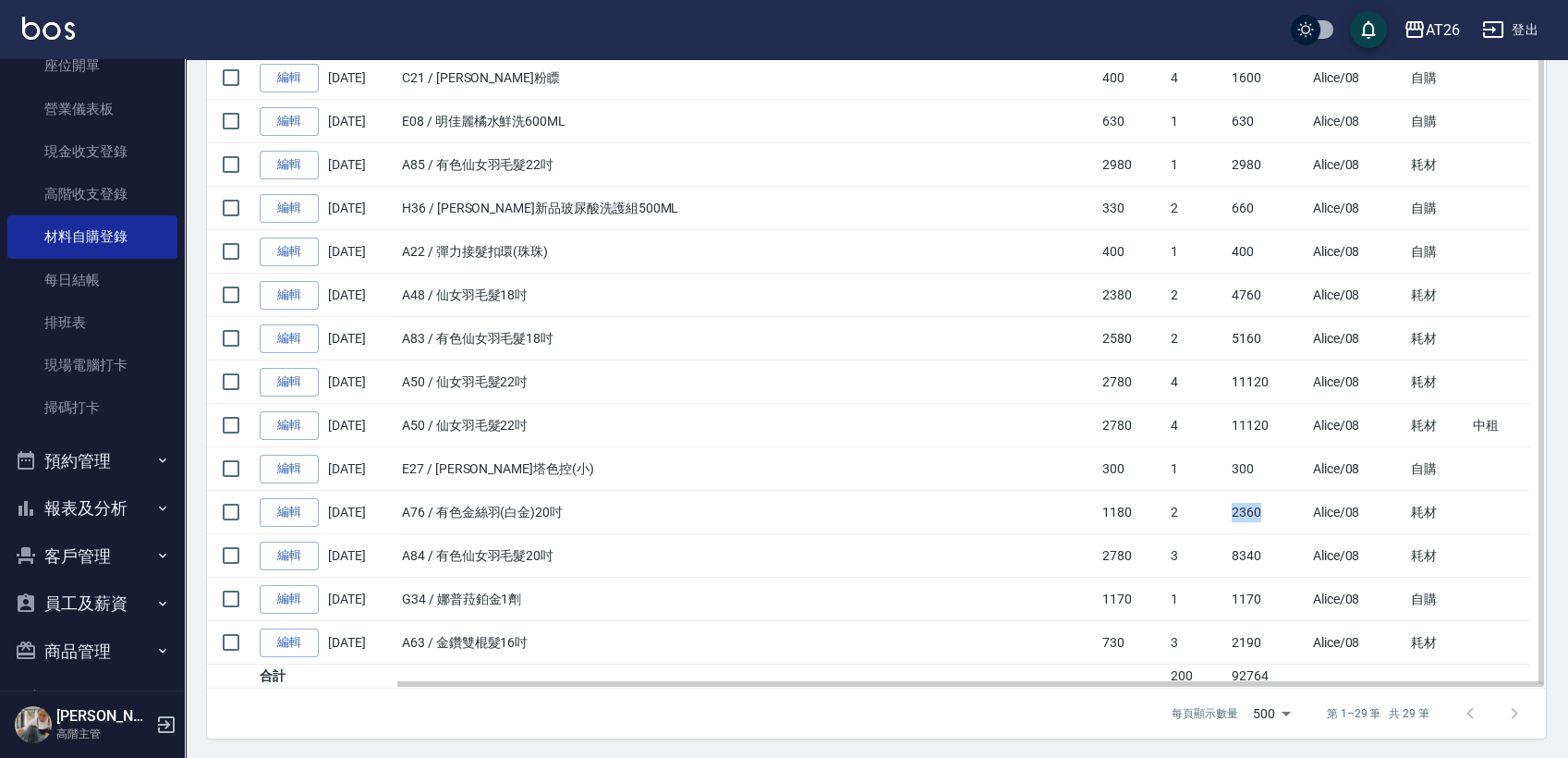
drag, startPoint x: 1124, startPoint y: 507, endPoint x: 1177, endPoint y: 516, distance: 53.8
click at [1177, 516] on tr "編輯 08/11/2025 A76 / 有色金絲羽(白金)20吋 1180 2 2360 Alice /08 耗材" at bounding box center [877, 512] width 1339 height 43
click at [1227, 516] on td "2360" at bounding box center [1267, 512] width 80 height 43
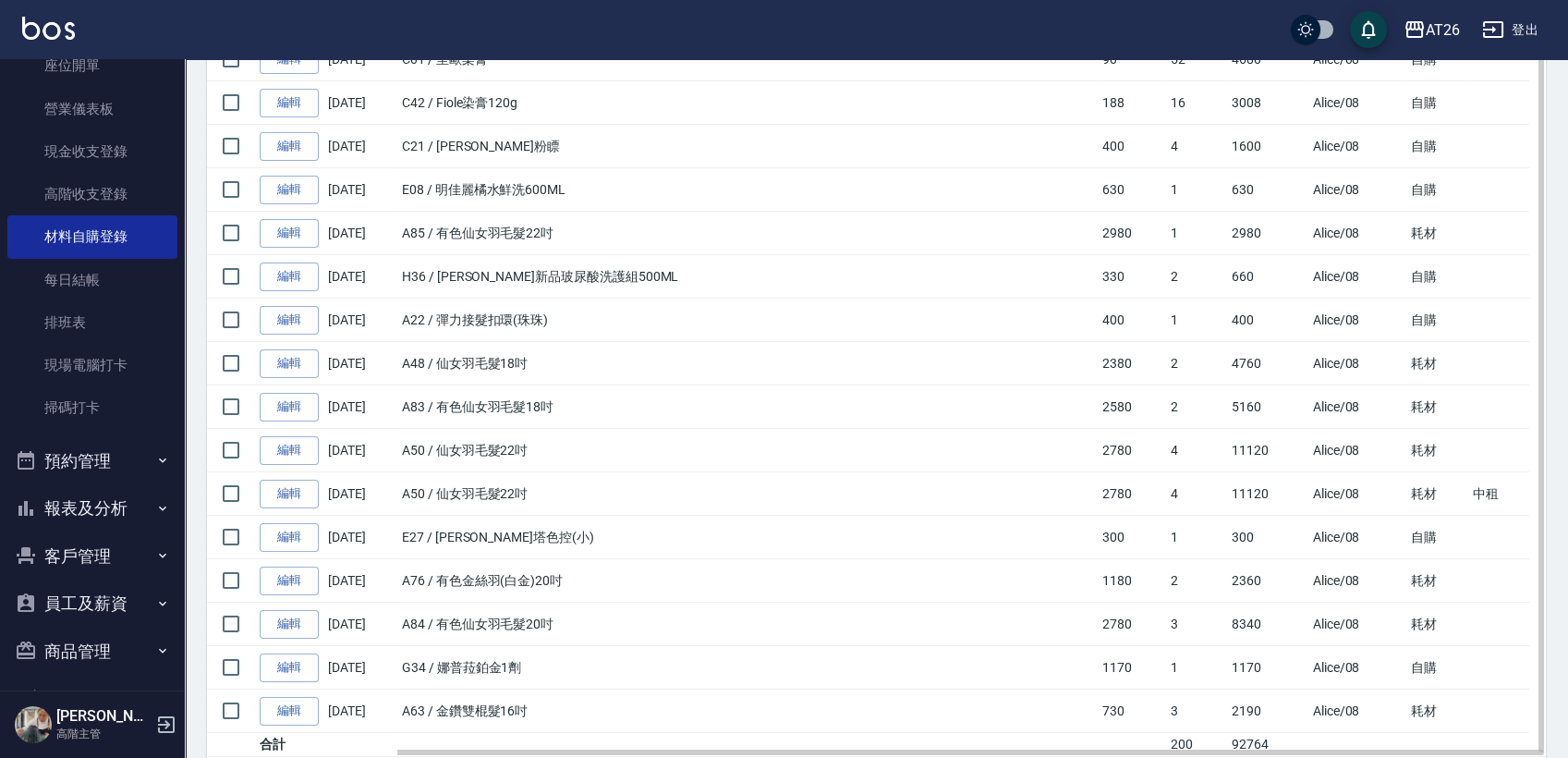
scroll to position [838, 0]
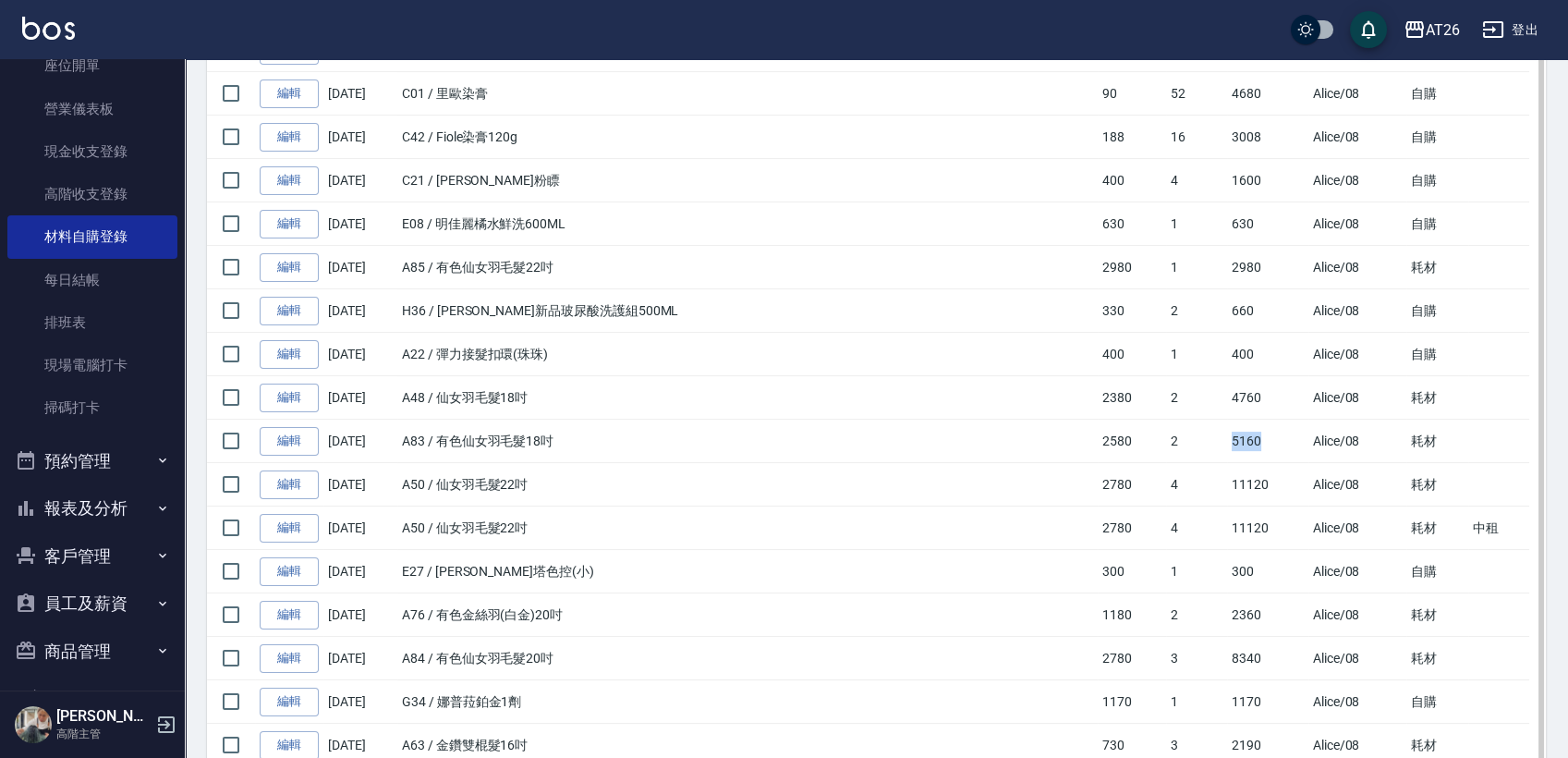
drag, startPoint x: 1130, startPoint y: 434, endPoint x: 1162, endPoint y: 444, distance: 33.5
click at [1227, 444] on td "5160" at bounding box center [1267, 441] width 80 height 43
click at [1227, 443] on td "5160" at bounding box center [1267, 441] width 80 height 43
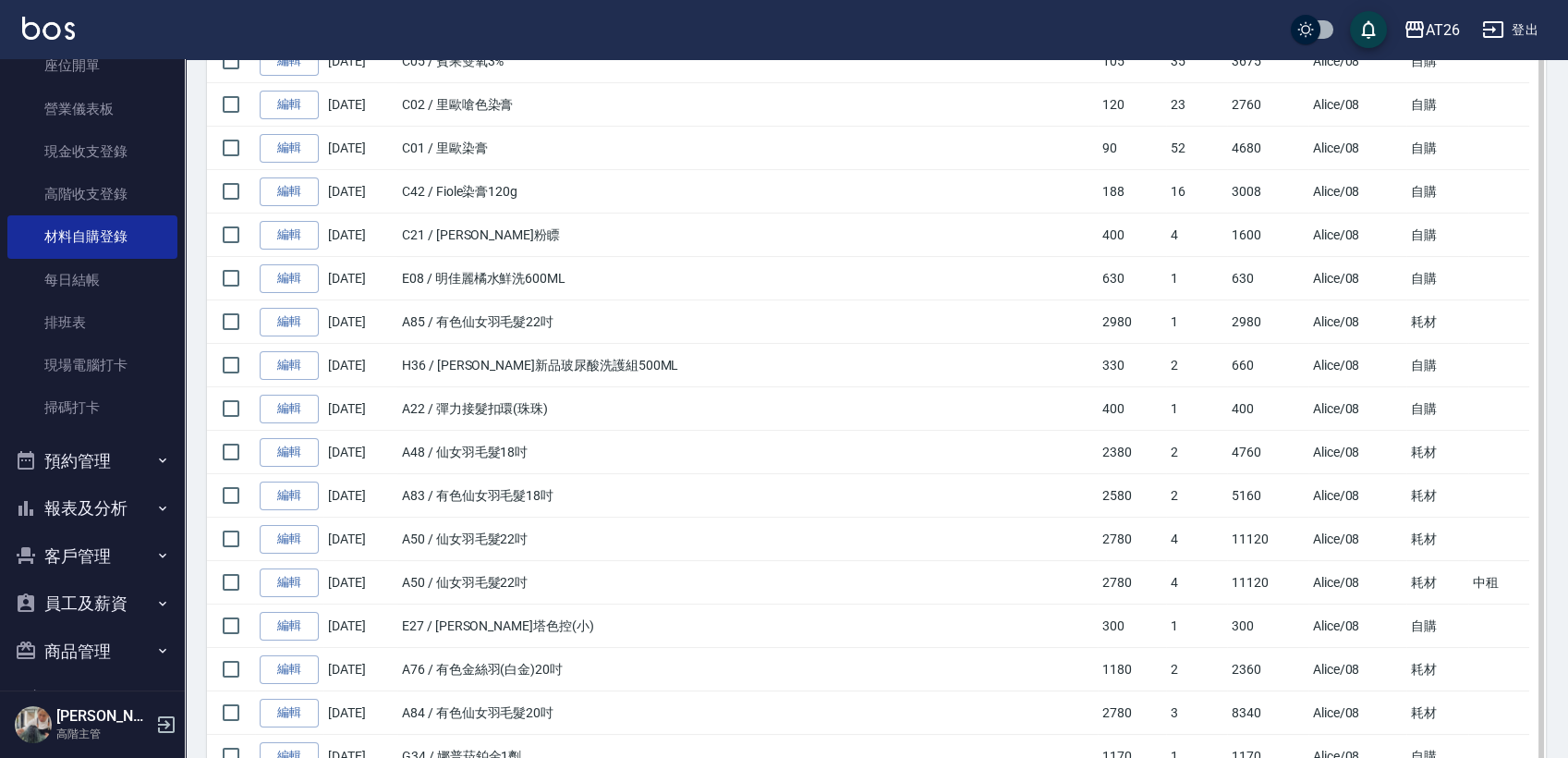
scroll to position [736, 0]
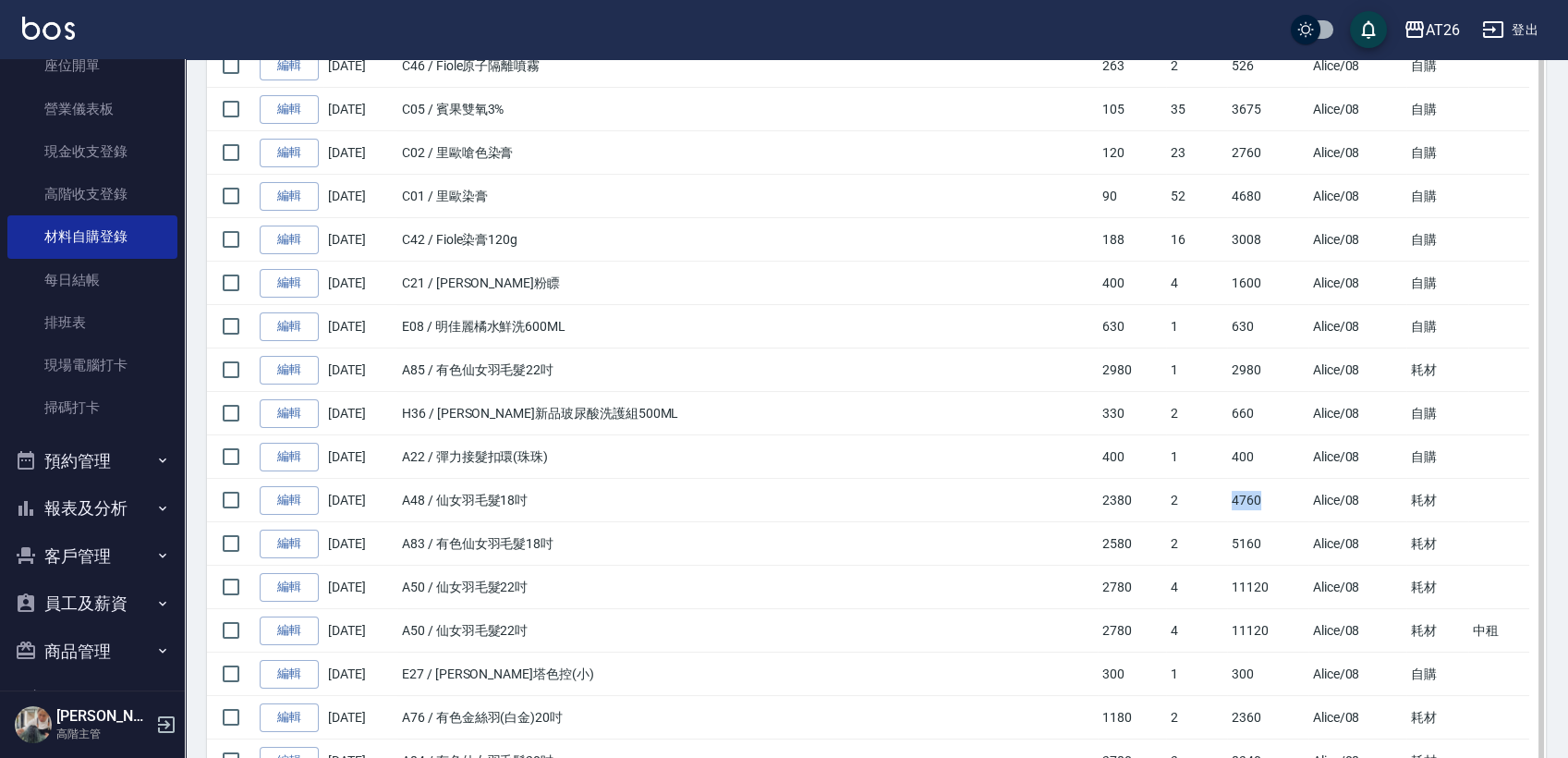
drag, startPoint x: 1124, startPoint y: 503, endPoint x: 1170, endPoint y: 508, distance: 46.3
click at [1164, 510] on tr "編輯 08/20/2025 A48 / 仙女羽毛髮18吋 2380 2 4760 Alice /08 耗材" at bounding box center [877, 500] width 1339 height 43
click at [1227, 507] on td "4760" at bounding box center [1267, 500] width 80 height 43
drag, startPoint x: 1132, startPoint y: 372, endPoint x: 1185, endPoint y: 377, distance: 53.2
click at [1227, 377] on td "2980" at bounding box center [1267, 370] width 80 height 43
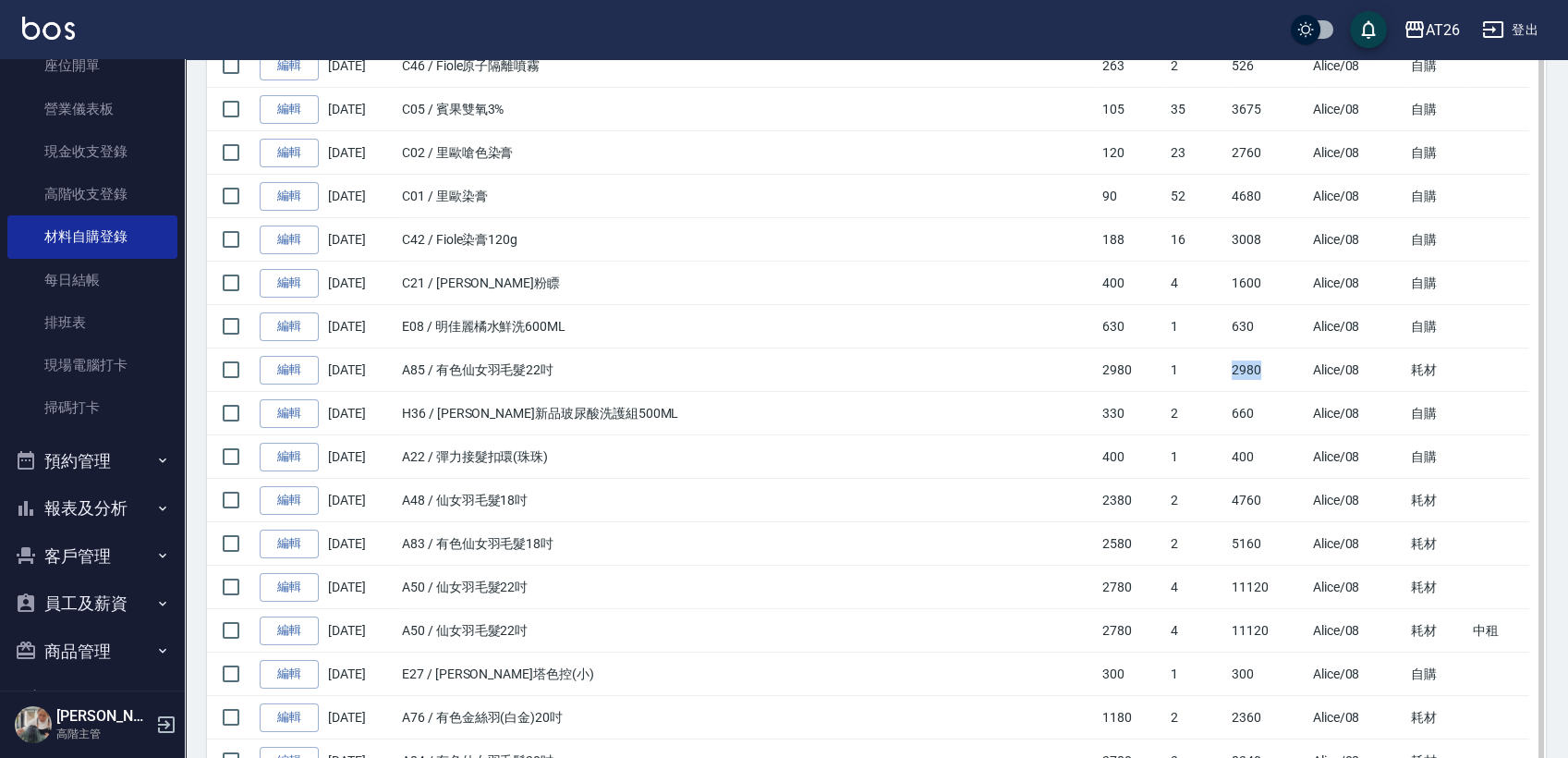
click at [1227, 377] on td "2980" at bounding box center [1267, 370] width 80 height 43
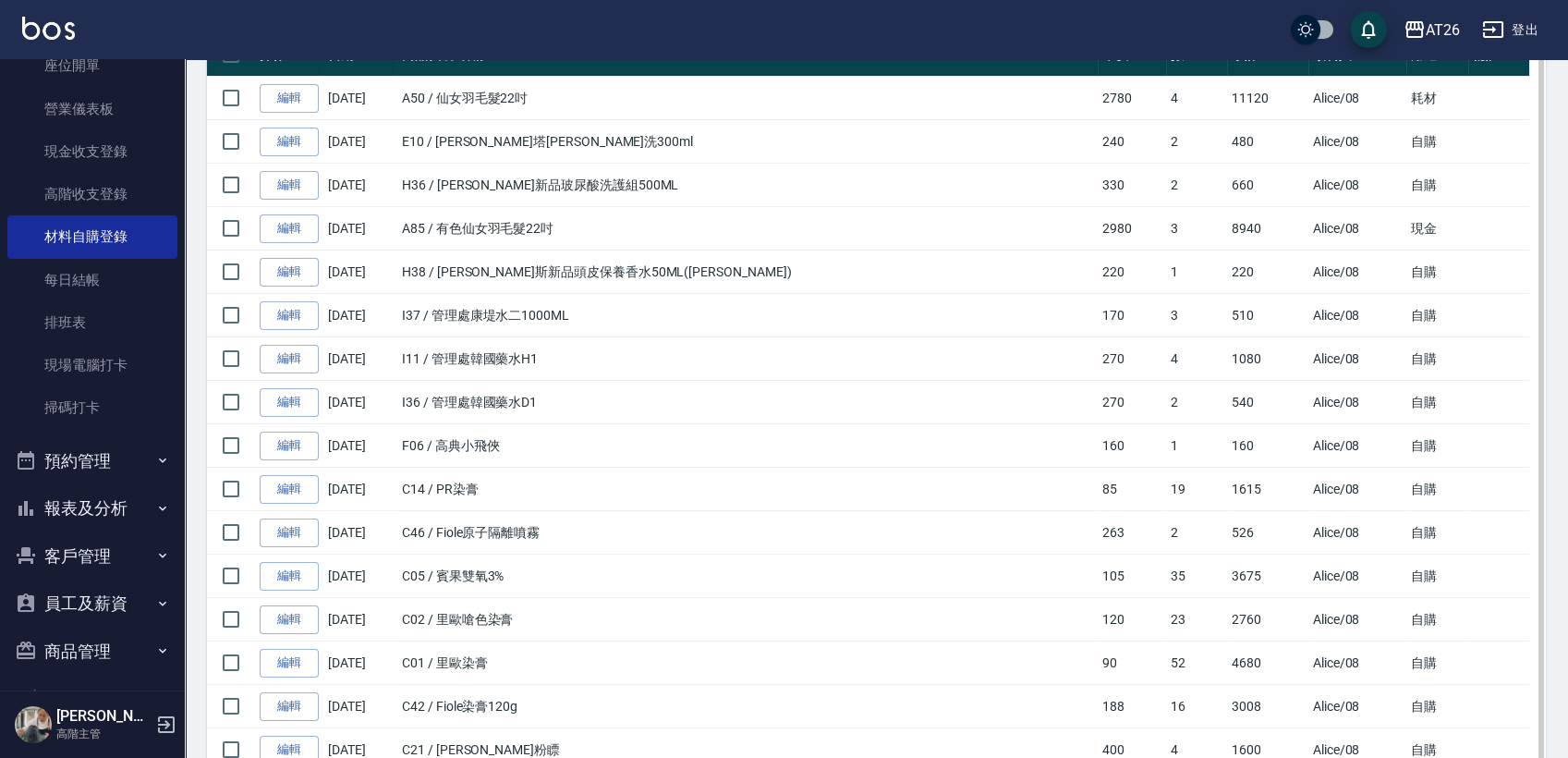
scroll to position [222, 0]
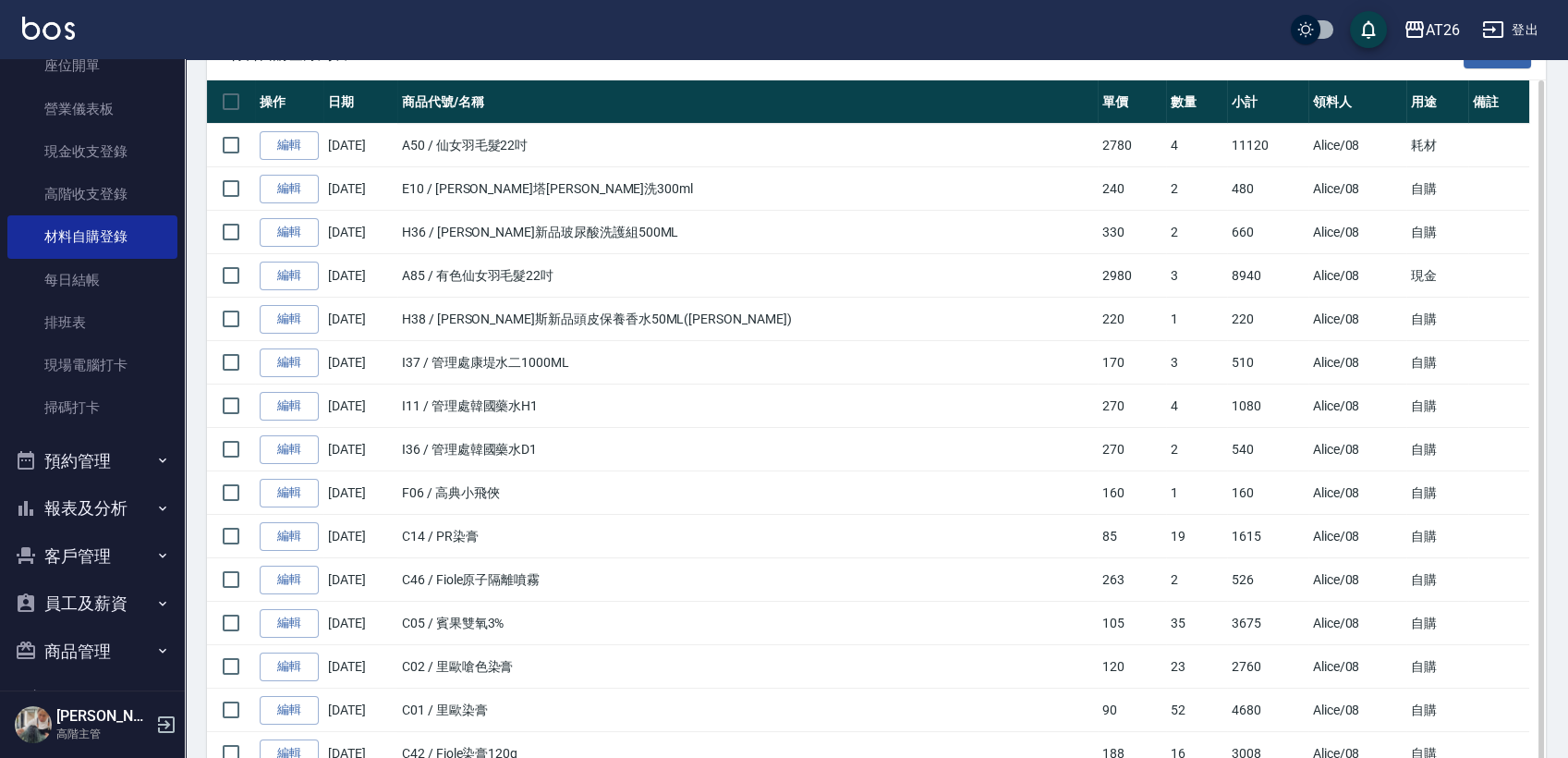
drag, startPoint x: 1135, startPoint y: 169, endPoint x: 1041, endPoint y: 222, distance: 107.9
click at [1098, 222] on td "330" at bounding box center [1132, 233] width 67 height 43
drag, startPoint x: 1124, startPoint y: 279, endPoint x: 1173, endPoint y: 280, distance: 49.0
click at [1173, 280] on tr "編輯 08/26/2025 A85 / 有色仙女羽毛髮22吋 2980 3 8940 Alice /08 現金" at bounding box center [877, 276] width 1339 height 43
click at [1227, 280] on td "8940" at bounding box center [1267, 276] width 80 height 43
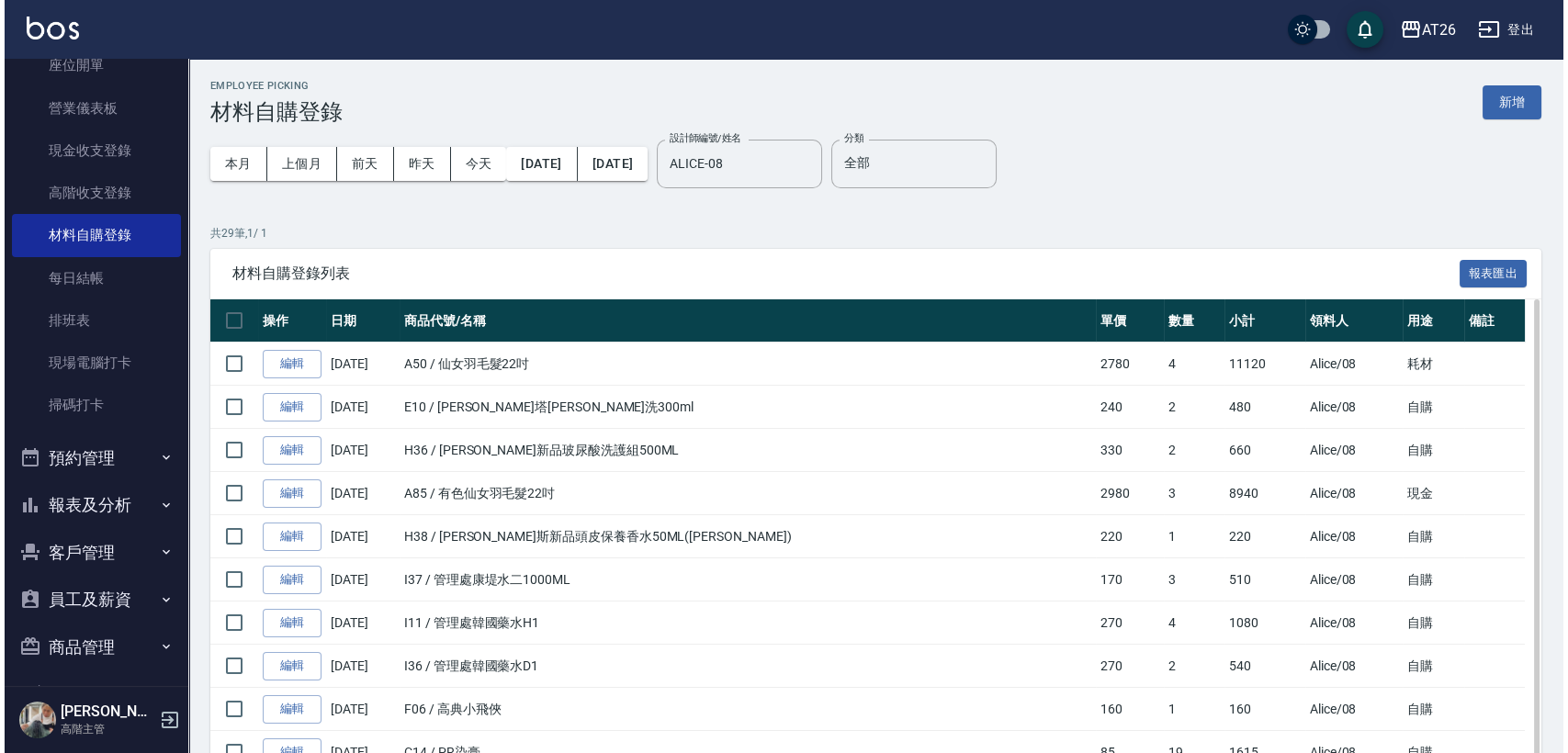
scroll to position [0, 0]
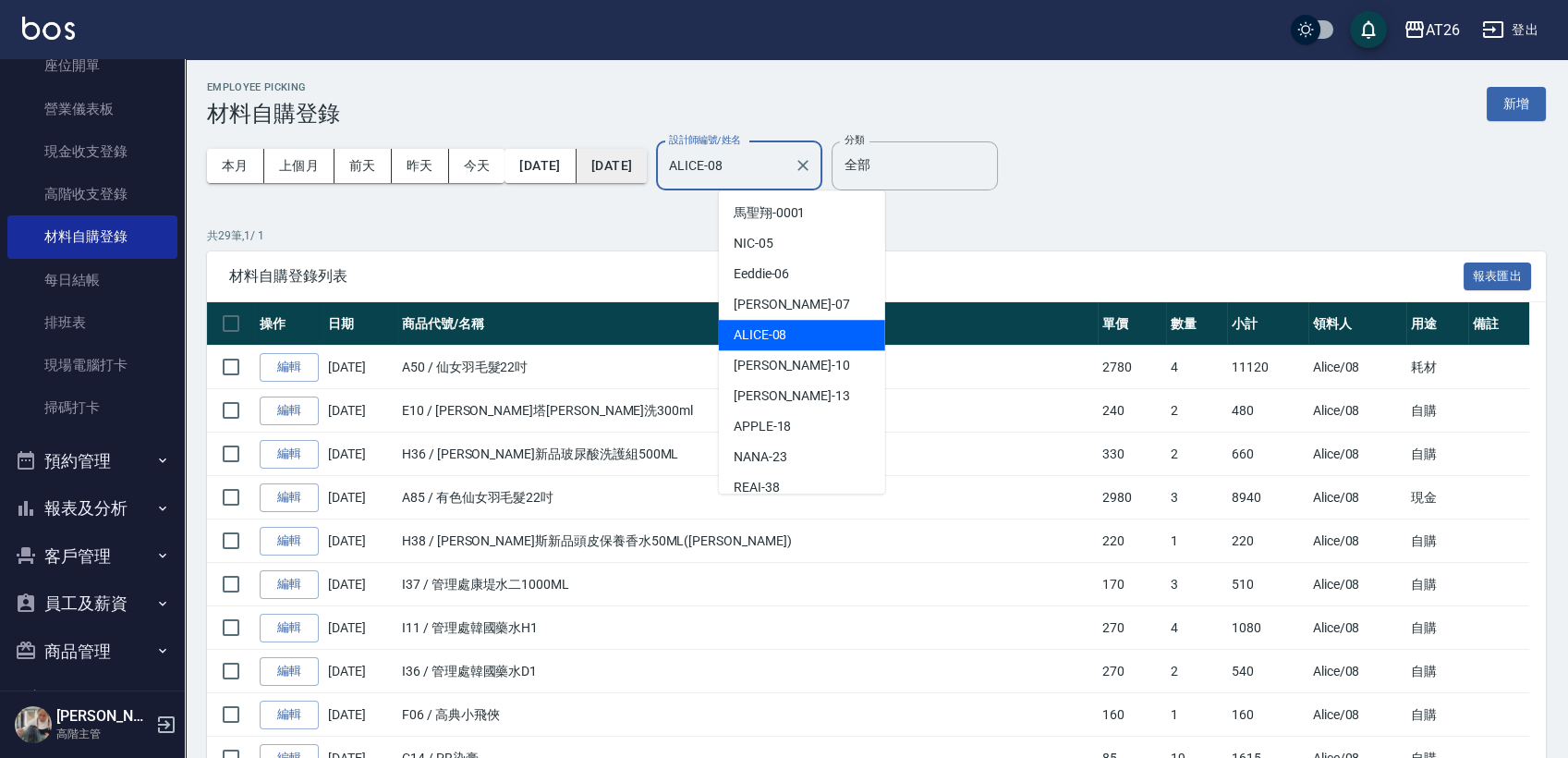
drag, startPoint x: 830, startPoint y: 155, endPoint x: 674, endPoint y: 162, distance: 156.2
click at [681, 163] on div "本月 上個月 前天 昨天 今天 2025/08/01 2025/08/31 設計師編號/姓名 ALICE-08 設計師編號/姓名" at bounding box center [515, 166] width 616 height 79
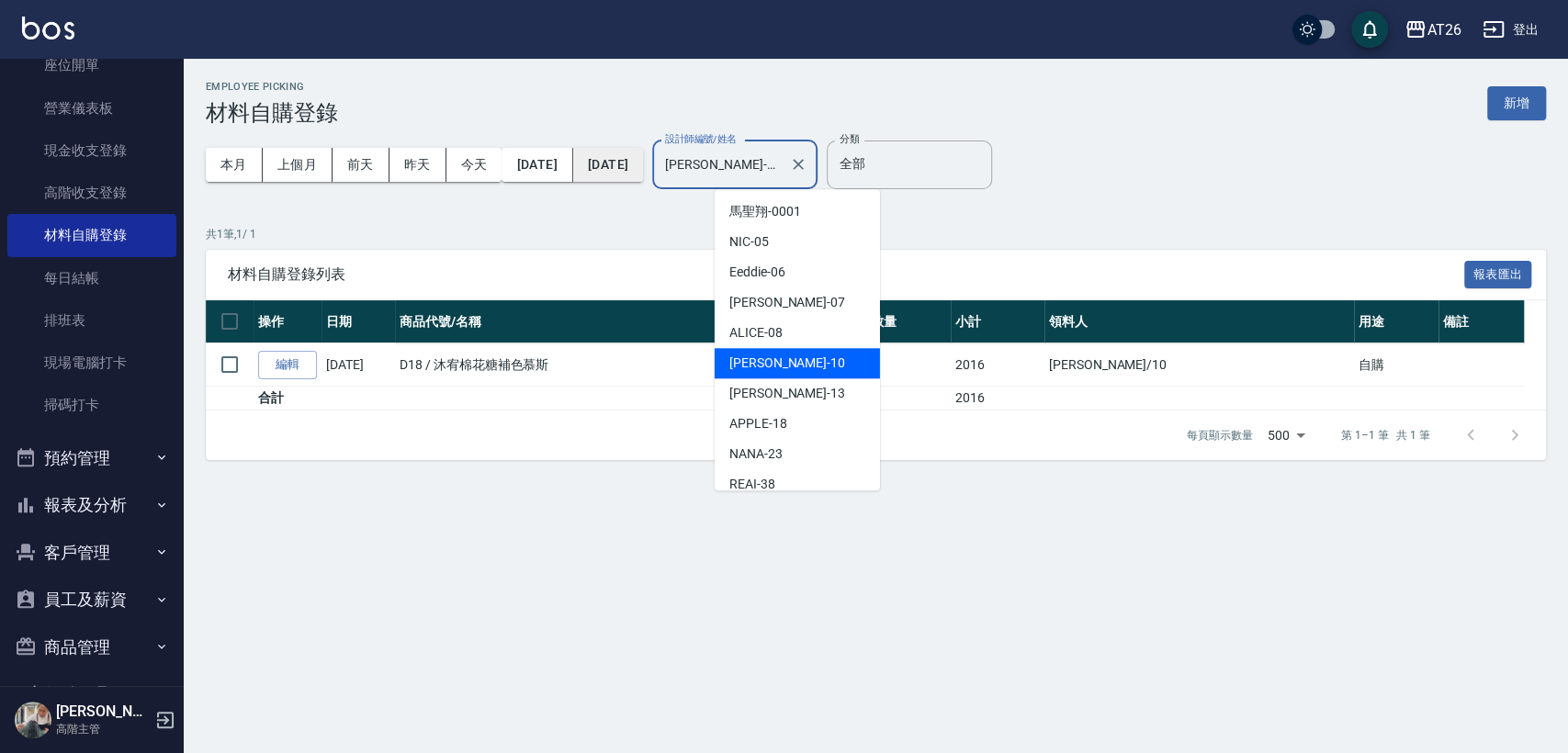
drag, startPoint x: 806, startPoint y: 150, endPoint x: 609, endPoint y: 149, distance: 197.0
click at [644, 150] on div "本月 上個月 前天 昨天 今天 2025/08/01 2025/08/31 設計師編號/姓名 Josh-10 設計師編號/姓名" at bounding box center [512, 165] width 612 height 78
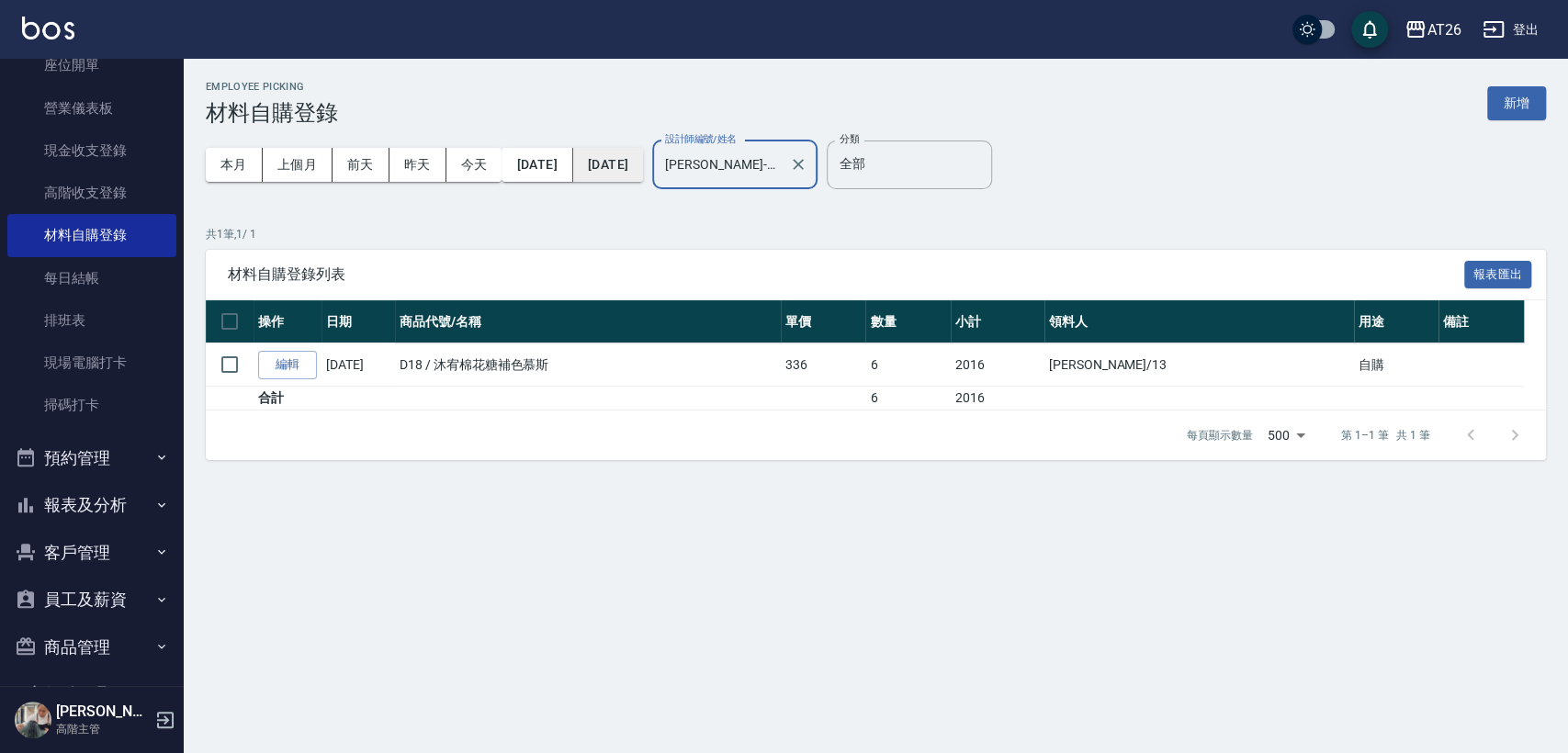
drag, startPoint x: 826, startPoint y: 159, endPoint x: 673, endPoint y: 151, distance: 153.2
click at [676, 151] on div "本月 上個月 前天 昨天 今天 2025/08/01 2025/08/31 設計師編號/姓名 Arthur-13 設計師編號/姓名" at bounding box center [512, 165] width 612 height 78
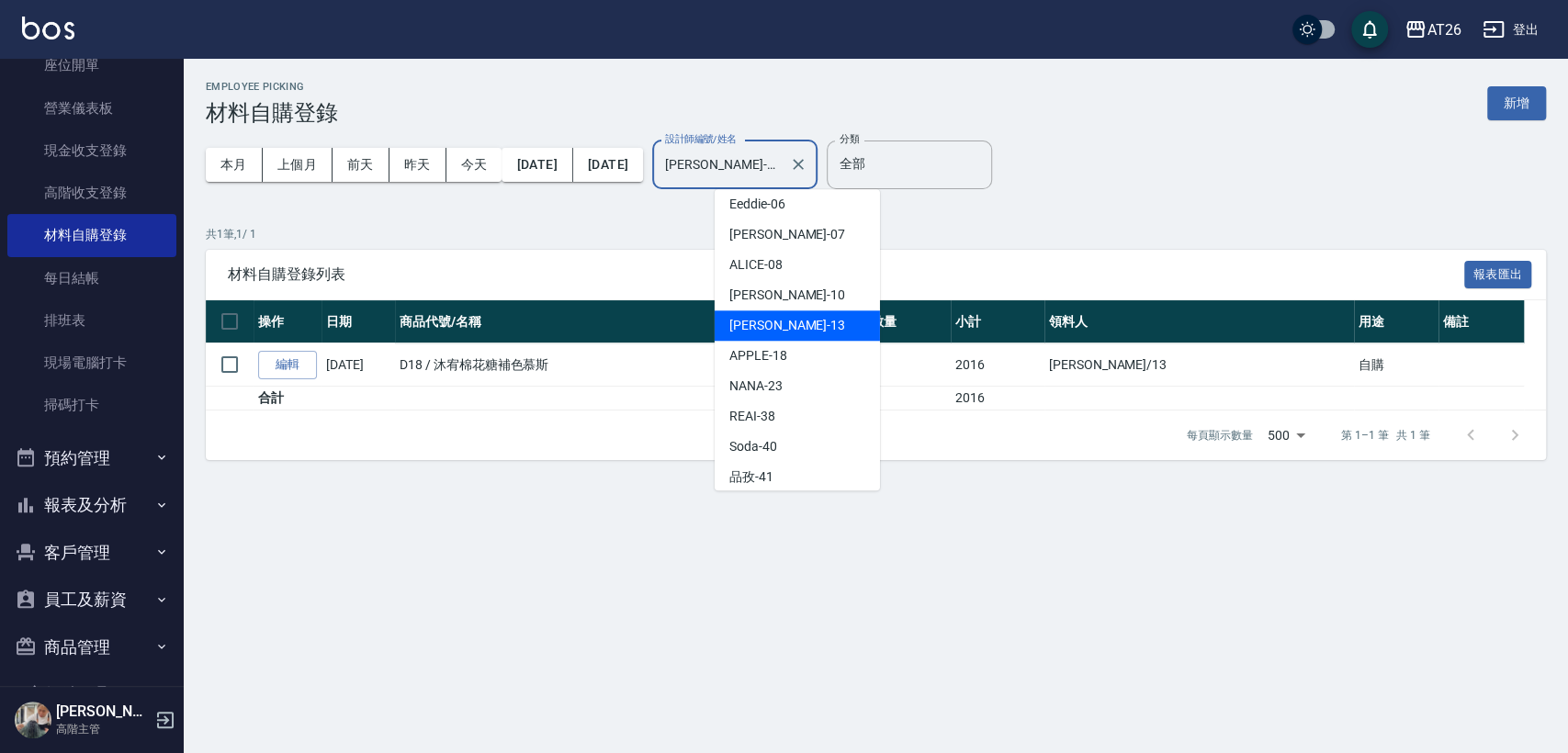
scroll to position [102, 0]
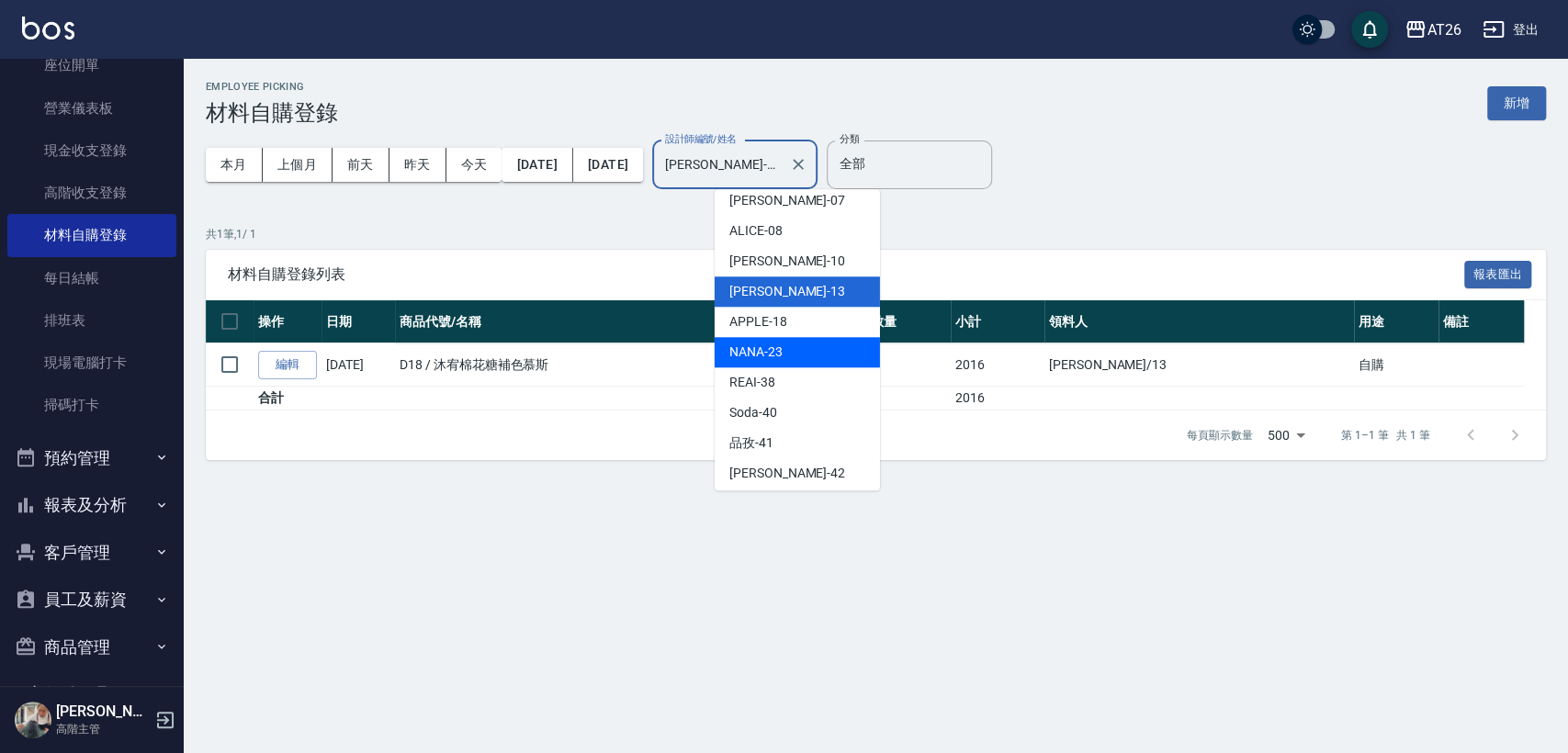
click at [757, 331] on span "APPLE -18" at bounding box center [758, 321] width 58 height 19
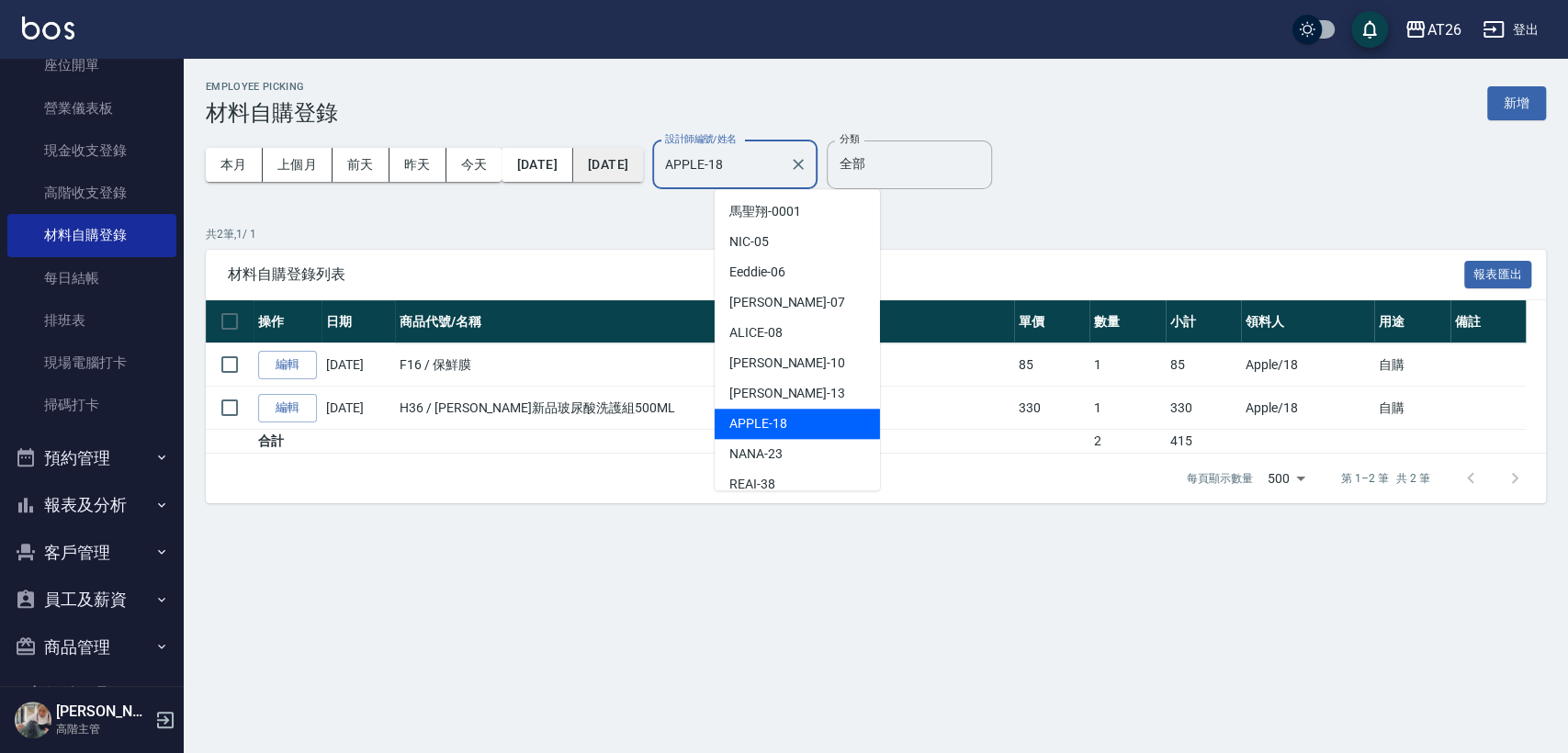
drag, startPoint x: 814, startPoint y: 161, endPoint x: 618, endPoint y: 149, distance: 196.4
click at [618, 149] on div "本月 上個月 前天 昨天 今天 2025/08/01 2025/08/31 設計師編號/姓名 APPLE-18 設計師編號/姓名" at bounding box center [512, 165] width 612 height 78
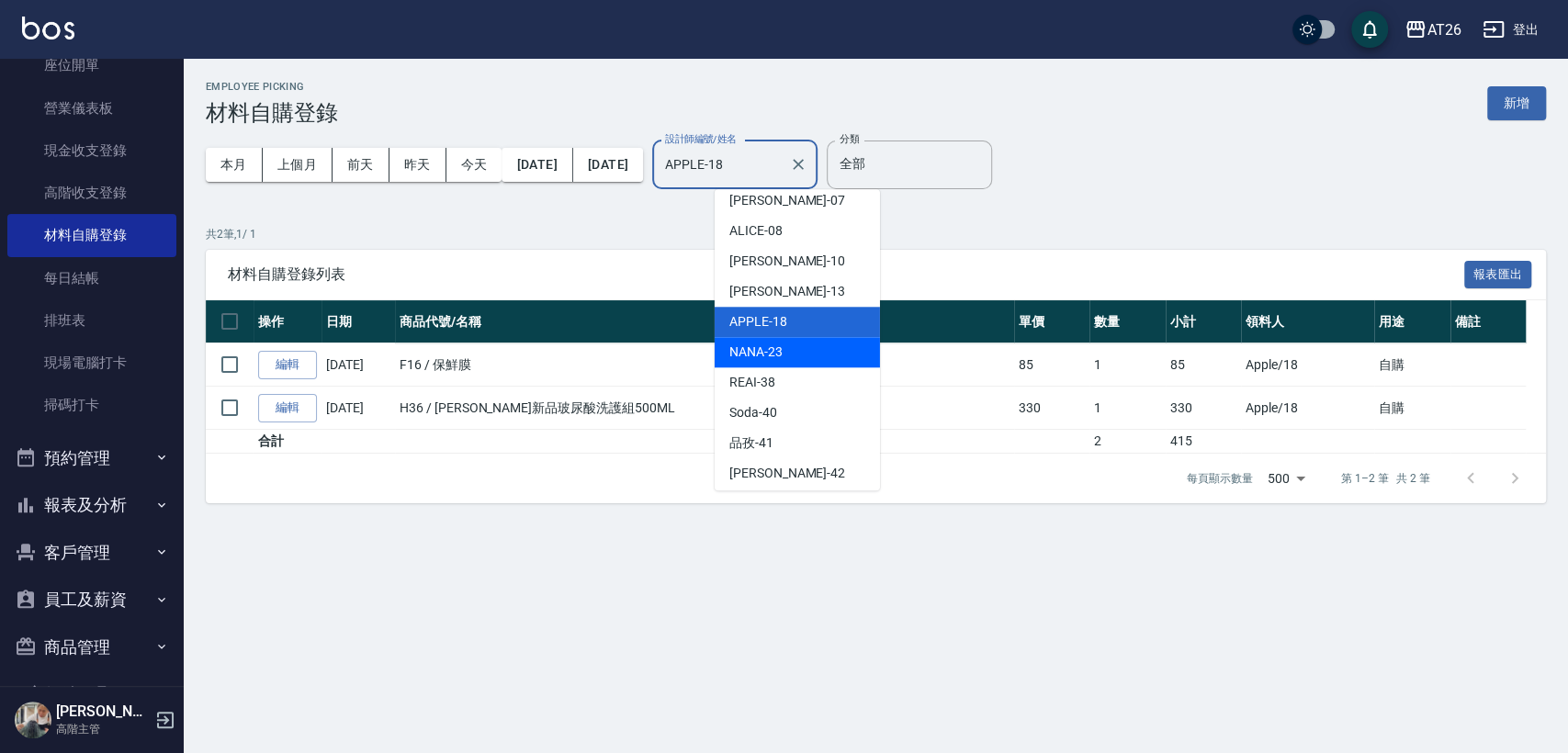
click at [772, 347] on span "NANA -23" at bounding box center [755, 352] width 53 height 19
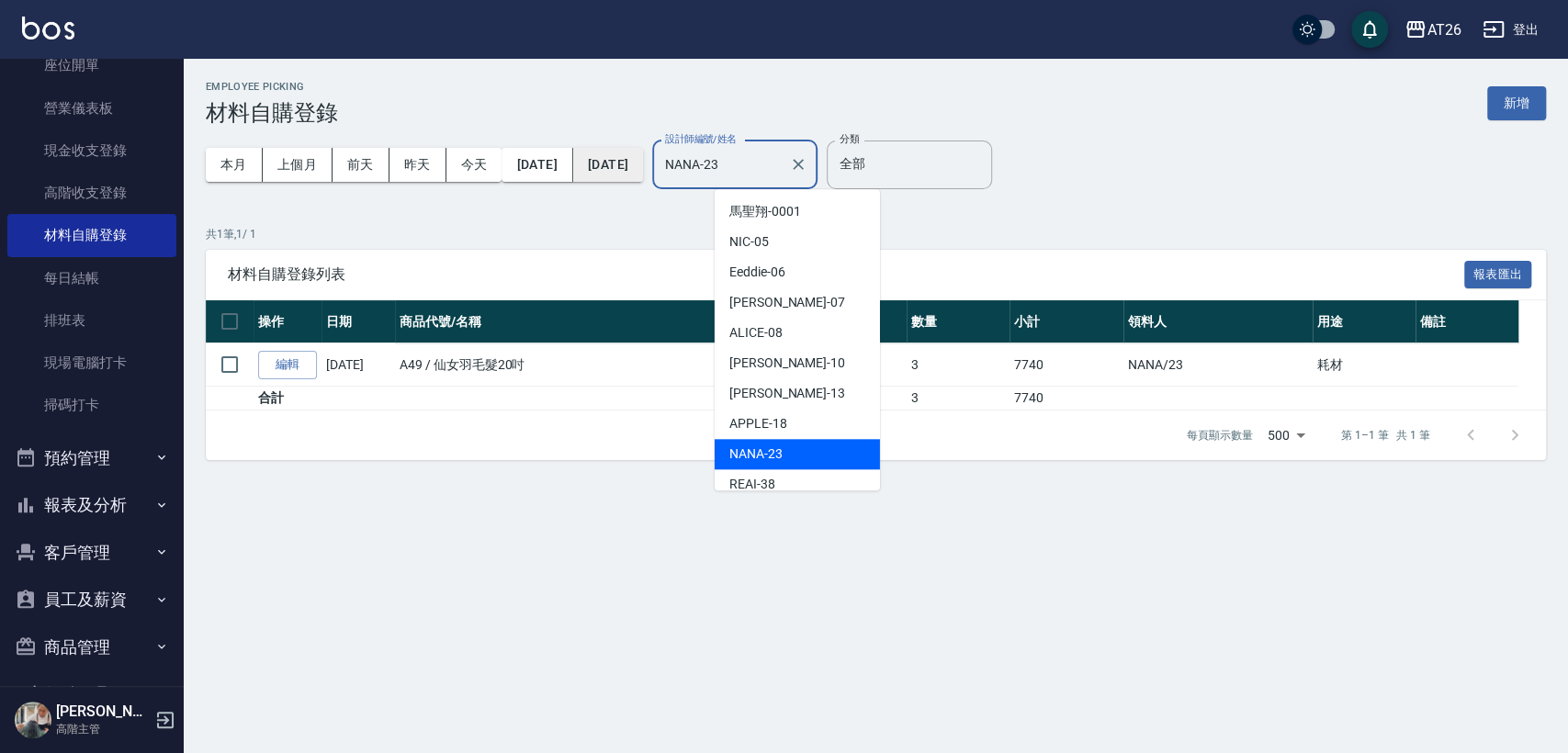
drag, startPoint x: 811, startPoint y: 163, endPoint x: 658, endPoint y: 164, distance: 153.0
click at [674, 163] on div "本月 上個月 前天 昨天 今天 2025/08/01 2025/08/31 設計師編號/姓名 NANA-23 設計師編號/姓名" at bounding box center [512, 165] width 612 height 78
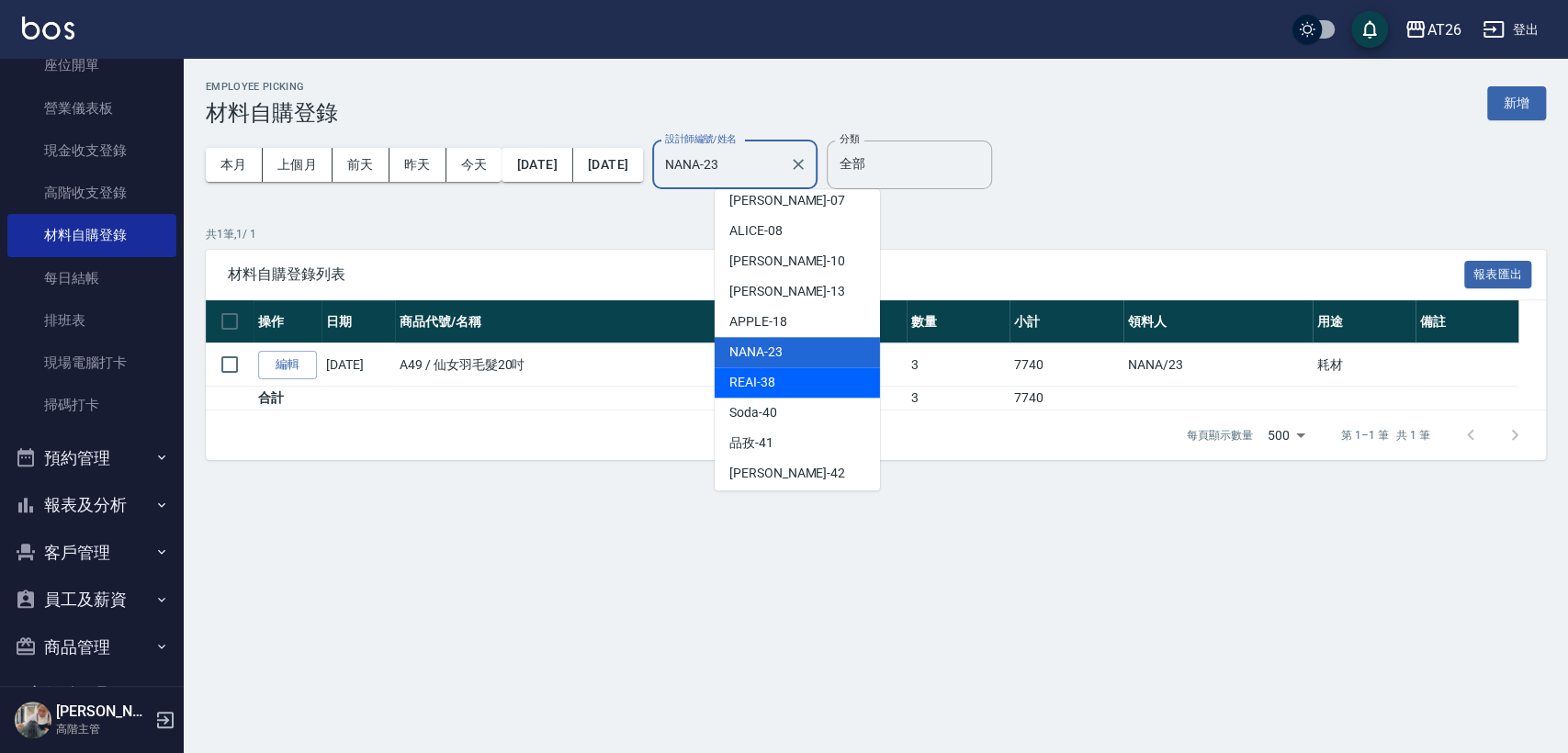
click at [775, 385] on div "REAI -38" at bounding box center [798, 383] width 165 height 31
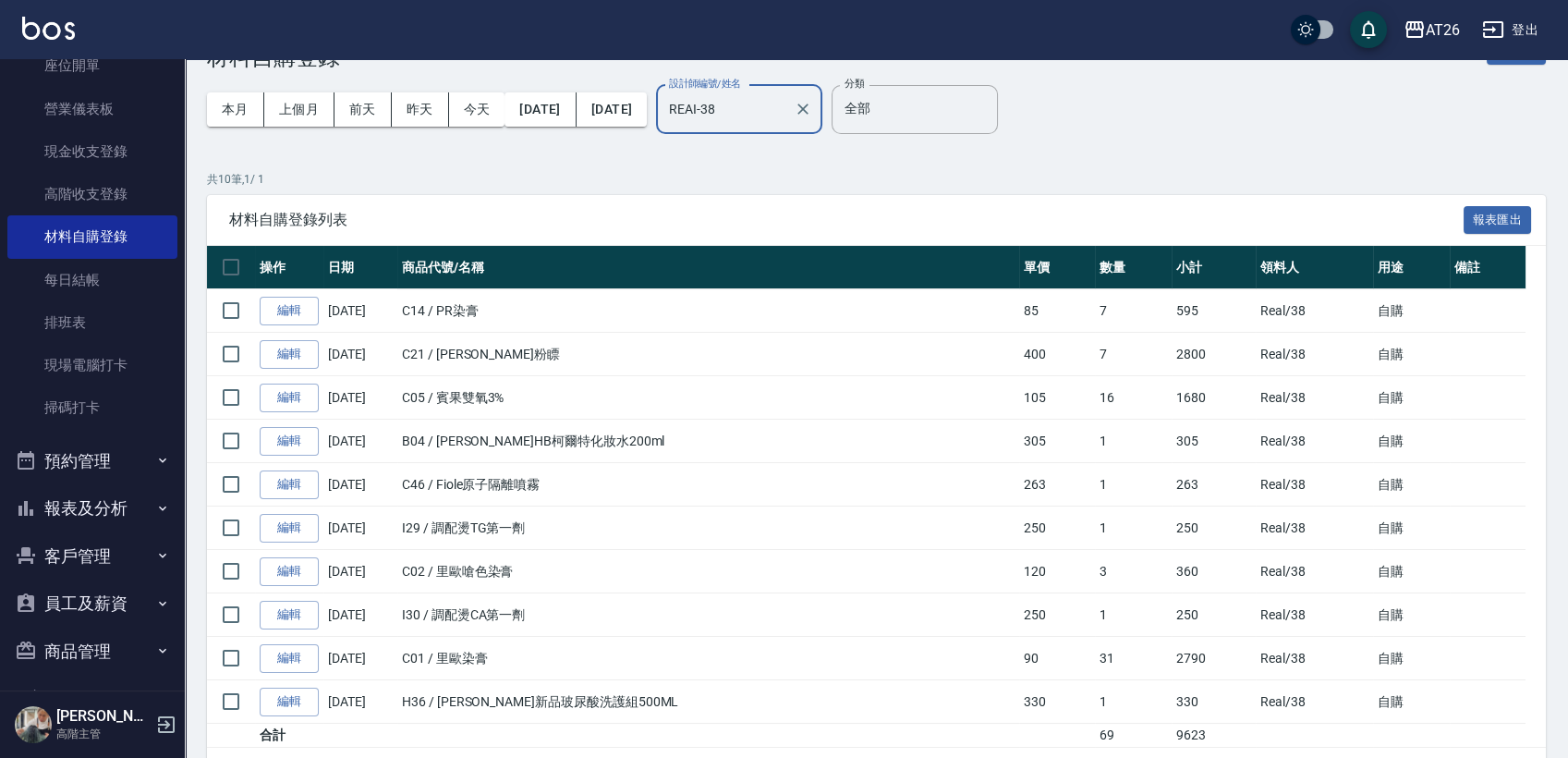
scroll to position [0, 0]
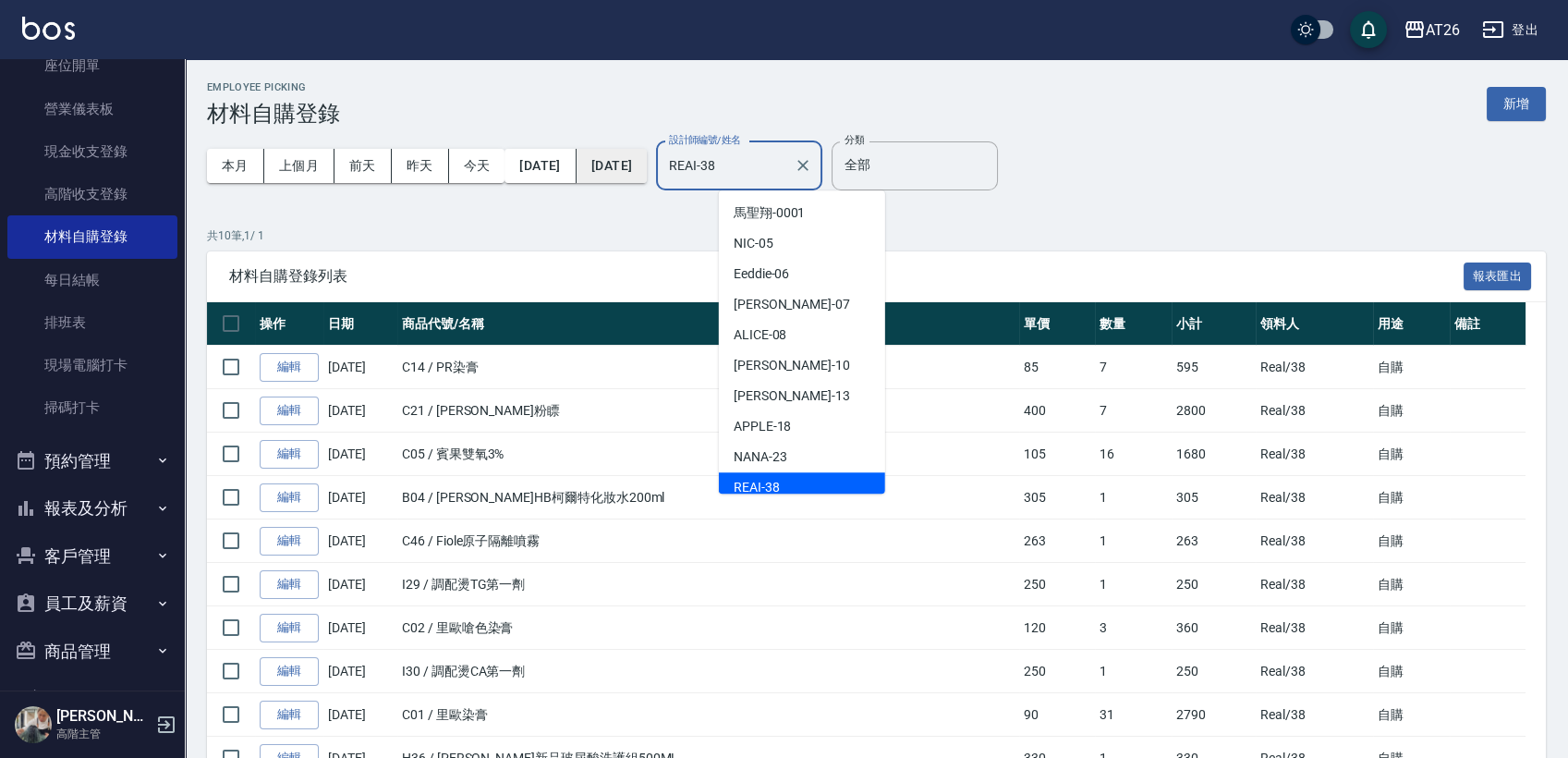
drag, startPoint x: 805, startPoint y: 158, endPoint x: 635, endPoint y: 155, distance: 170.0
click at [658, 158] on div "本月 上個月 前天 昨天 今天 2025/08/01 2025/08/31 設計師編號/姓名 REAI-38 設計師編號/姓名" at bounding box center [515, 166] width 616 height 79
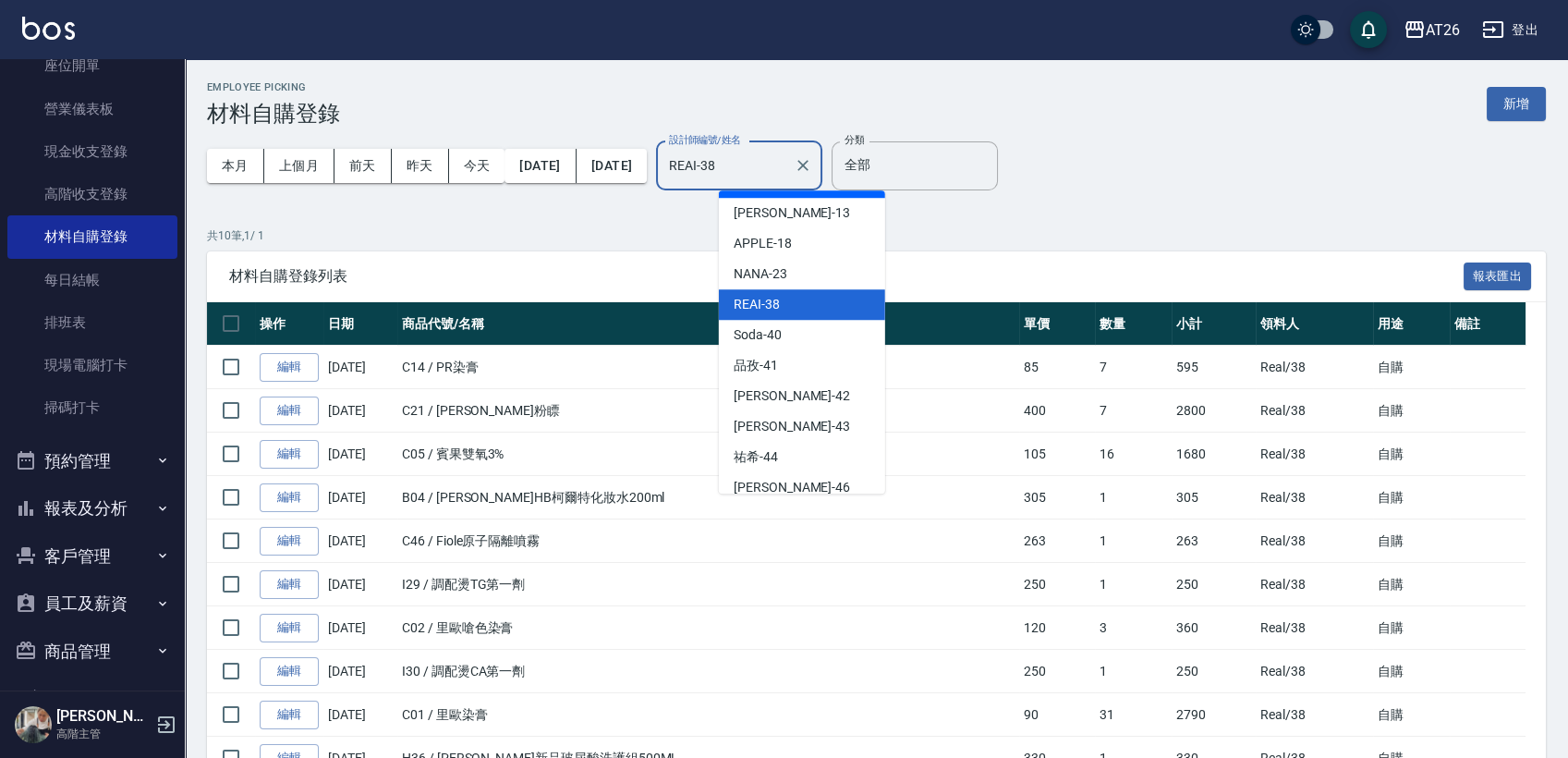
scroll to position [214, 0]
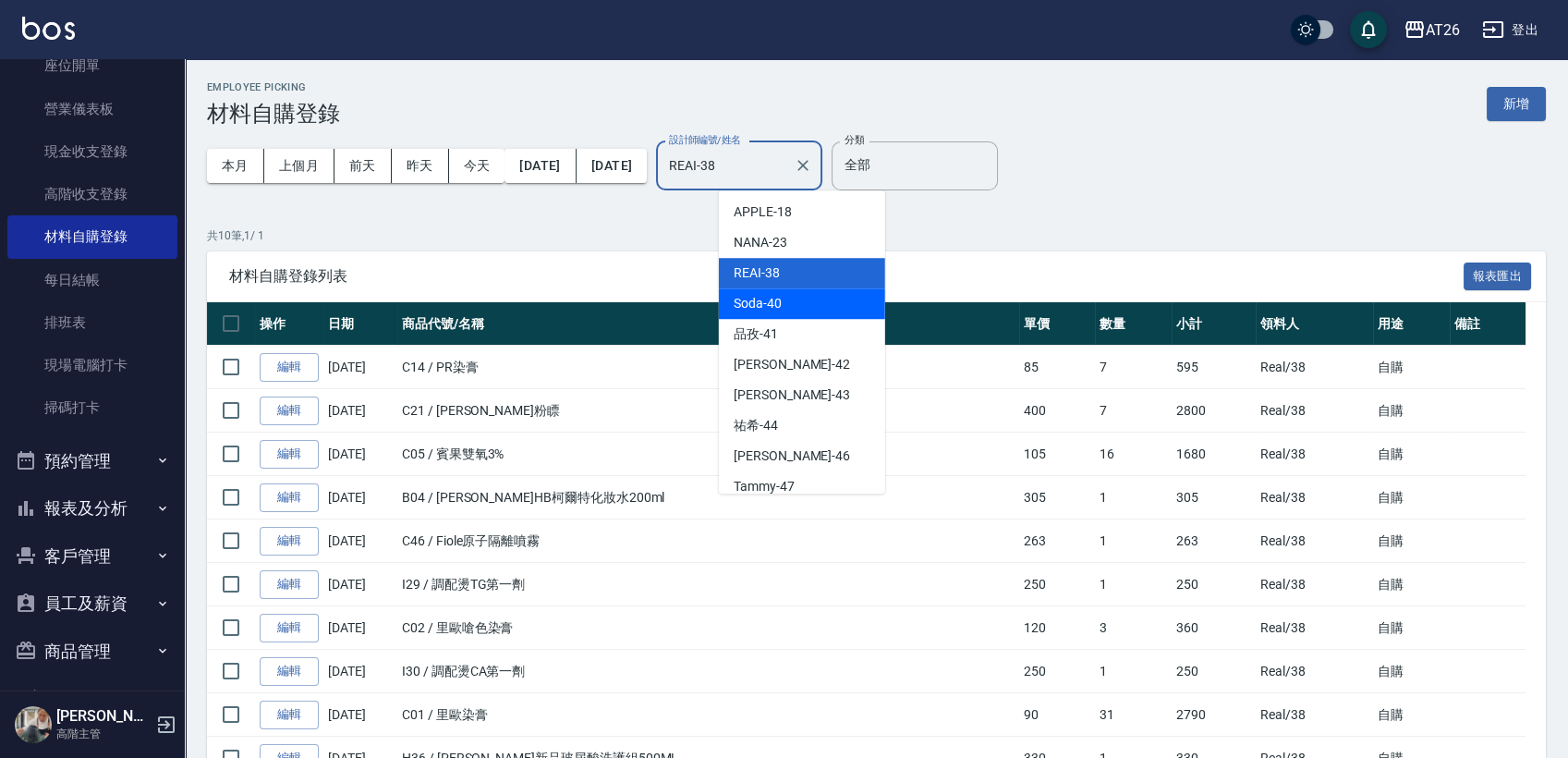
drag, startPoint x: 799, startPoint y: 322, endPoint x: 799, endPoint y: 305, distance: 17.0
click at [799, 305] on ul "馬聖翔 -0001 NIC -05 Eeddie -06 ADAM -07 ALICE -08 Josh -10 Arthur -13 APPLE -18 N…" at bounding box center [803, 342] width 166 height 303
click at [799, 305] on div "Soda -40" at bounding box center [803, 304] width 166 height 31
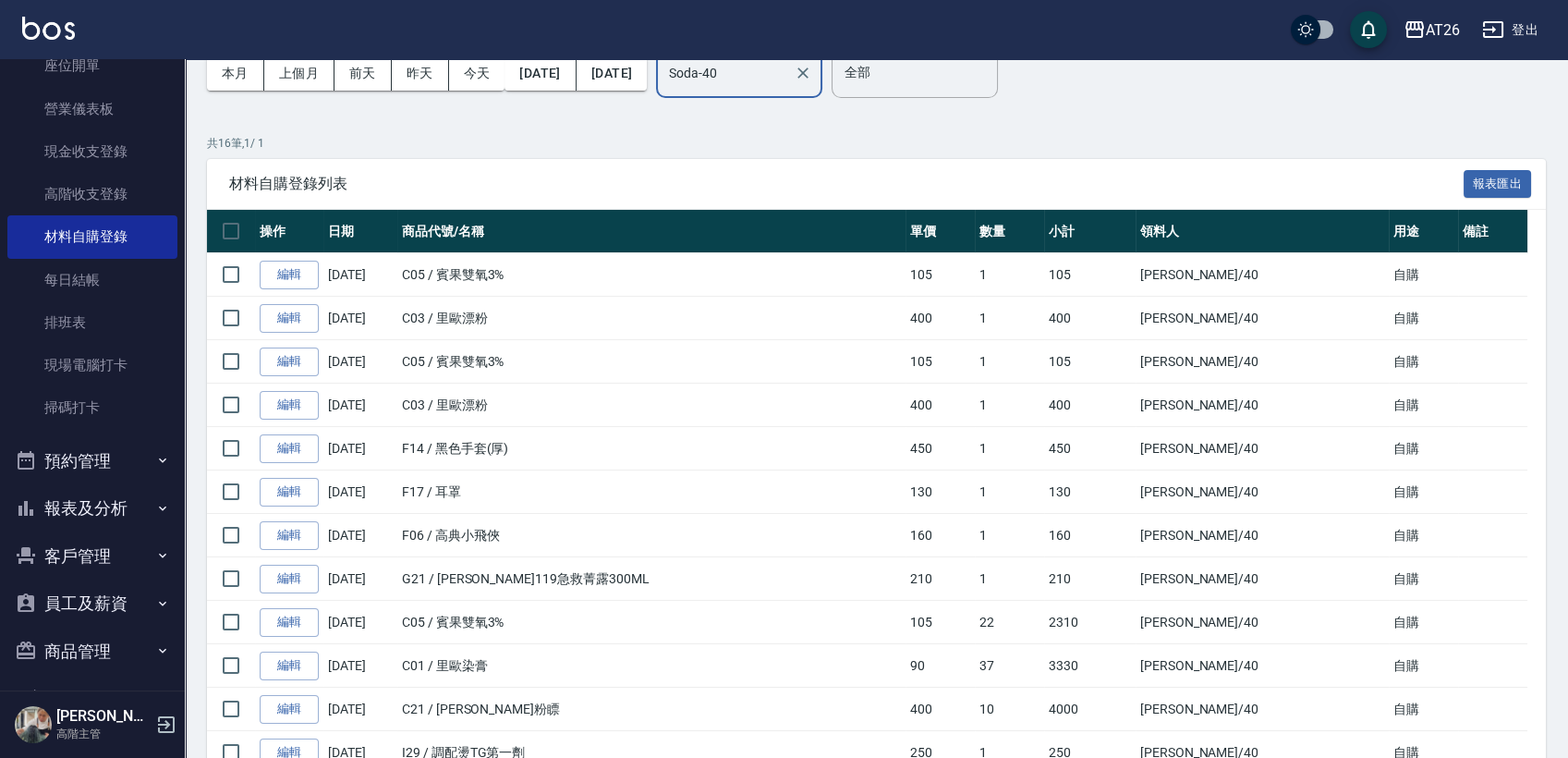
scroll to position [0, 0]
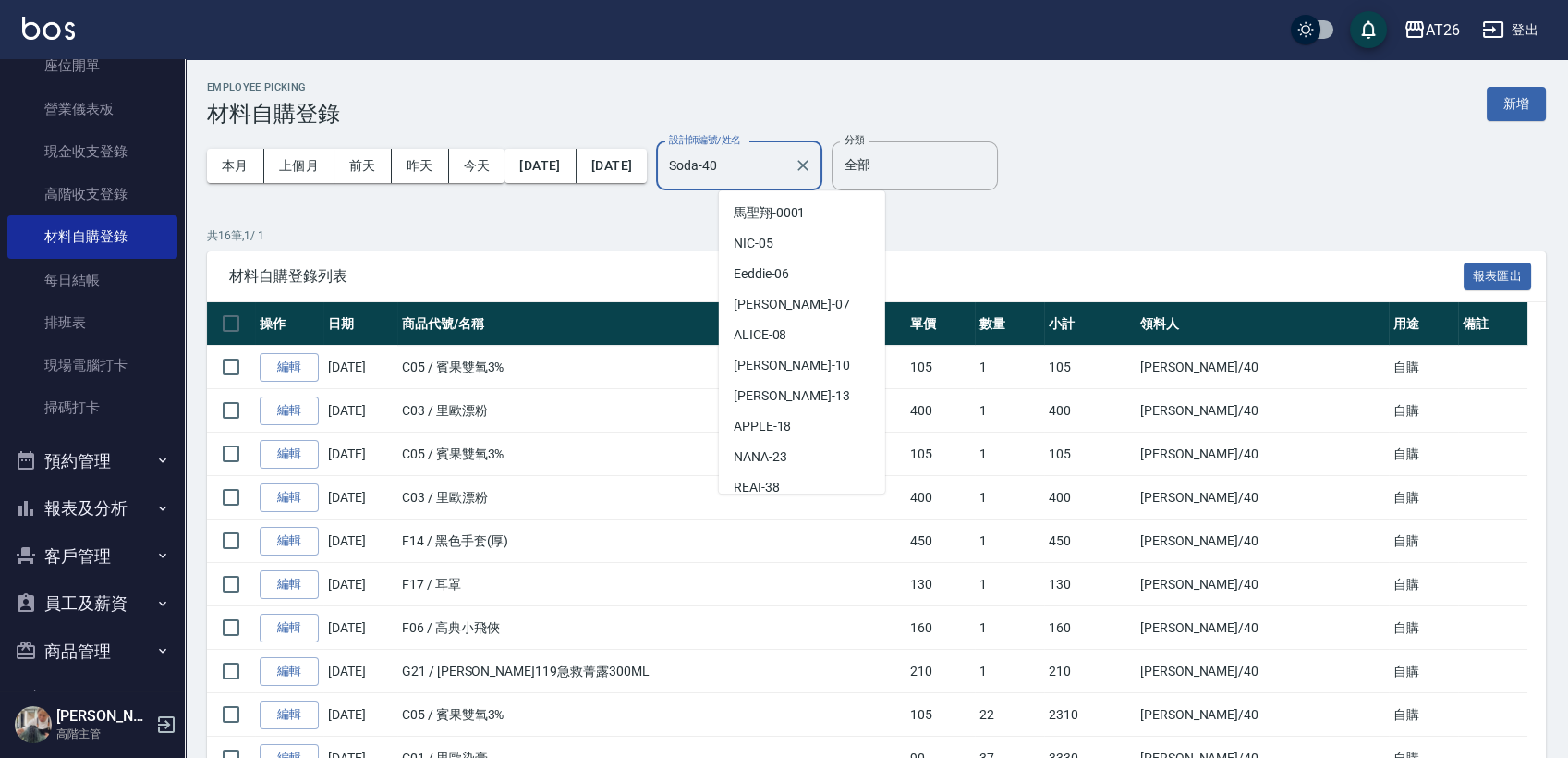
drag, startPoint x: 823, startPoint y: 155, endPoint x: 548, endPoint y: 127, distance: 276.4
click at [578, 118] on div "Employee Picking 材料自購登錄 新增 本月 上個月 前天 昨天 今天 2025/08/01 2025/08/31 設計師編號/姓名 Soda-…" at bounding box center [877, 597] width 1384 height 1078
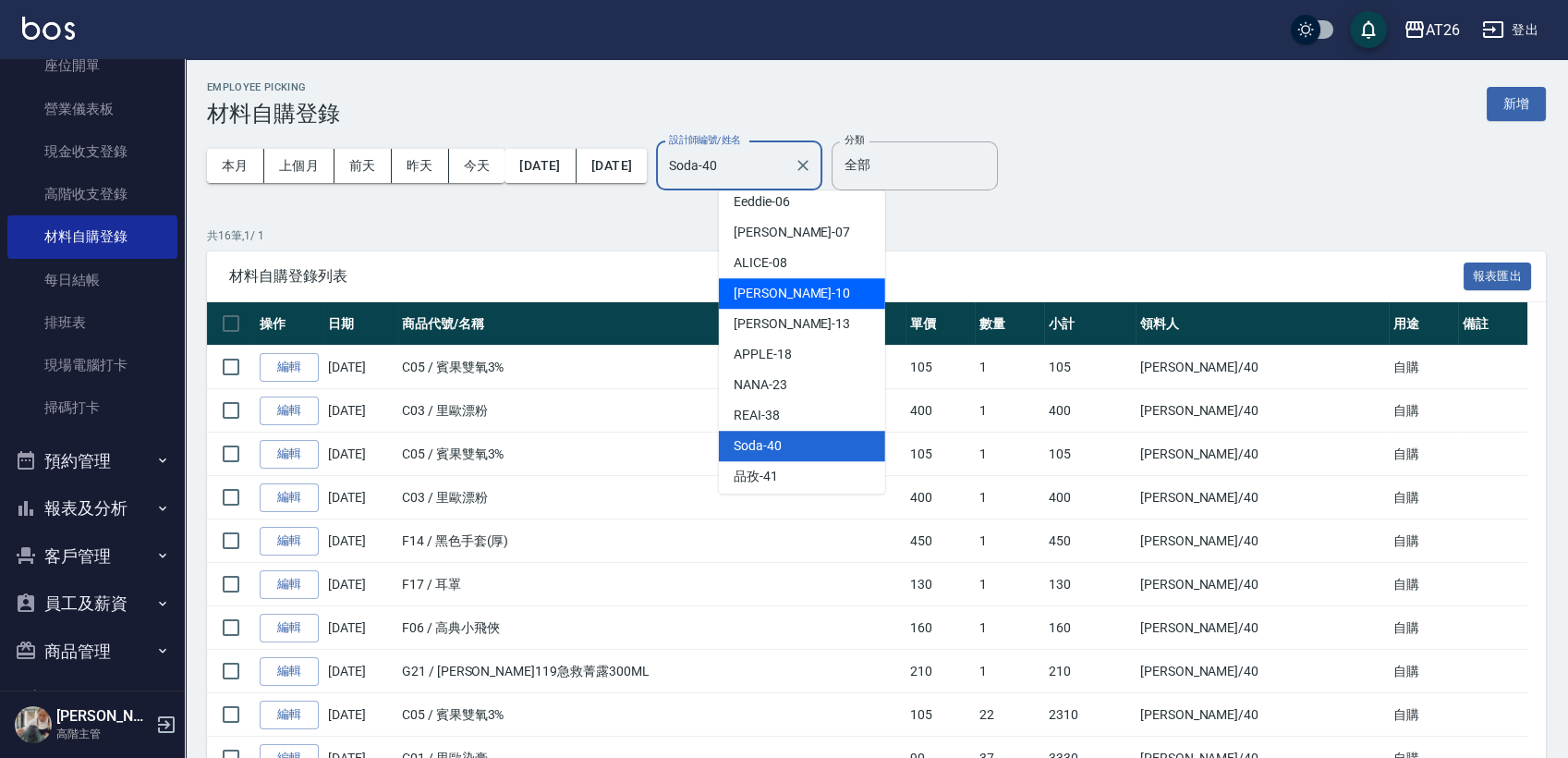
scroll to position [103, 0]
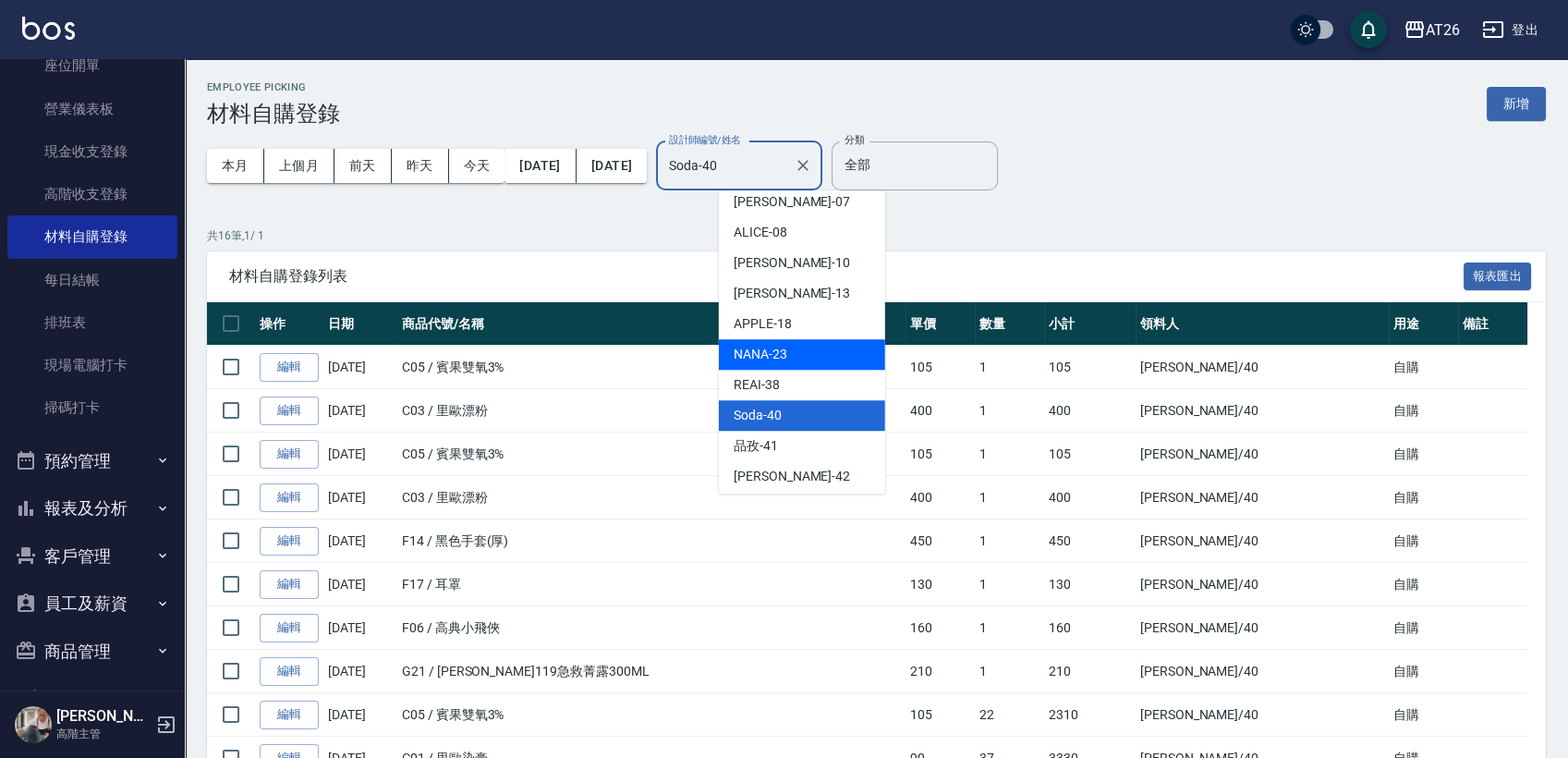
click at [767, 355] on span "NANA -23" at bounding box center [760, 354] width 53 height 20
type input "NANA-23"
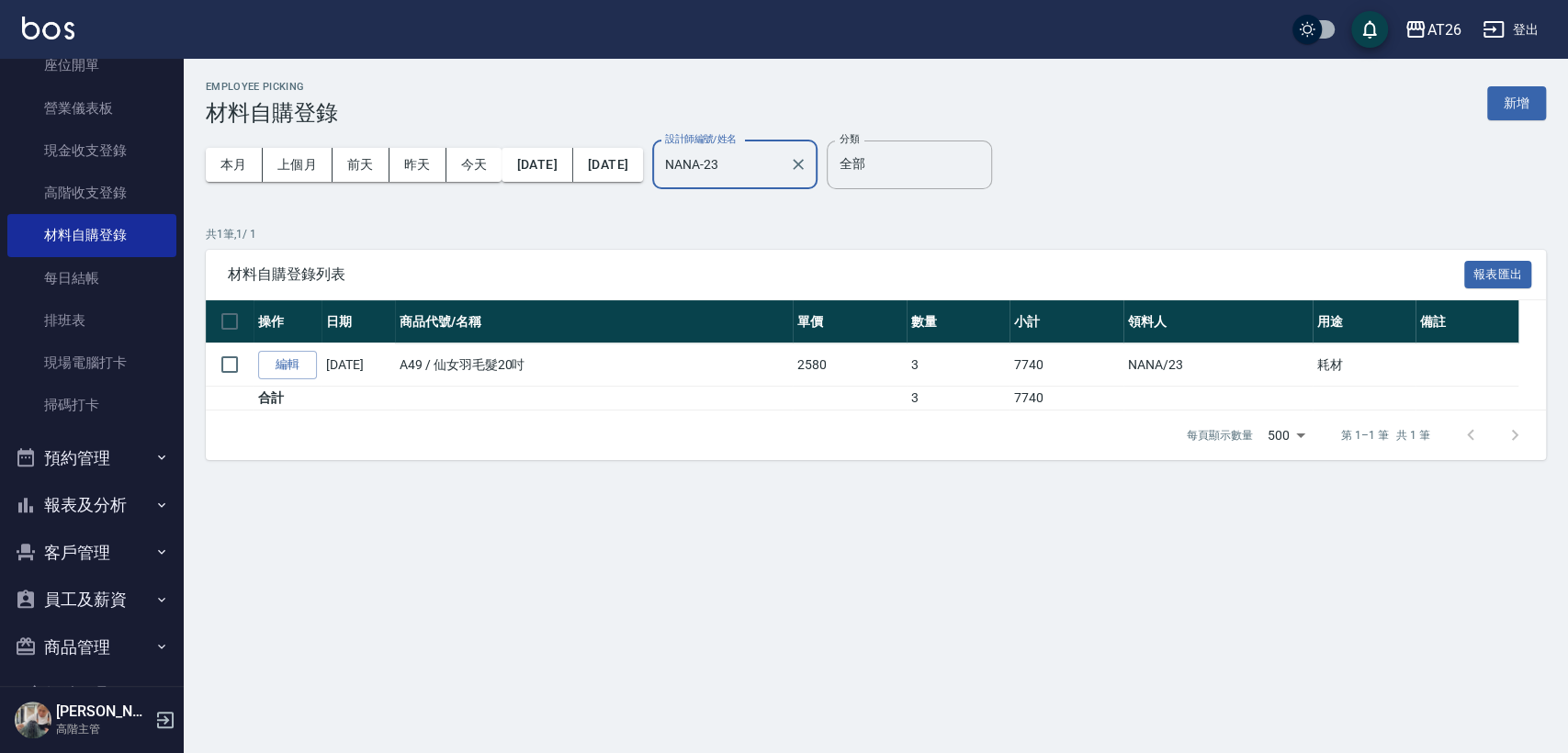
drag, startPoint x: 844, startPoint y: 180, endPoint x: 711, endPoint y: 155, distance: 135.3
click at [711, 155] on div "本月 上個月 前天 昨天 今天 2025/08/01 2025/08/31 設計師編號/姓名 NANA-23 設計師編號/姓名" at bounding box center [512, 165] width 612 height 78
drag, startPoint x: 790, startPoint y: 169, endPoint x: 656, endPoint y: 159, distance: 134.4
click at [662, 161] on div "本月 上個月 前天 昨天 今天 2025/08/01 2025/08/31 設計師編號/姓名 NANA-23 設計師編號/姓名" at bounding box center [512, 165] width 612 height 78
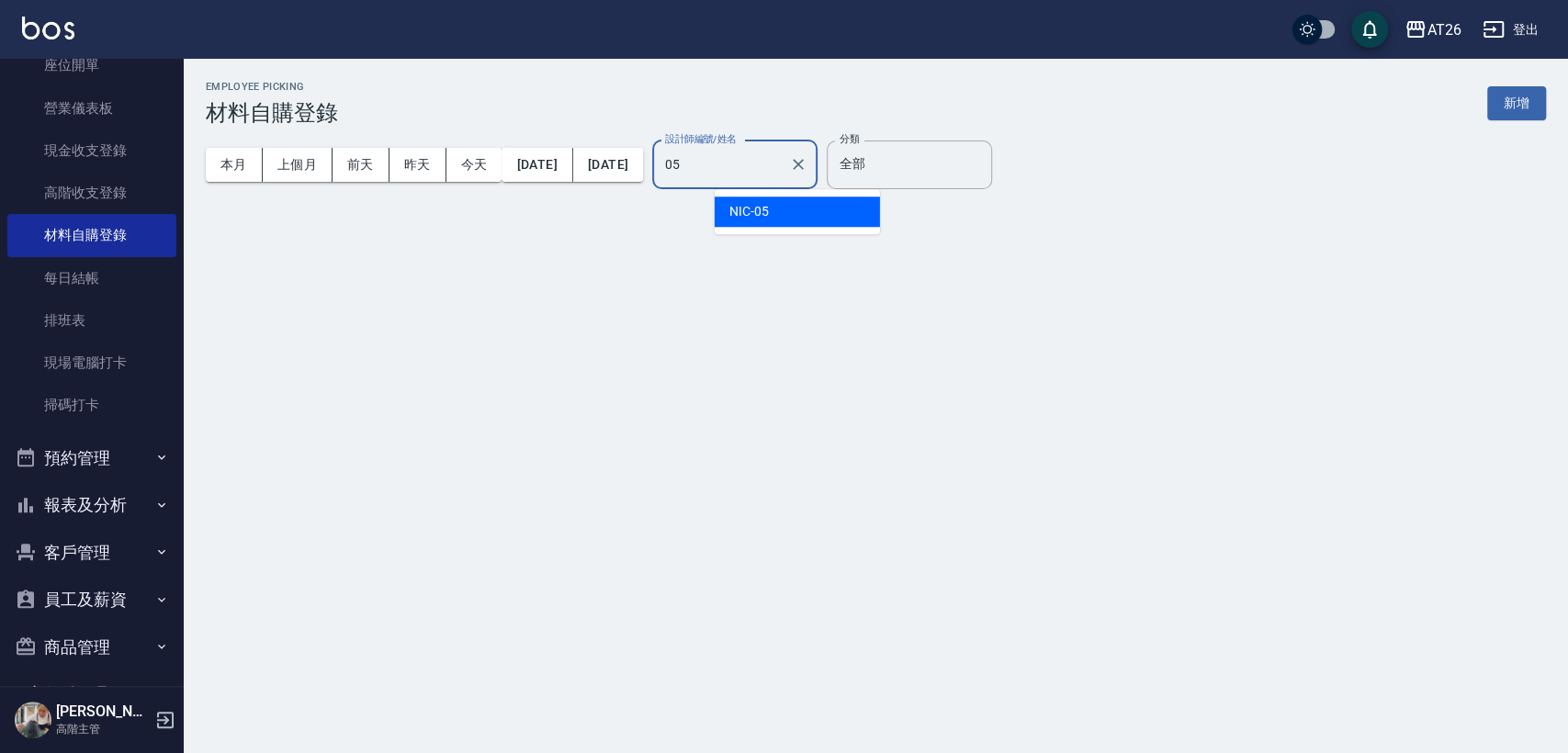
type input "NIC-05"
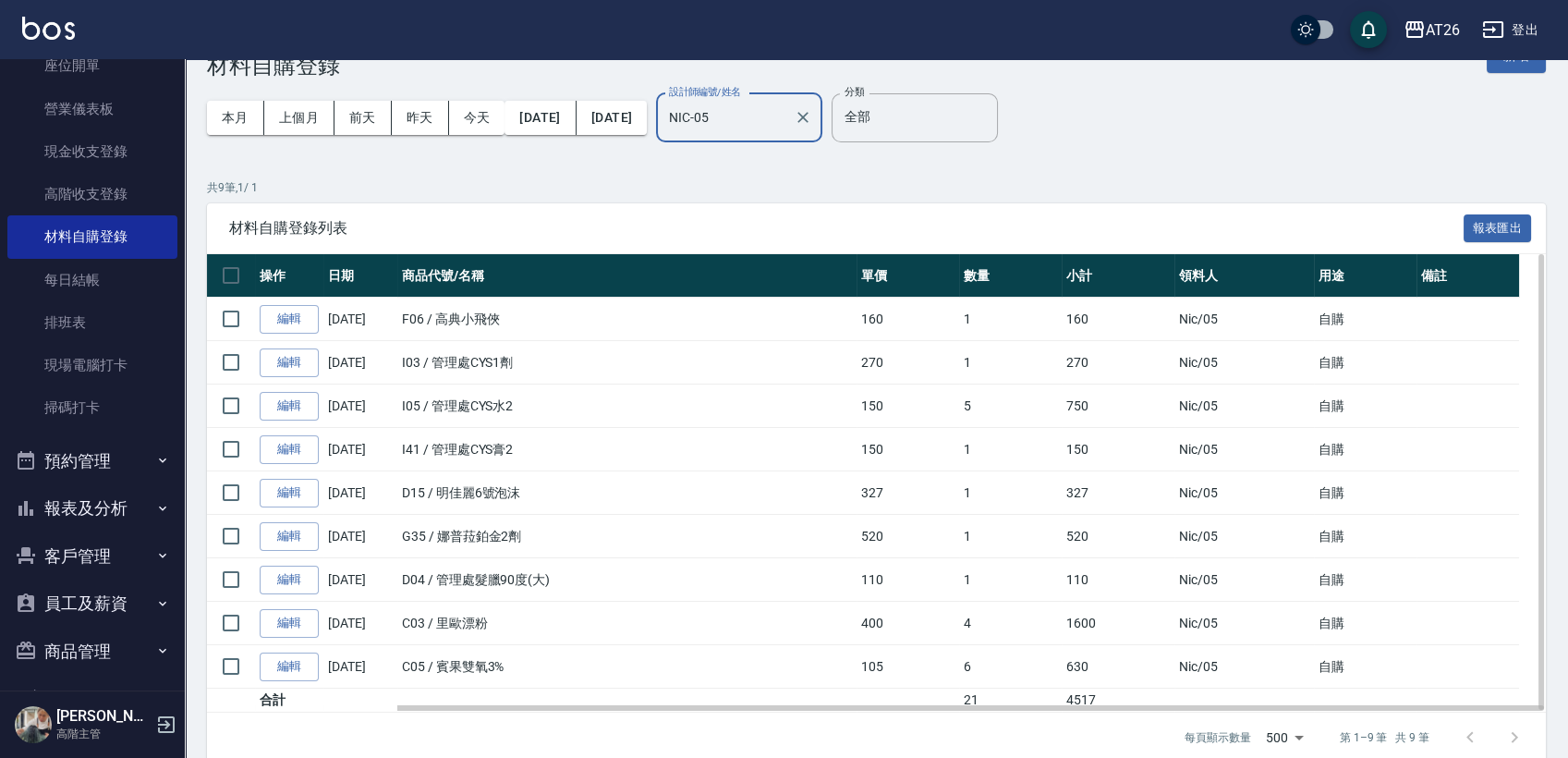
scroll to position [74, 0]
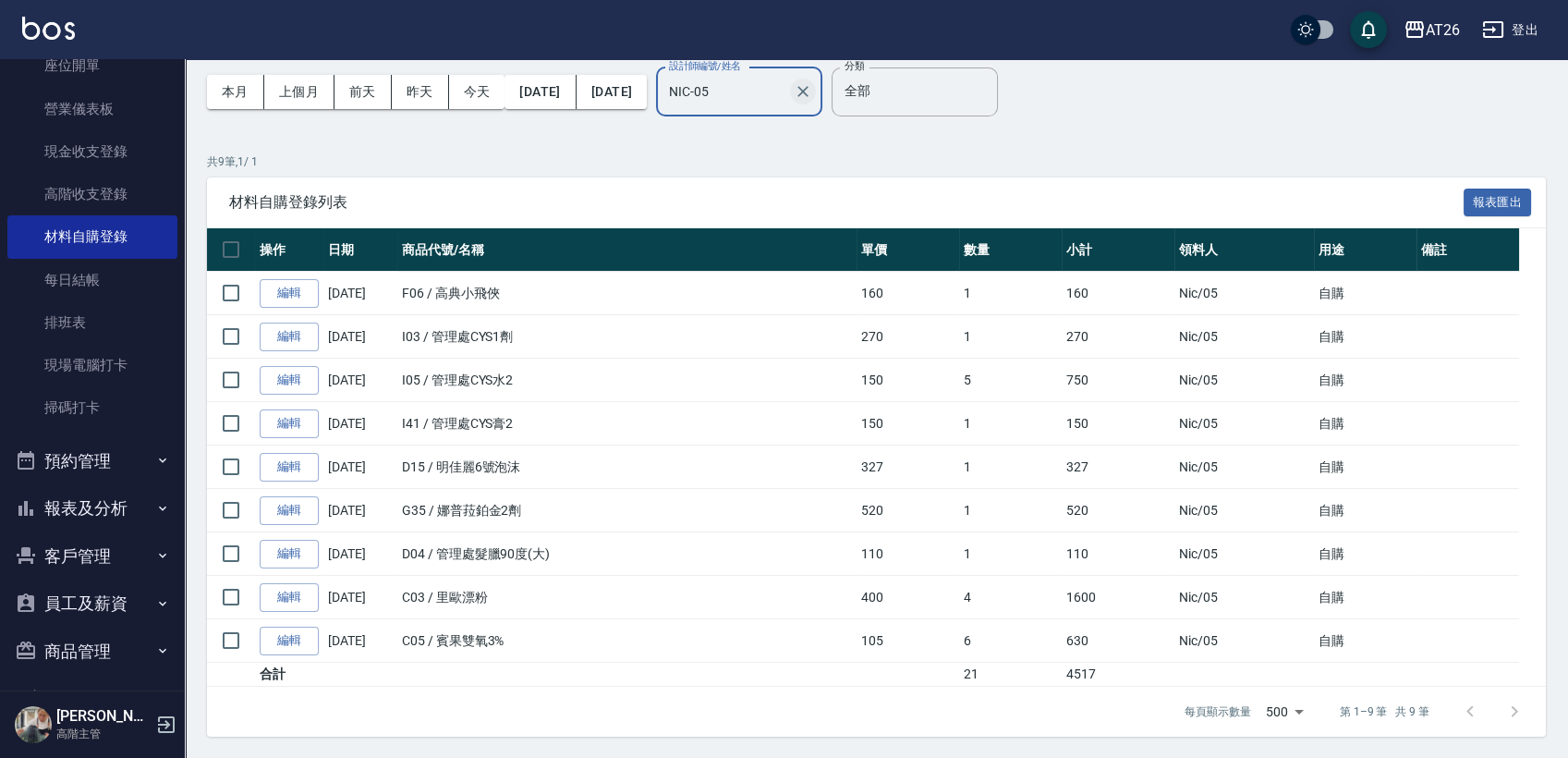
drag, startPoint x: 844, startPoint y: 93, endPoint x: 877, endPoint y: 93, distance: 33.0
click at [787, 93] on input "NIC-05" at bounding box center [725, 92] width 122 height 33
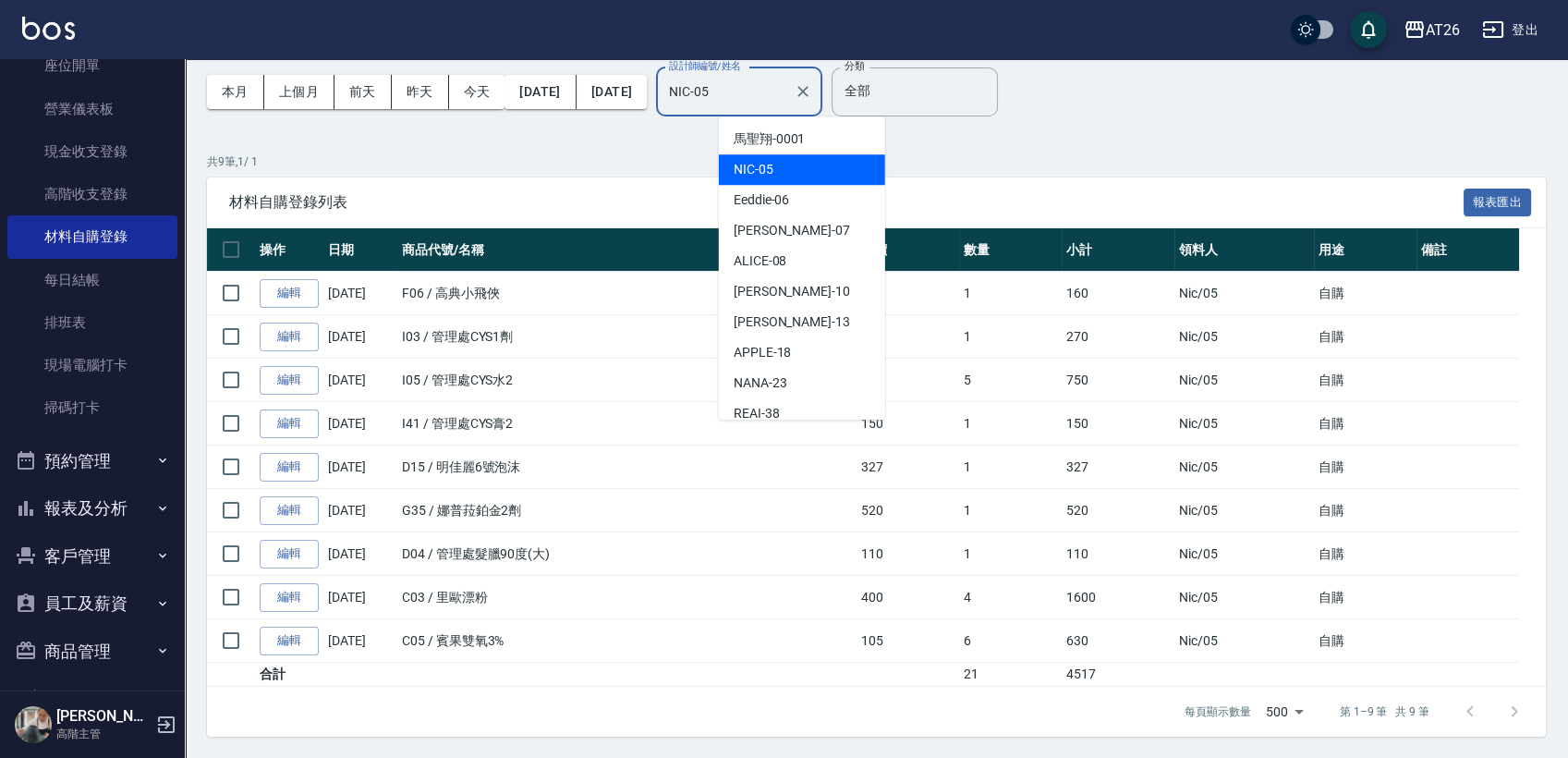
click at [822, 93] on div "NIC-05 設計師編號/姓名" at bounding box center [739, 92] width 166 height 49
click at [812, 93] on icon "Clear" at bounding box center [804, 92] width 19 height 19
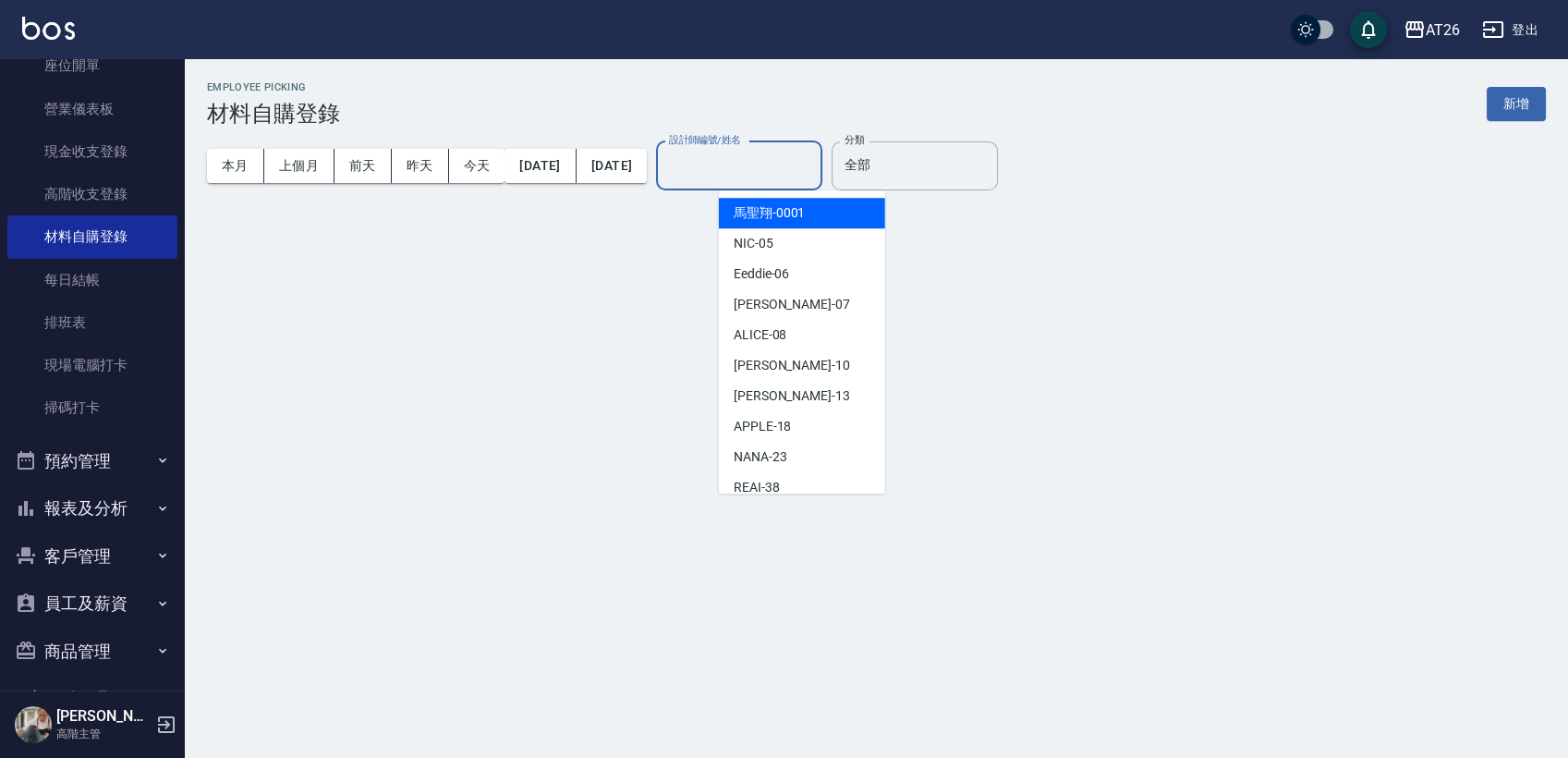
scroll to position [0, 0]
click at [932, 185] on div "全部 分類" at bounding box center [915, 165] width 166 height 49
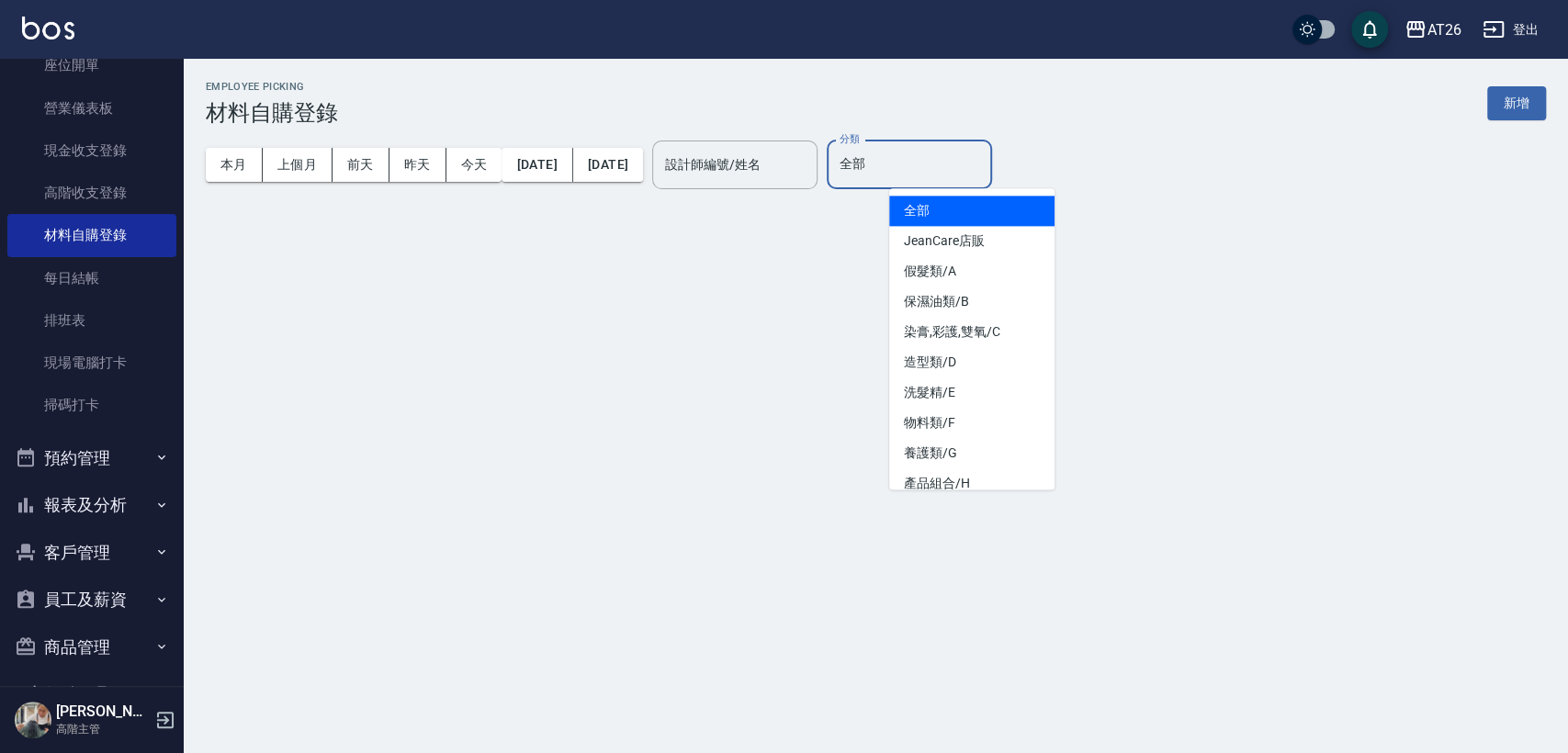
click at [996, 201] on li "全部" at bounding box center [972, 211] width 165 height 31
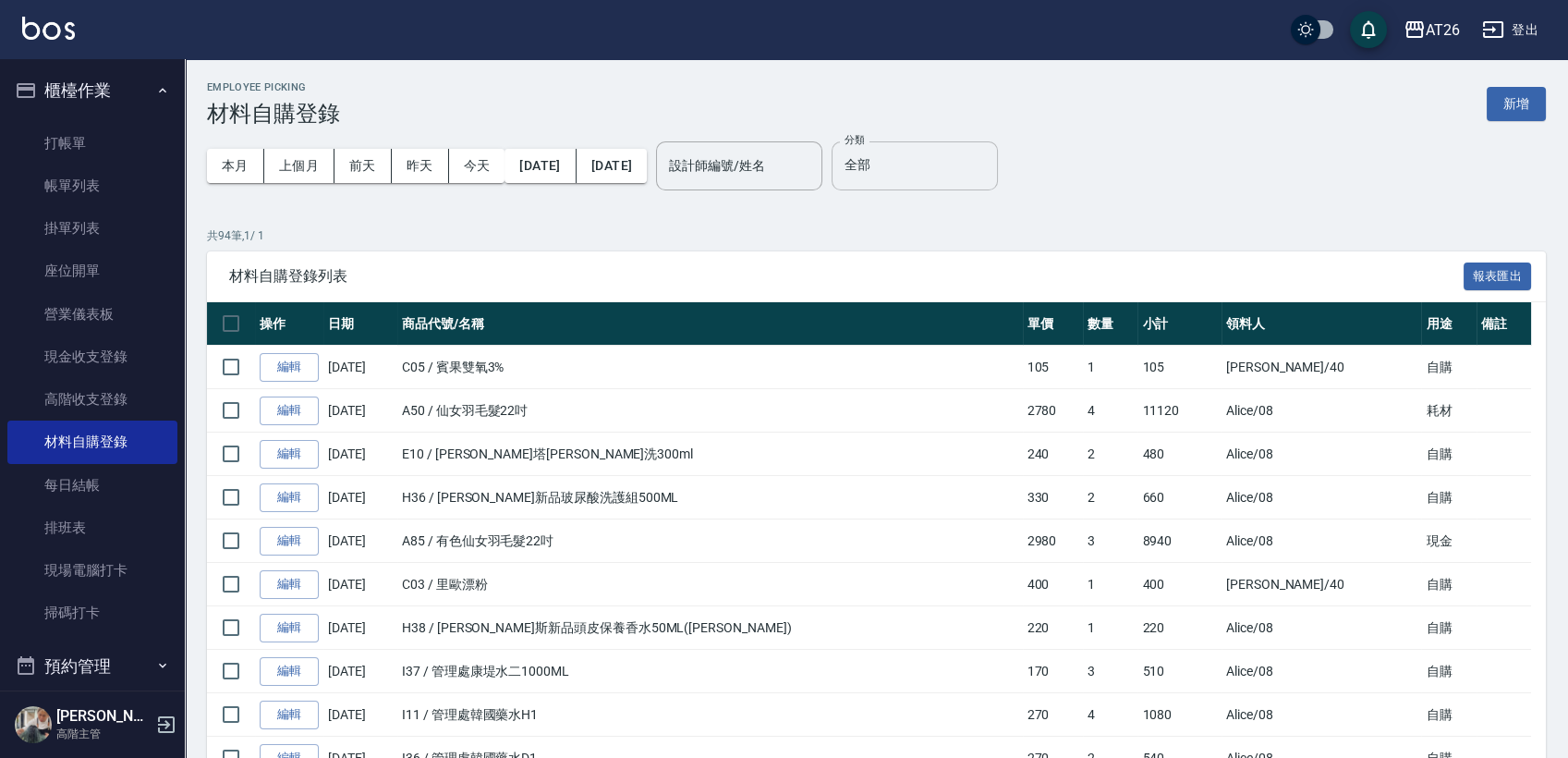
click at [924, 169] on input "全部" at bounding box center [915, 165] width 150 height 33
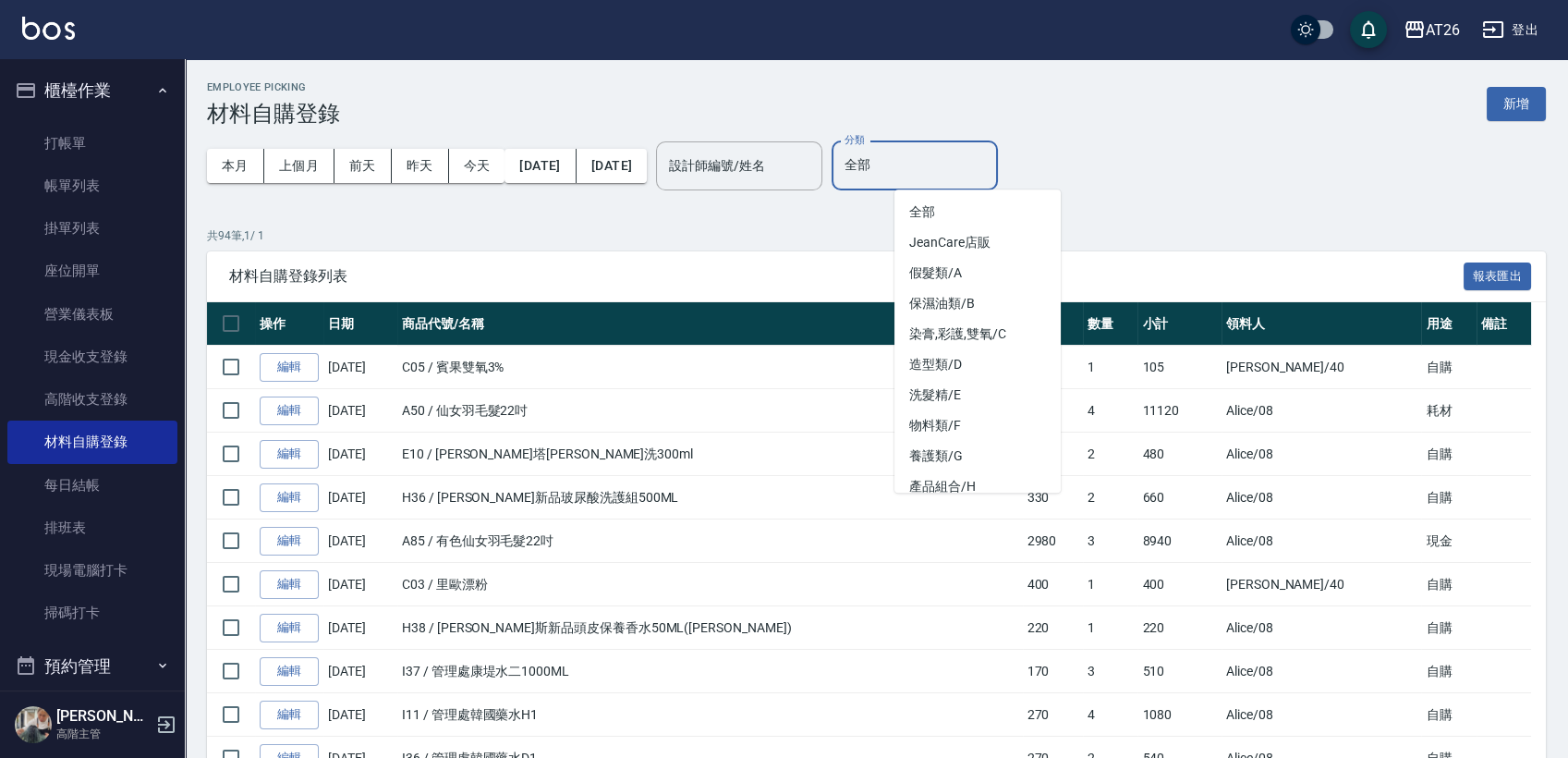
click at [990, 172] on input "全部" at bounding box center [915, 165] width 150 height 33
drag, startPoint x: 1006, startPoint y: 172, endPoint x: 909, endPoint y: 180, distance: 97.3
click at [909, 180] on input "全部" at bounding box center [915, 165] width 150 height 33
click at [948, 268] on li "假髮類/A" at bounding box center [977, 273] width 166 height 31
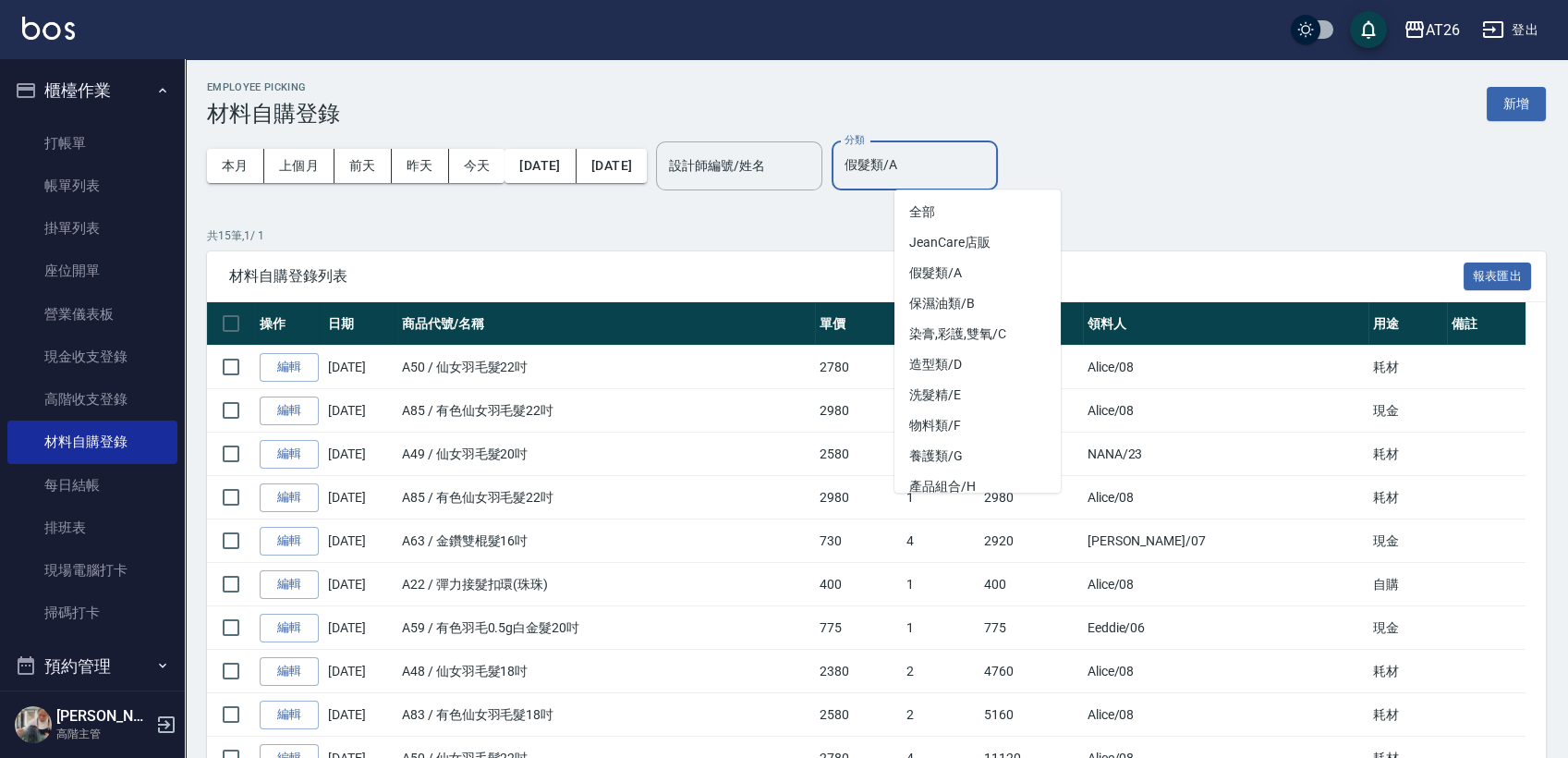
drag, startPoint x: 976, startPoint y: 171, endPoint x: 900, endPoint y: 173, distance: 76.0
click at [900, 173] on div "假髮類/A 分類" at bounding box center [915, 165] width 166 height 49
drag, startPoint x: 994, startPoint y: 209, endPoint x: 999, endPoint y: 222, distance: 13.9
click at [993, 209] on li "全部" at bounding box center [977, 212] width 166 height 31
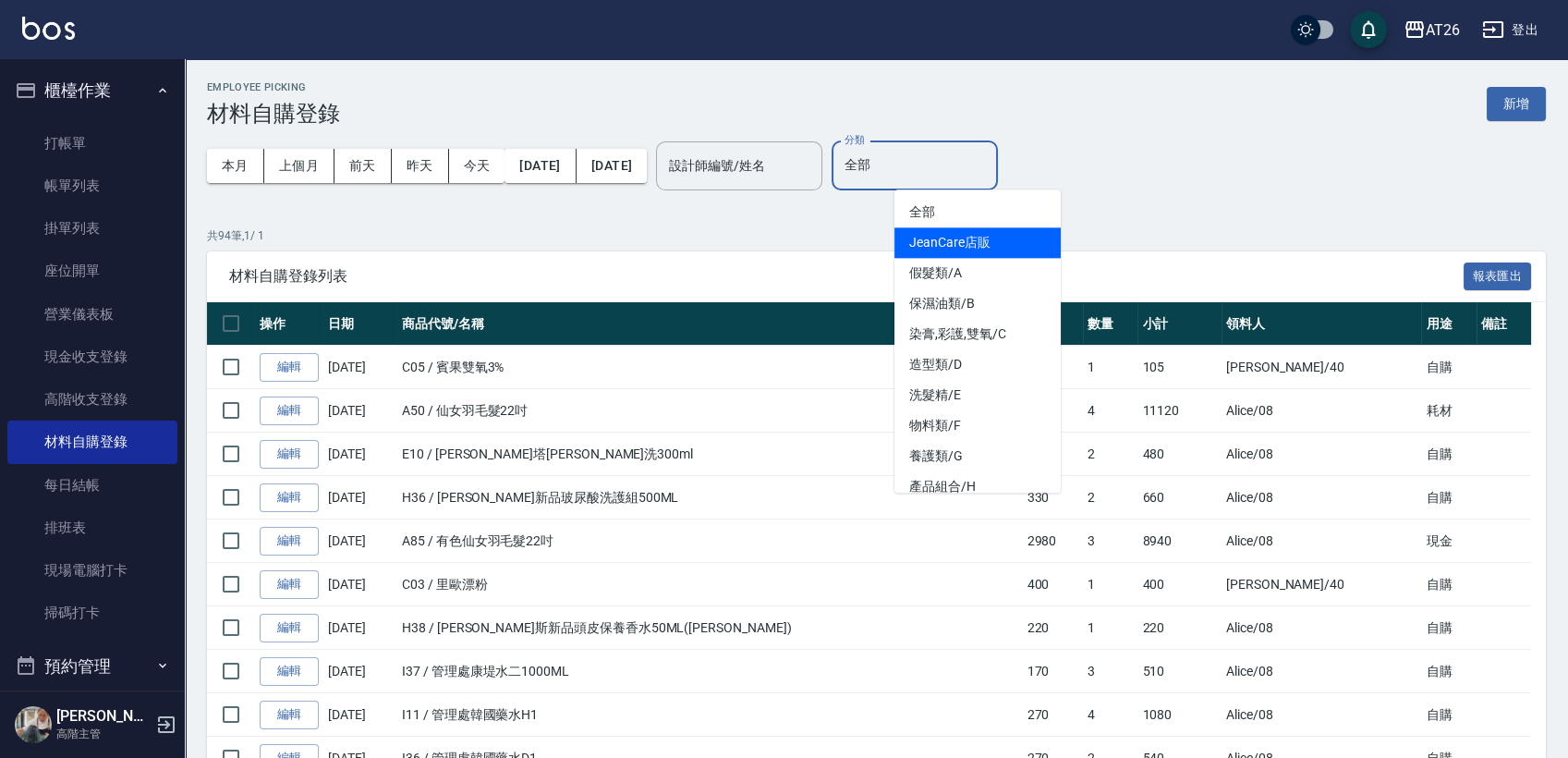
drag, startPoint x: 988, startPoint y: 157, endPoint x: 922, endPoint y: 268, distance: 129.1
click at [924, 272] on li "假髮類/A" at bounding box center [977, 273] width 166 height 31
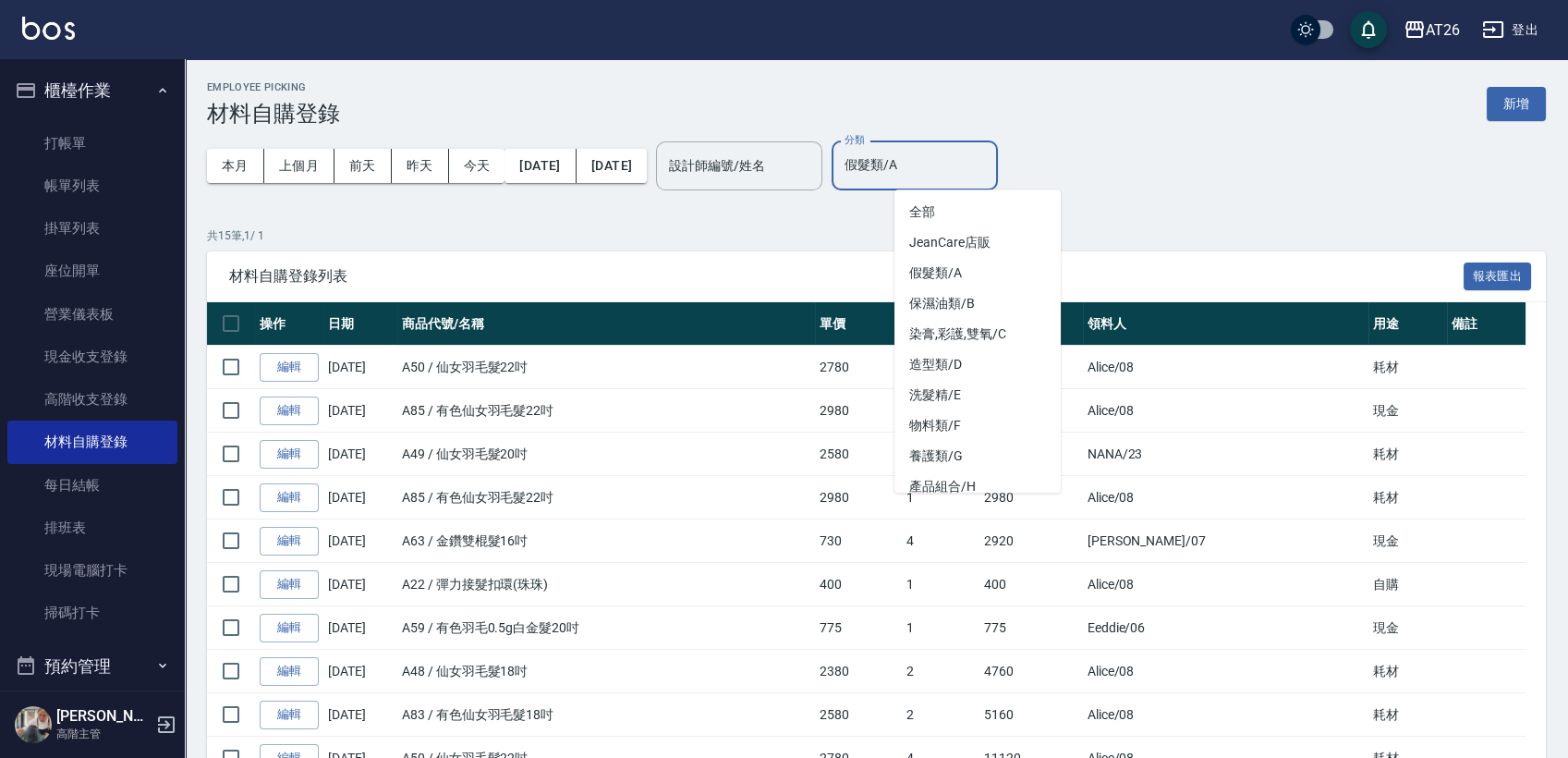
drag, startPoint x: 975, startPoint y: 179, endPoint x: 904, endPoint y: 181, distance: 71.0
click at [904, 180] on input "假髮類/A" at bounding box center [915, 165] width 150 height 33
click at [927, 222] on li "全部" at bounding box center [977, 212] width 166 height 31
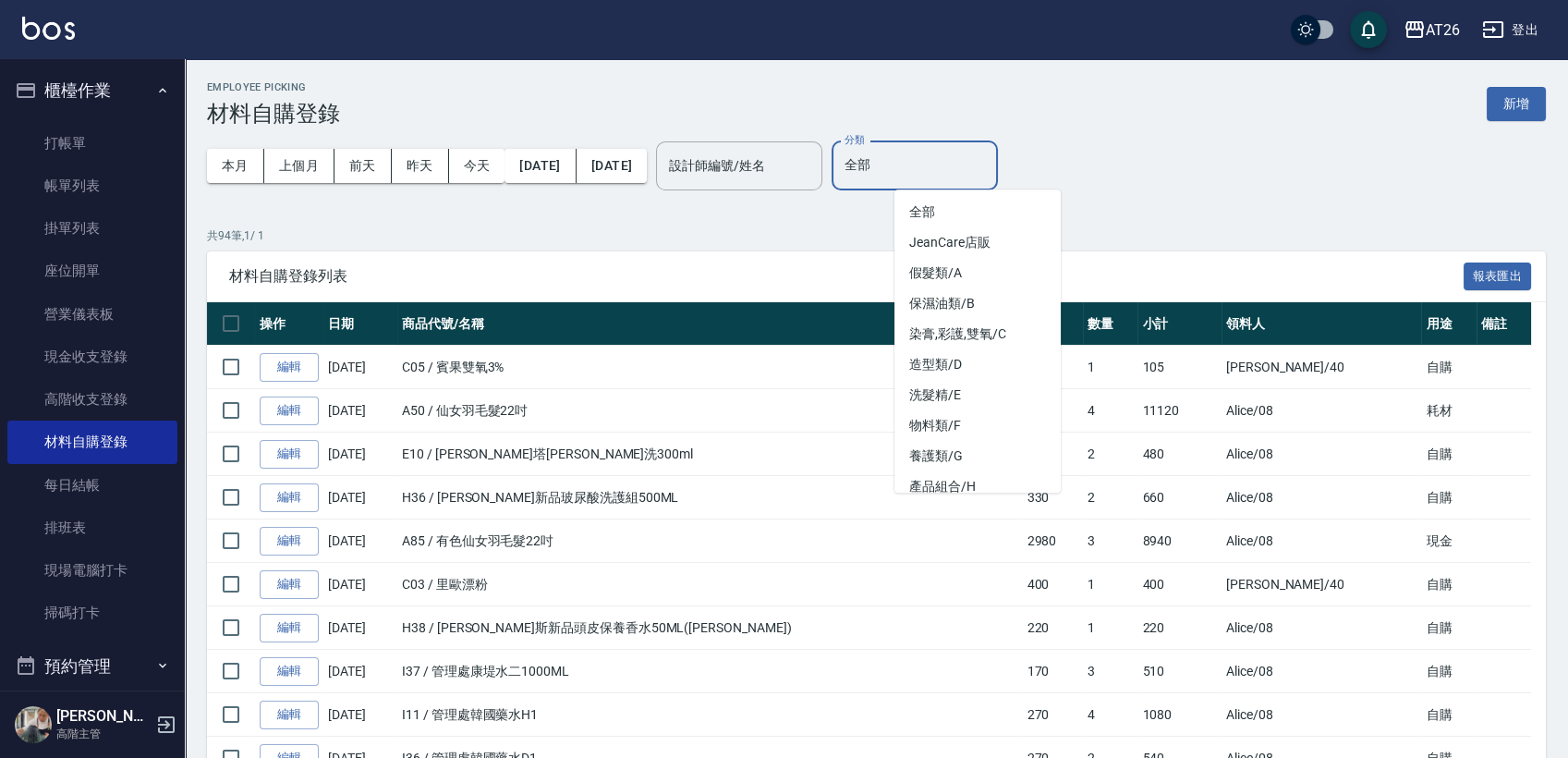
drag, startPoint x: 935, startPoint y: 177, endPoint x: 902, endPoint y: 176, distance: 33.0
click at [902, 176] on div "全部 分類" at bounding box center [915, 165] width 166 height 49
click at [974, 271] on li "假髮類/A" at bounding box center [977, 273] width 166 height 31
type input "假髮類/A"
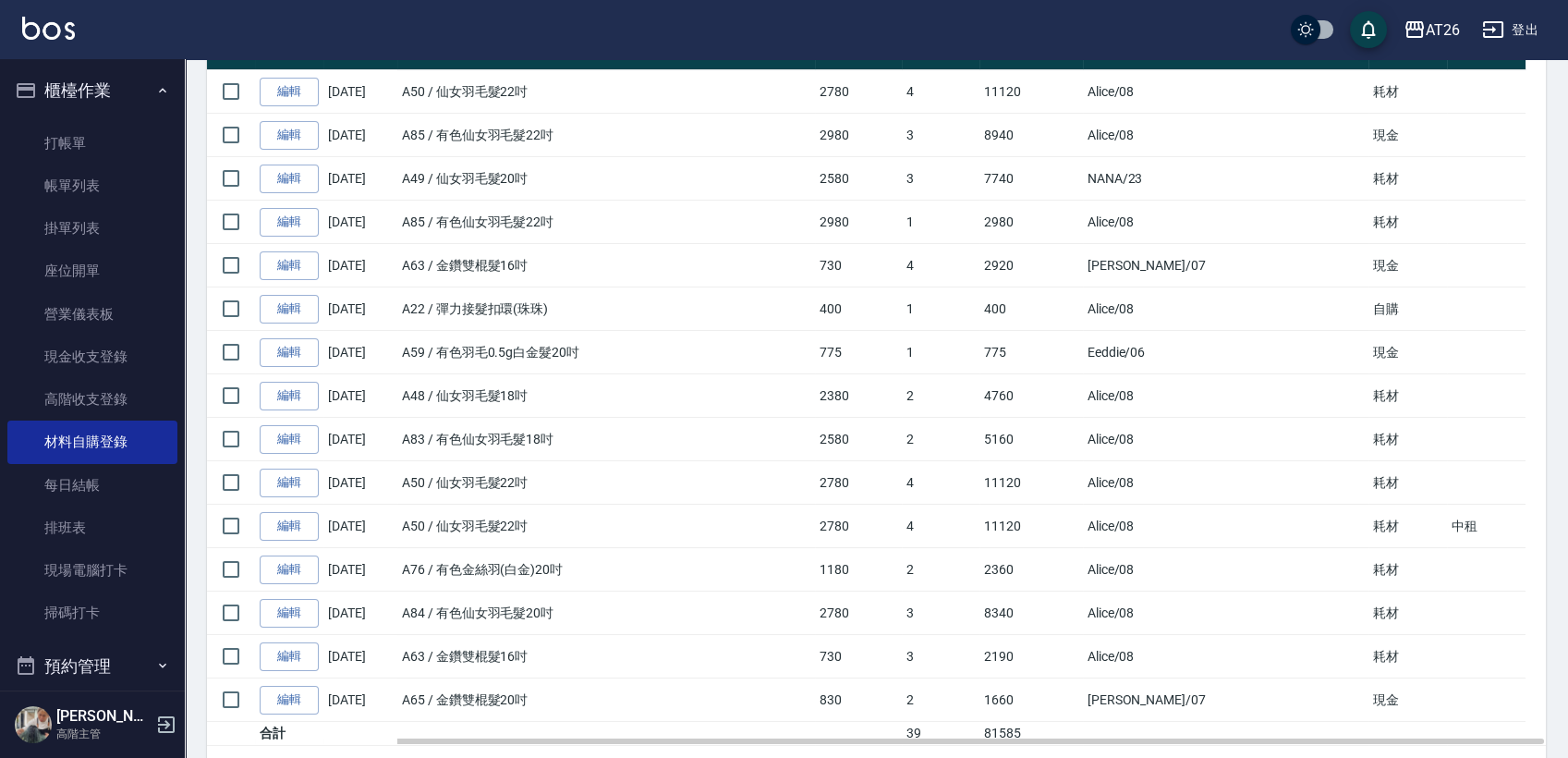
scroll to position [334, 0]
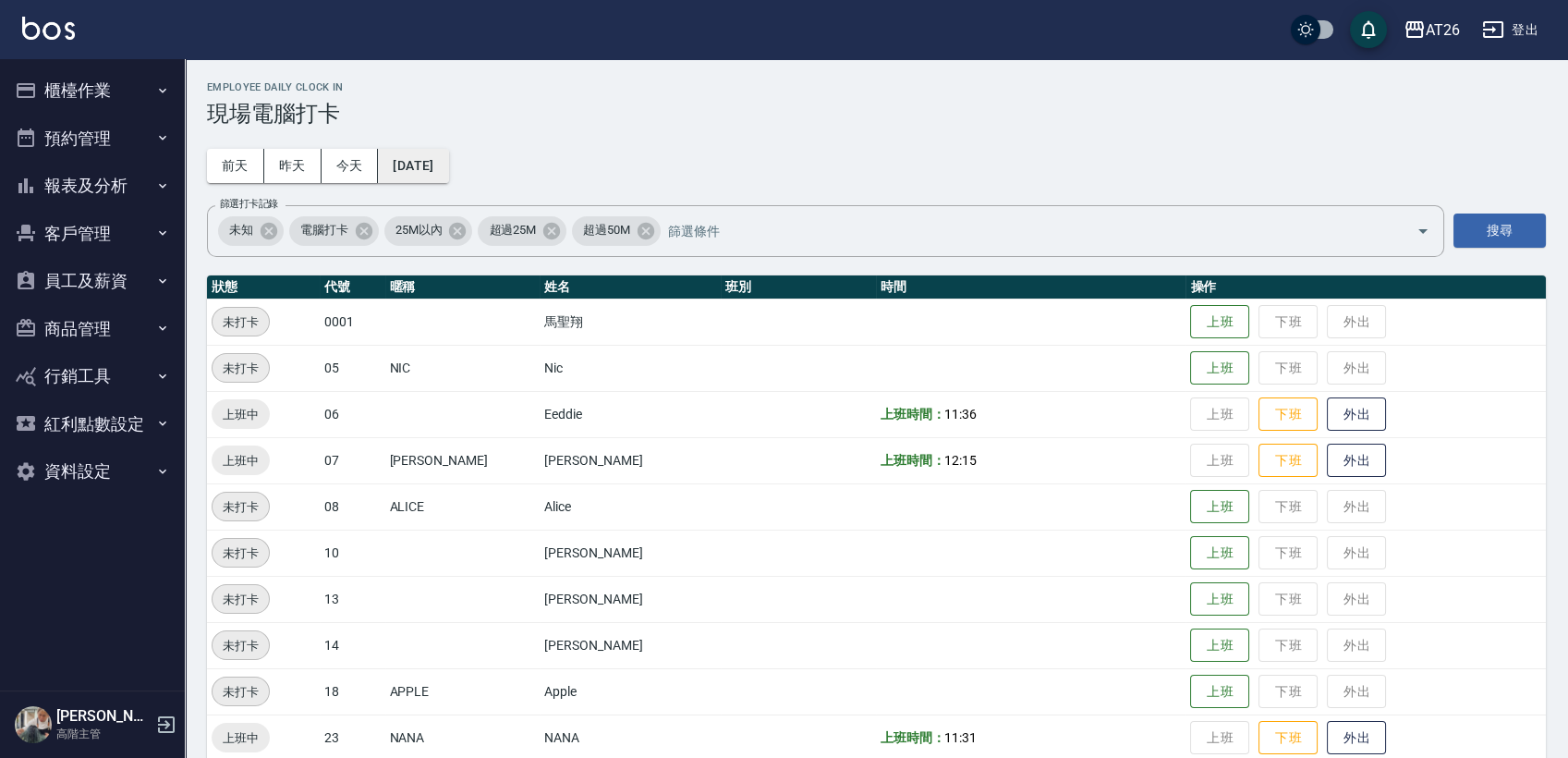
click at [449, 163] on button "[DATE]" at bounding box center [413, 165] width 70 height 35
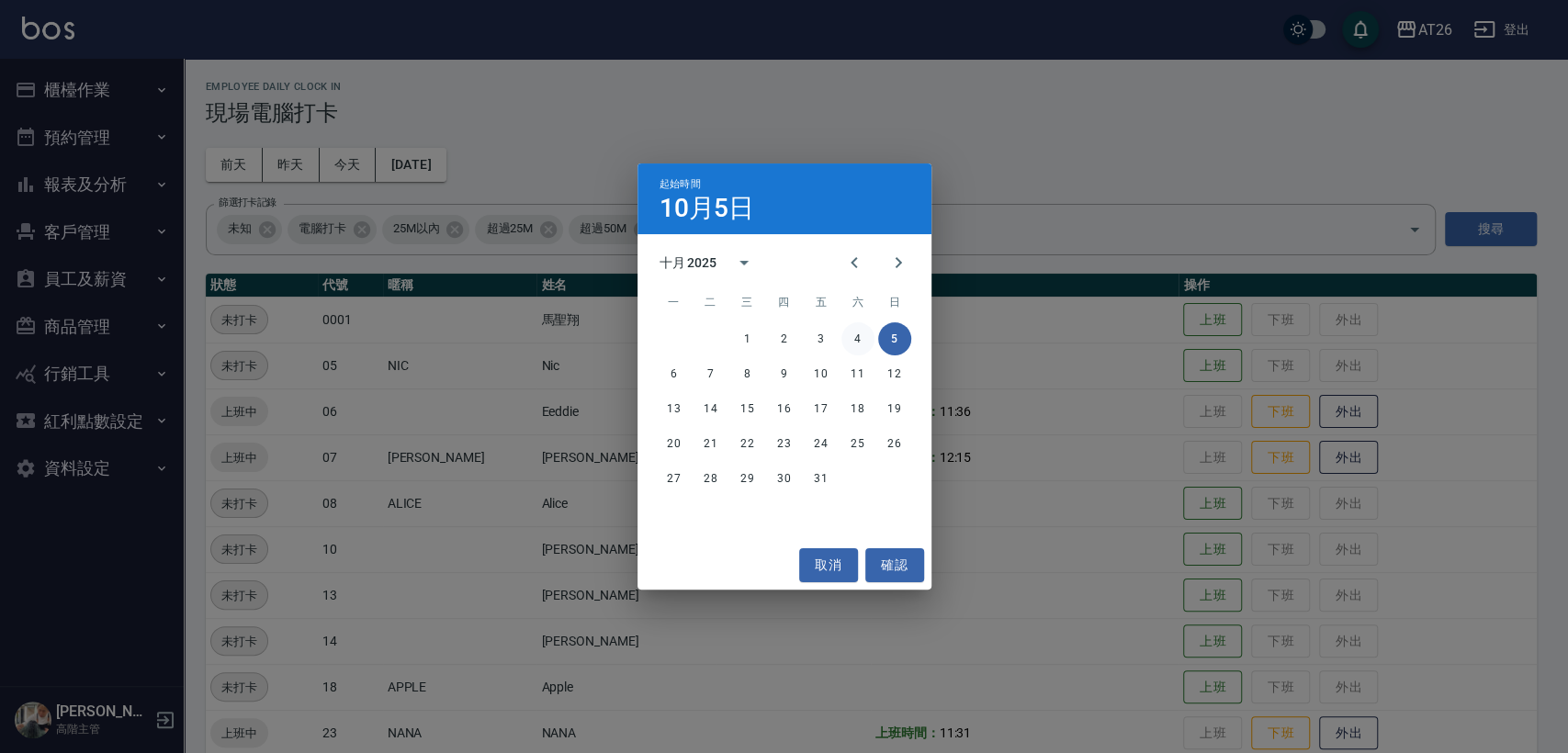
click at [856, 350] on button "4" at bounding box center [858, 339] width 33 height 33
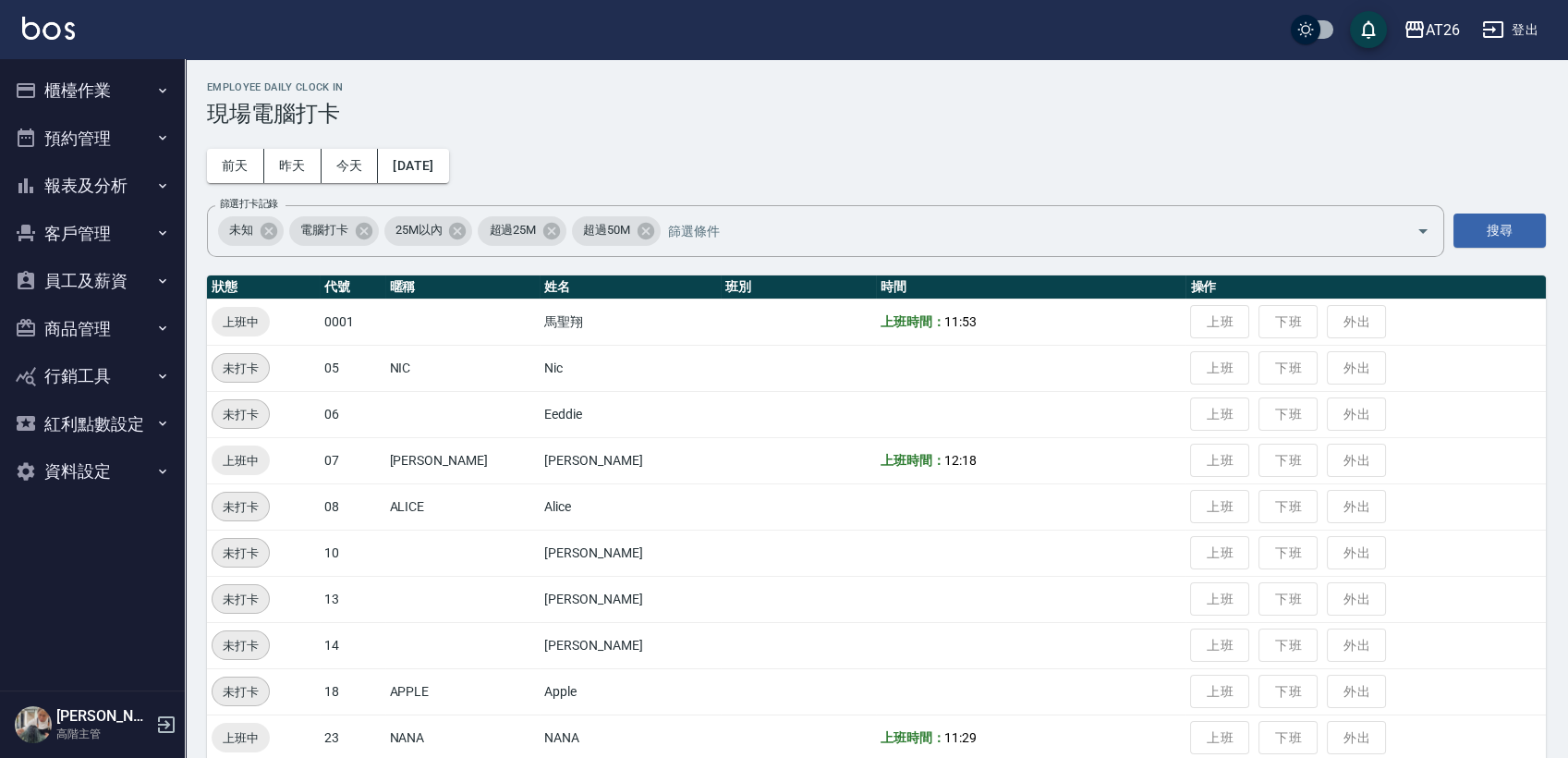
click at [459, 189] on div "Employee Daily Clock In 現場電腦打卡 前天 昨天 今天 2025/10/04 篩選打卡記錄 未知 電腦打卡 25M以內 超過25M 超…" at bounding box center [877, 652] width 1384 height 1187
click at [449, 175] on button "[DATE]" at bounding box center [413, 165] width 70 height 35
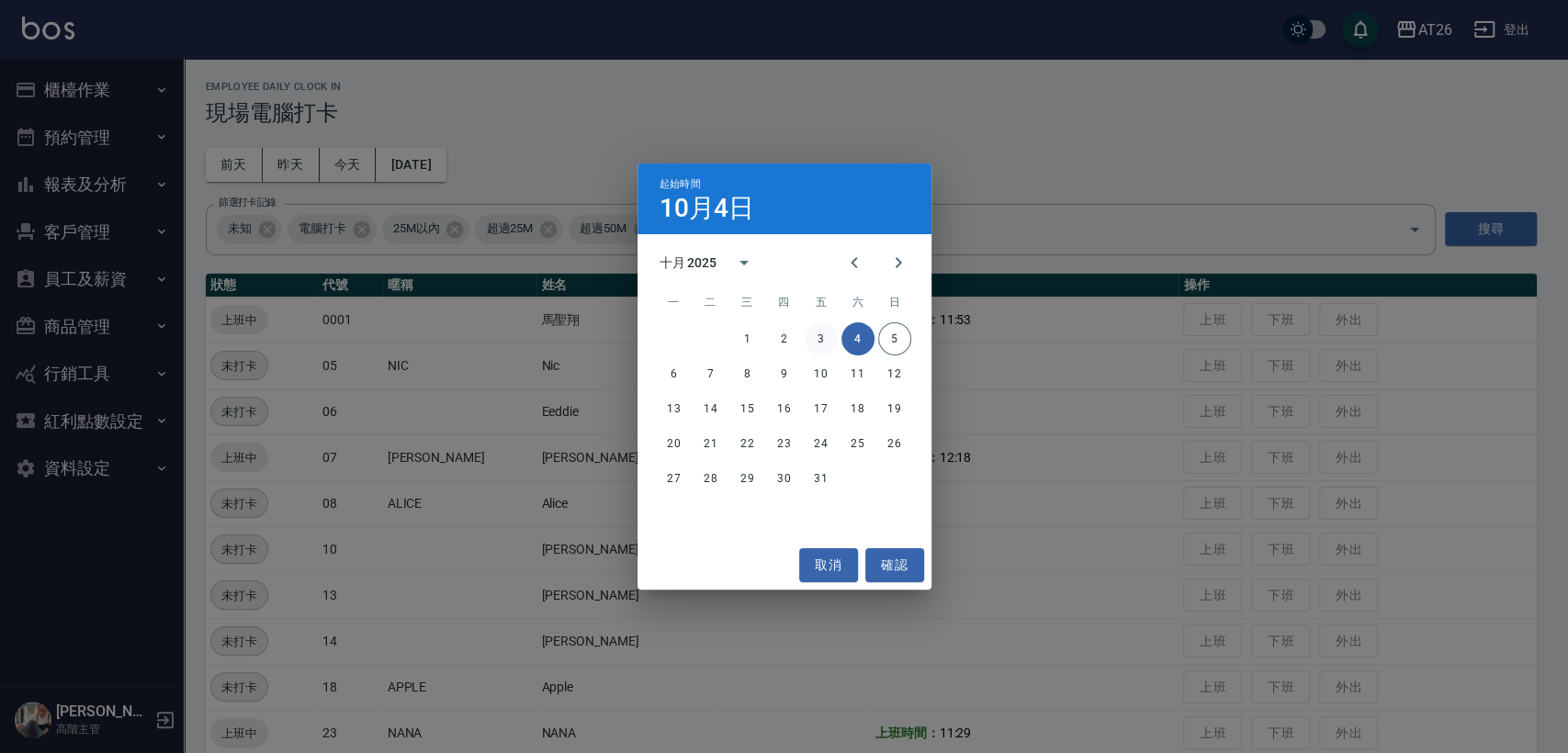
click at [821, 336] on button "3" at bounding box center [821, 339] width 33 height 33
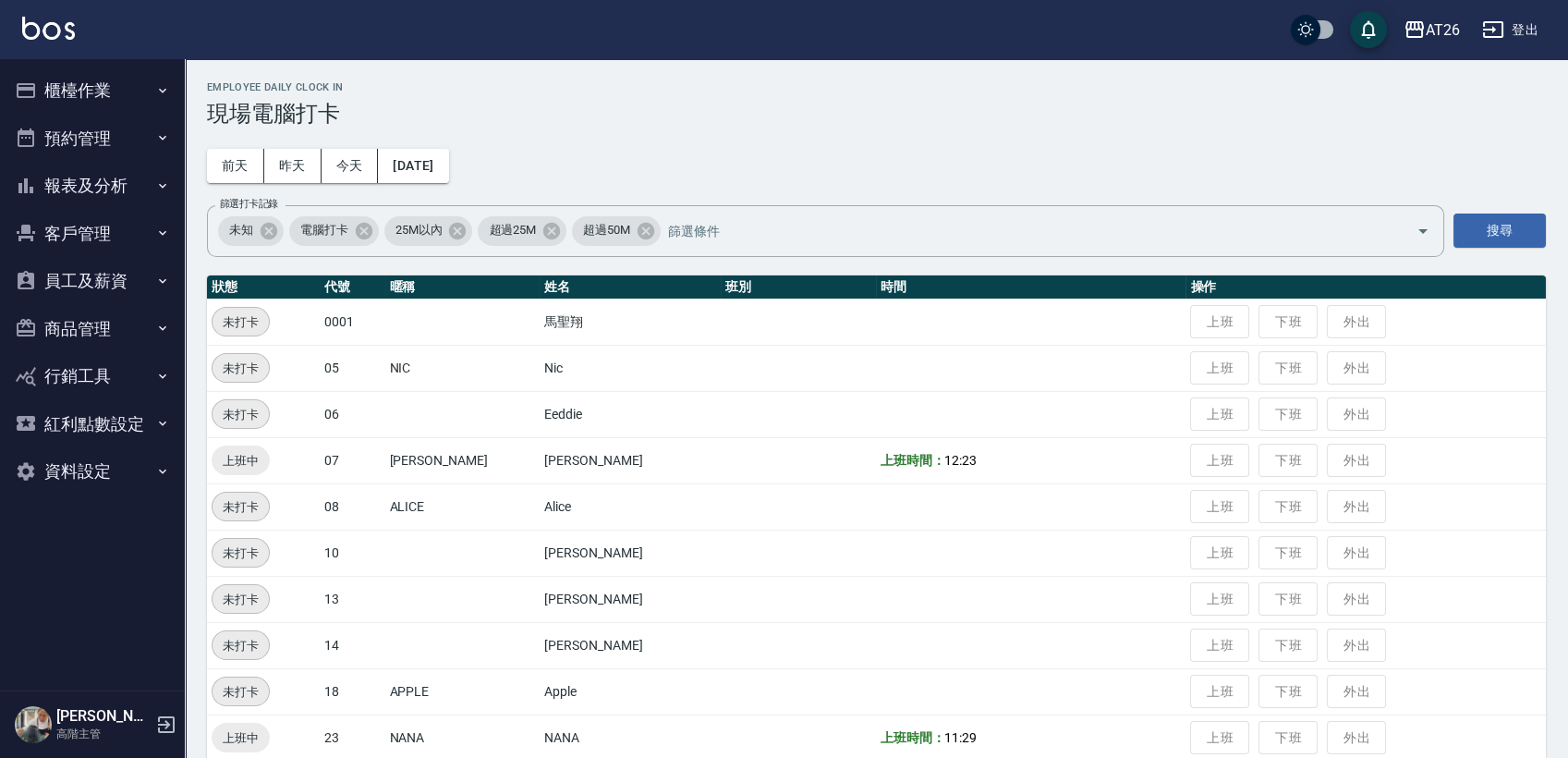
click at [429, 142] on div "Employee Daily Clock In 現場電腦打卡 前天 昨天 今天 2025/10/03 篩選打卡記錄 未知 電腦打卡 25M以內 超過25M 超…" at bounding box center [877, 652] width 1384 height 1187
click at [443, 152] on button "2025/10/03" at bounding box center [413, 165] width 70 height 35
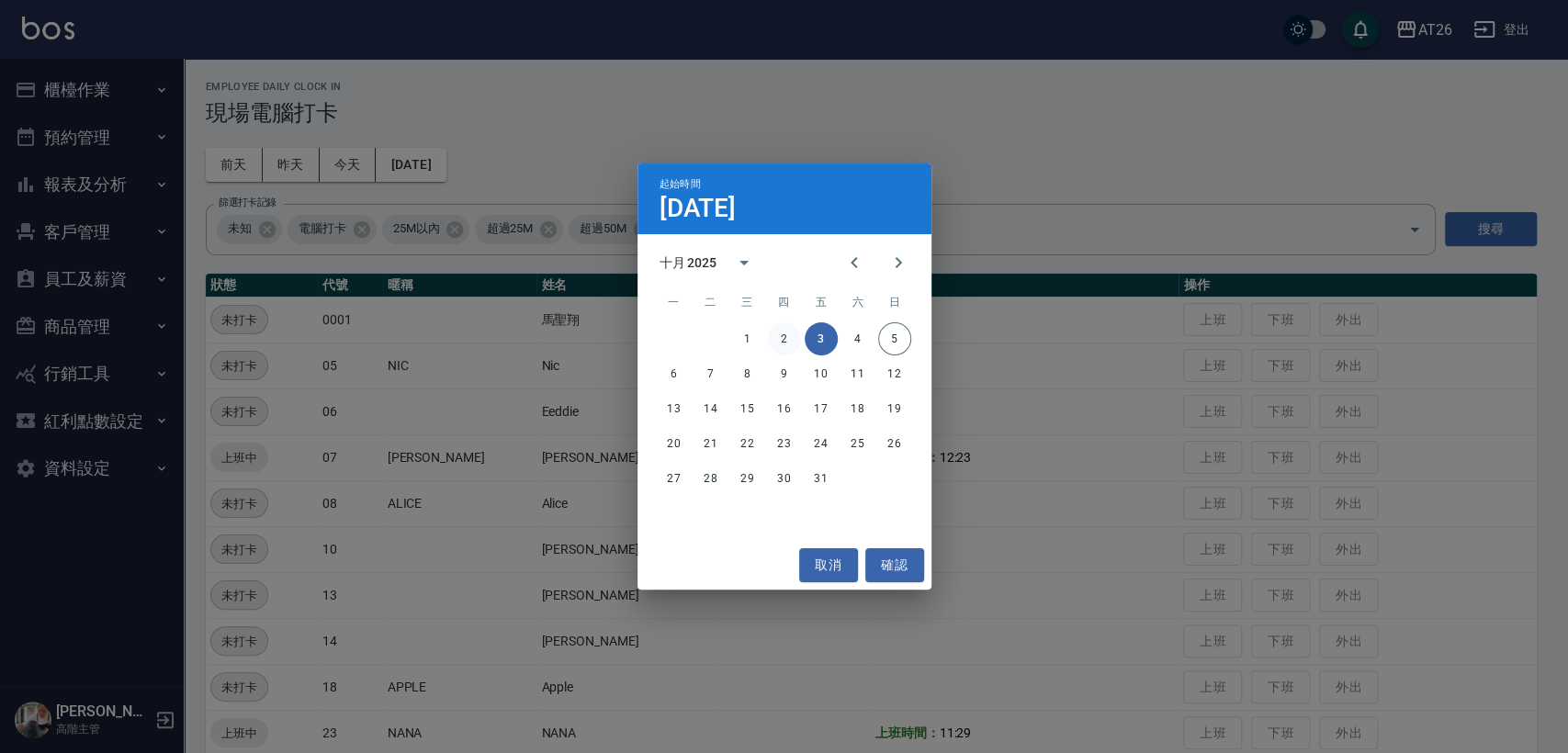
click at [788, 338] on button "2" at bounding box center [785, 339] width 33 height 33
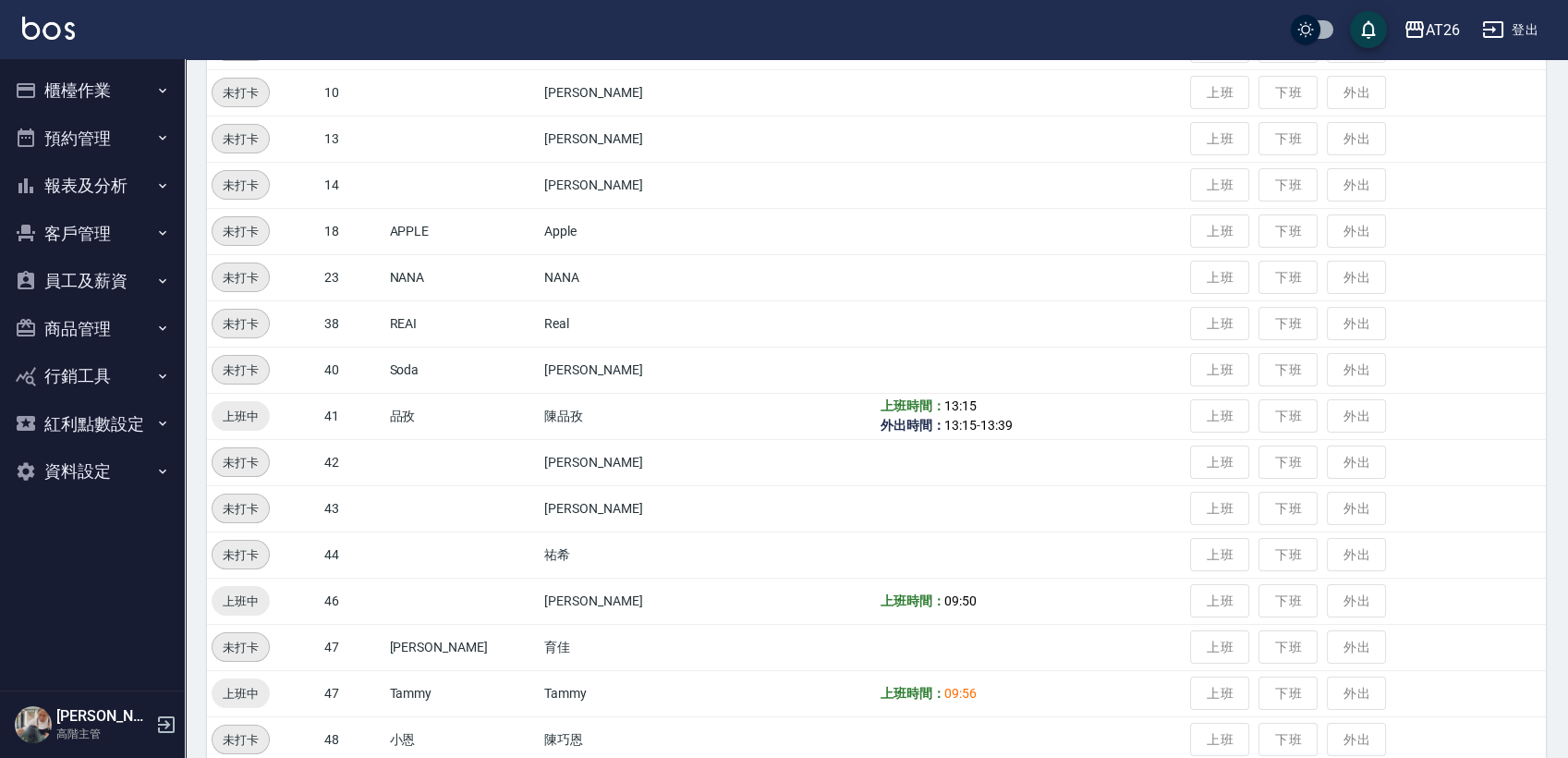
scroll to position [488, 0]
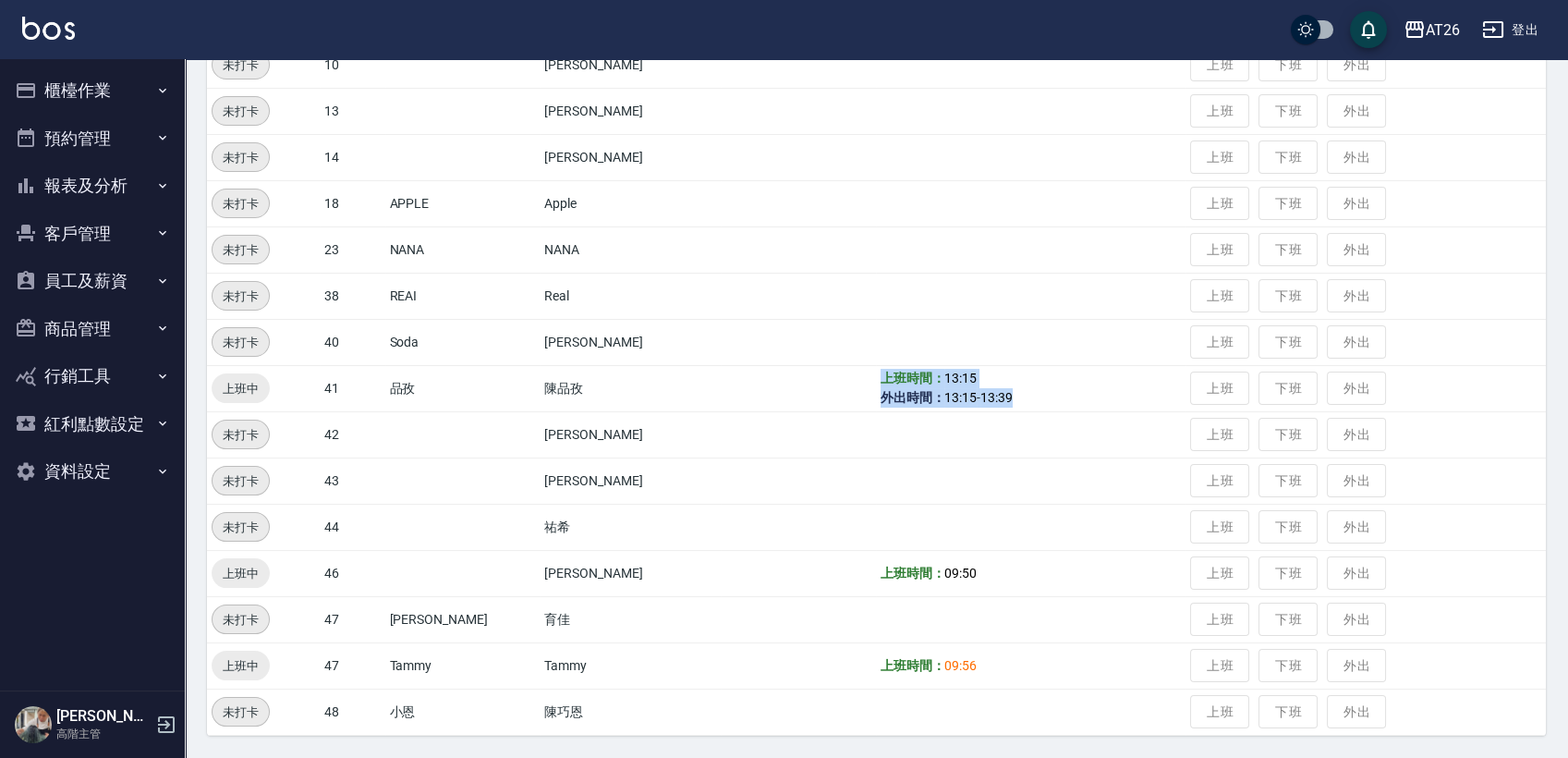
drag, startPoint x: 757, startPoint y: 384, endPoint x: 985, endPoint y: 390, distance: 228.1
click at [985, 390] on tr "上班中 41 品孜 陳品孜 上班時間： 13:15 外出時間： 13:15 - 13:39 上班 下班 外出" at bounding box center [877, 388] width 1339 height 46
click at [985, 390] on td "上班時間： 13:15 外出時間： 13:15 - 13:39" at bounding box center [1032, 388] width 310 height 46
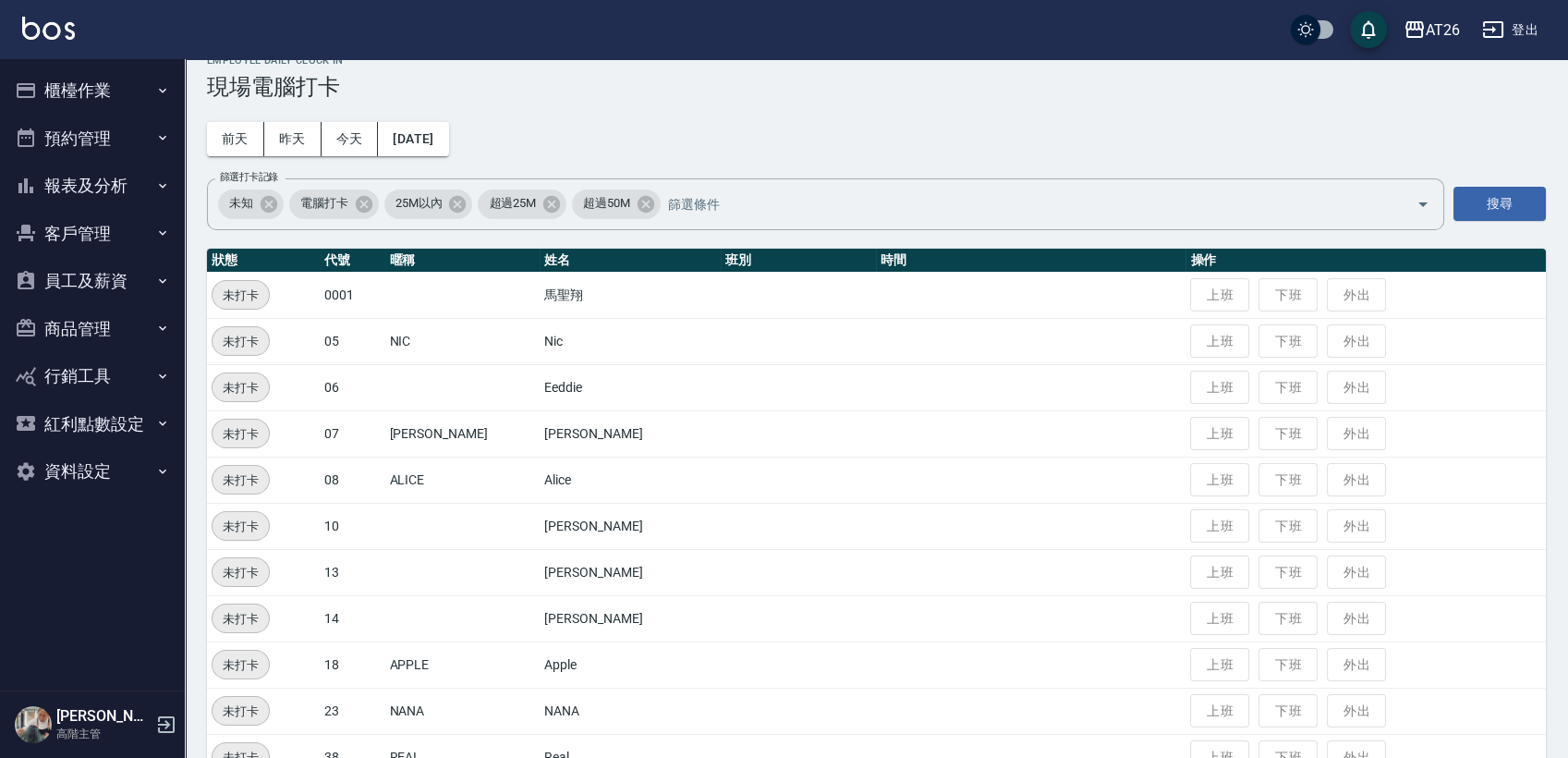
scroll to position [0, 0]
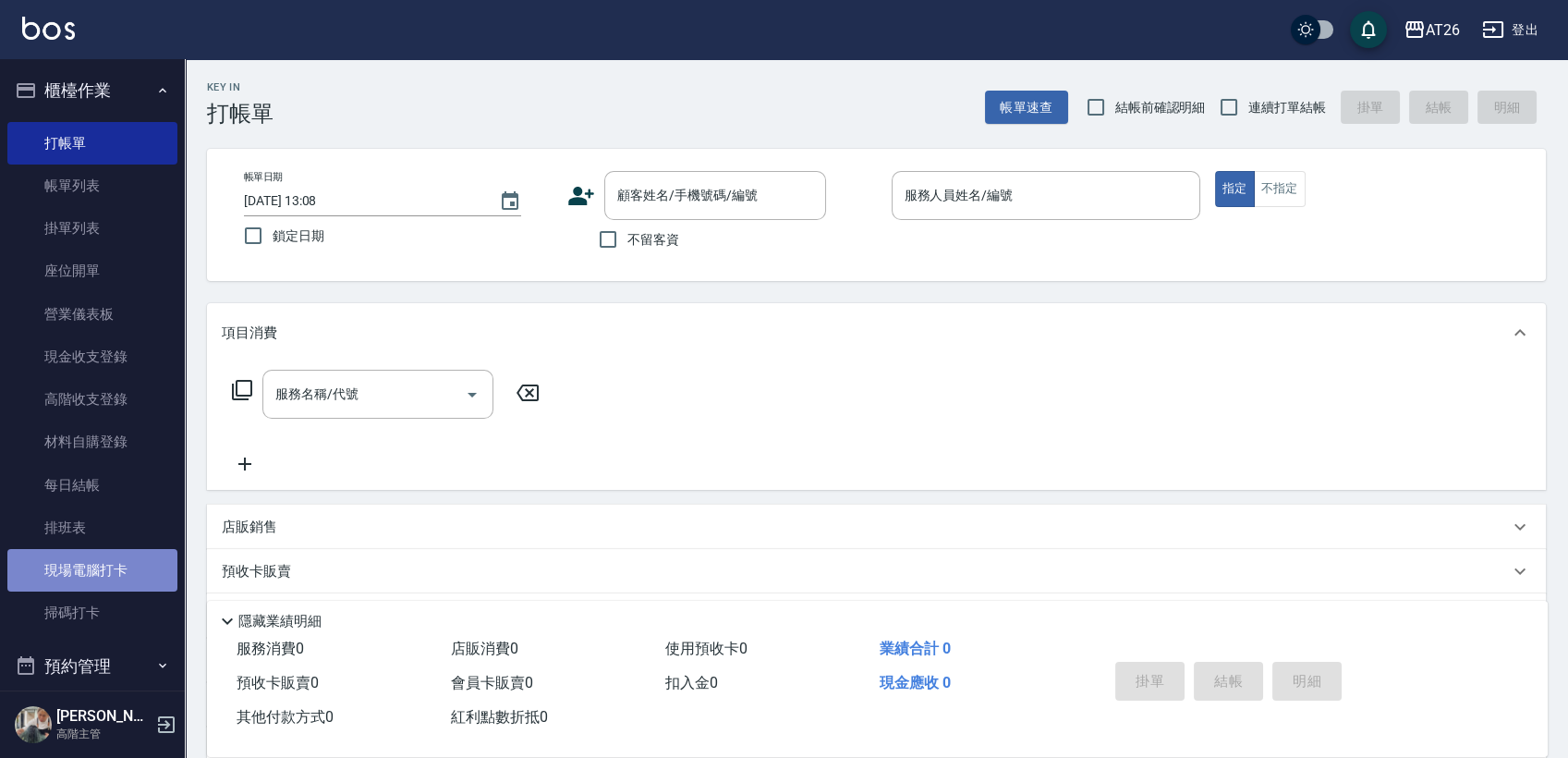
click at [137, 561] on link "現場電腦打卡" at bounding box center [93, 570] width 170 height 42
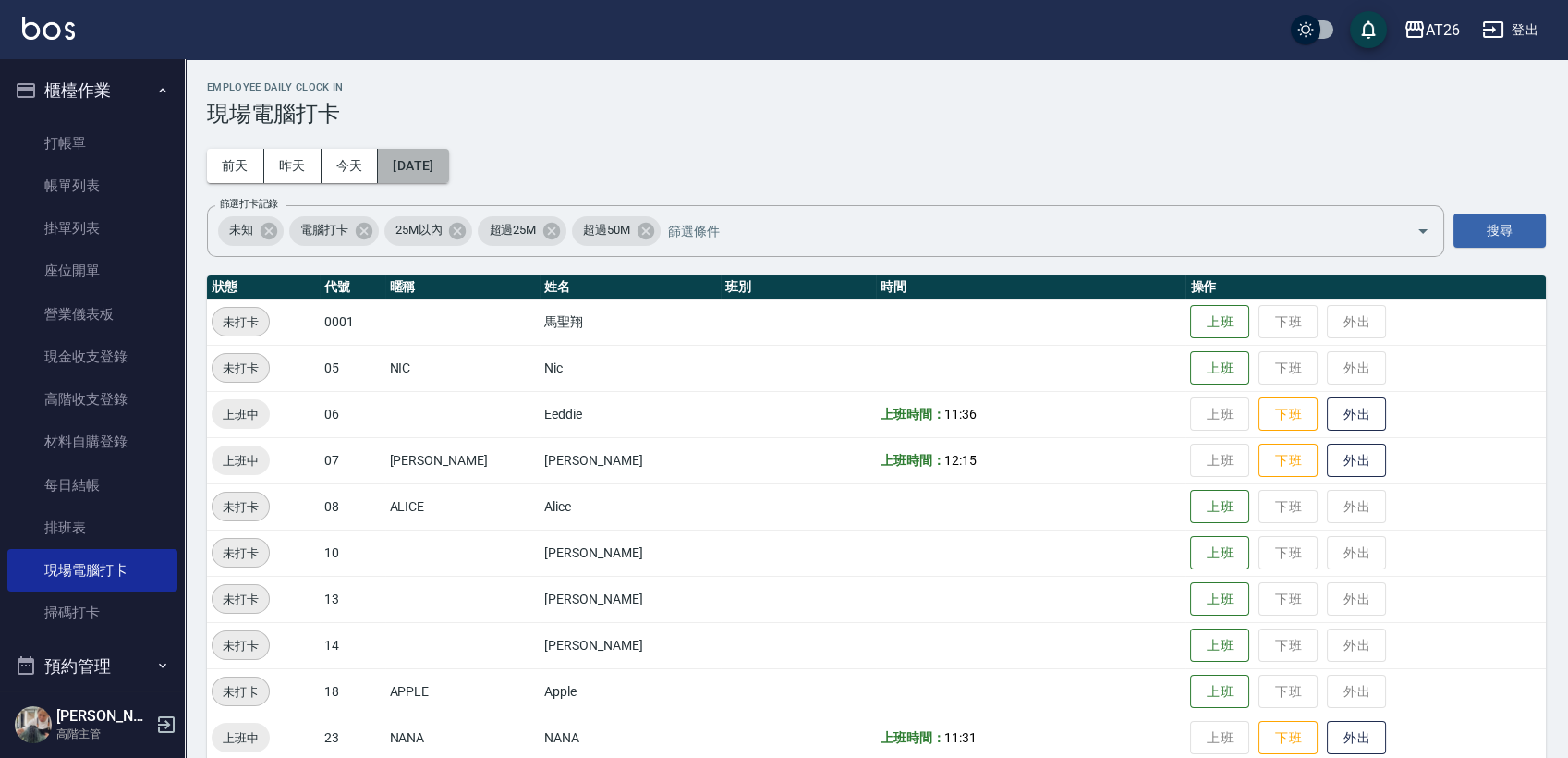
click at [449, 166] on button "[DATE]" at bounding box center [413, 165] width 70 height 35
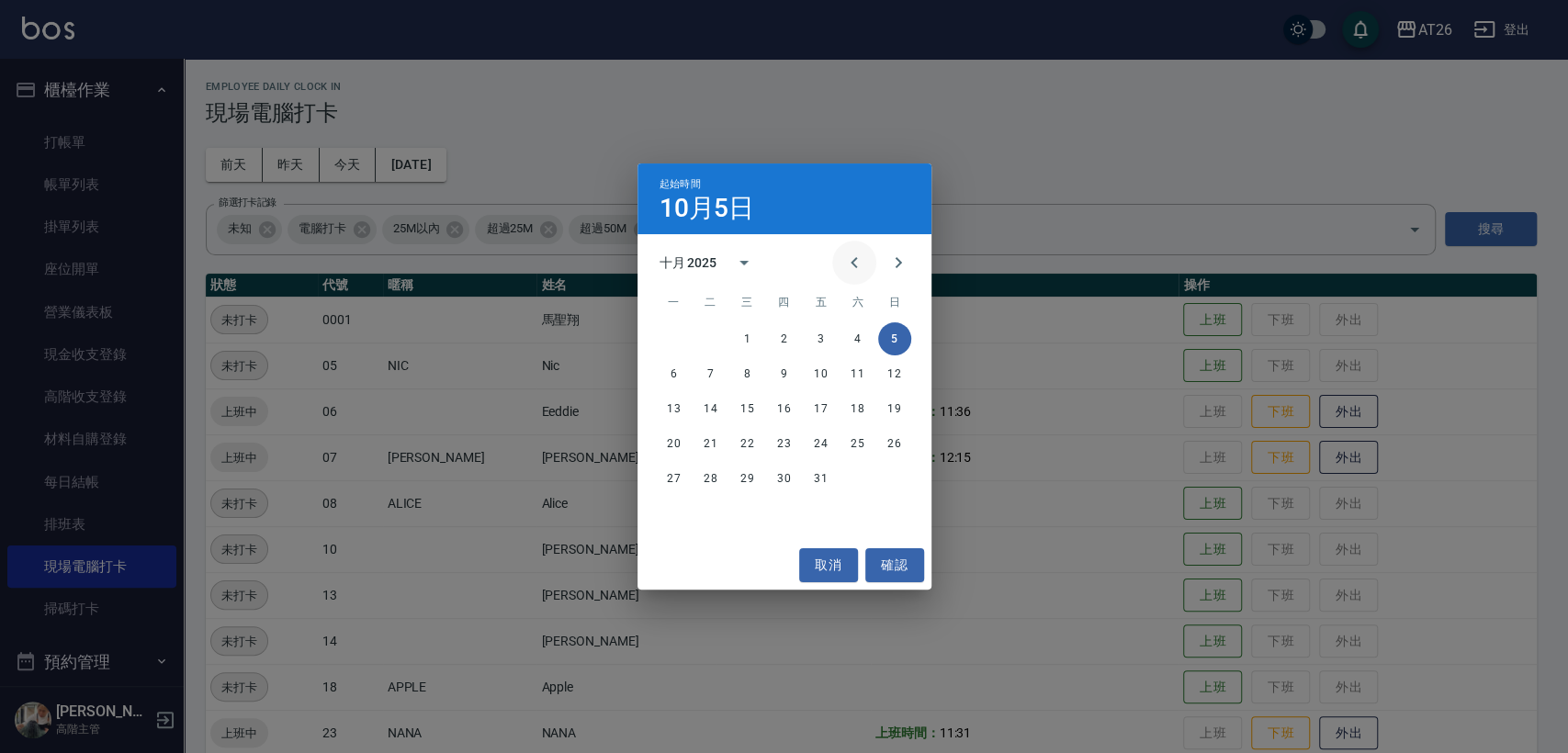
click at [856, 262] on icon "Previous month" at bounding box center [855, 263] width 22 height 22
click at [684, 337] on button "1" at bounding box center [674, 339] width 33 height 33
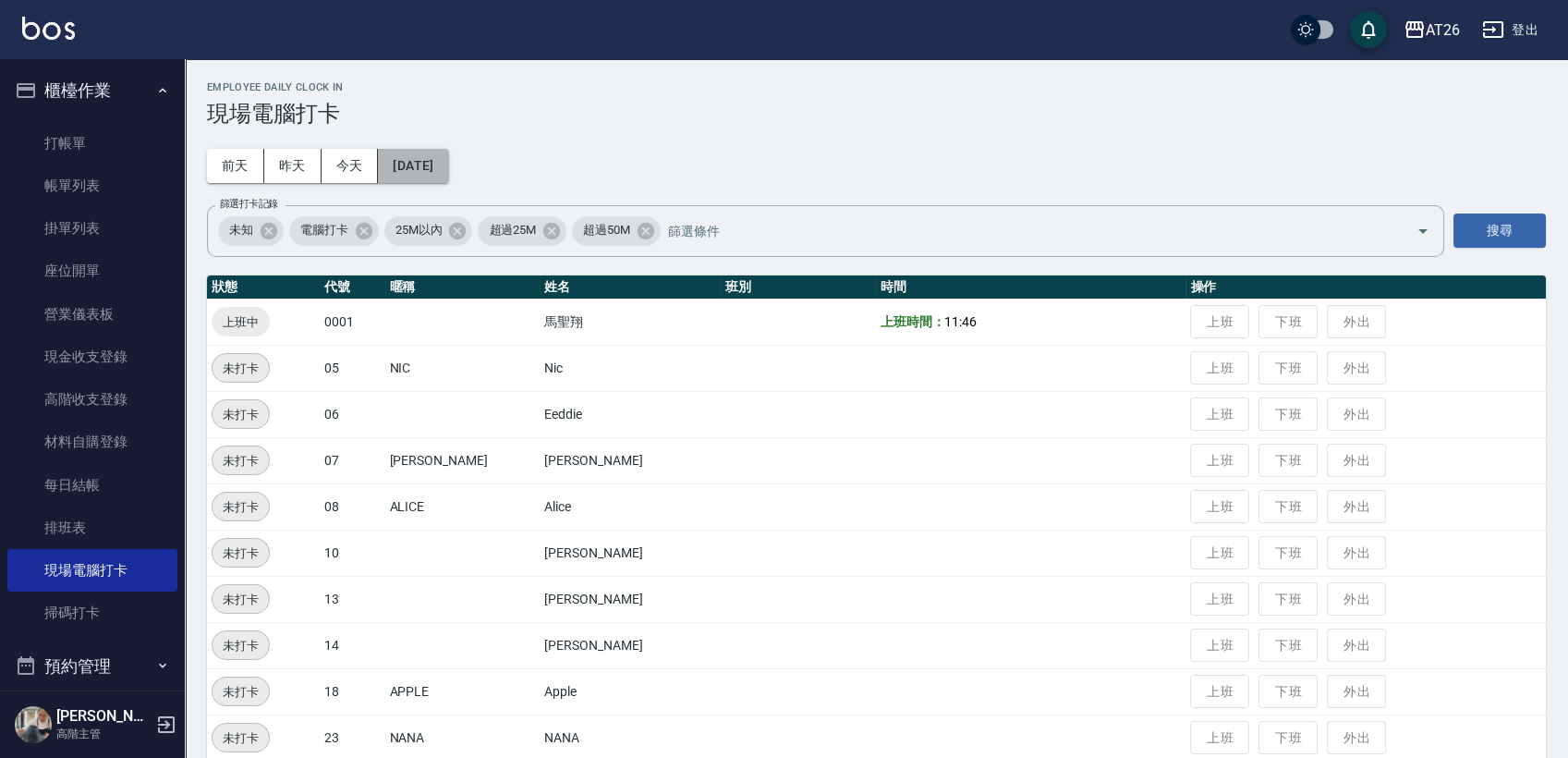
click at [449, 166] on button "[DATE]" at bounding box center [413, 165] width 70 height 35
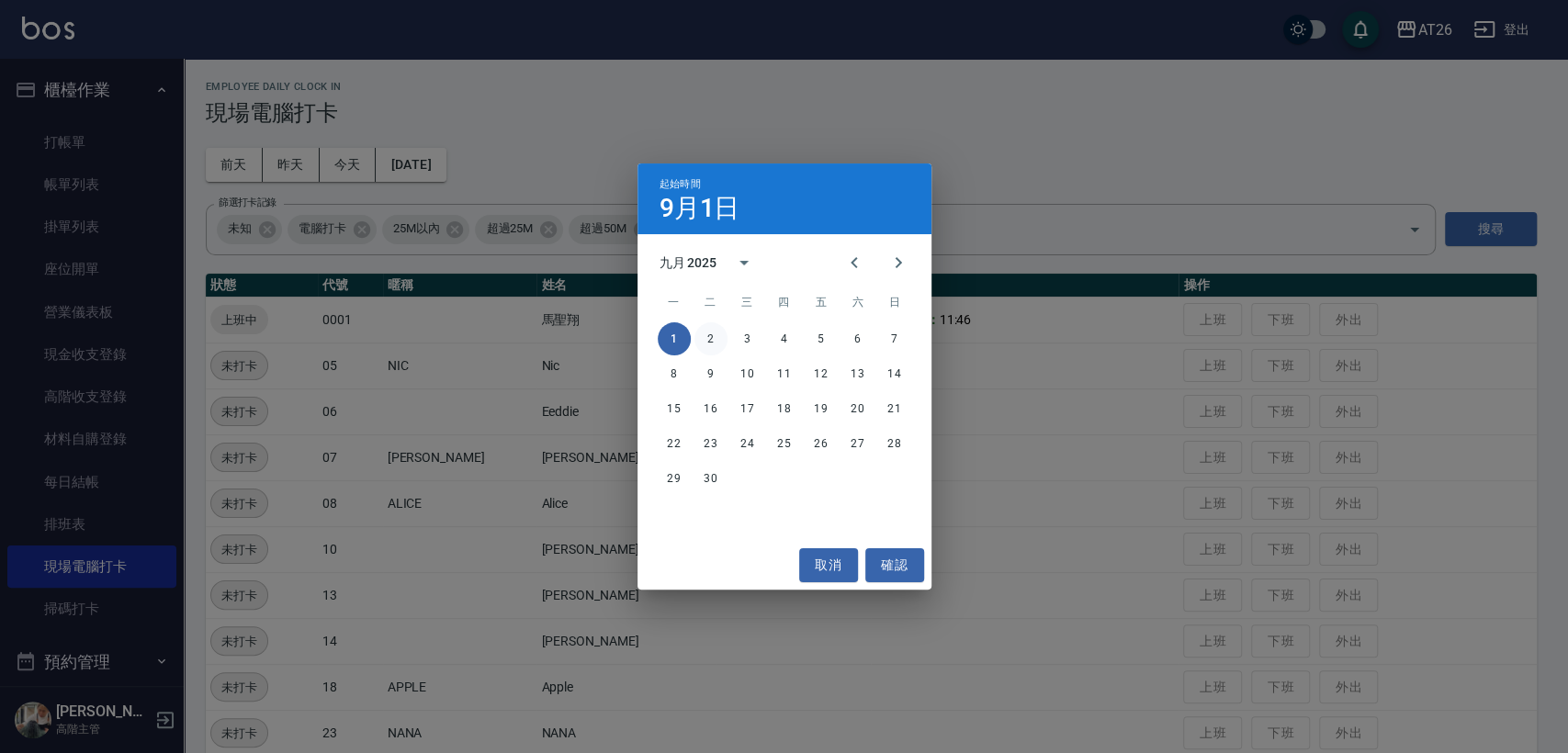
click at [712, 333] on button "2" at bounding box center [712, 339] width 33 height 33
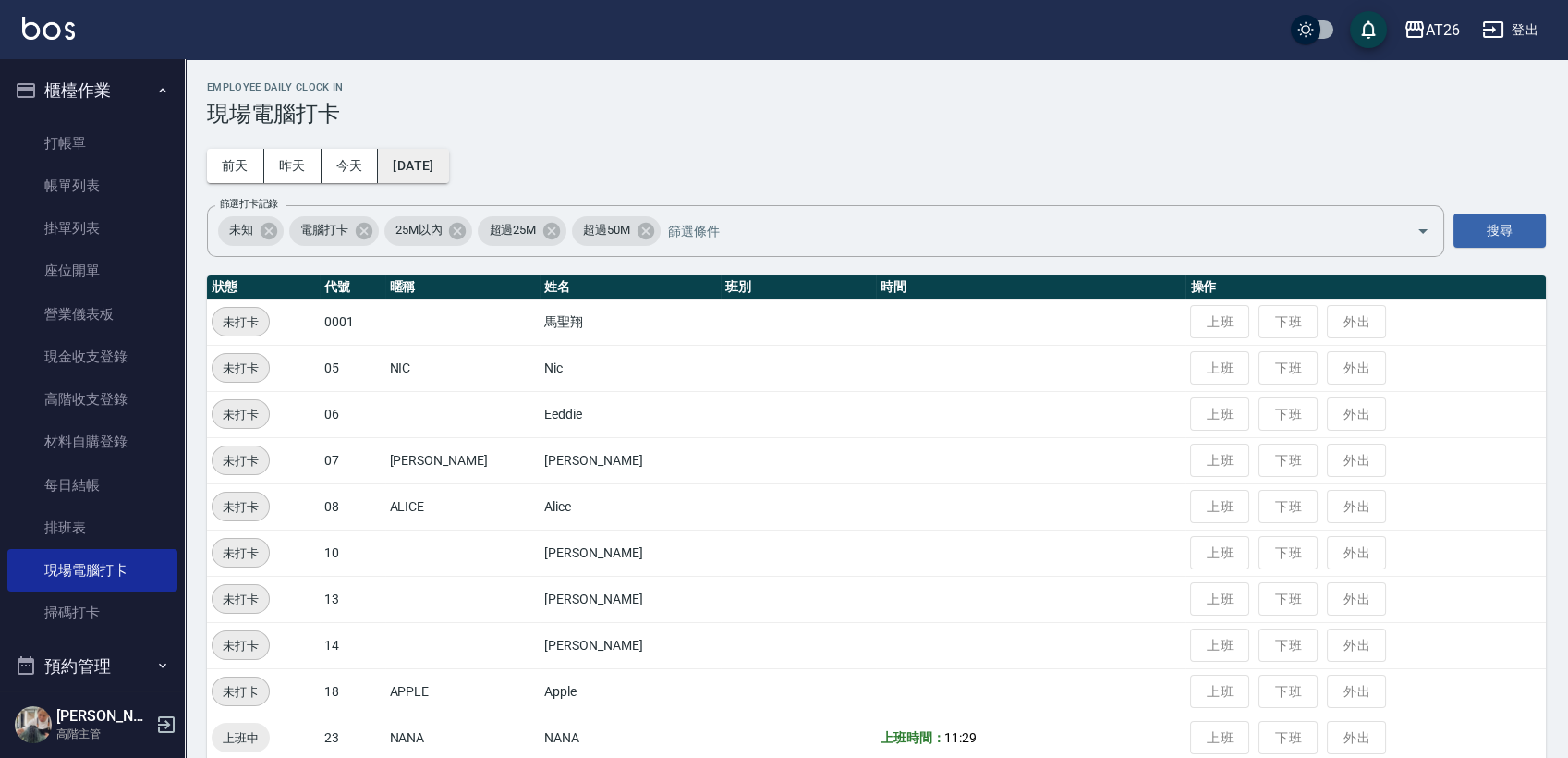
click at [442, 166] on button "[DATE]" at bounding box center [413, 165] width 70 height 35
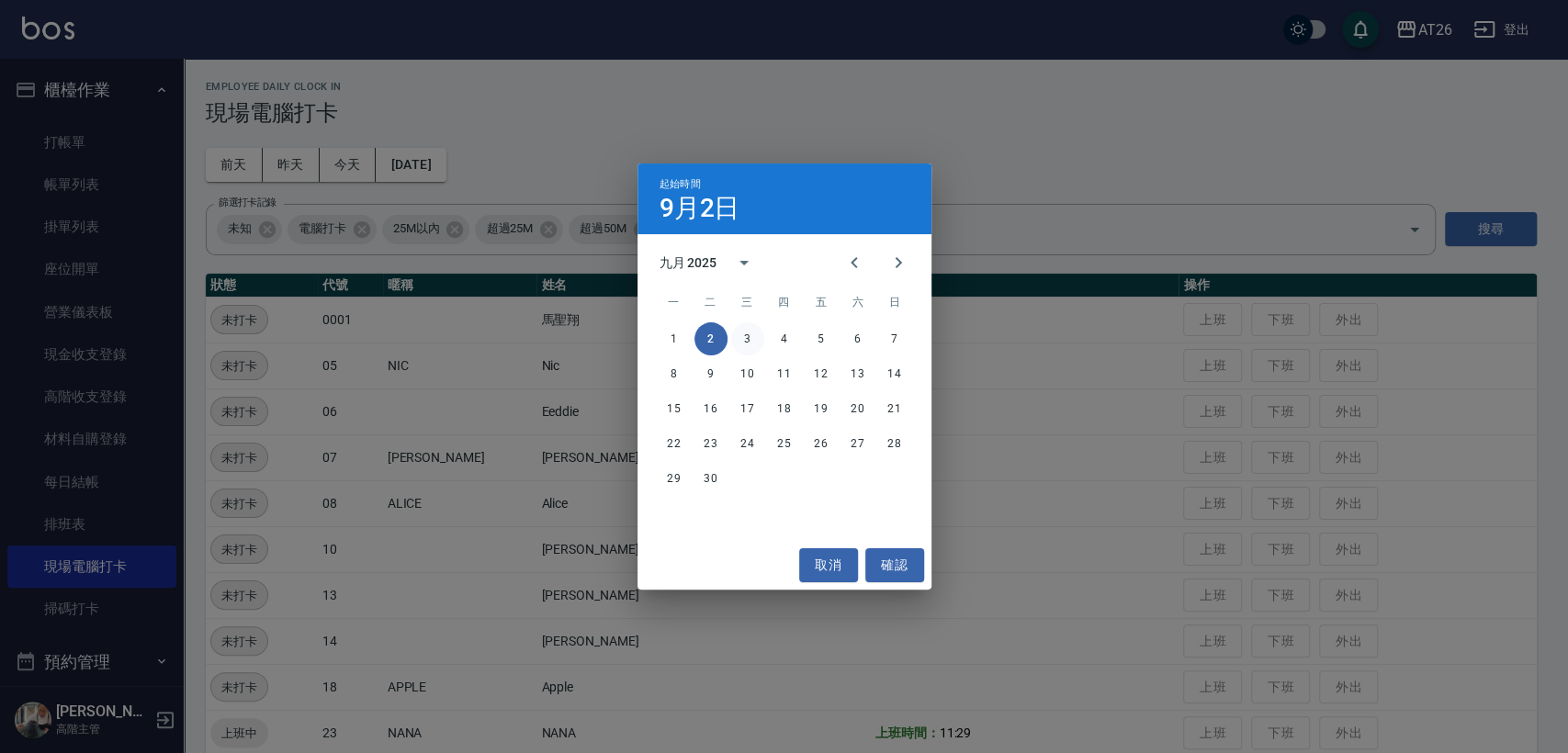
click at [750, 338] on button "3" at bounding box center [748, 339] width 33 height 33
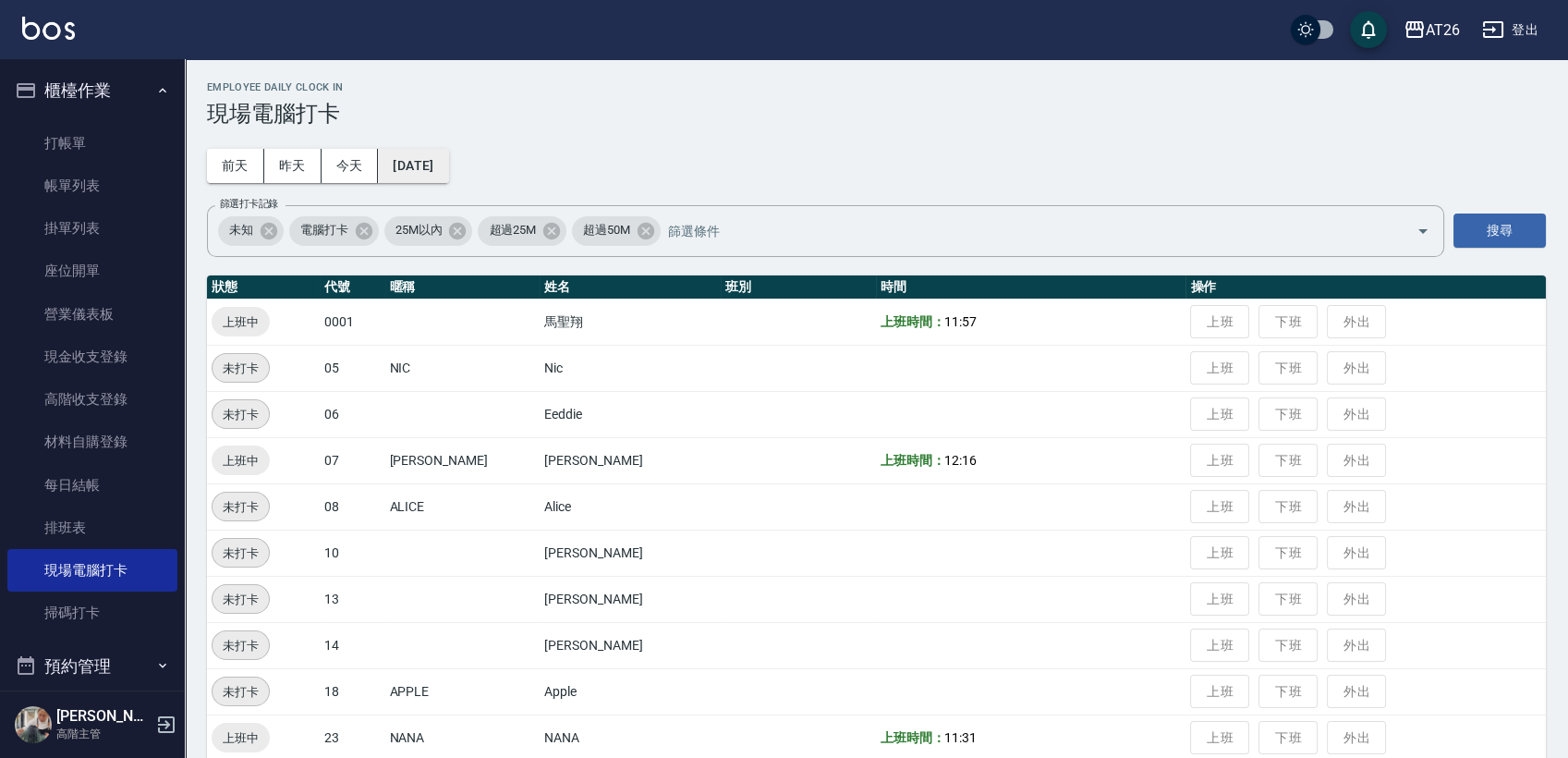
click at [449, 170] on button "[DATE]" at bounding box center [413, 165] width 70 height 35
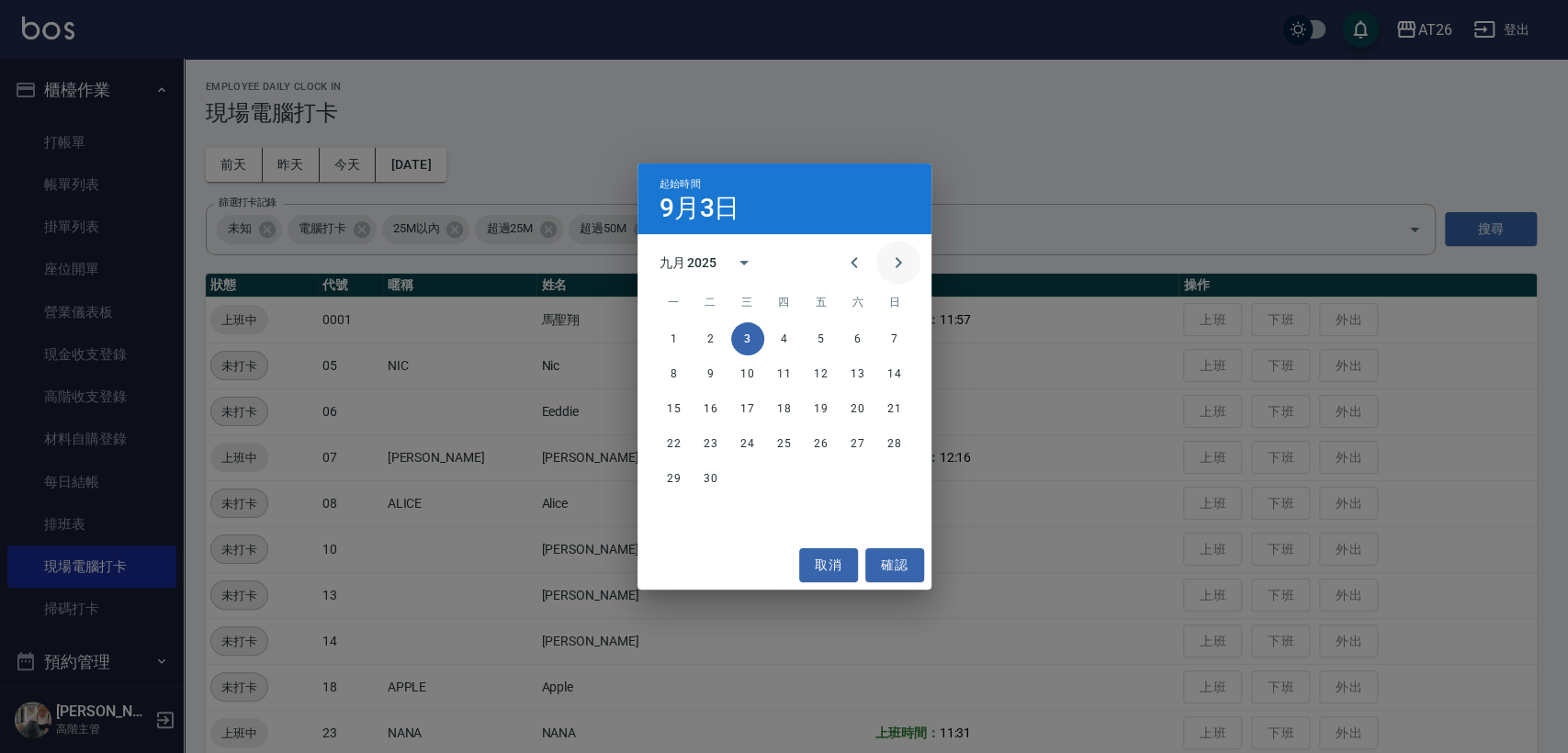
click at [897, 270] on icon "Next month" at bounding box center [898, 263] width 22 height 22
click at [751, 339] on button "1" at bounding box center [748, 339] width 33 height 33
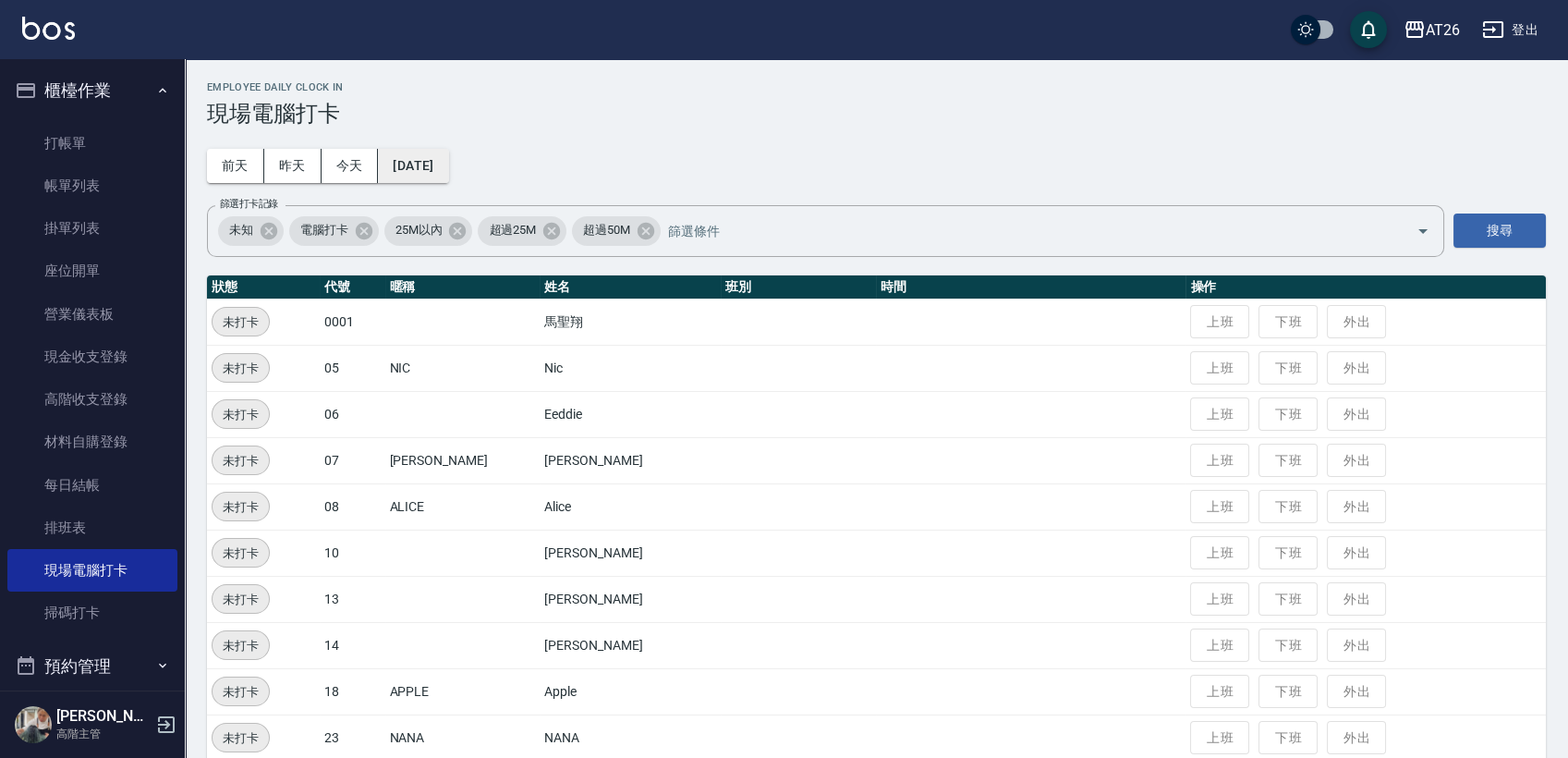
click at [444, 169] on button "[DATE]" at bounding box center [413, 165] width 70 height 35
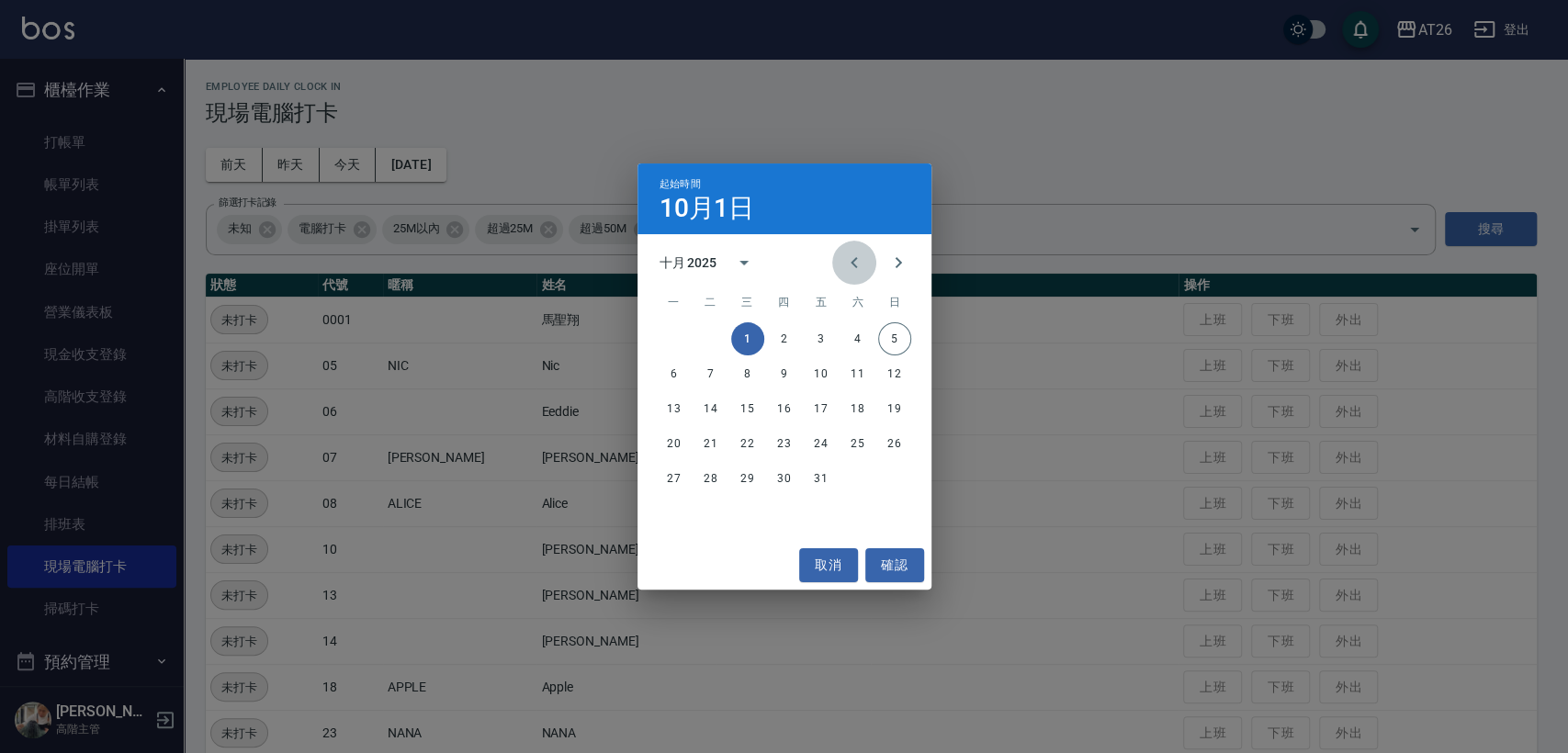
click at [853, 259] on icon "Previous month" at bounding box center [855, 263] width 22 height 22
click at [715, 475] on button "30" at bounding box center [712, 479] width 33 height 33
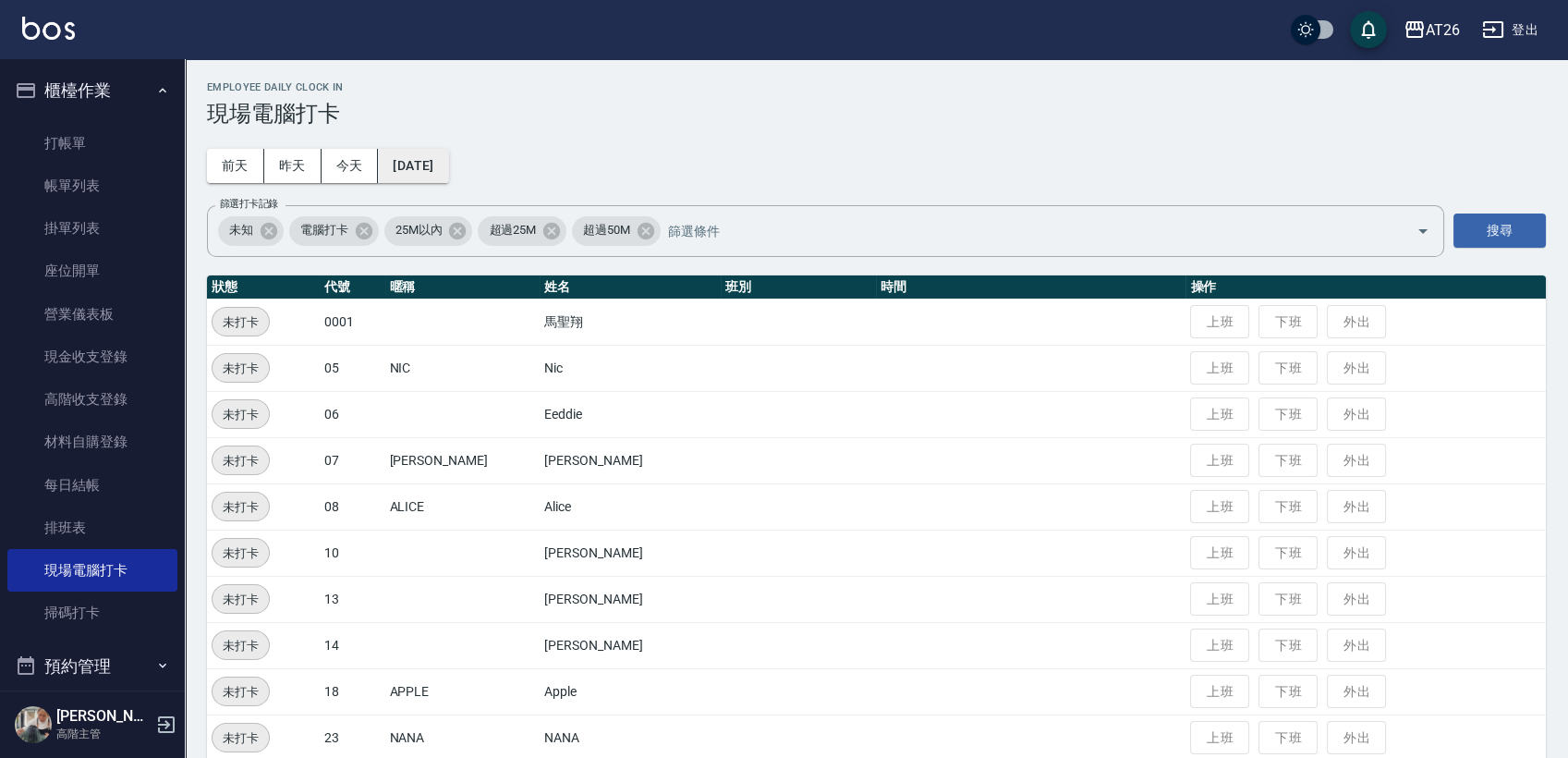
click at [445, 169] on button "[DATE]" at bounding box center [413, 165] width 70 height 35
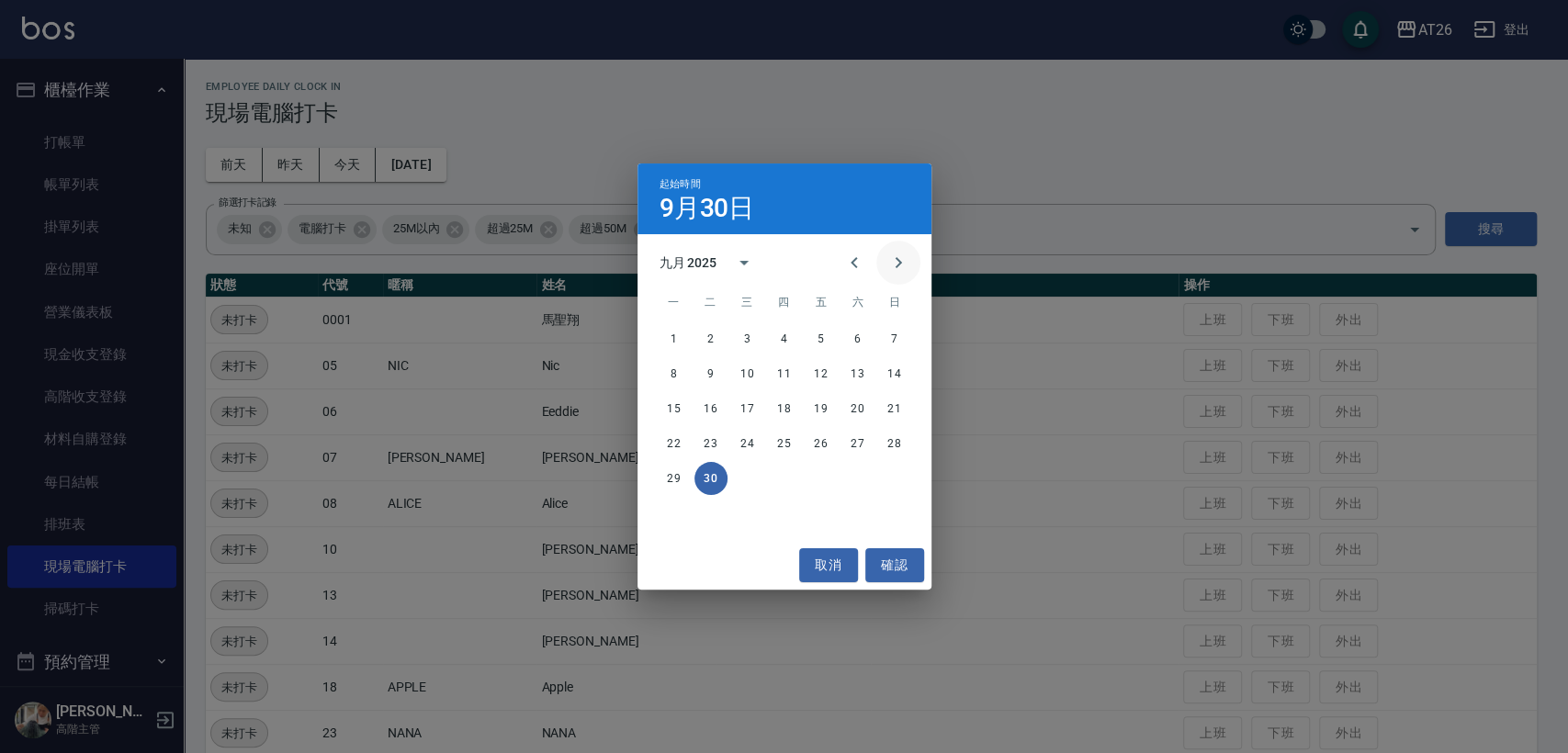
click at [895, 266] on icon "Next month" at bounding box center [897, 263] width 7 height 11
click at [791, 346] on button "2" at bounding box center [785, 339] width 33 height 33
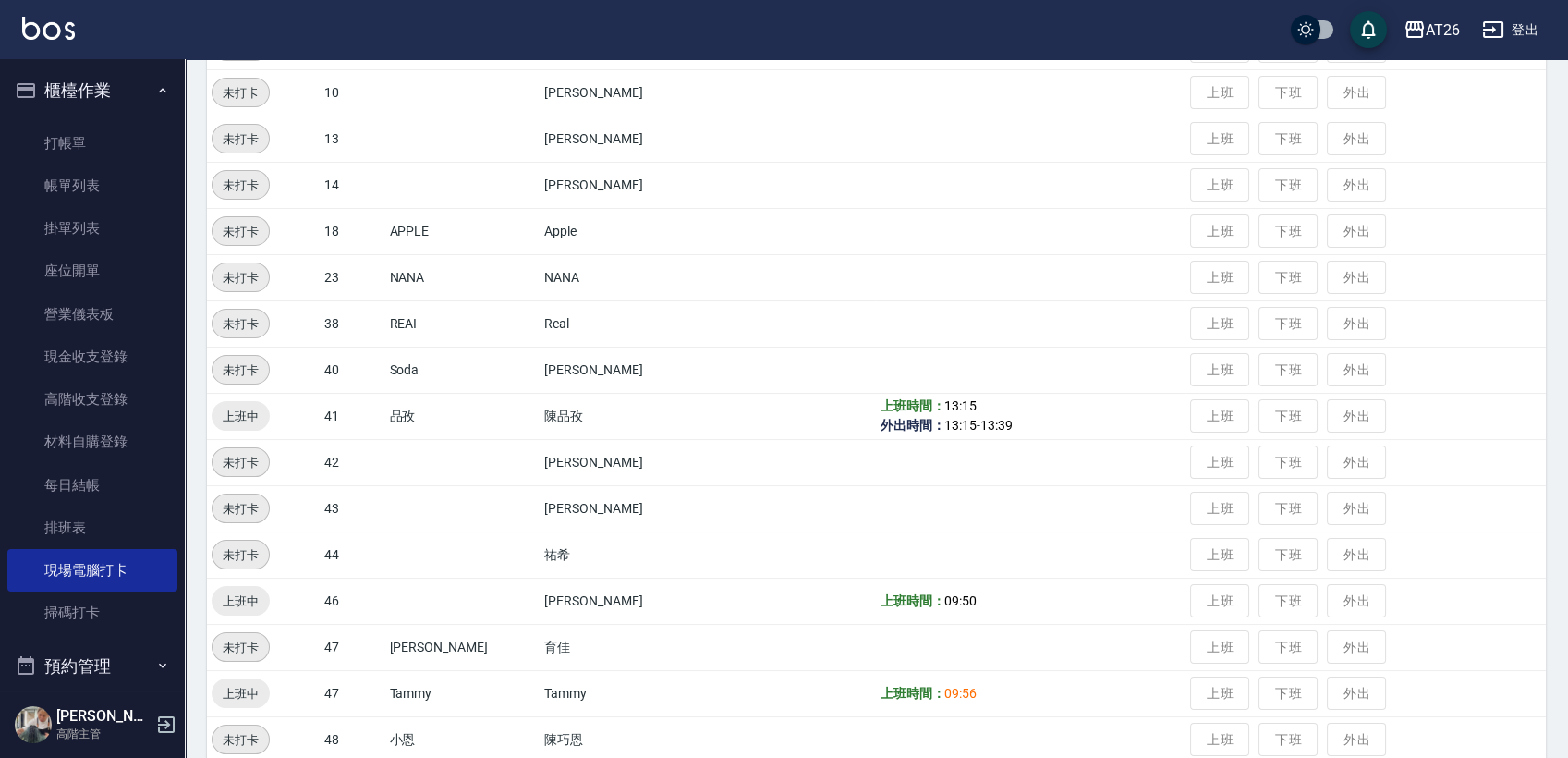
scroll to position [488, 0]
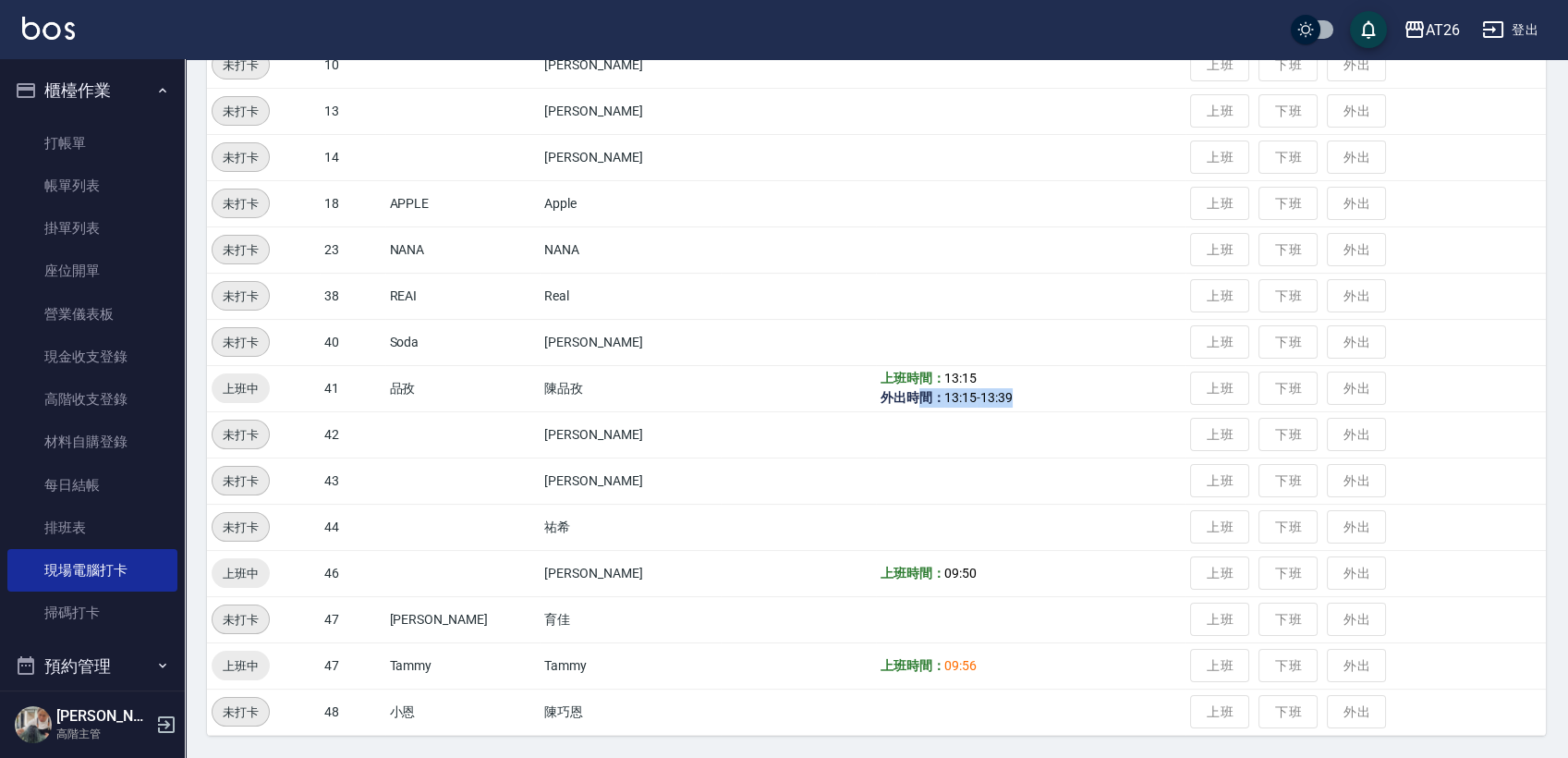
drag, startPoint x: 874, startPoint y: 403, endPoint x: 973, endPoint y: 405, distance: 99.0
click at [973, 405] on td "上班時間： 13:15 外出時間： 13:15 - 13:39" at bounding box center [1032, 388] width 310 height 46
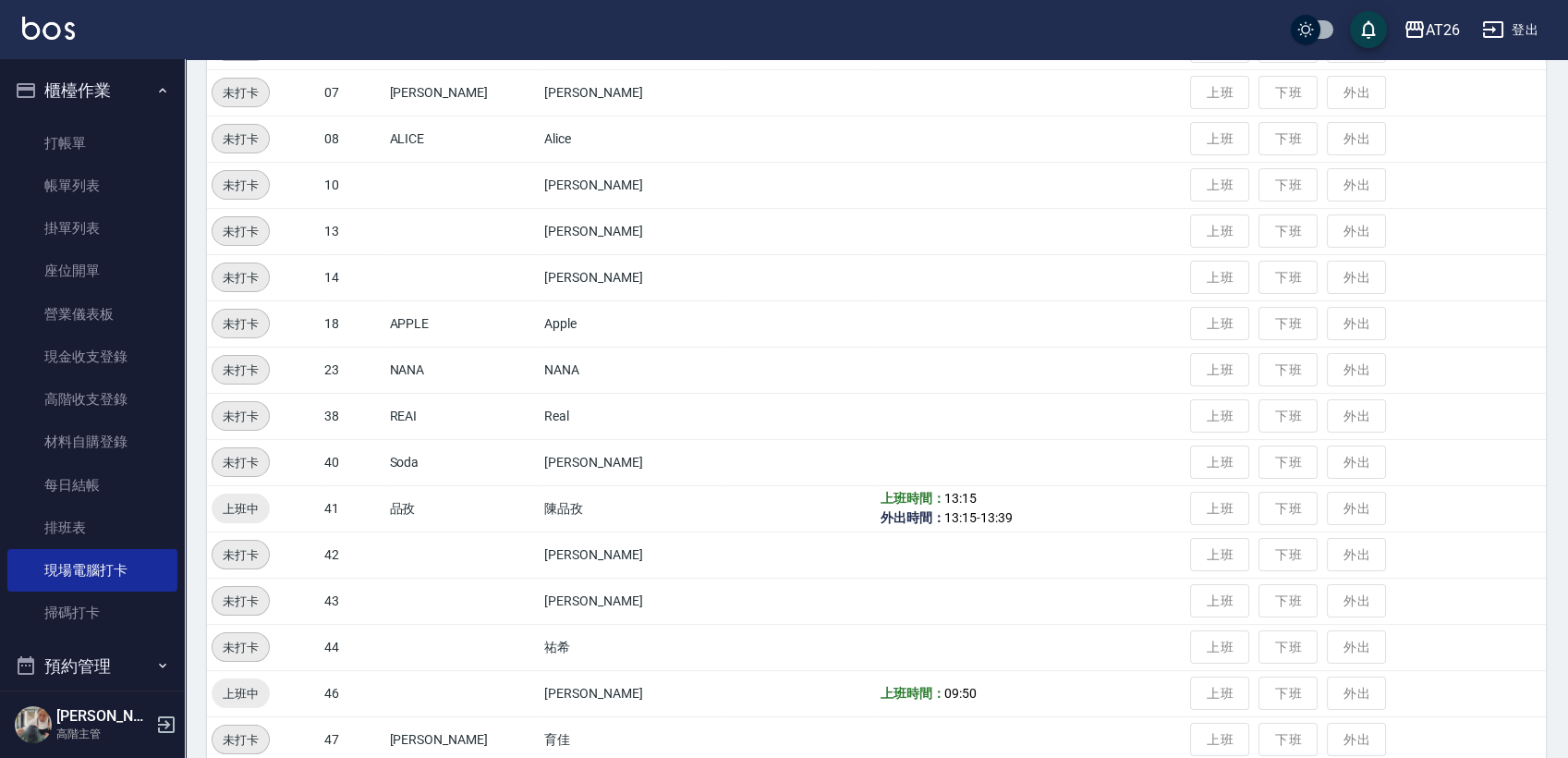
scroll to position [0, 0]
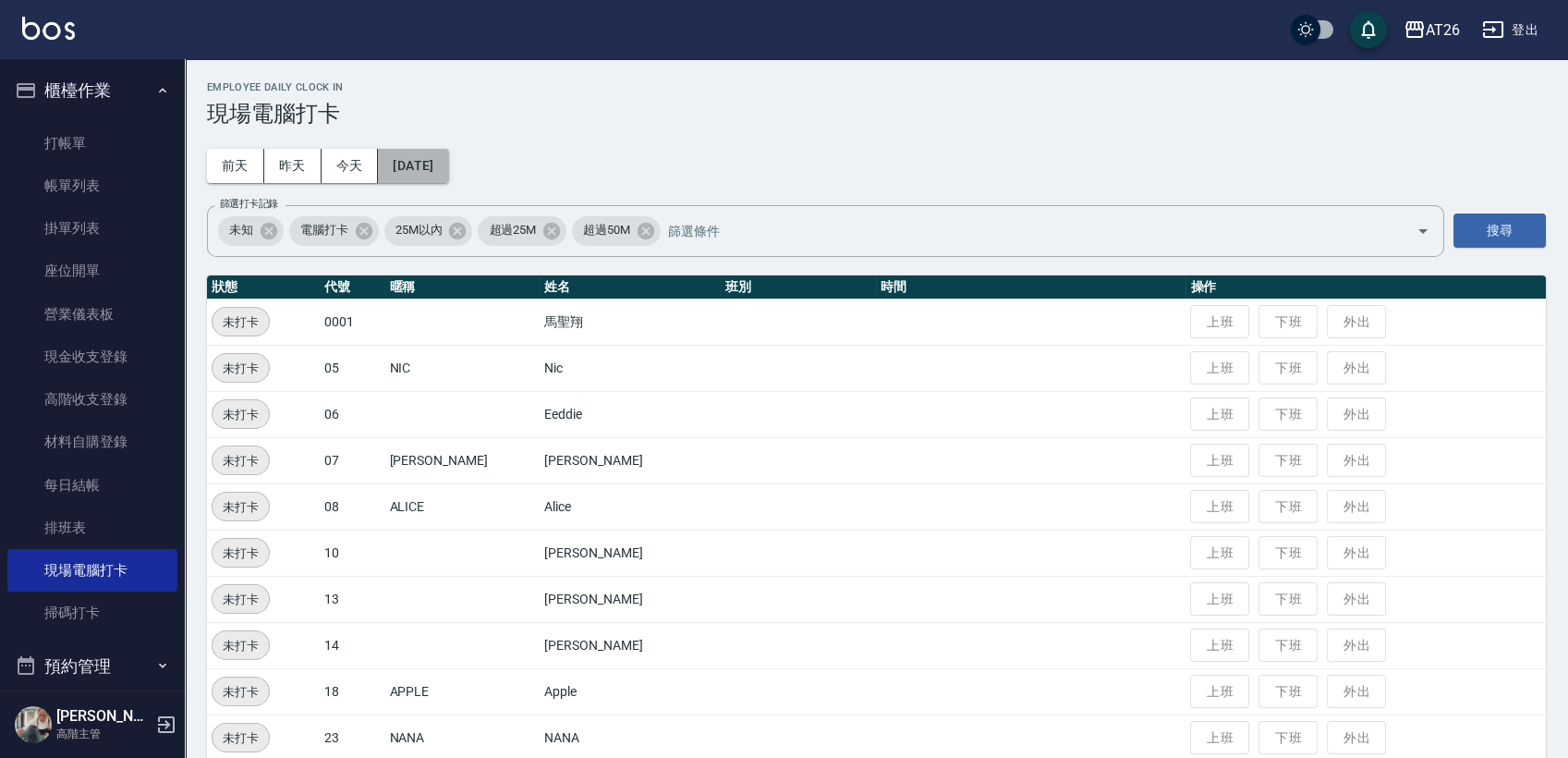
click at [449, 160] on button "[DATE]" at bounding box center [413, 165] width 70 height 35
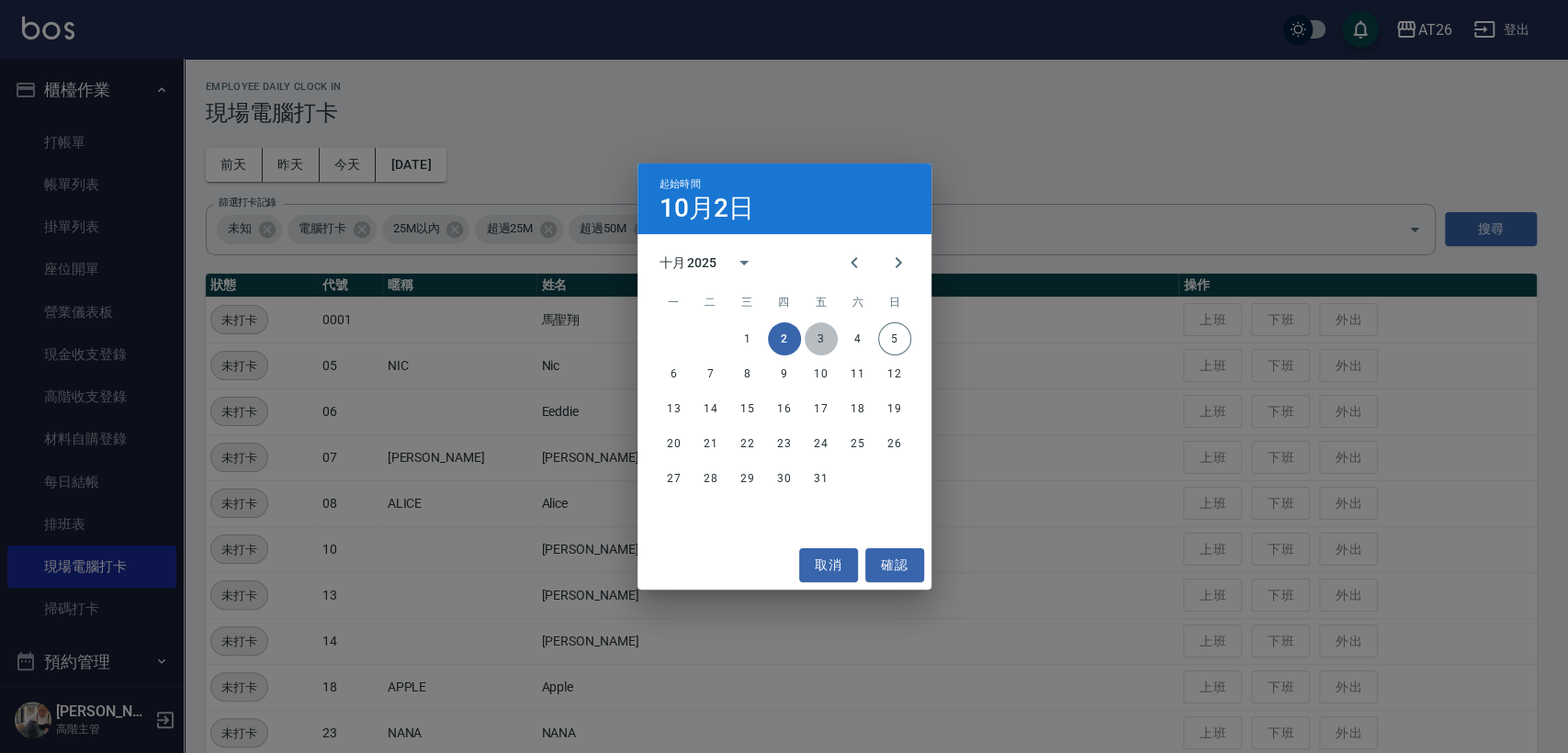
click at [822, 334] on button "3" at bounding box center [821, 339] width 33 height 33
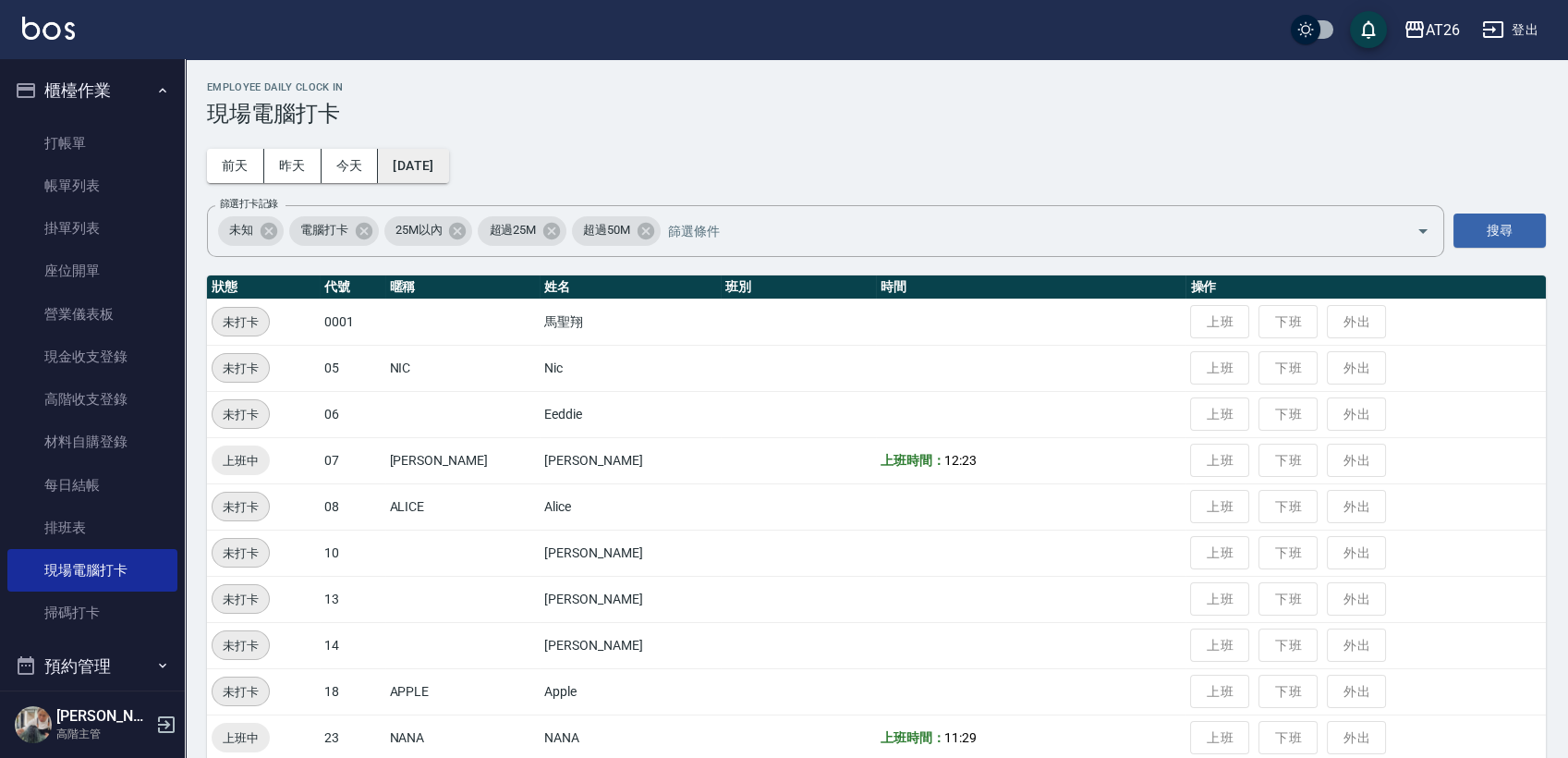
click at [449, 155] on button "[DATE]" at bounding box center [413, 165] width 70 height 35
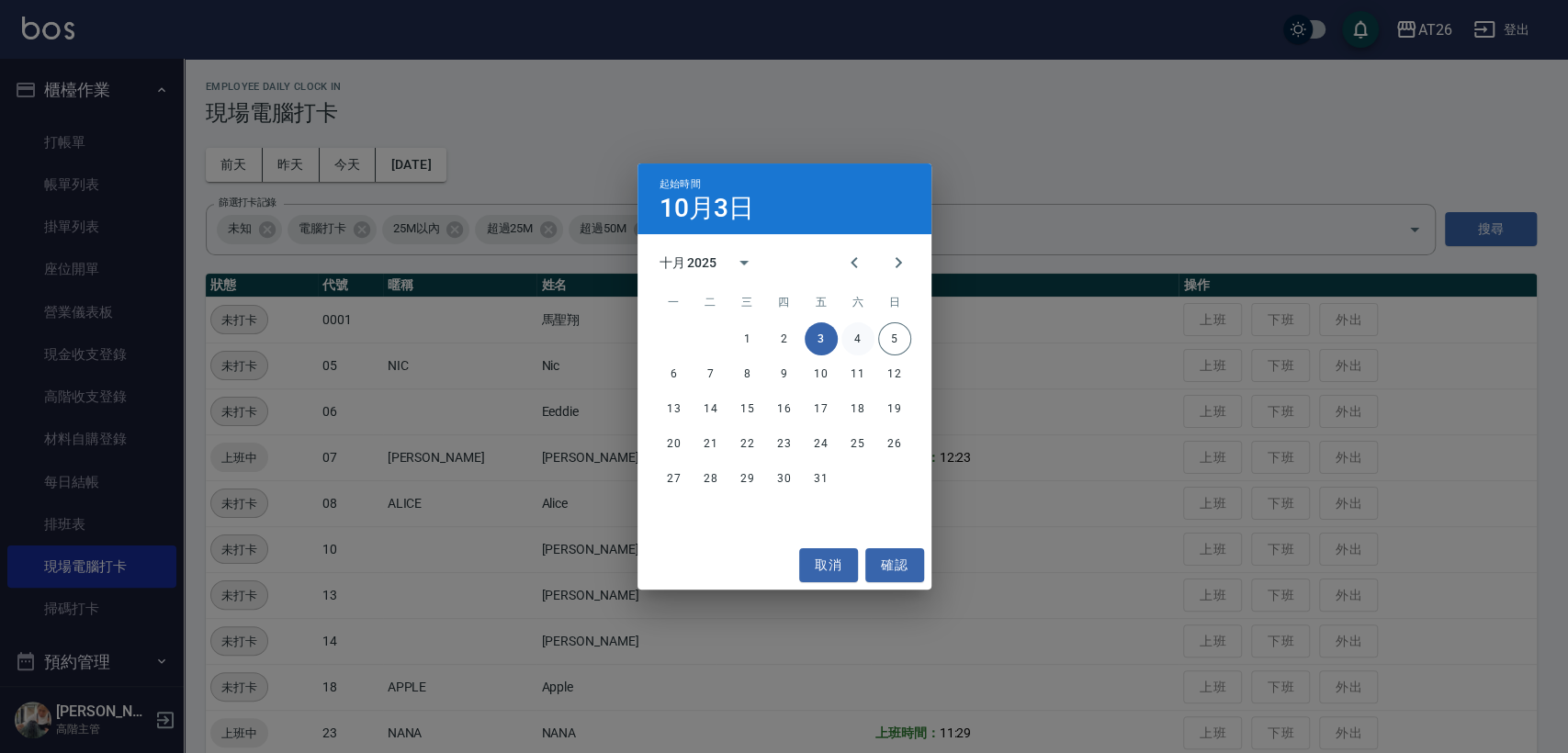
click at [857, 347] on button "4" at bounding box center [858, 339] width 33 height 33
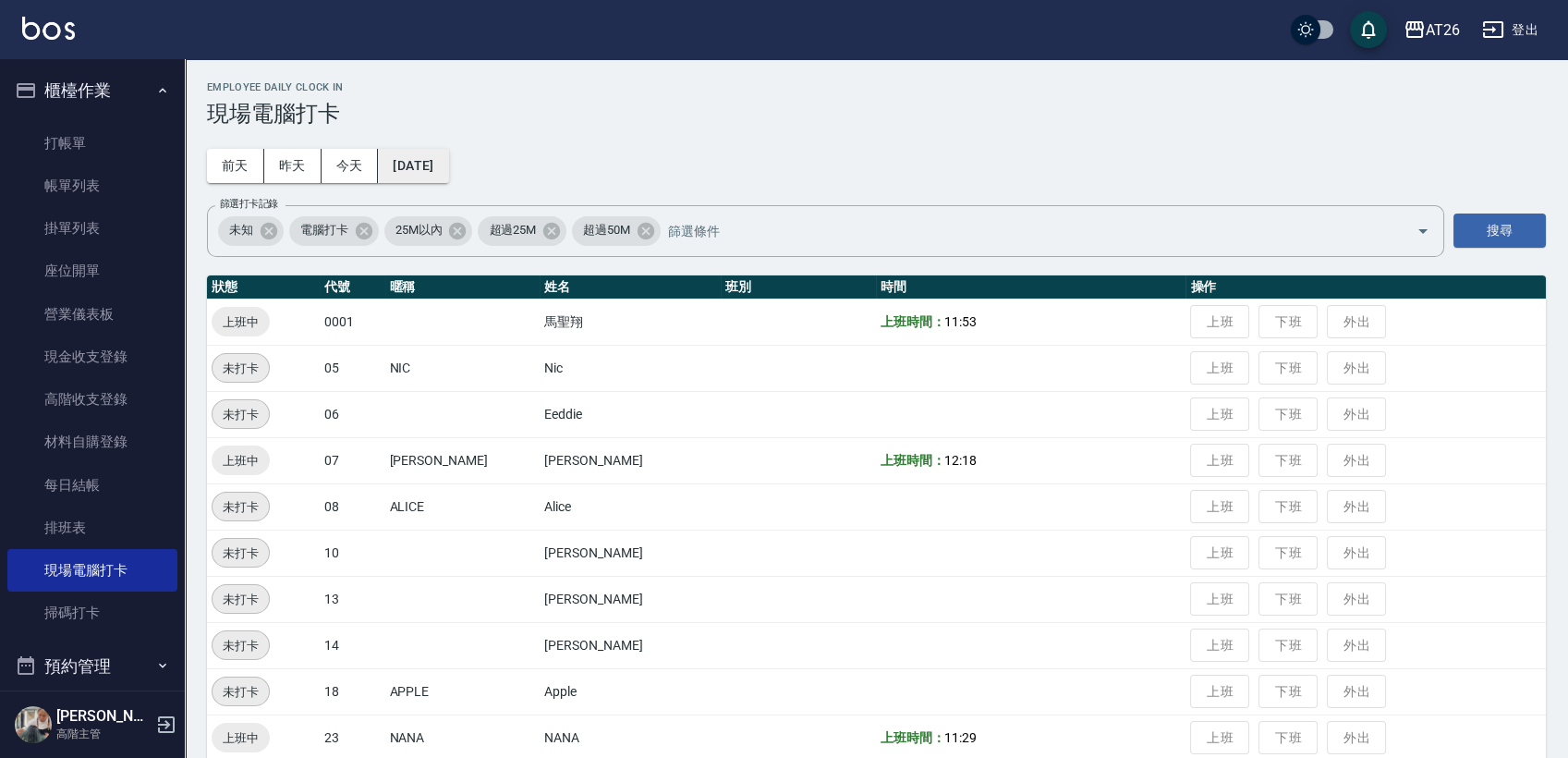
click at [444, 160] on button "2025/10/04" at bounding box center [413, 165] width 70 height 35
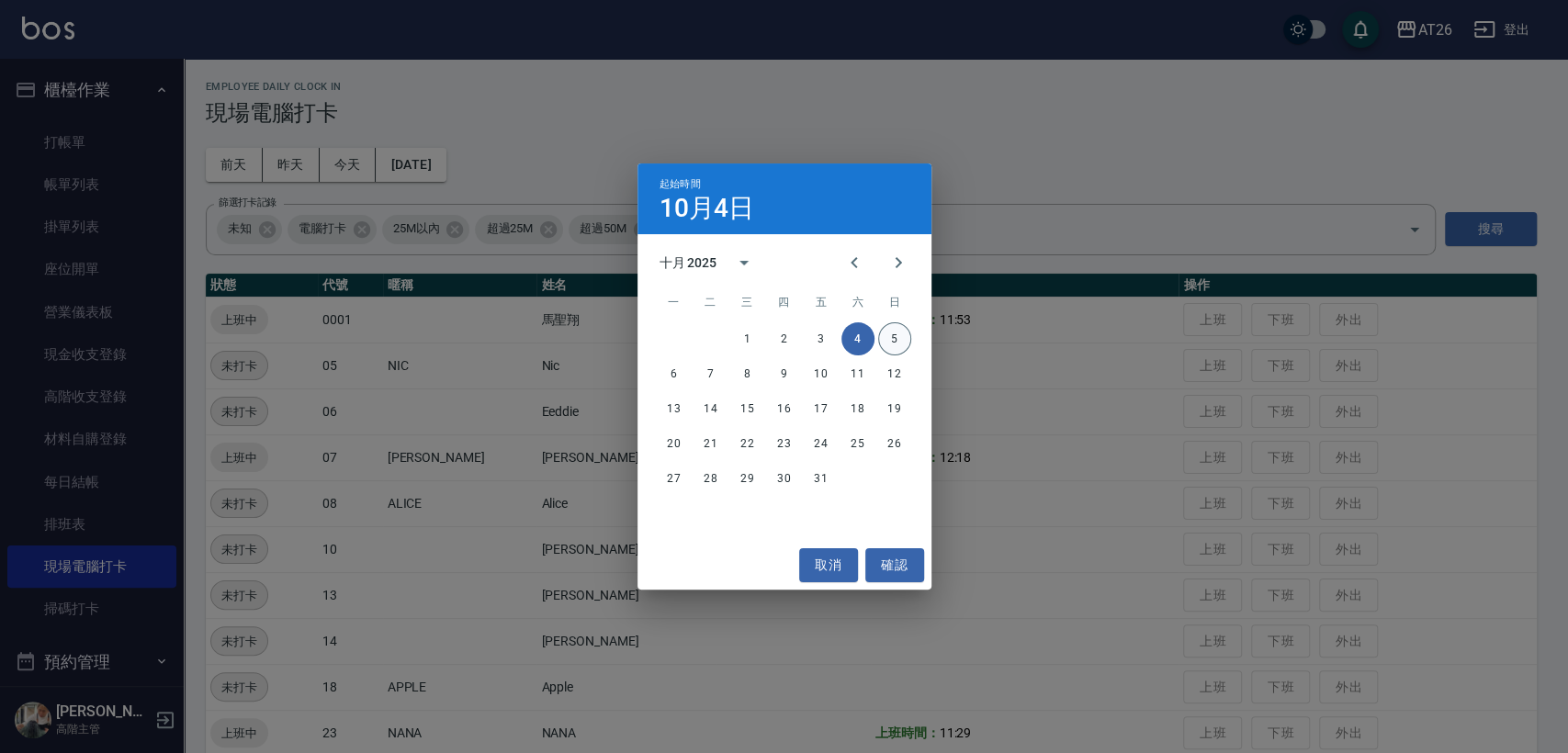
click at [891, 341] on button "5" at bounding box center [895, 339] width 33 height 33
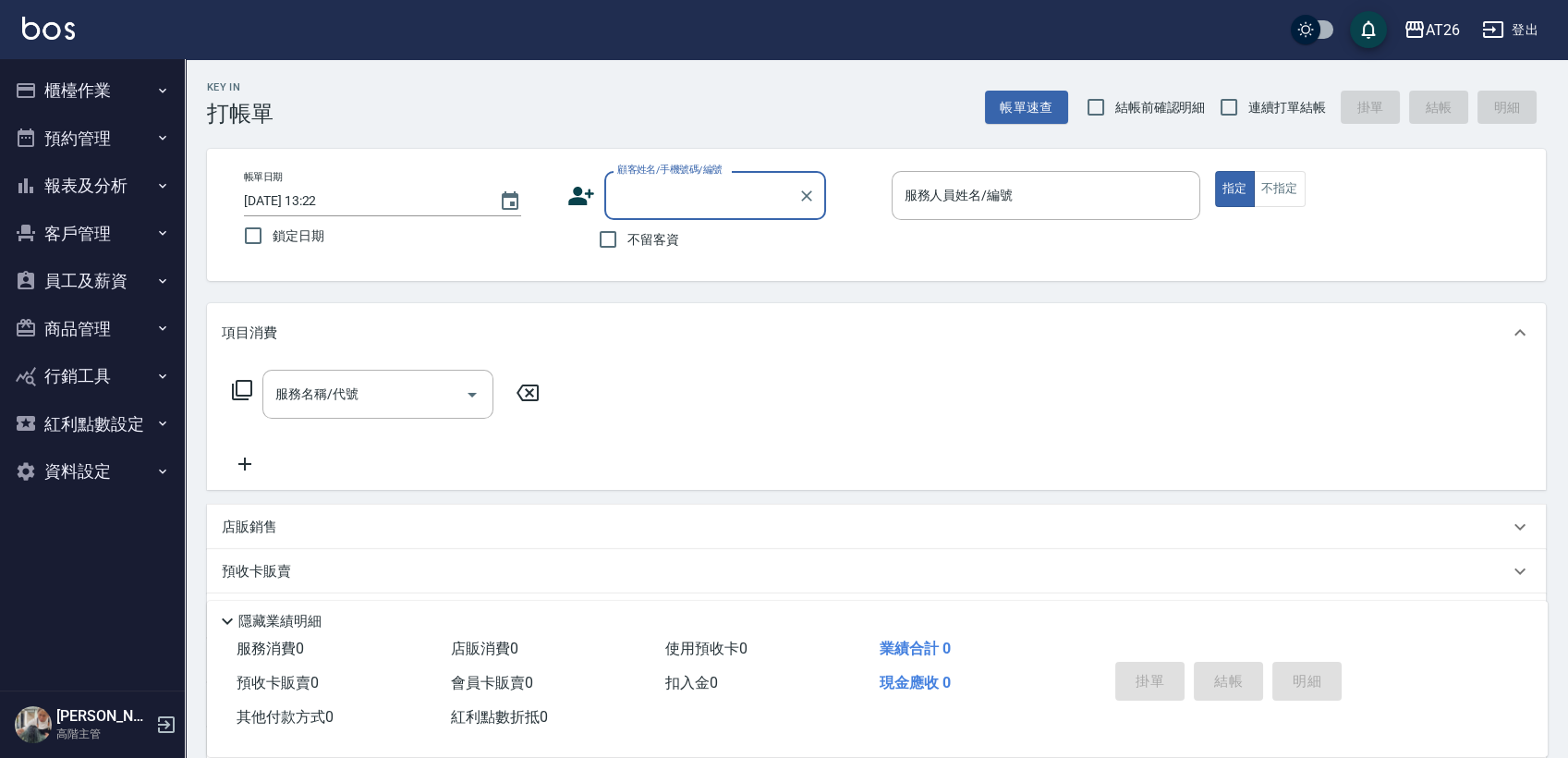
click at [37, 82] on button "櫃檯作業" at bounding box center [93, 90] width 170 height 48
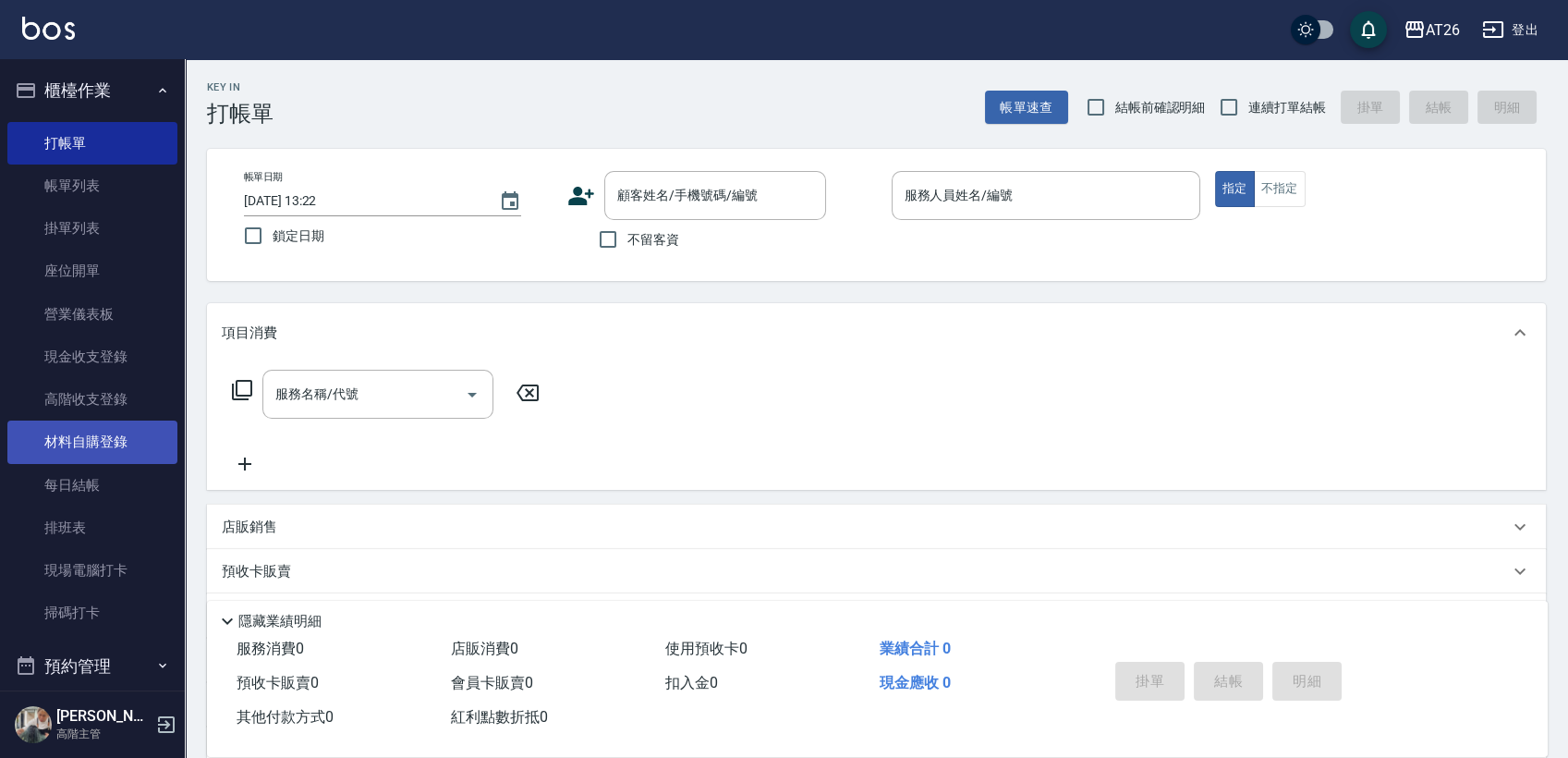
click at [121, 447] on link "材料自購登錄" at bounding box center [93, 441] width 170 height 42
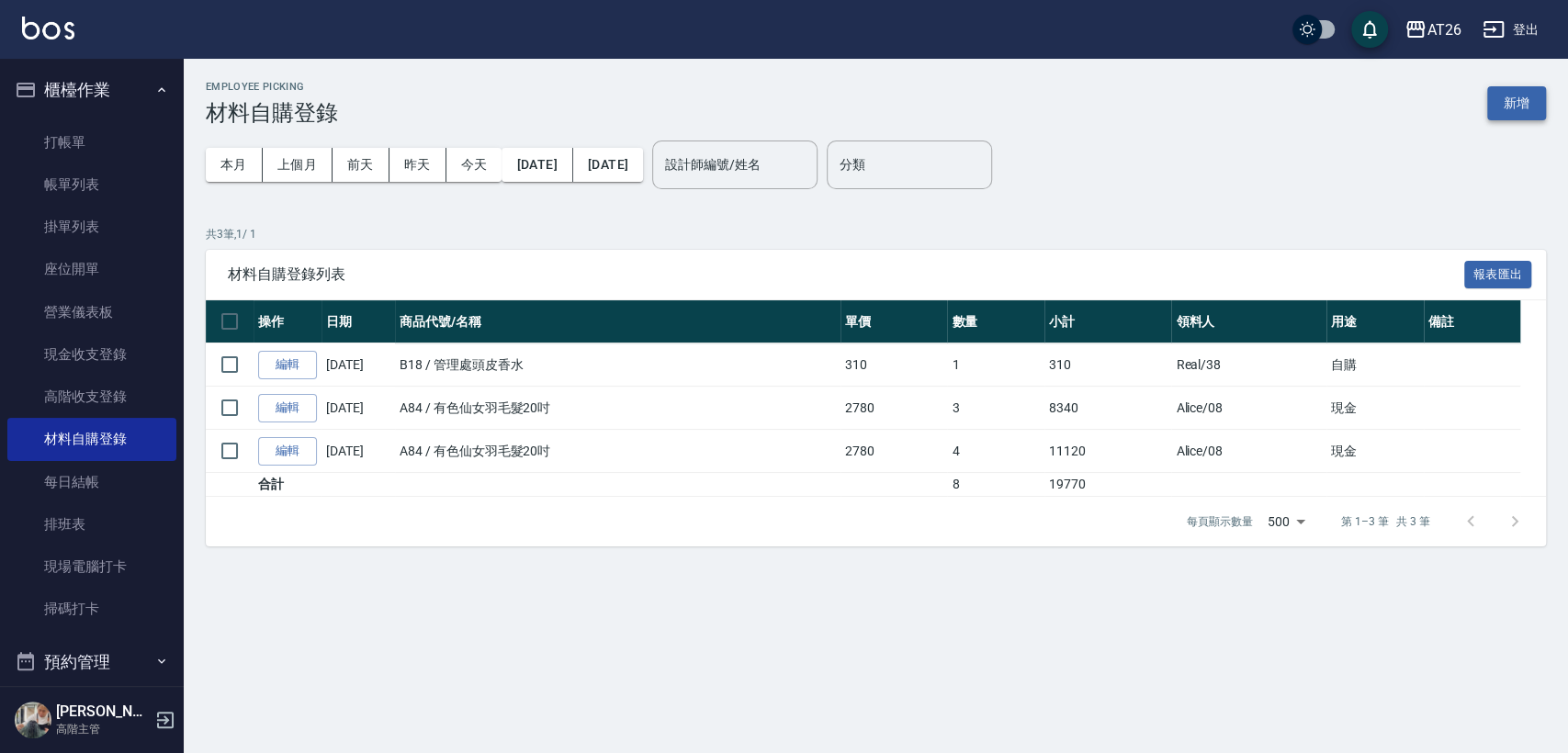
click at [1528, 108] on button "新增" at bounding box center [1516, 103] width 59 height 34
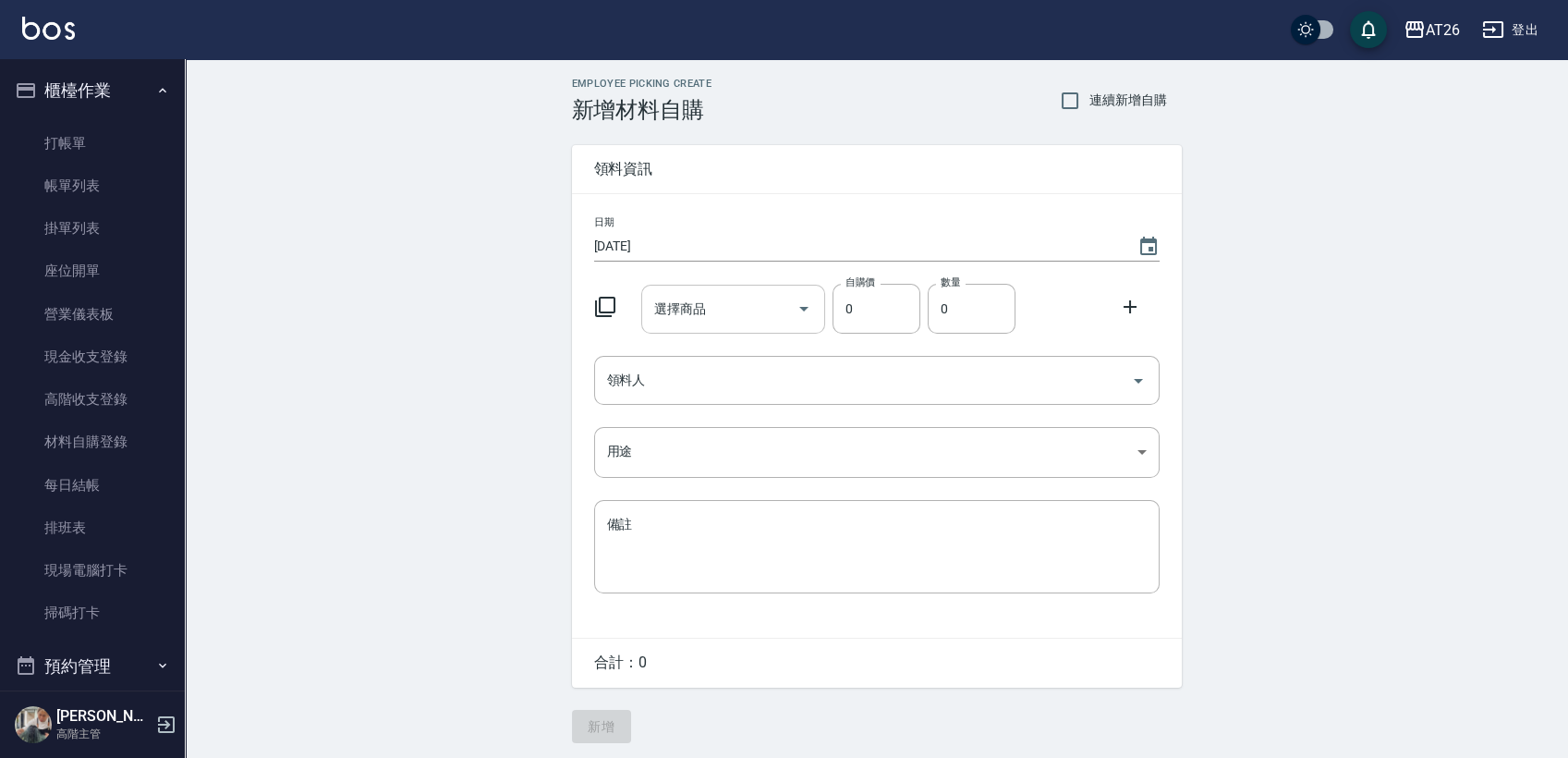
click at [730, 317] on input "選擇商品" at bounding box center [719, 309] width 139 height 33
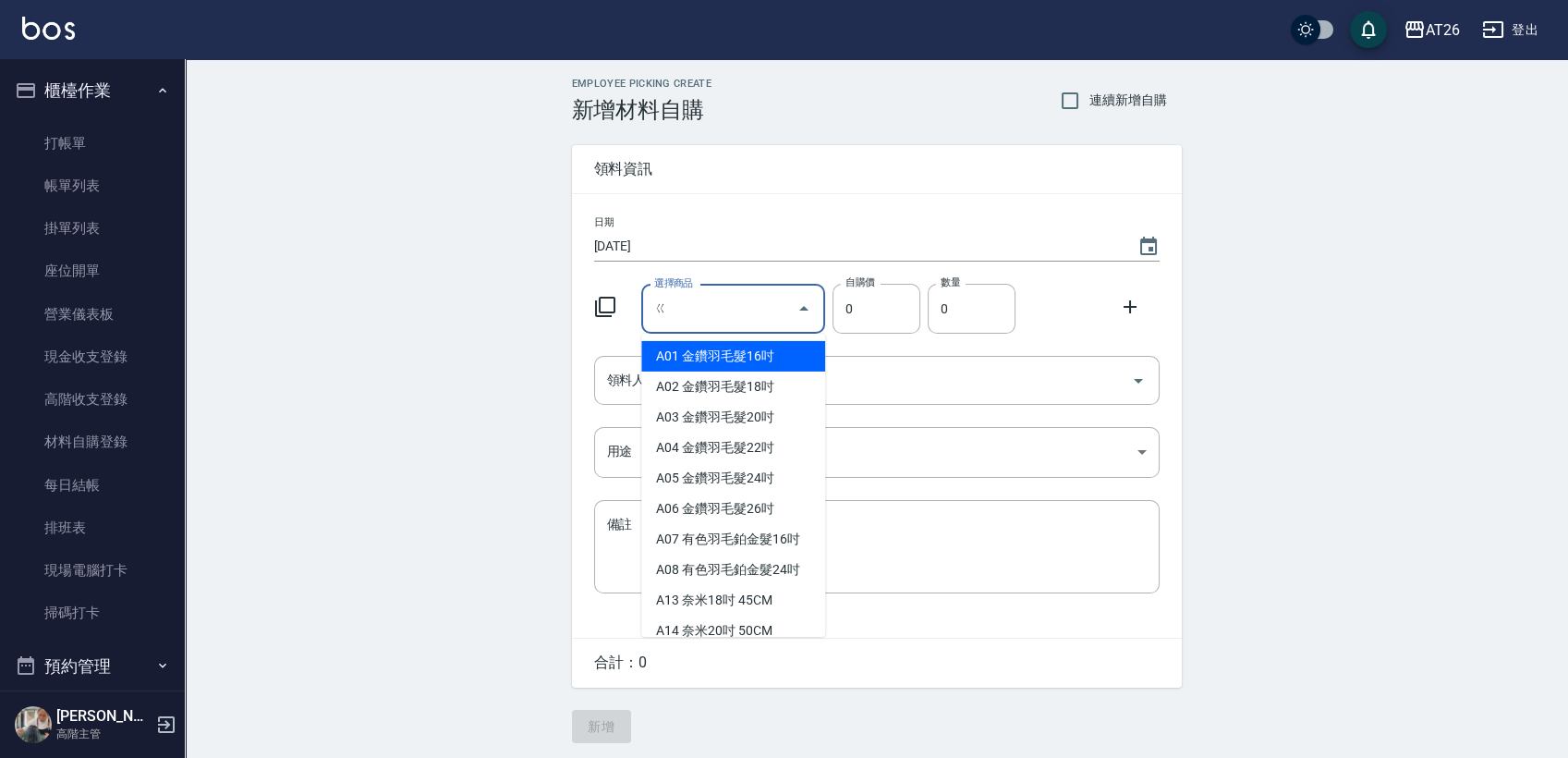
type input "ㄎ"
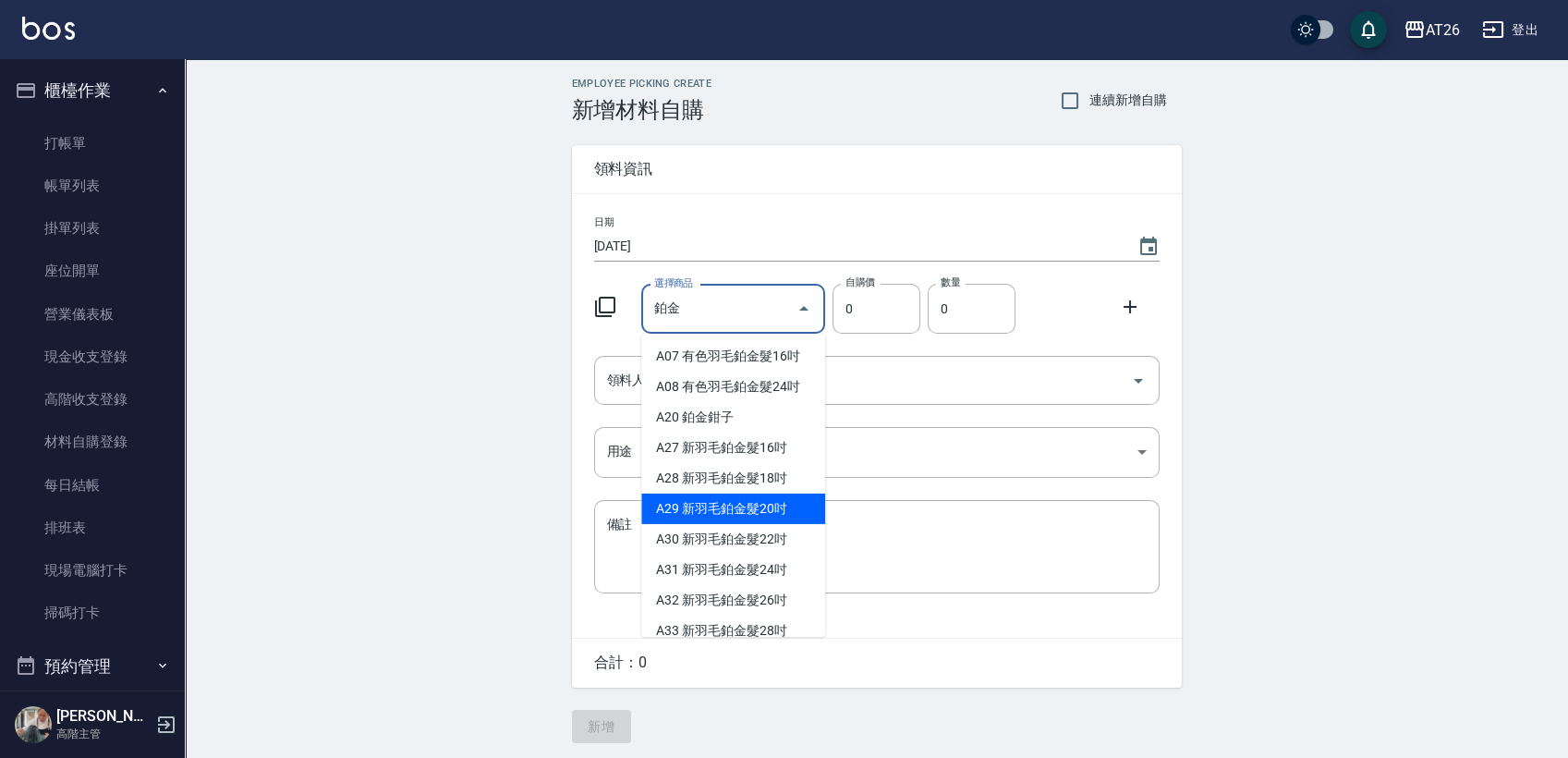
click at [791, 508] on li "A29 新羽毛鉑金髮20吋" at bounding box center [733, 508] width 184 height 31
type input "新羽毛鉑金髮20吋"
type input "2180"
type input "1"
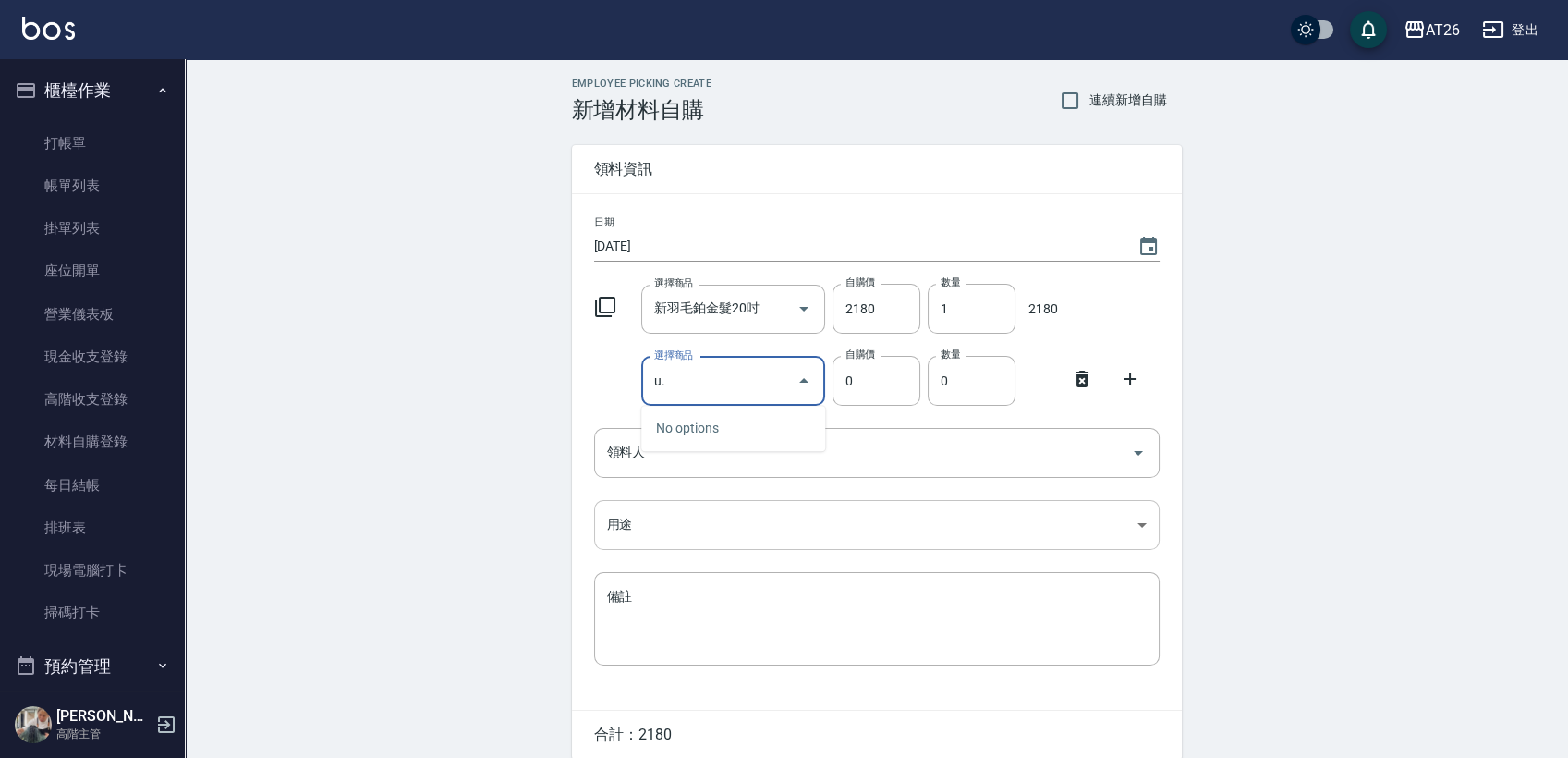
type input "u"
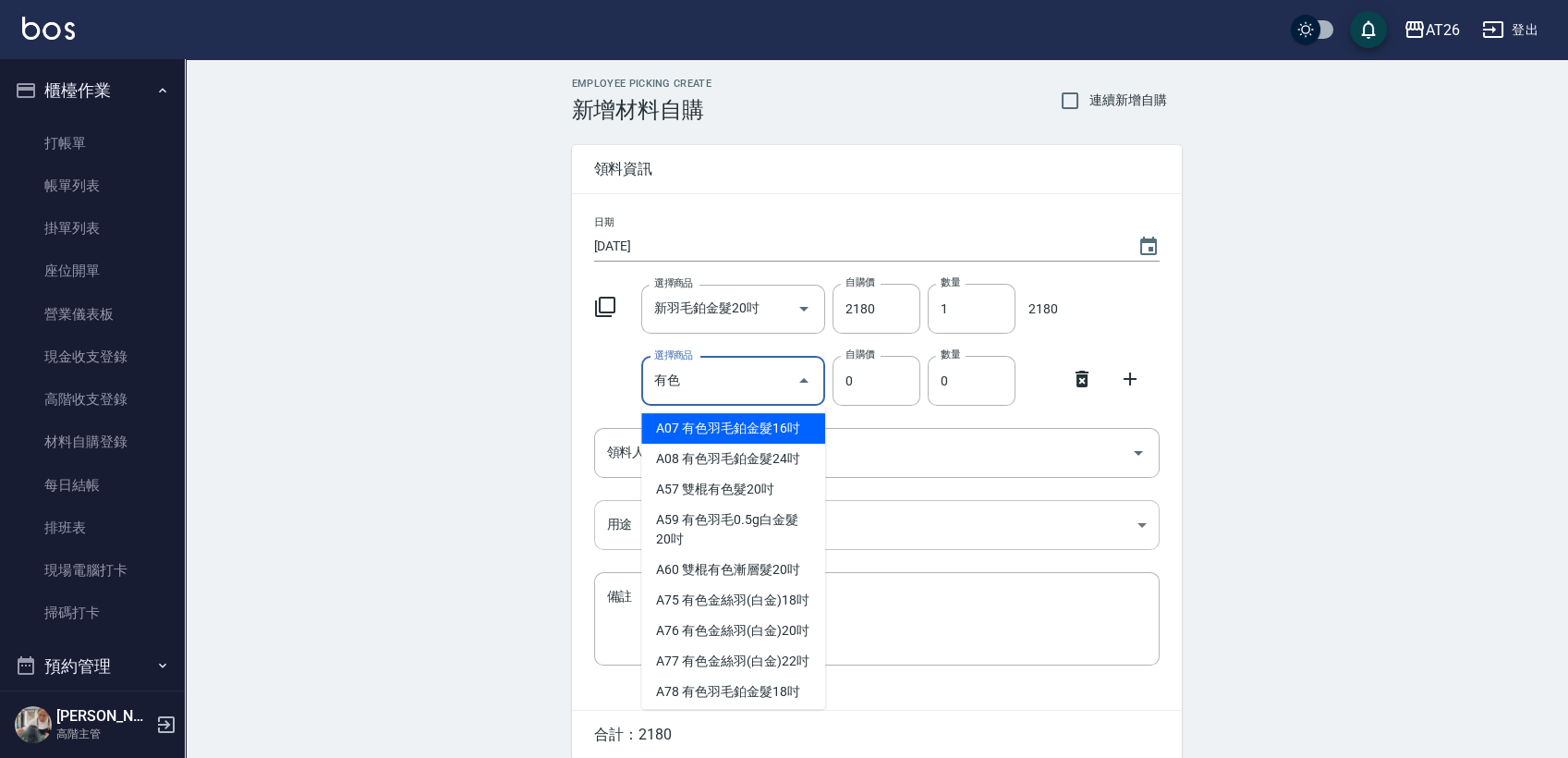
type input "有"
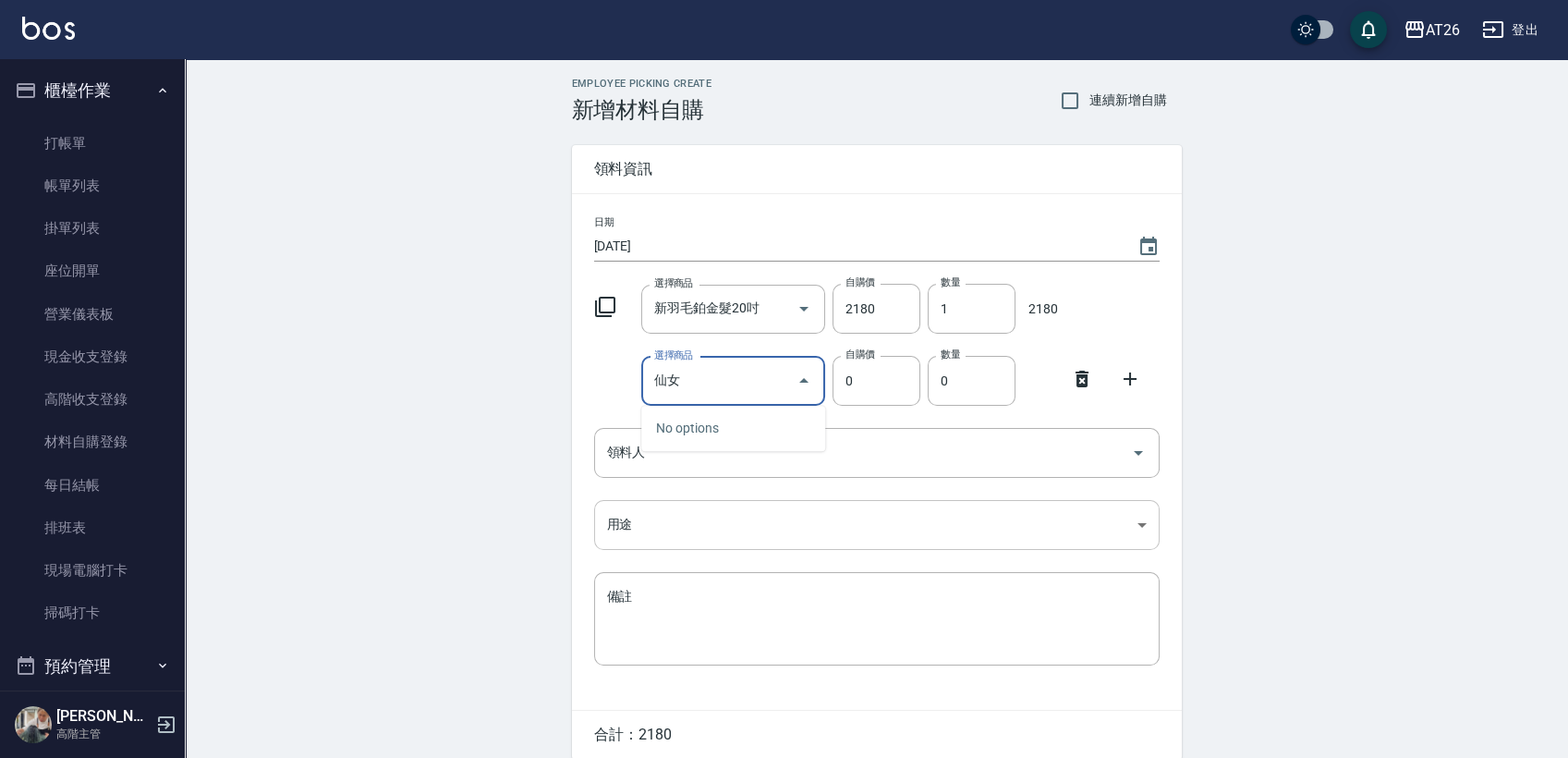
type input "先"
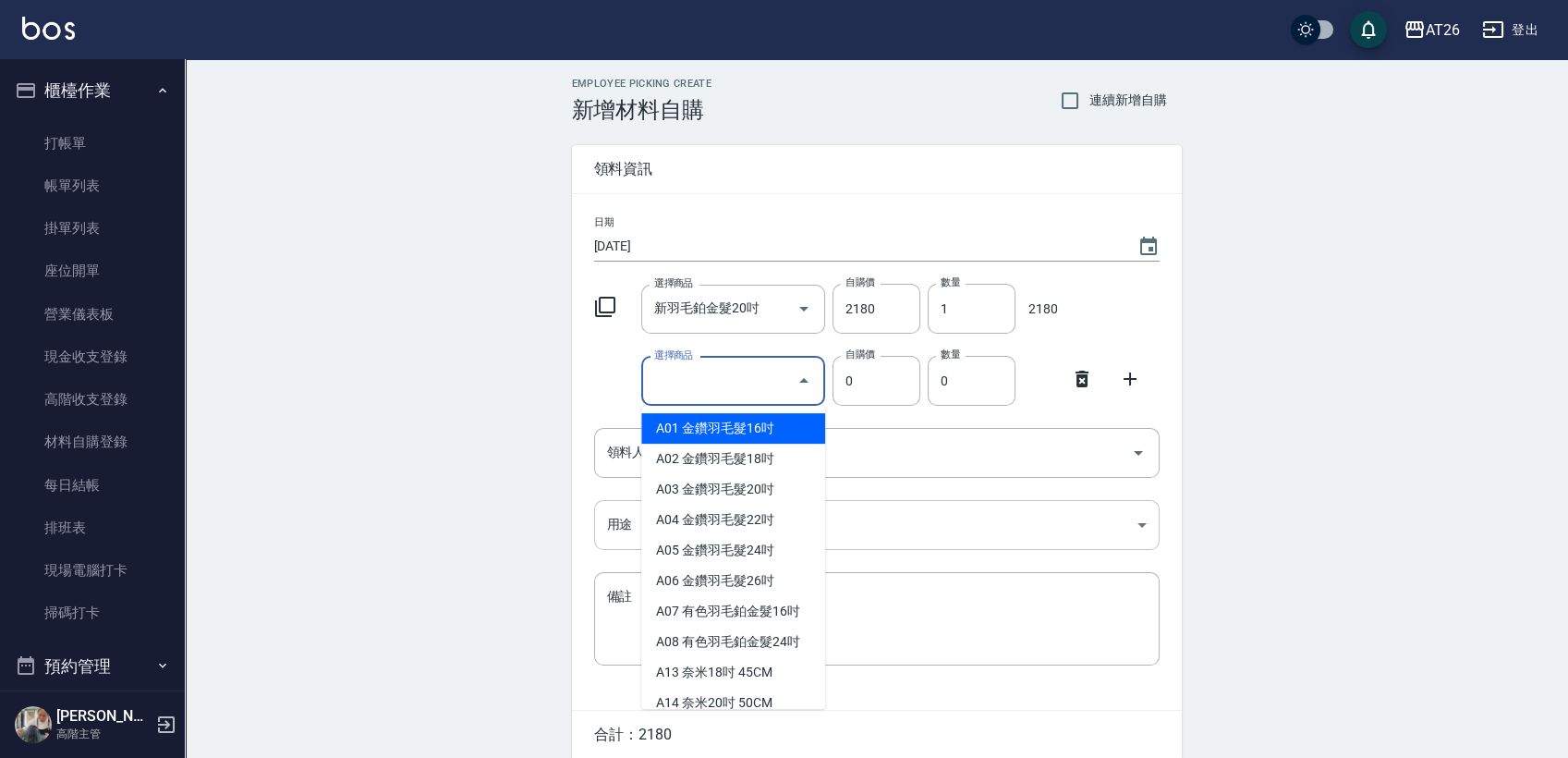
type input "ㄗ"
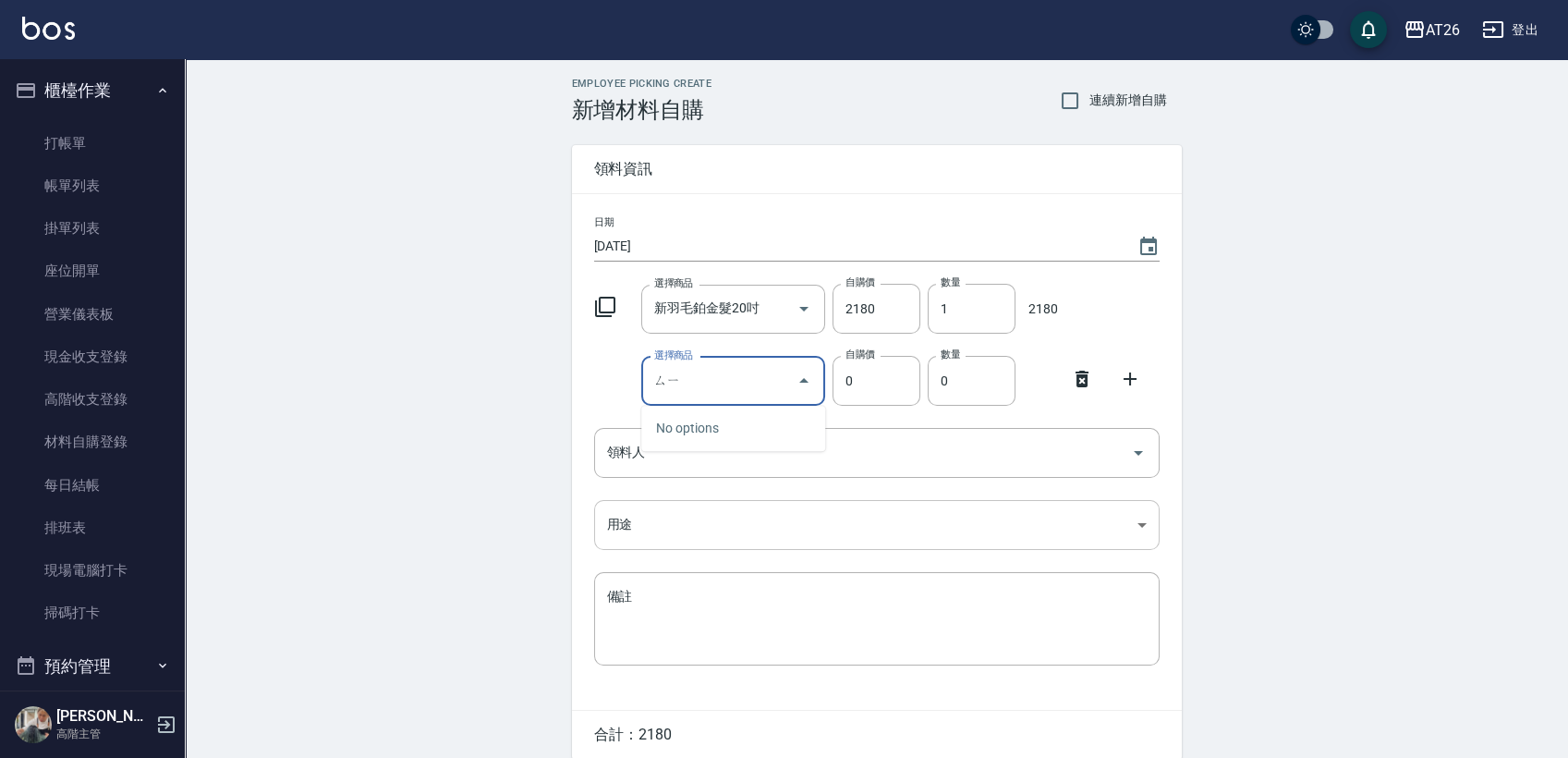
type input "ㄙ"
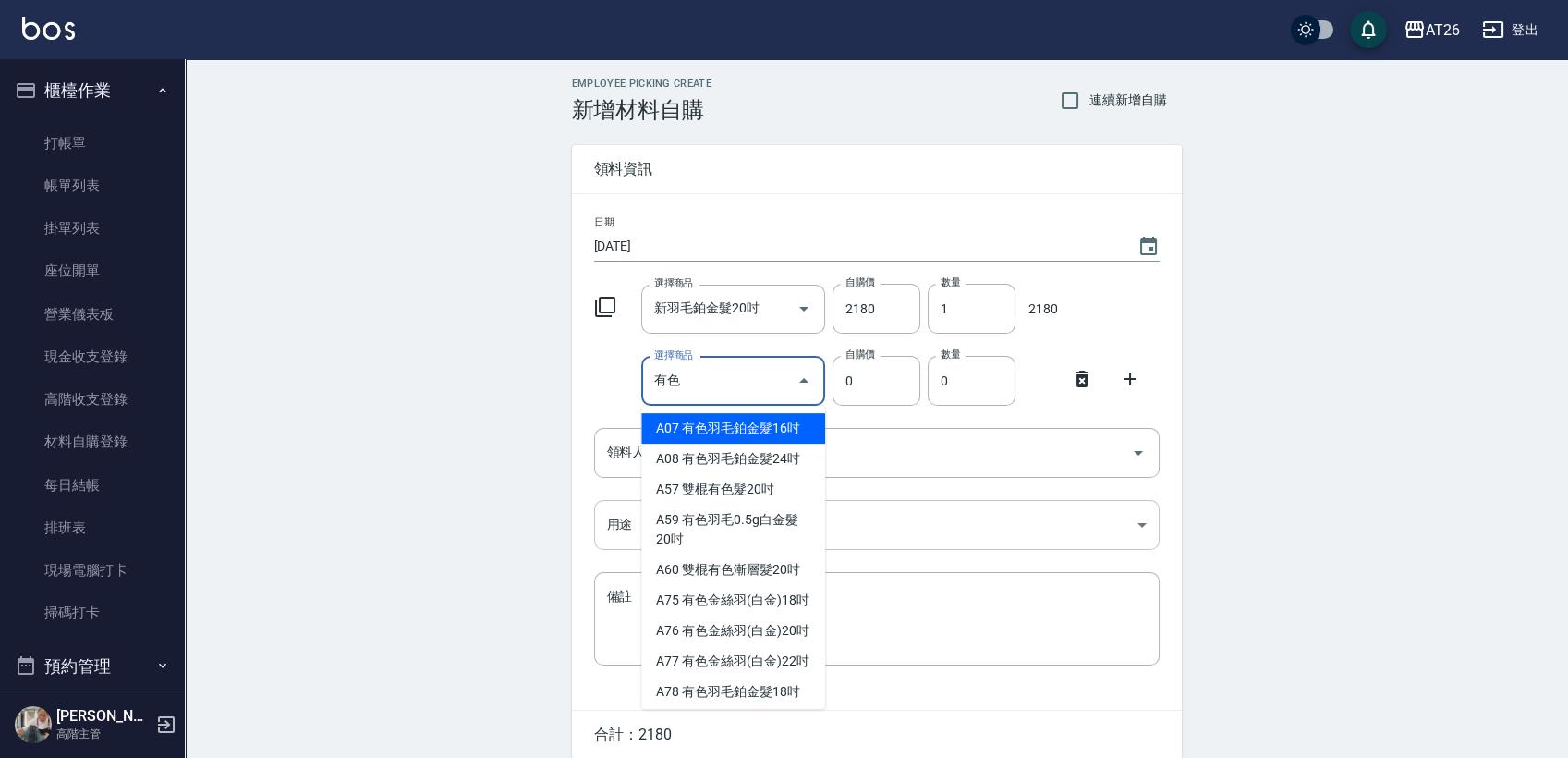
type input "有色仙女羽毛髮22吋"
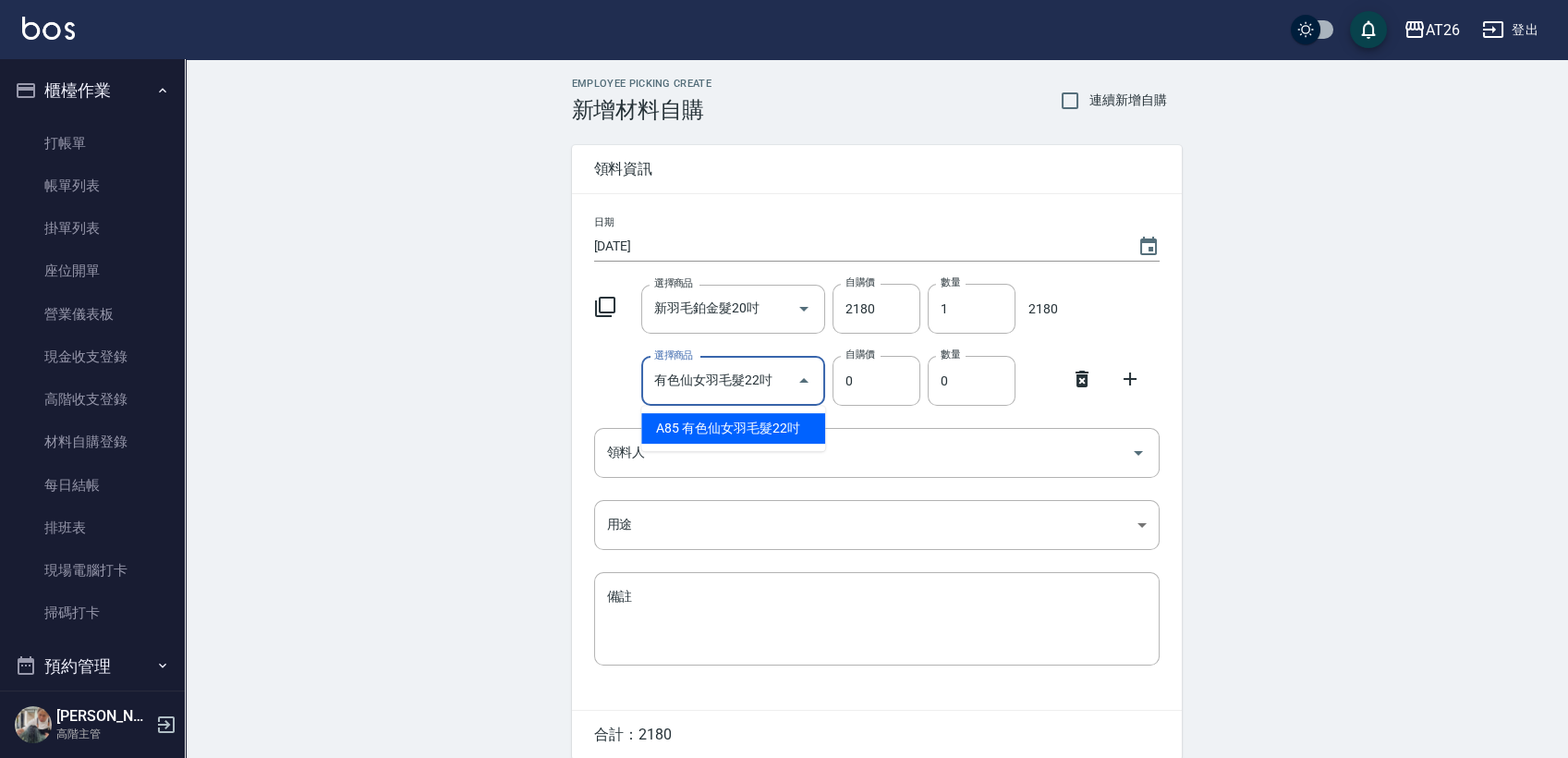
click at [751, 427] on li "A85 有色仙女羽毛髮22吋" at bounding box center [733, 428] width 184 height 31
type input "2980"
type input "1"
click at [743, 378] on input "有色仙女羽毛髮22吋" at bounding box center [707, 381] width 116 height 33
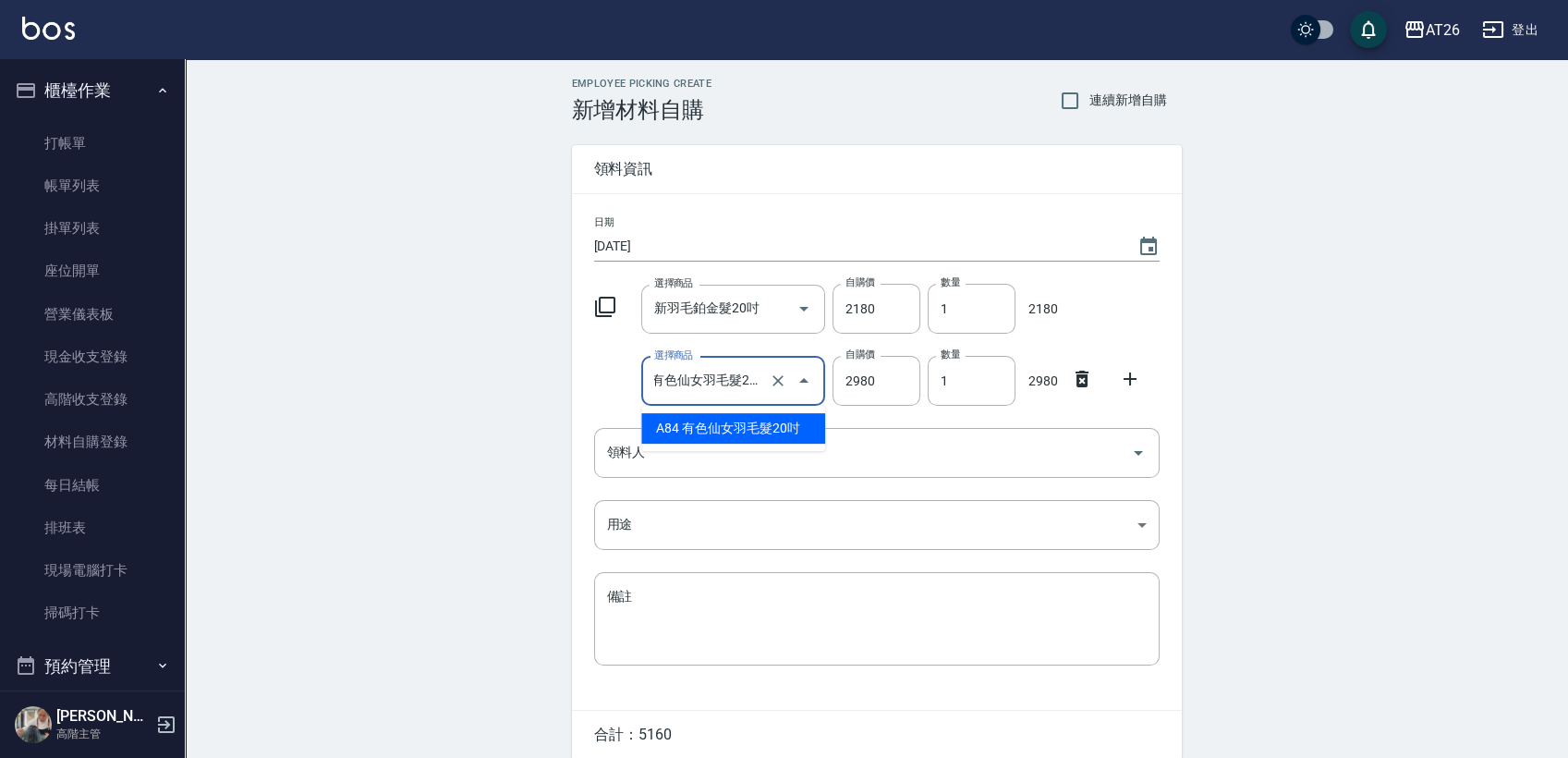
type input "有色仙女羽毛髮20吋"
type input "2780"
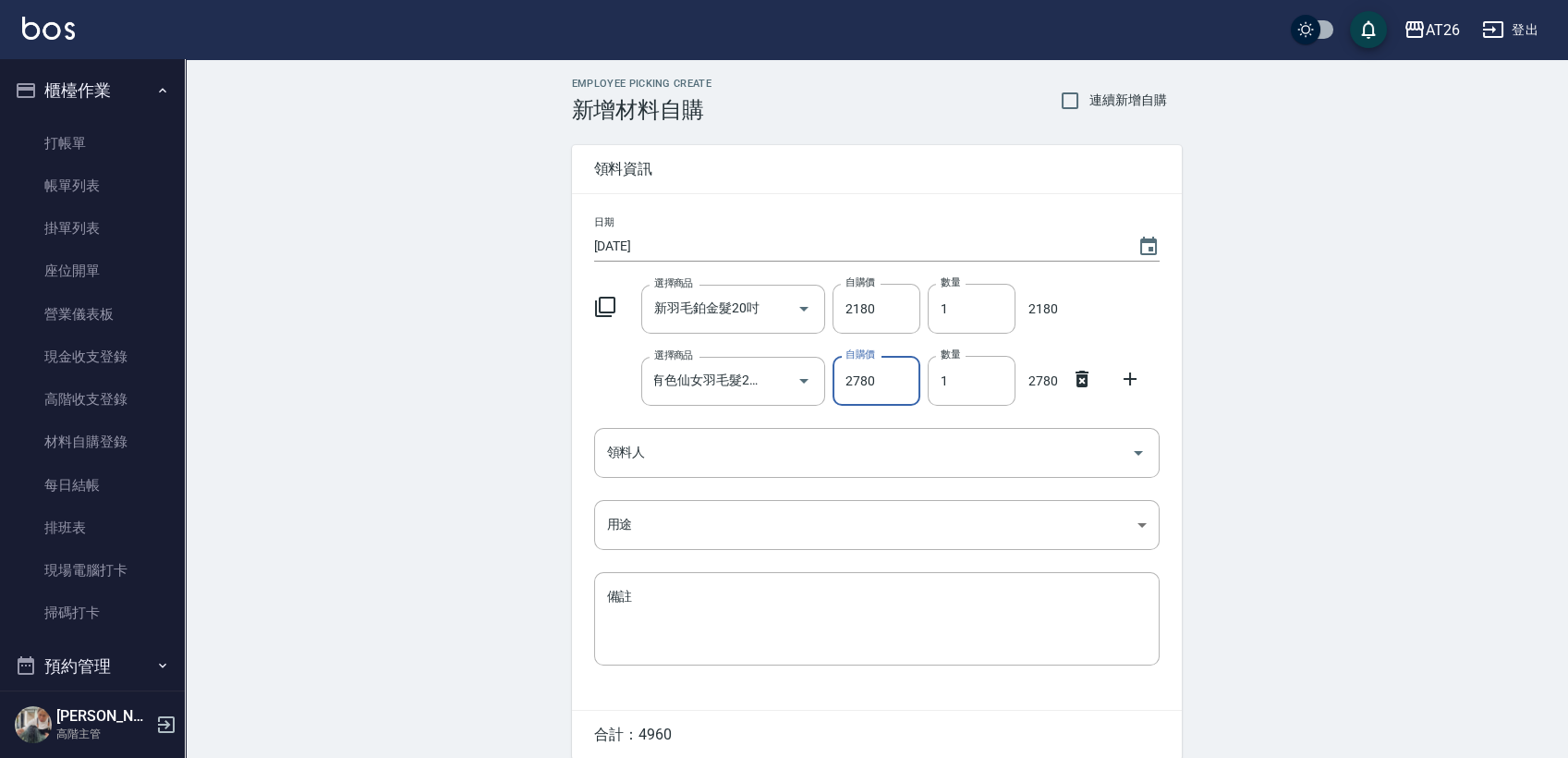
scroll to position [0, 0]
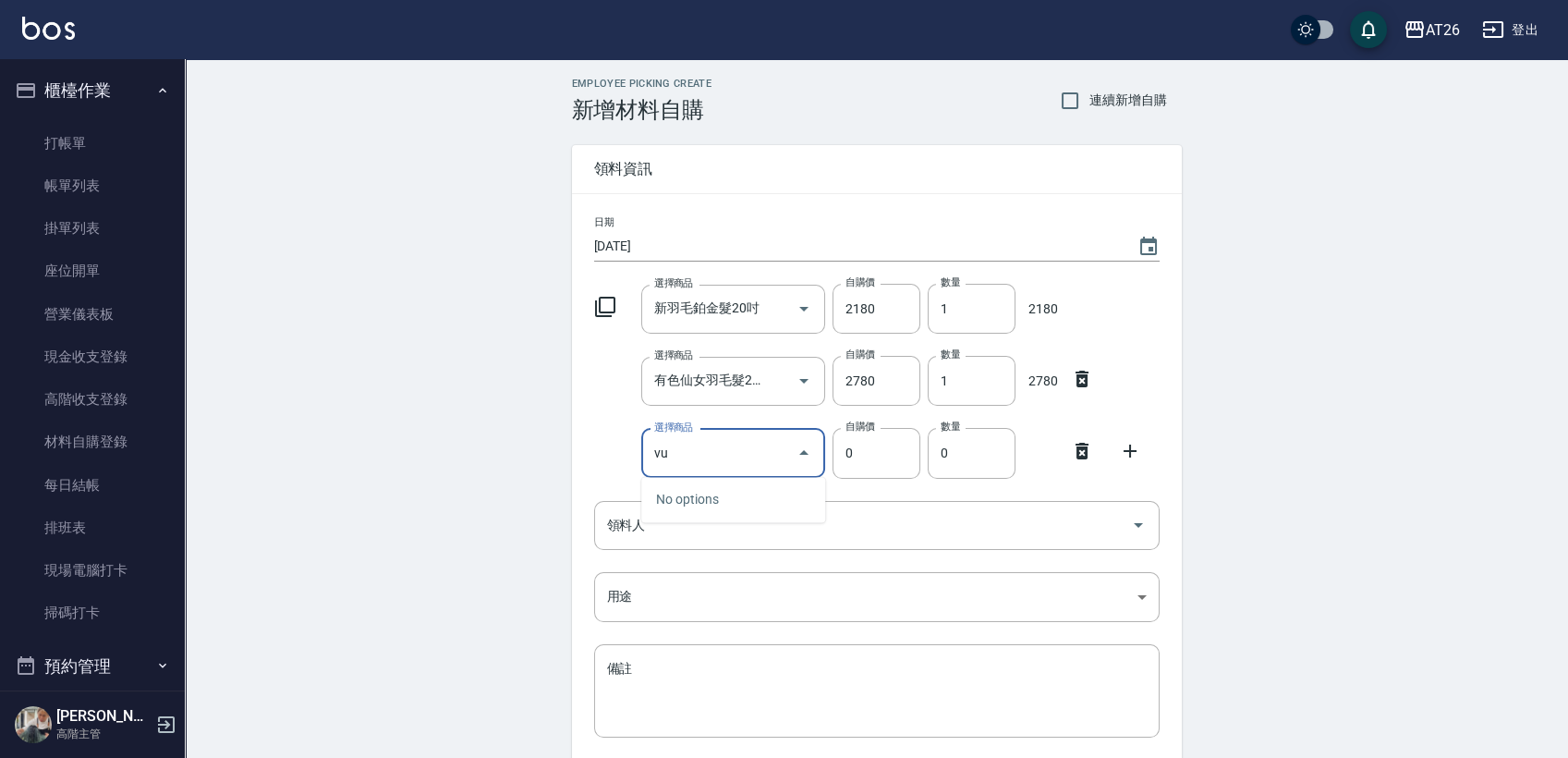
type input "v"
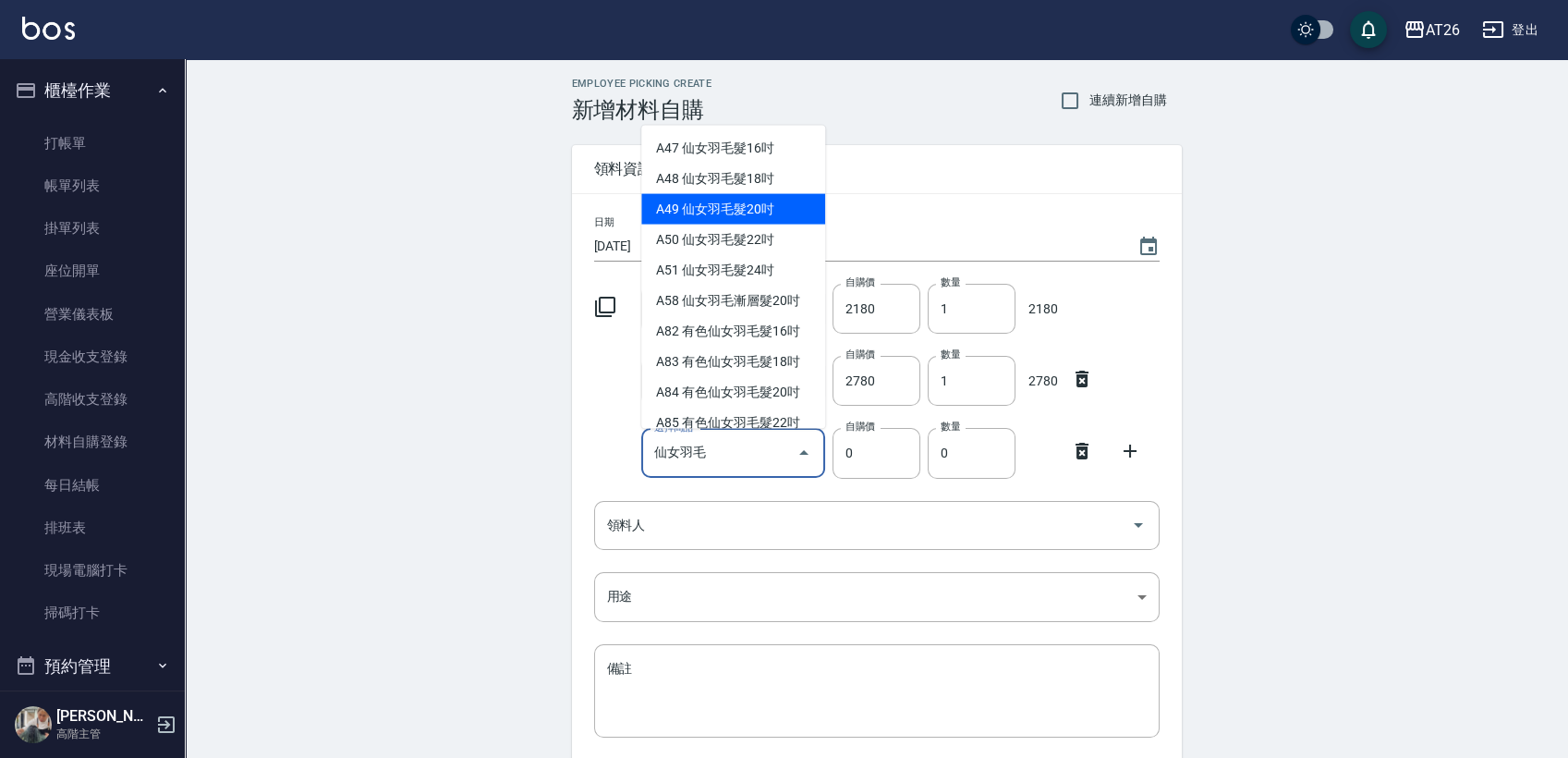
click at [753, 212] on li "A49 仙女羽毛髮20吋" at bounding box center [733, 209] width 184 height 31
type input "仙女羽毛髮20吋"
type input "2580"
type input "1"
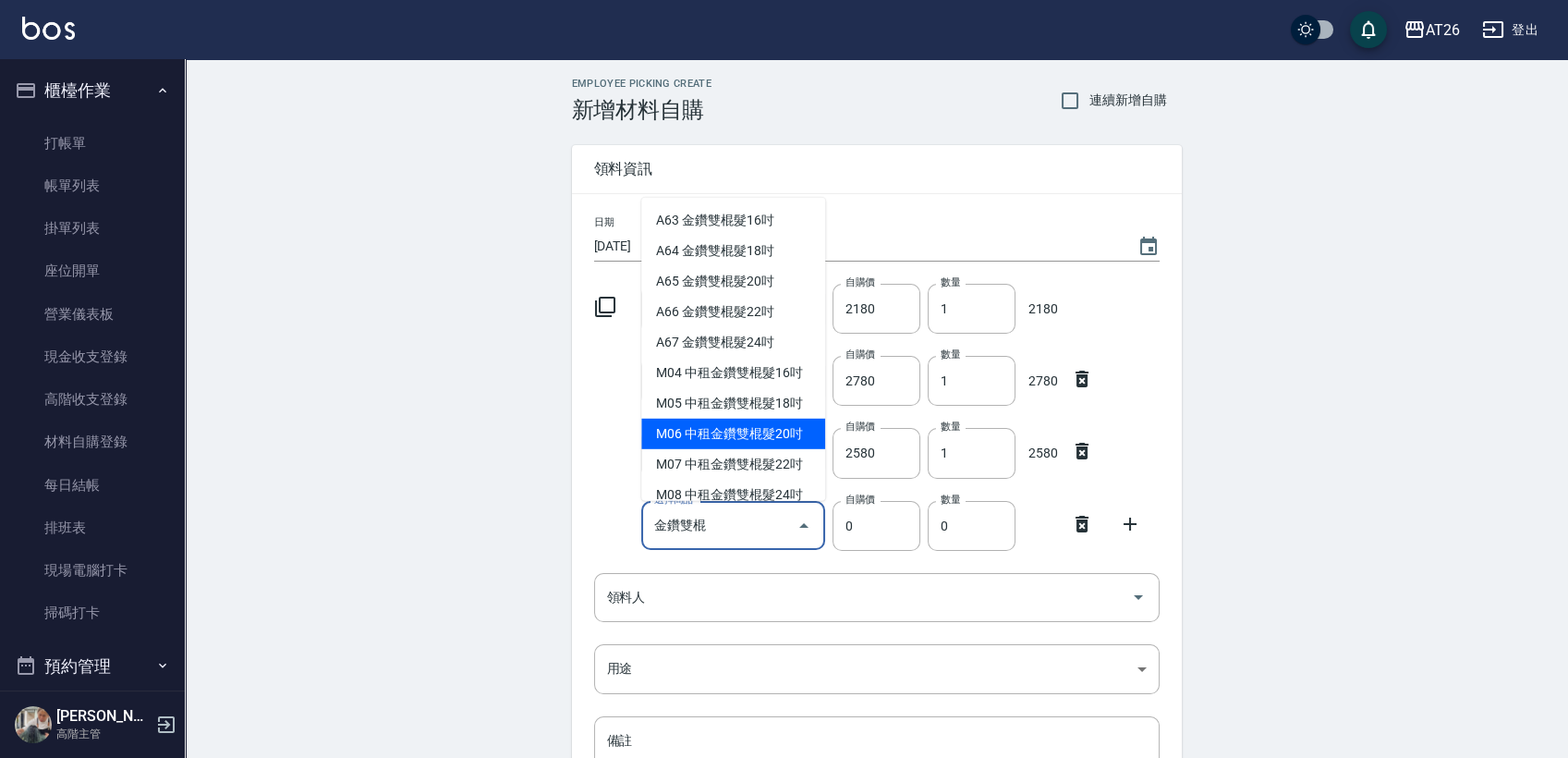
type input "金鑽雙棍髮20吋"
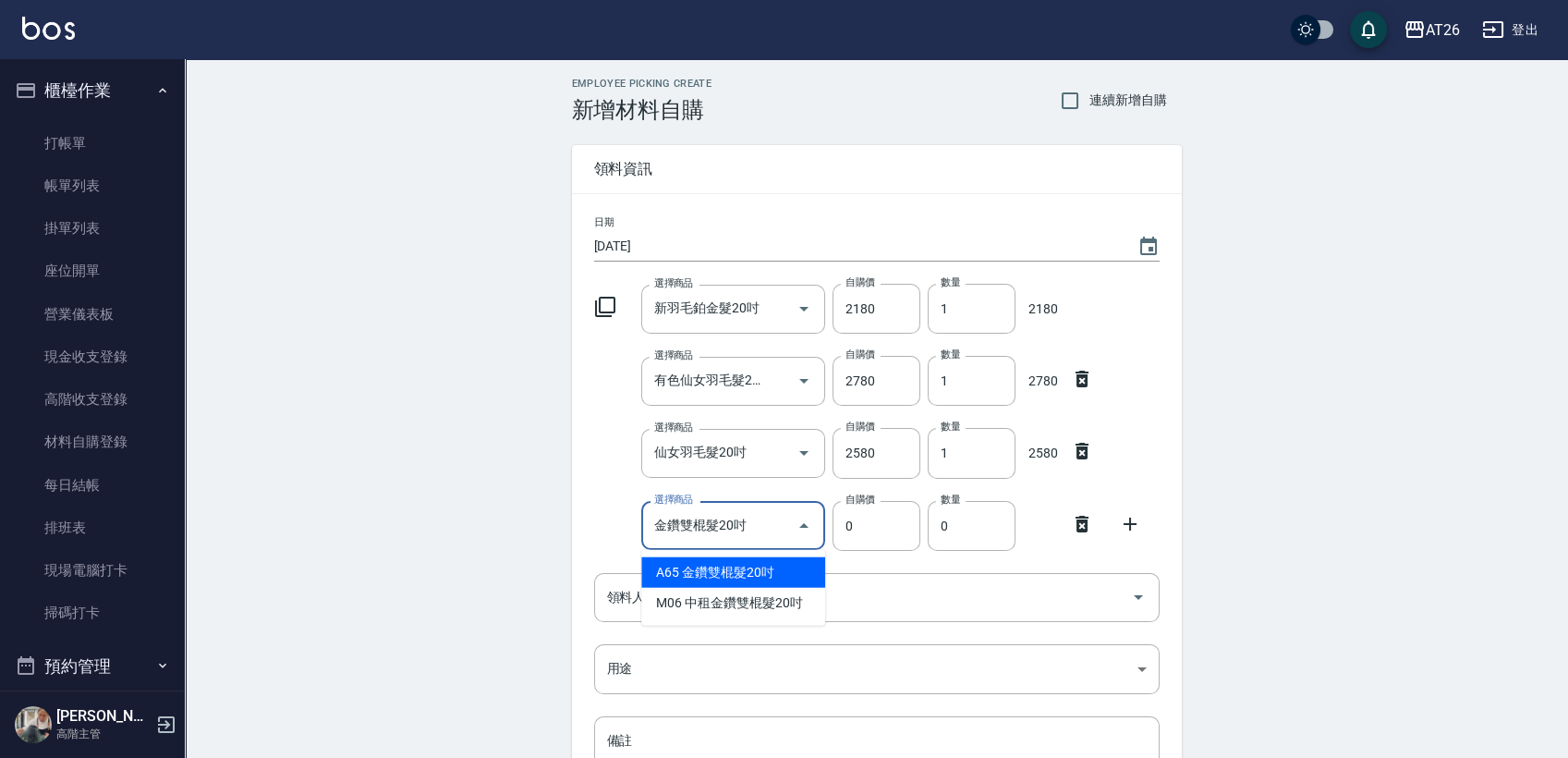
click at [791, 574] on li "A65 金鑽雙棍髮20吋" at bounding box center [733, 572] width 184 height 31
type input "830"
type input "1"
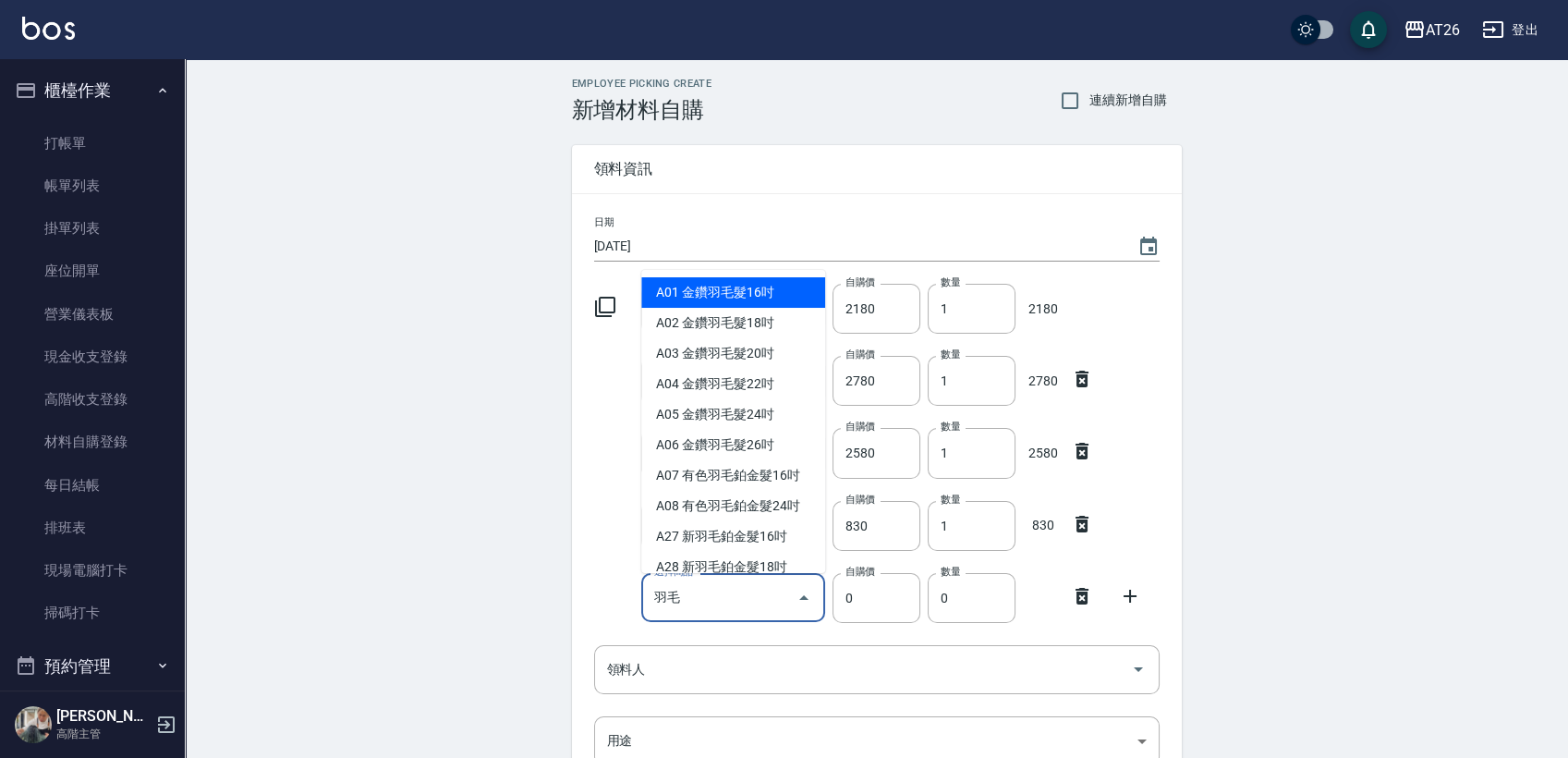
type input "與"
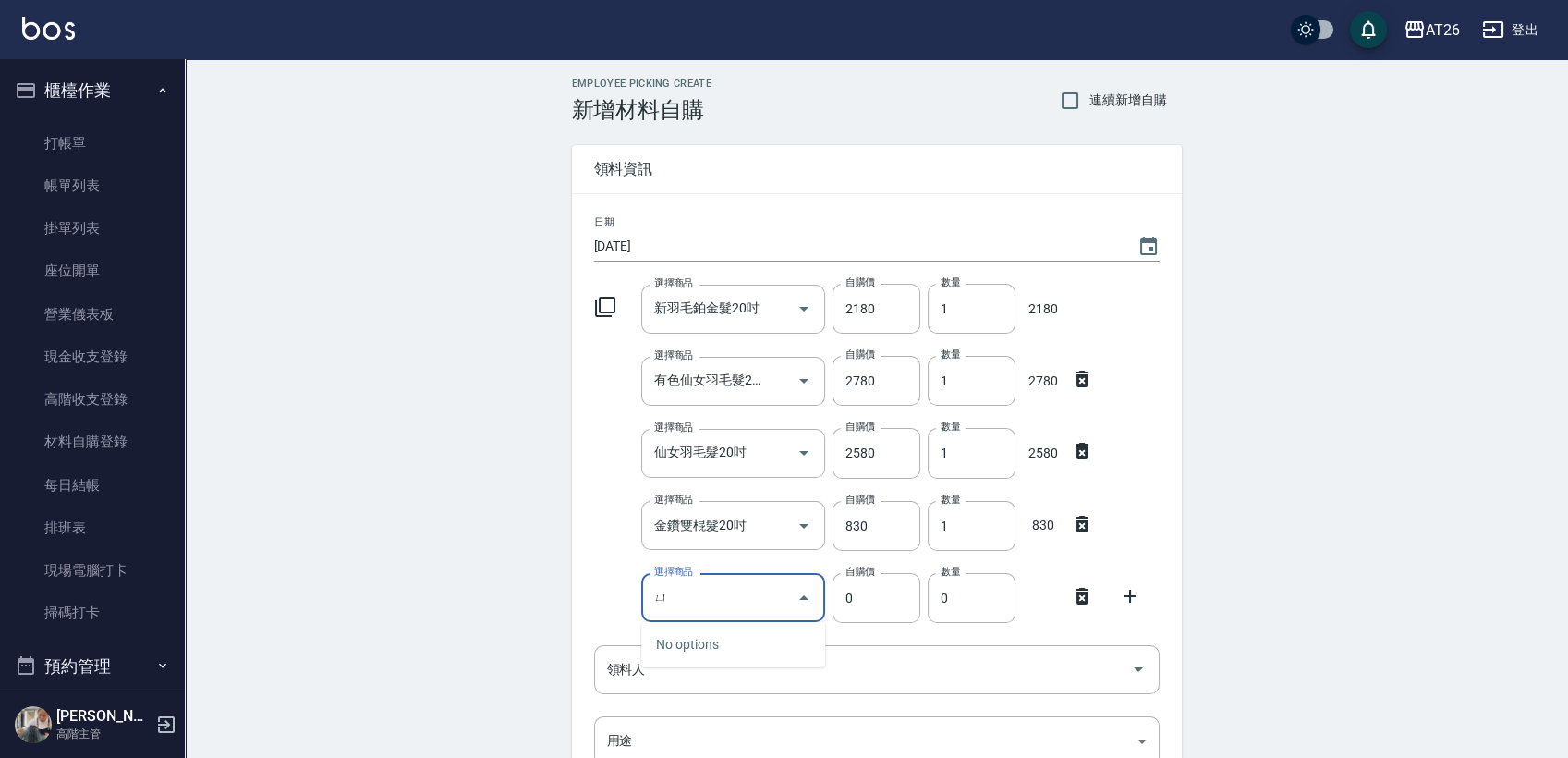
type input "與"
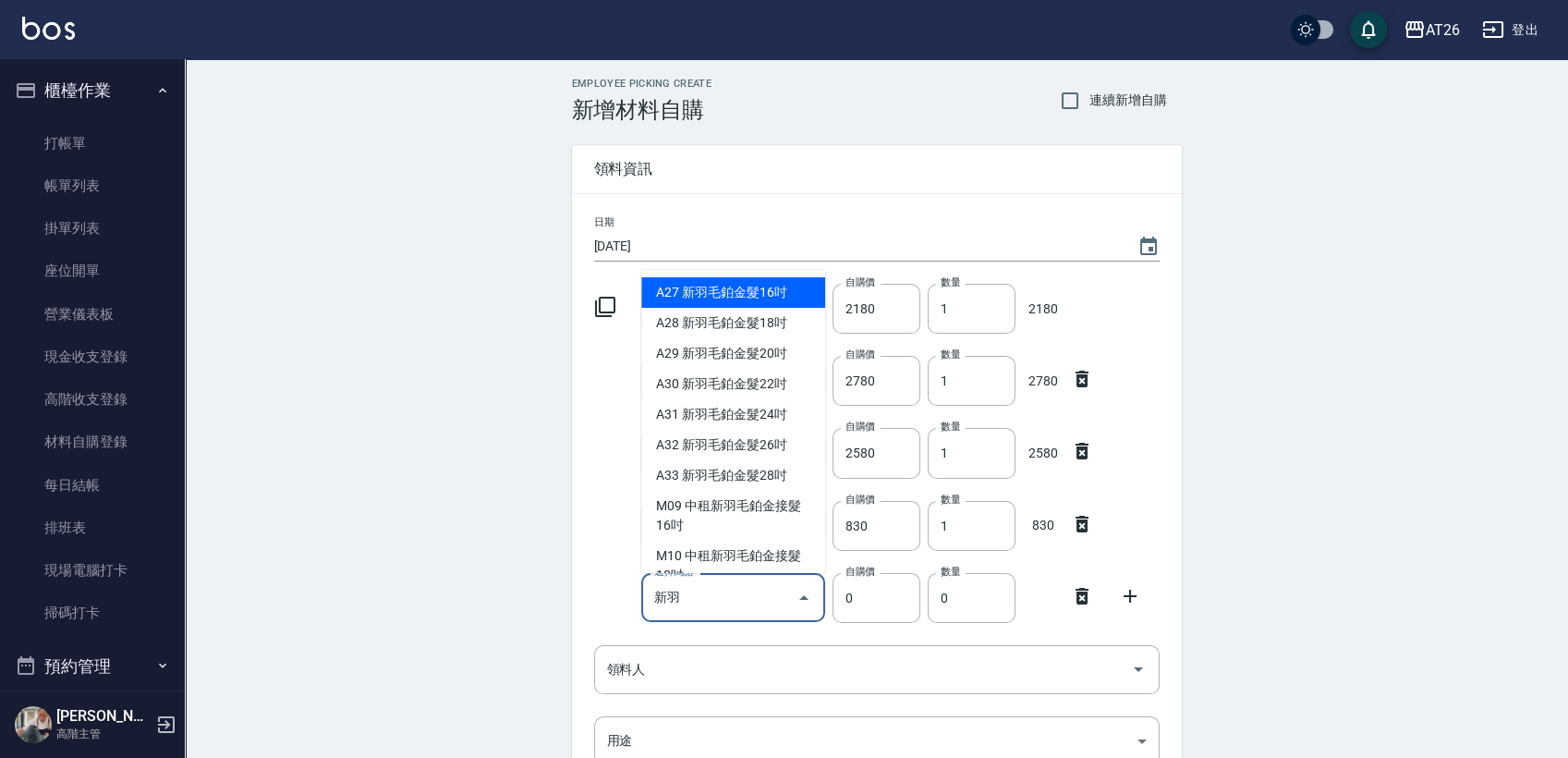
type input "新"
type input "有色羽毛鉑金髮18吋"
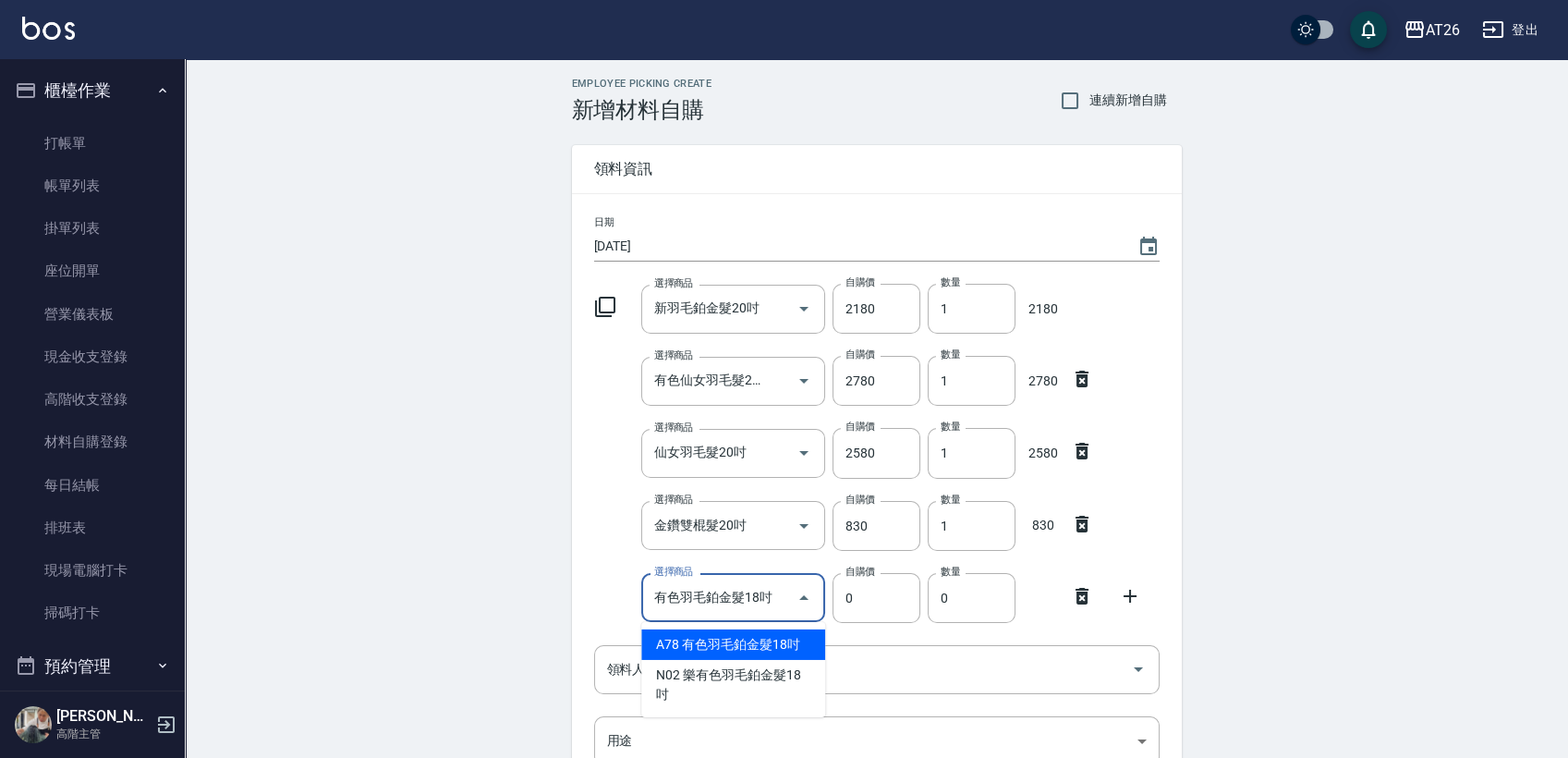
click at [739, 634] on li "A78 有色羽毛鉑金髮18吋" at bounding box center [733, 645] width 184 height 31
type input "2130"
type input "1"
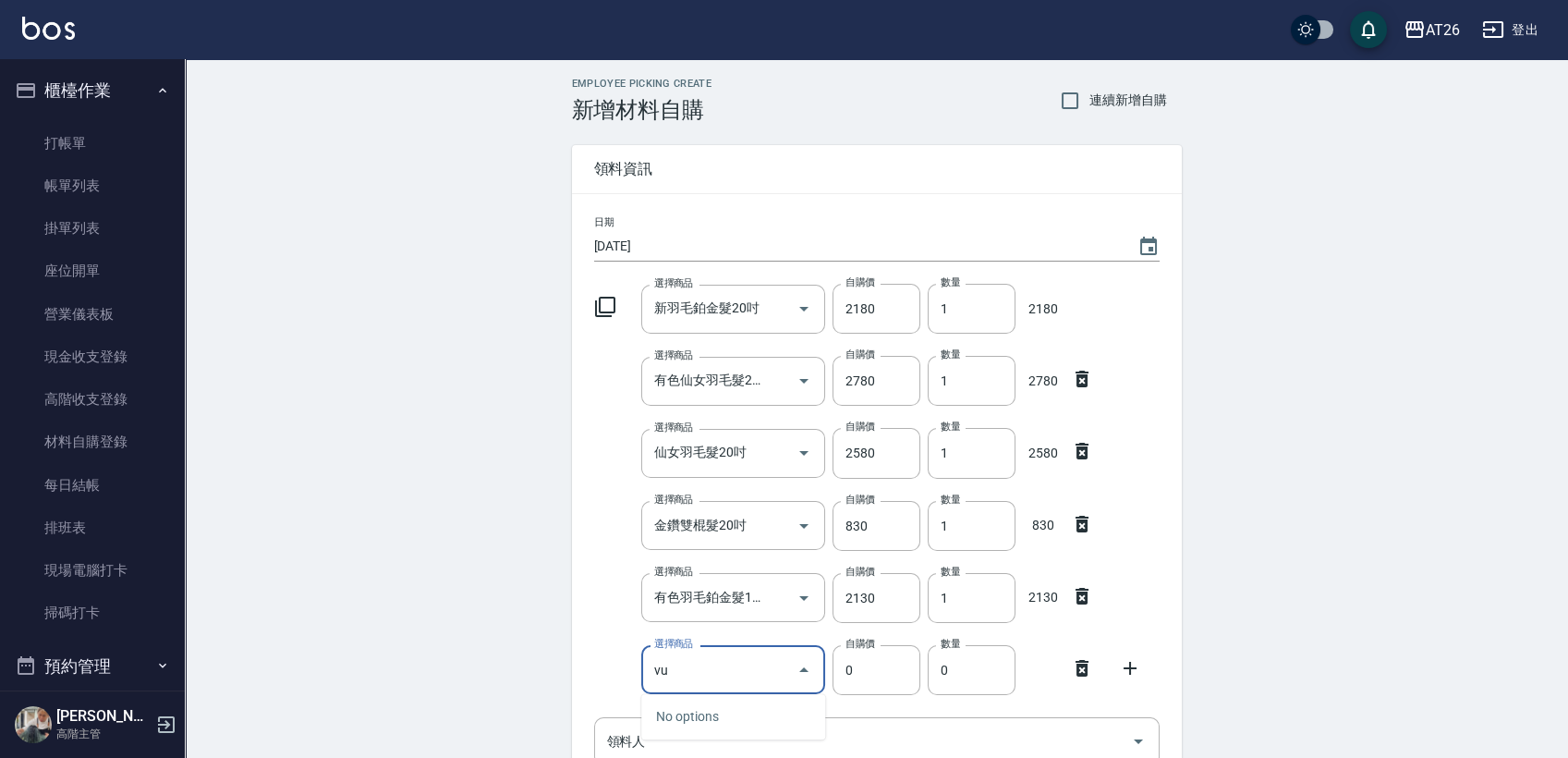
type input "v"
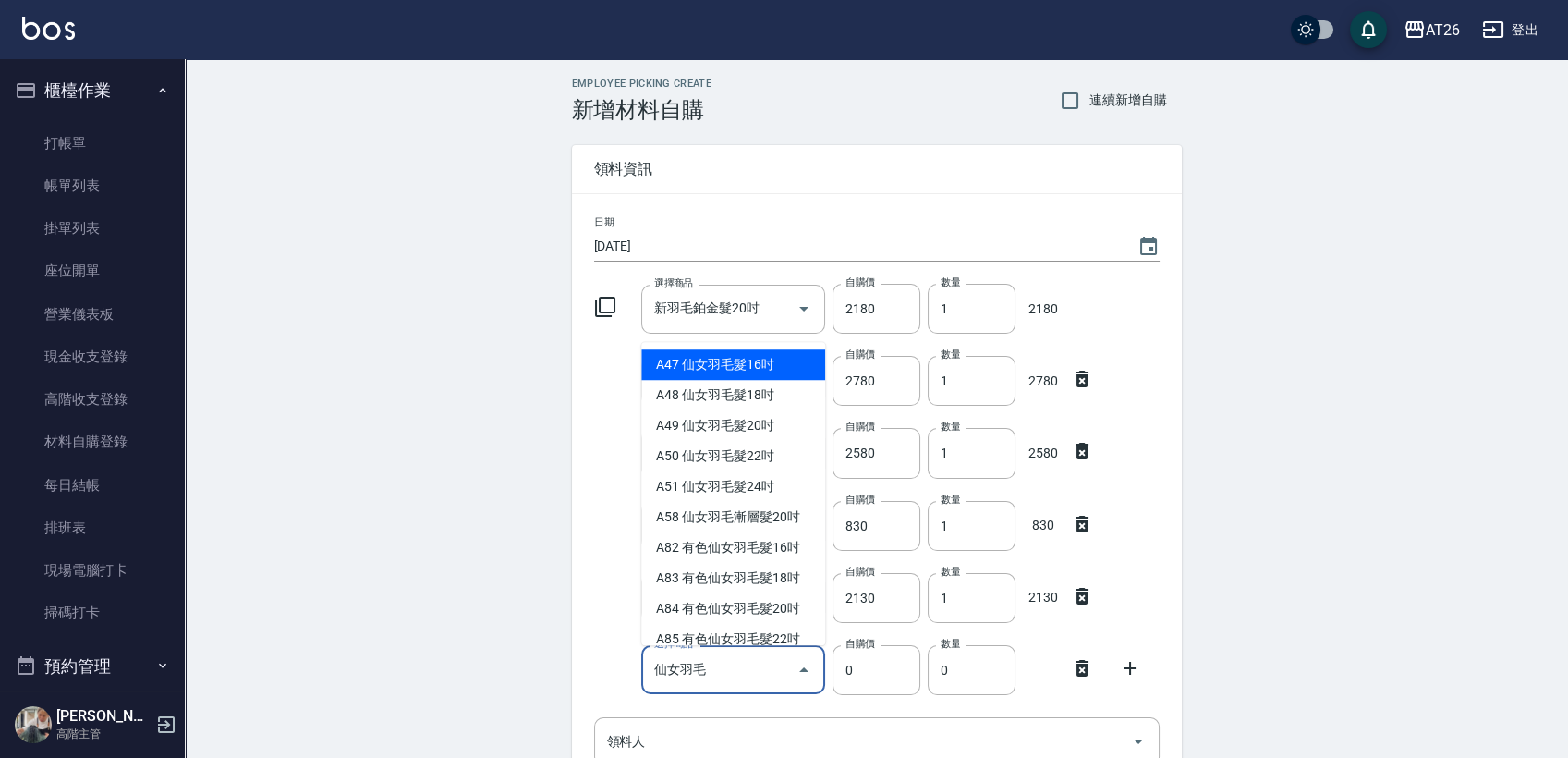
type input "仙女羽毛髮18吋"
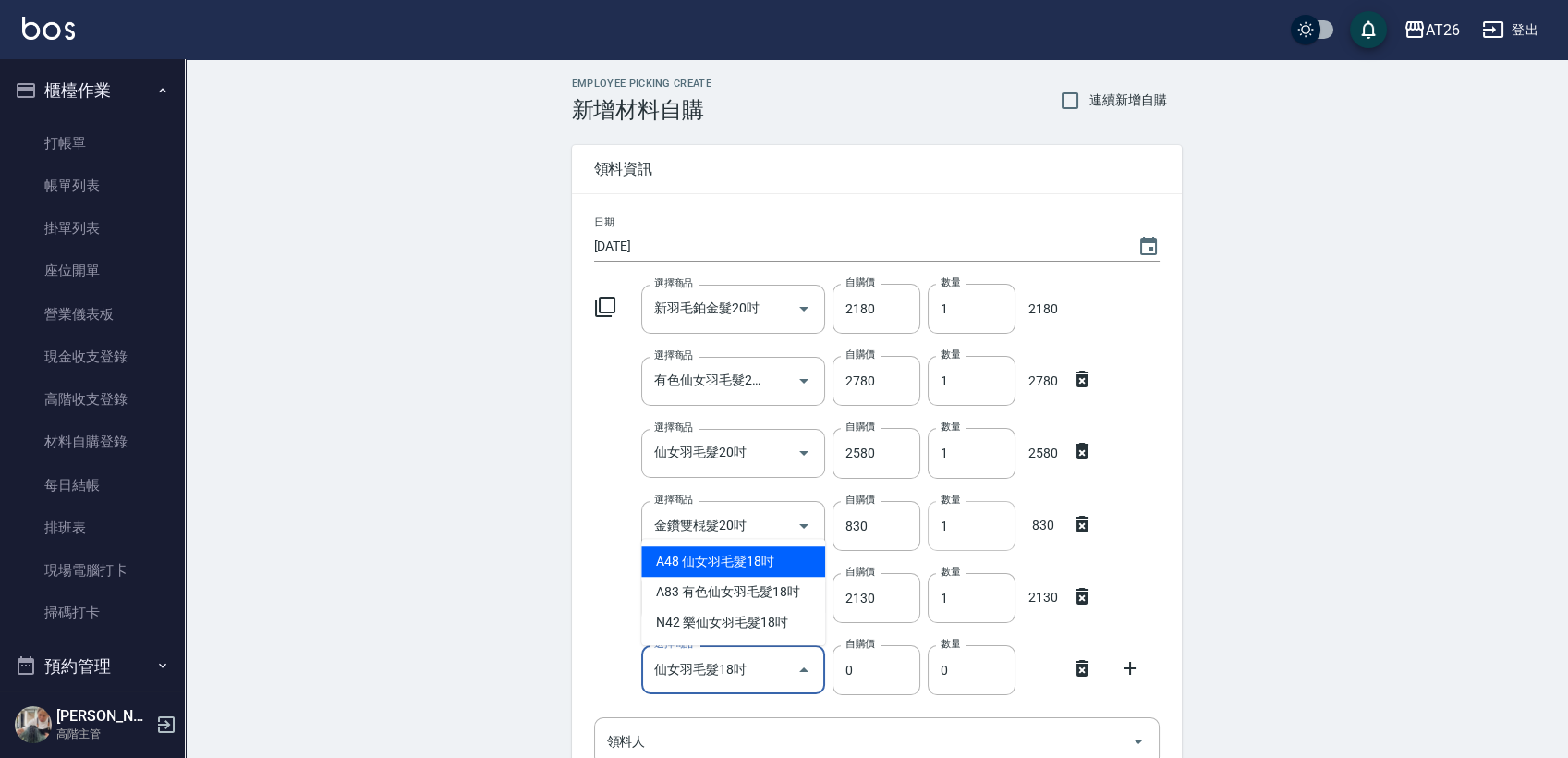
type input "2380"
type input "1"
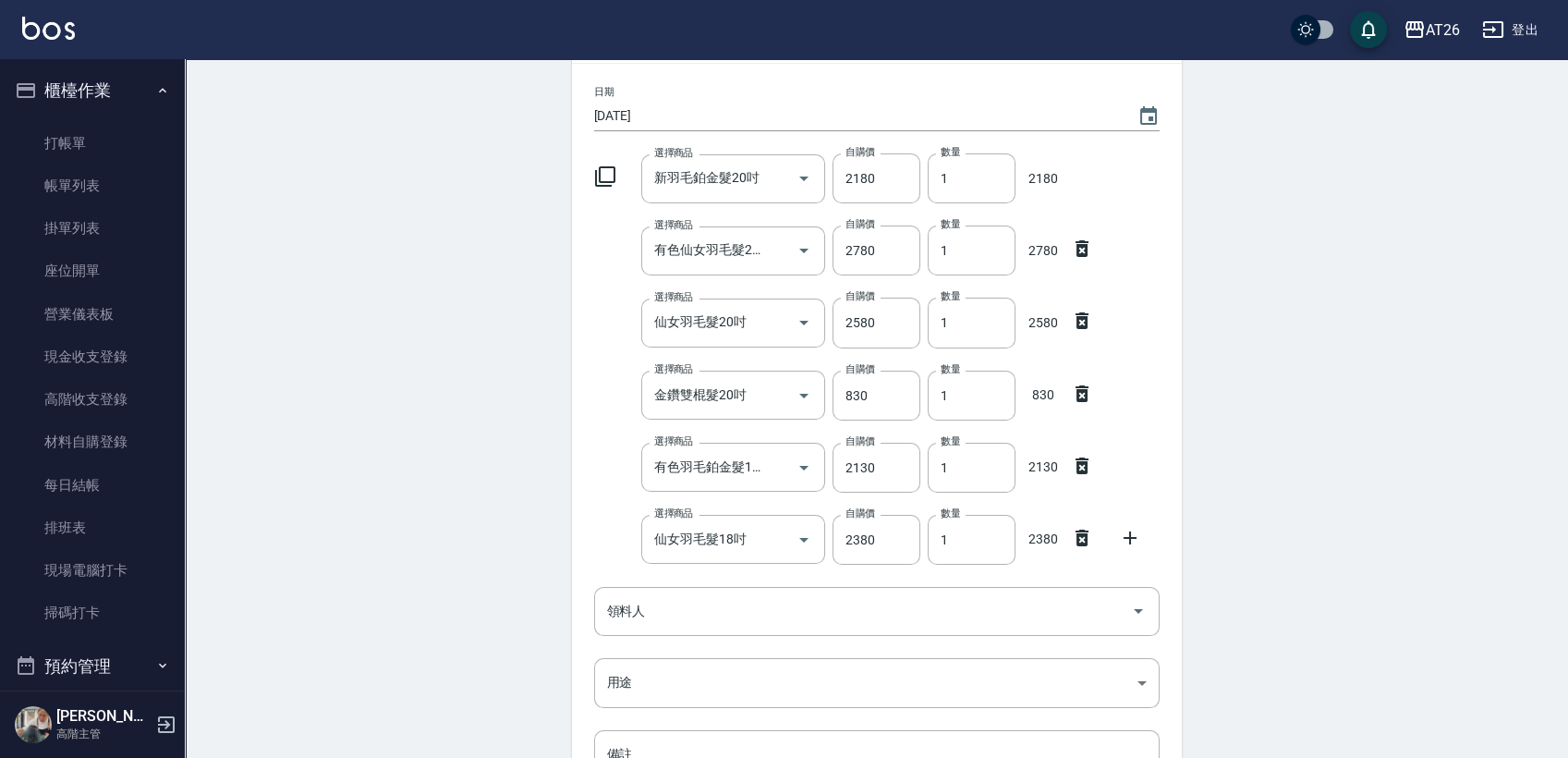
scroll to position [162, 0]
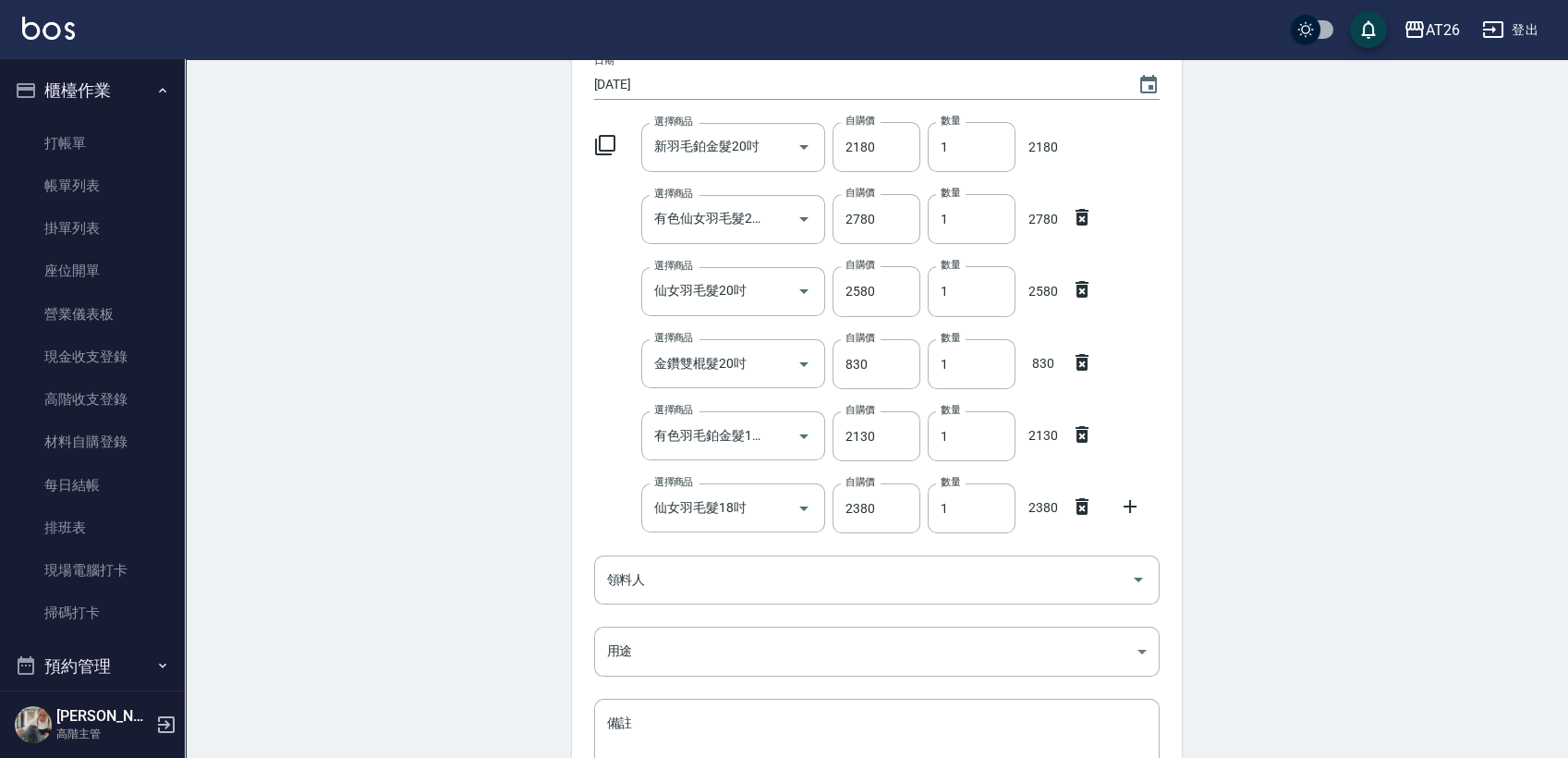
click at [1118, 500] on div at bounding box center [1135, 505] width 48 height 34
click at [1133, 504] on icon at bounding box center [1131, 507] width 22 height 22
click at [740, 563] on div "選擇商品" at bounding box center [733, 579] width 184 height 49
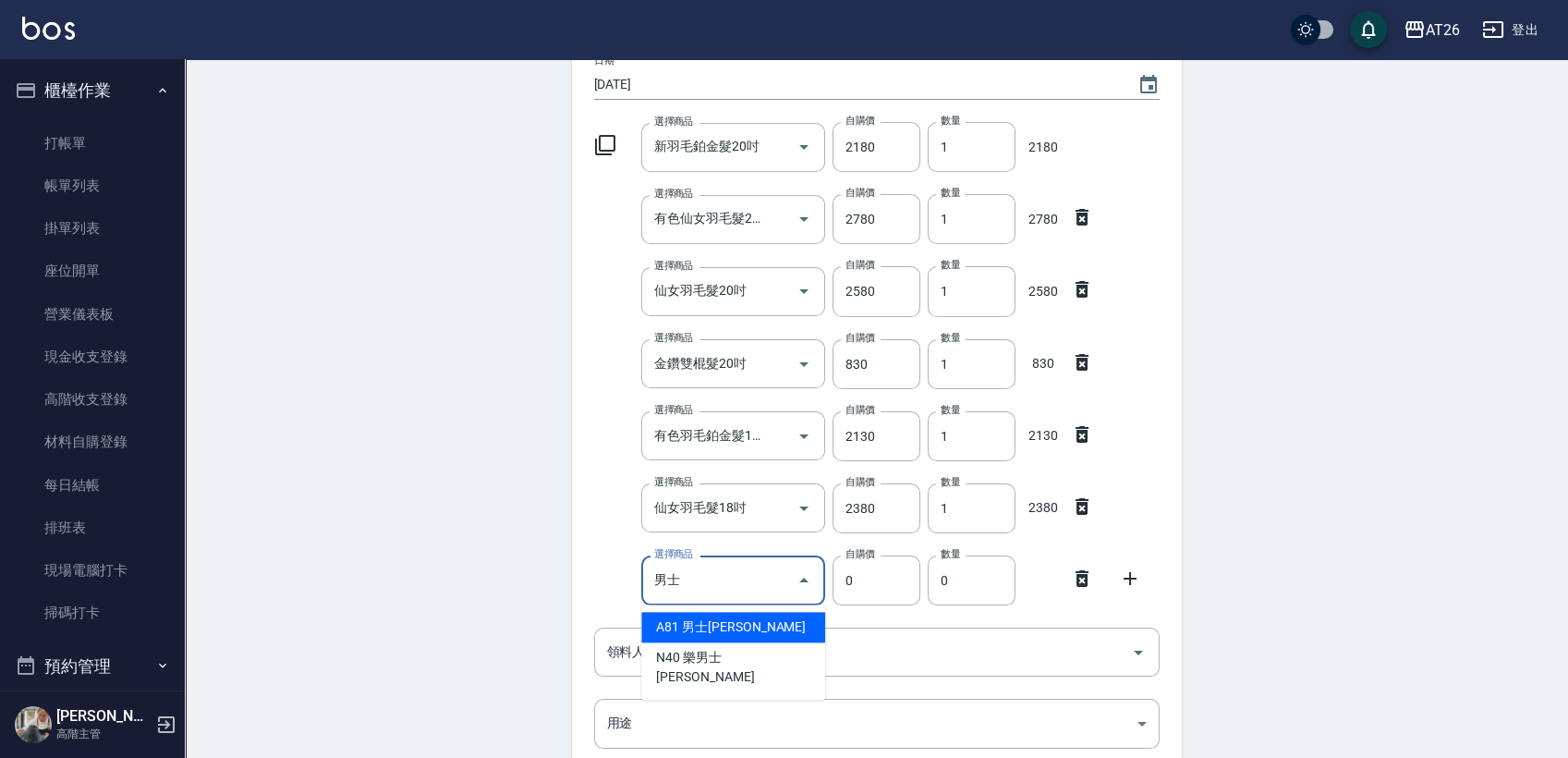
type input "男士金絲羽"
click at [731, 625] on li "A81 男士金絲羽" at bounding box center [733, 627] width 184 height 31
type input "930"
type input "1"
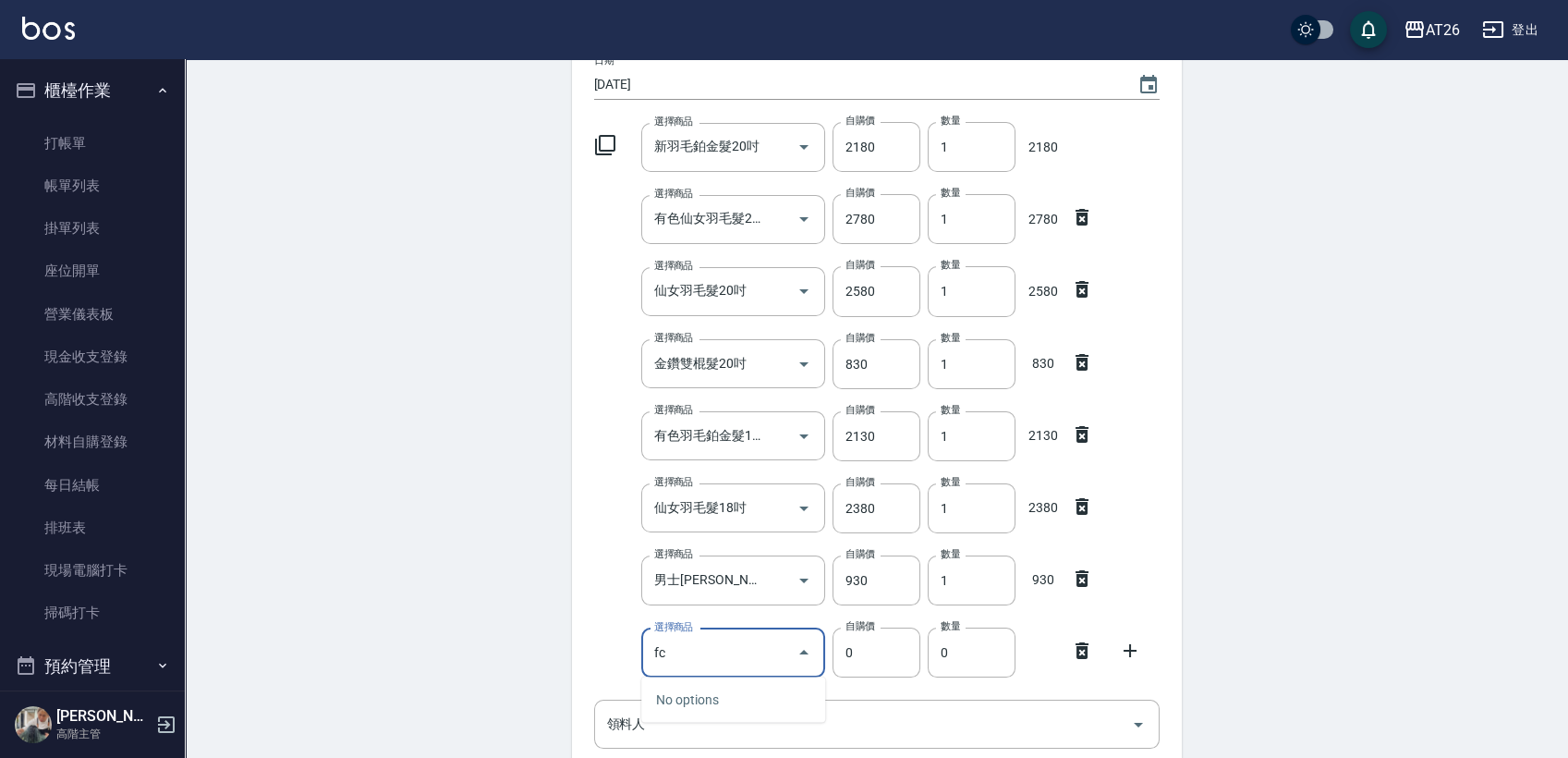
type input "f"
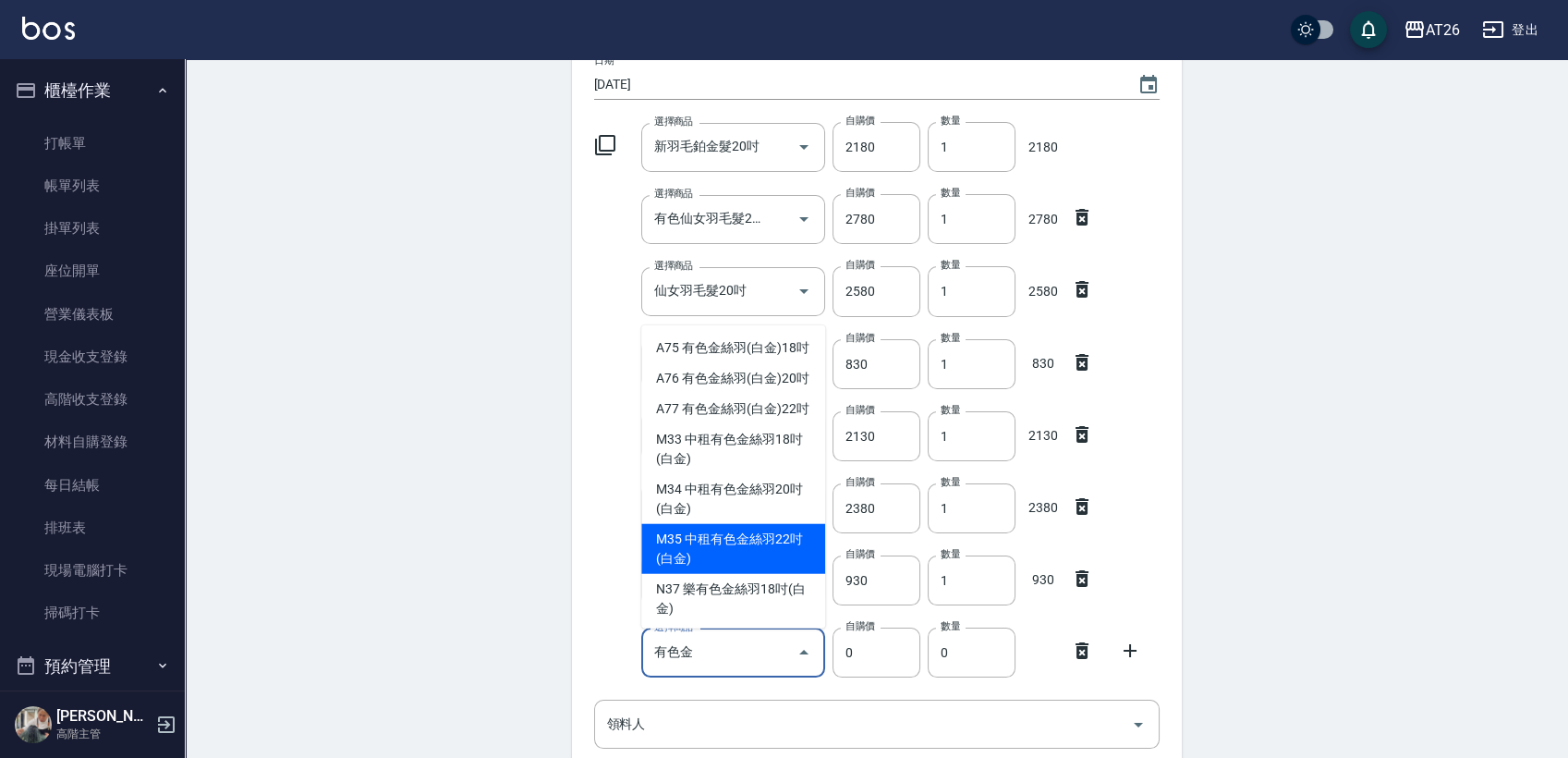
type input "有色金絲羽(白金)18吋"
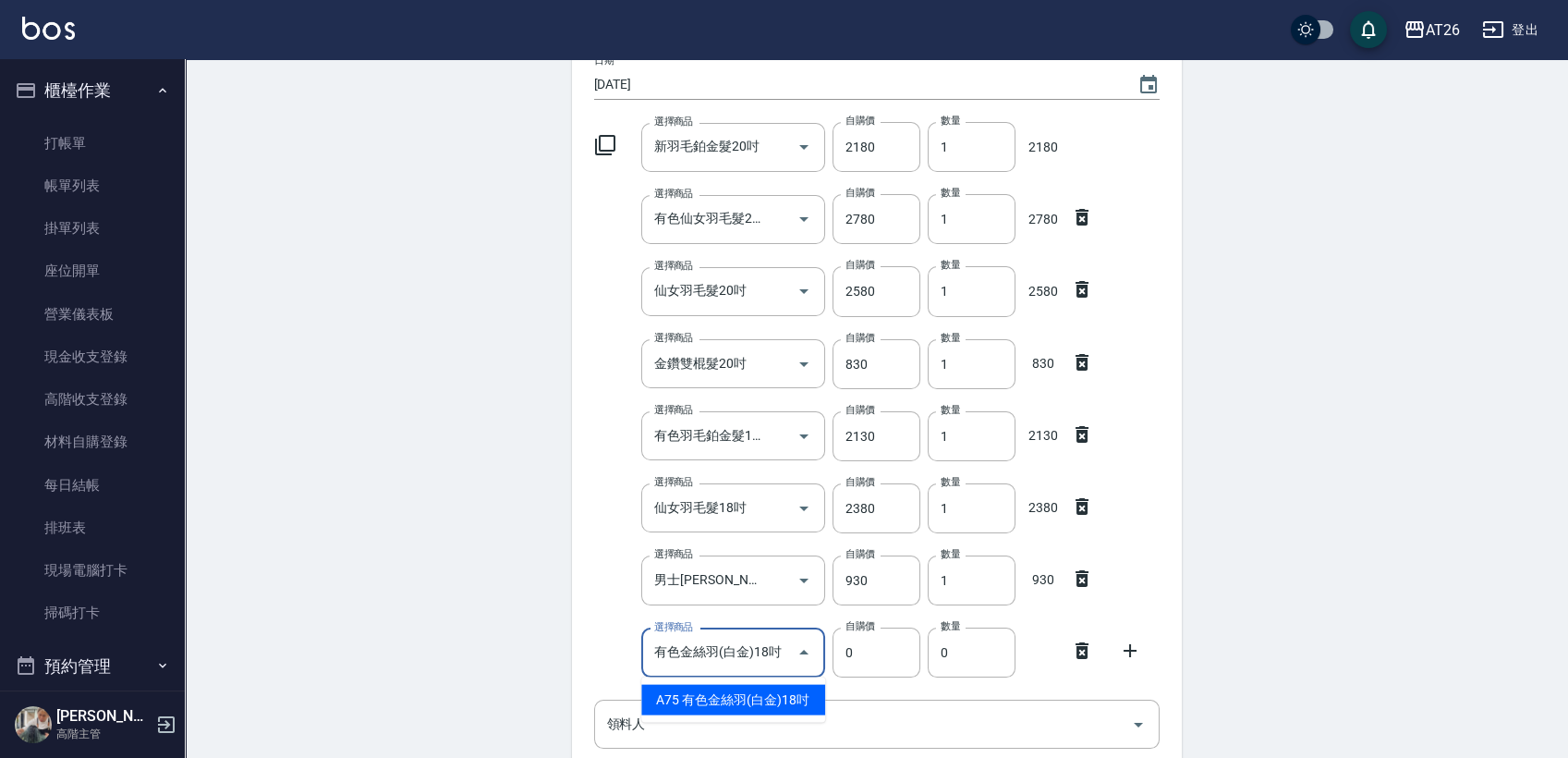
click at [707, 691] on li "A75 有色金絲羽(白金)18吋" at bounding box center [733, 700] width 184 height 31
type input "1130"
type input "1"
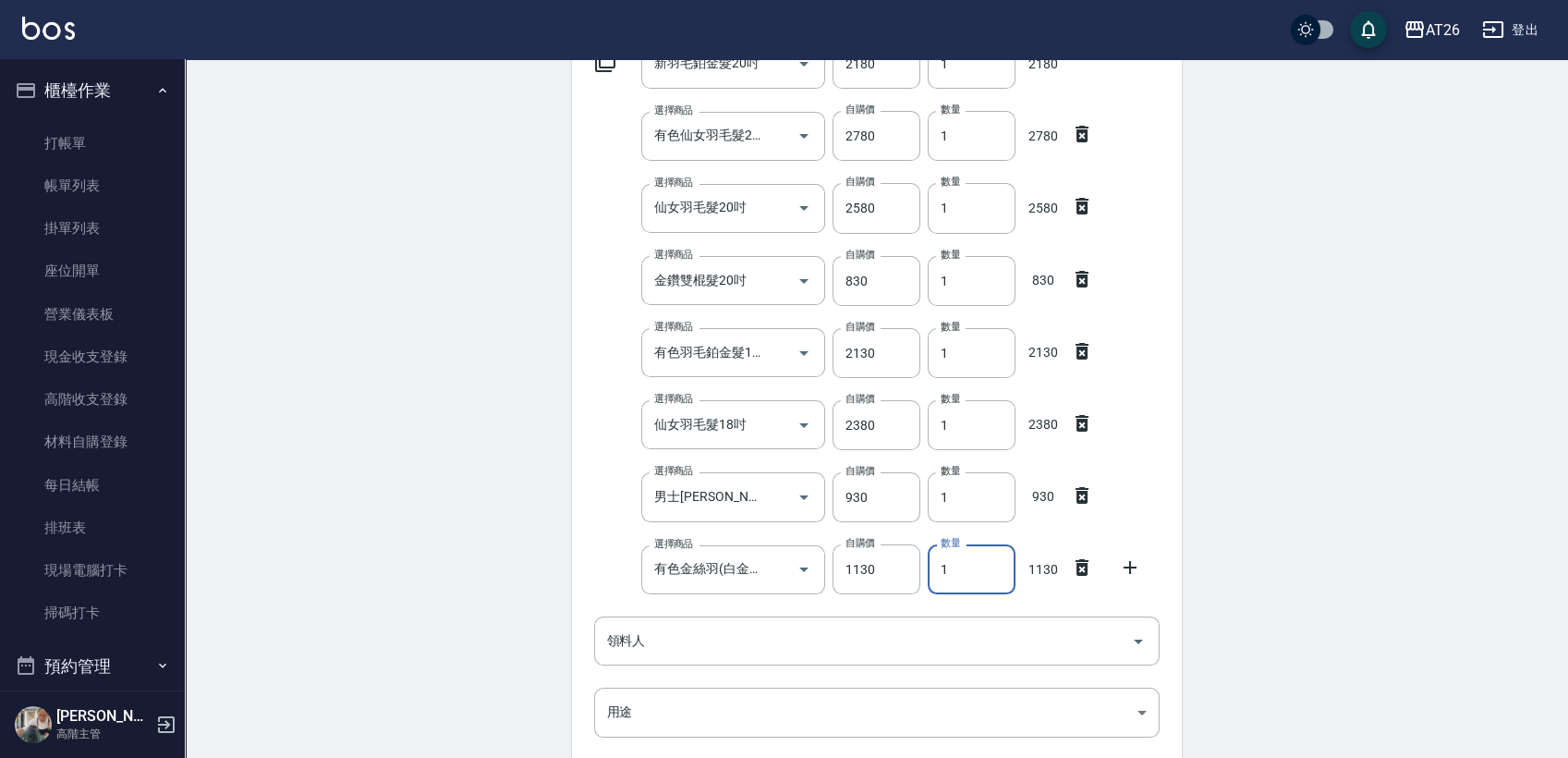
scroll to position [408, 0]
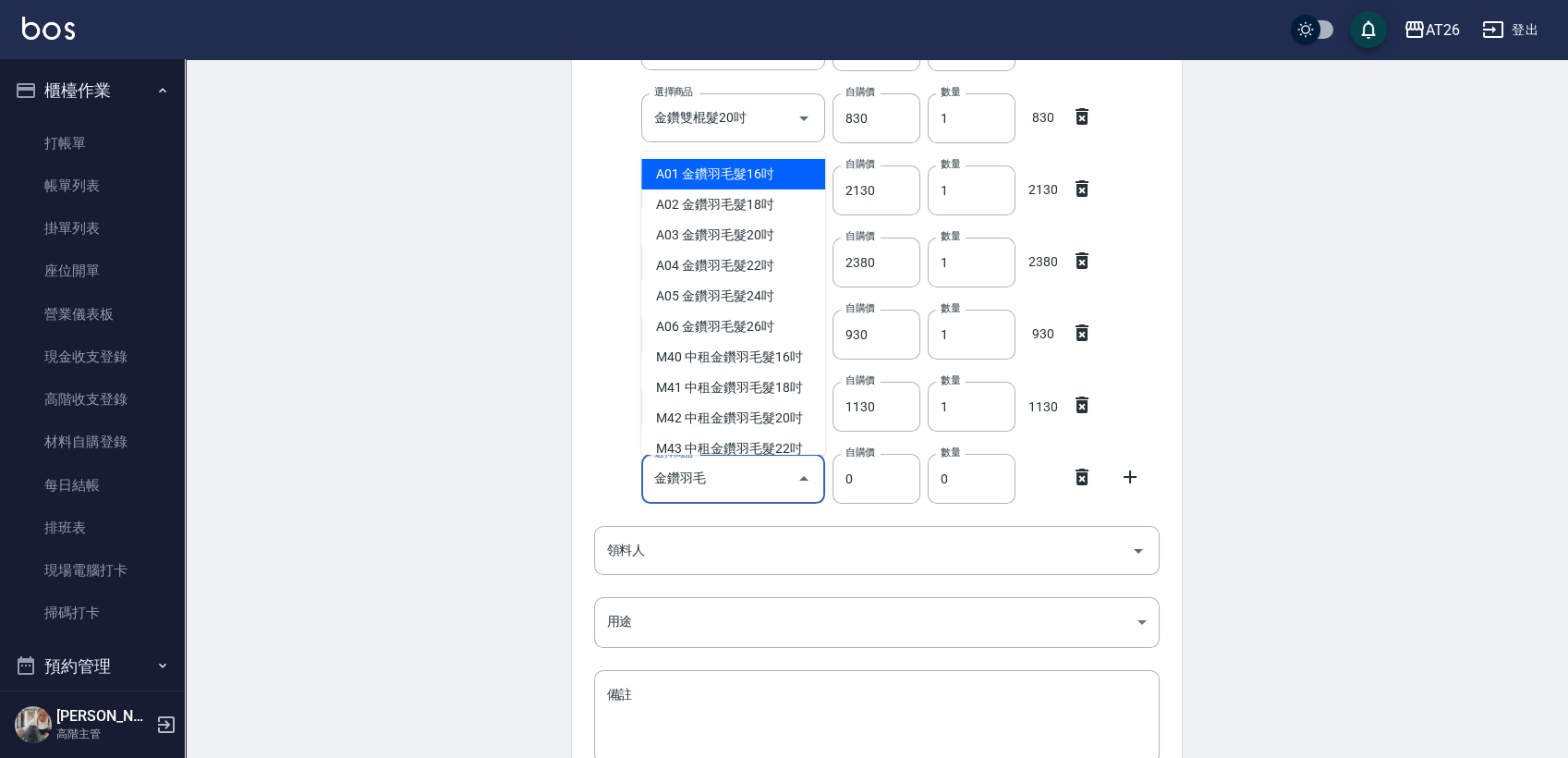
type input "金鑽羽毛髮16吋"
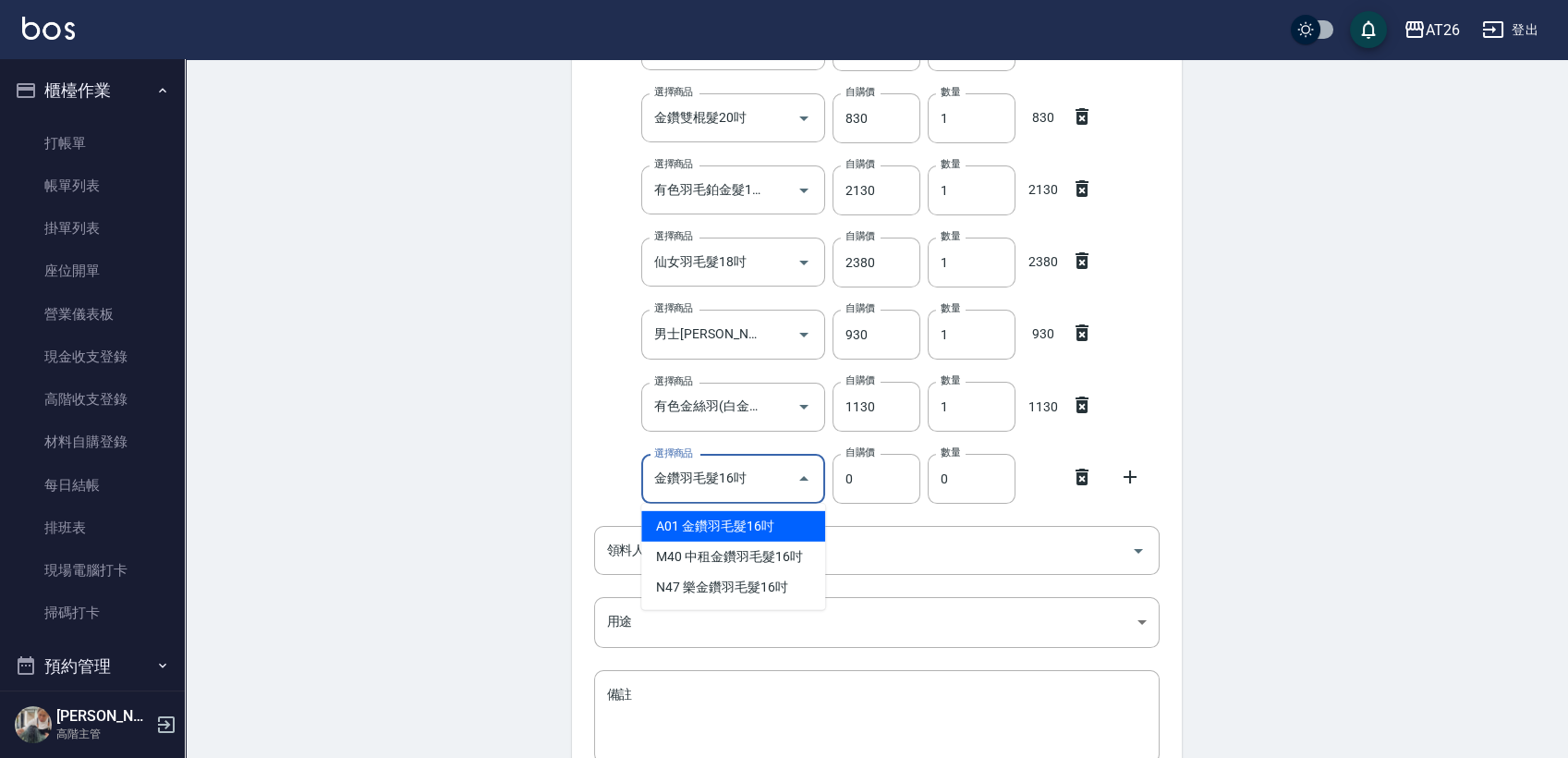
click at [778, 527] on li "A01 金鑽羽毛髮16吋" at bounding box center [733, 526] width 184 height 31
type input "1380"
type input "1"
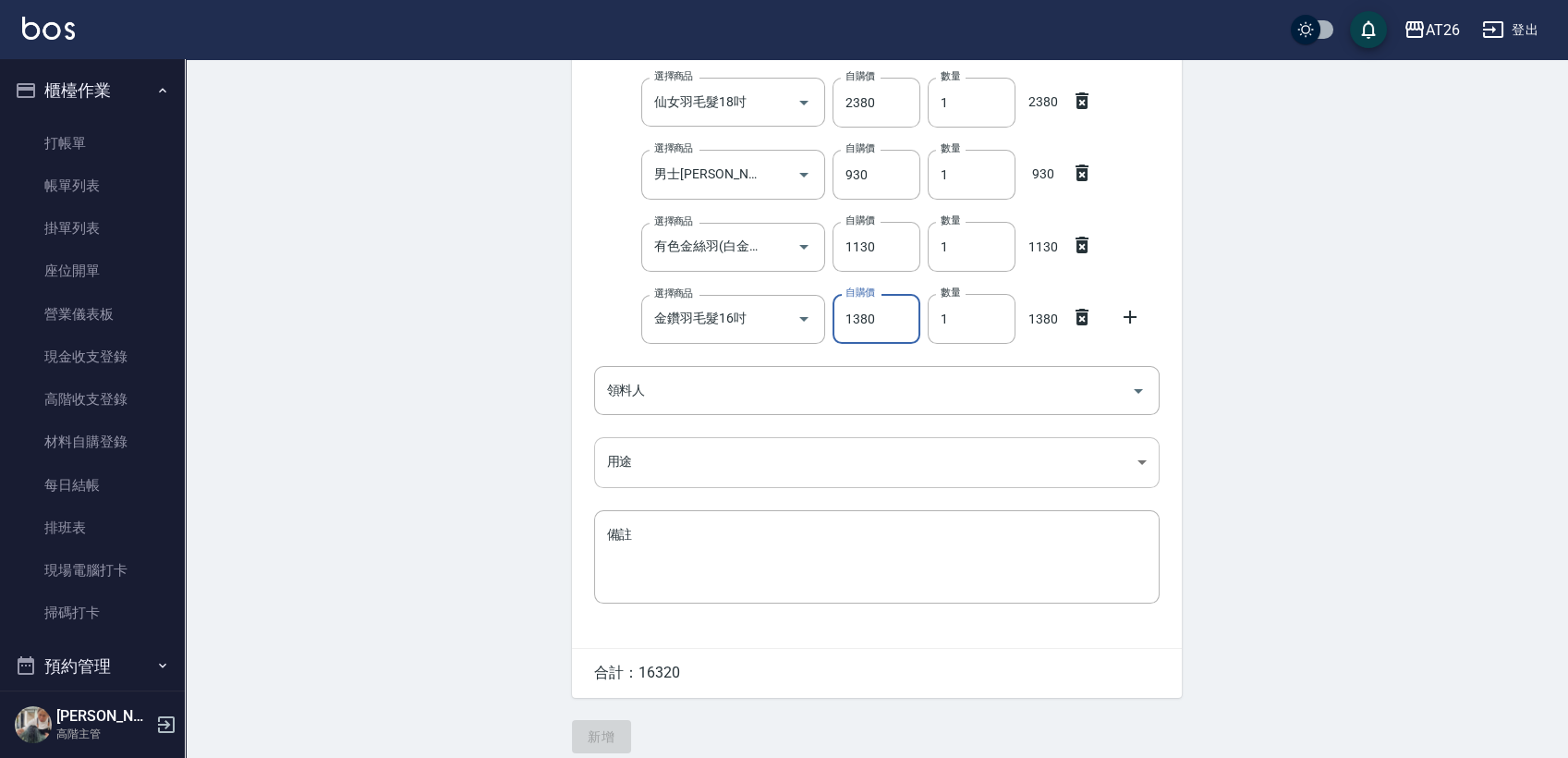
scroll to position [583, 0]
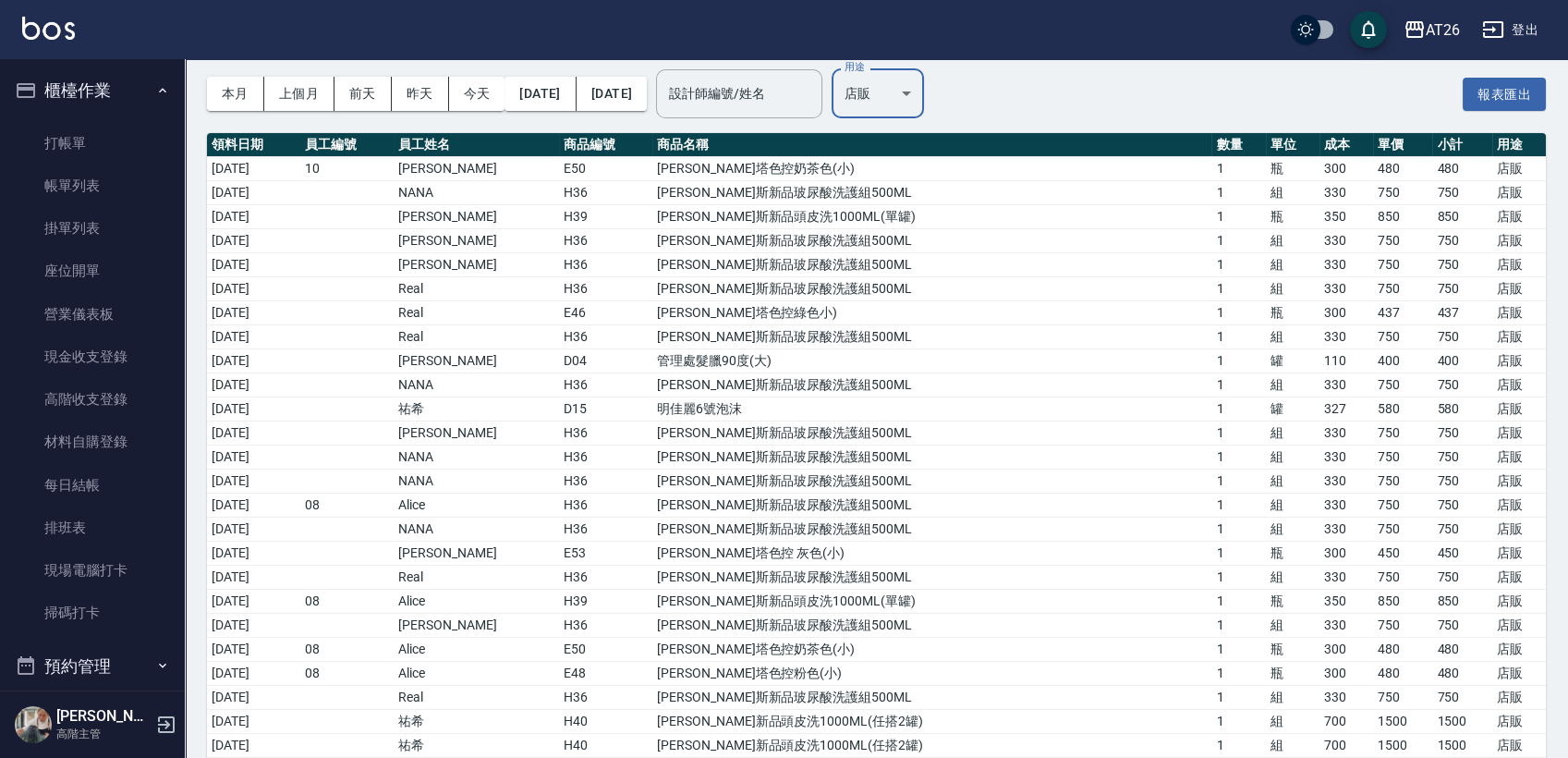
scroll to position [1382, 0]
